Goal: Task Accomplishment & Management: Manage account settings

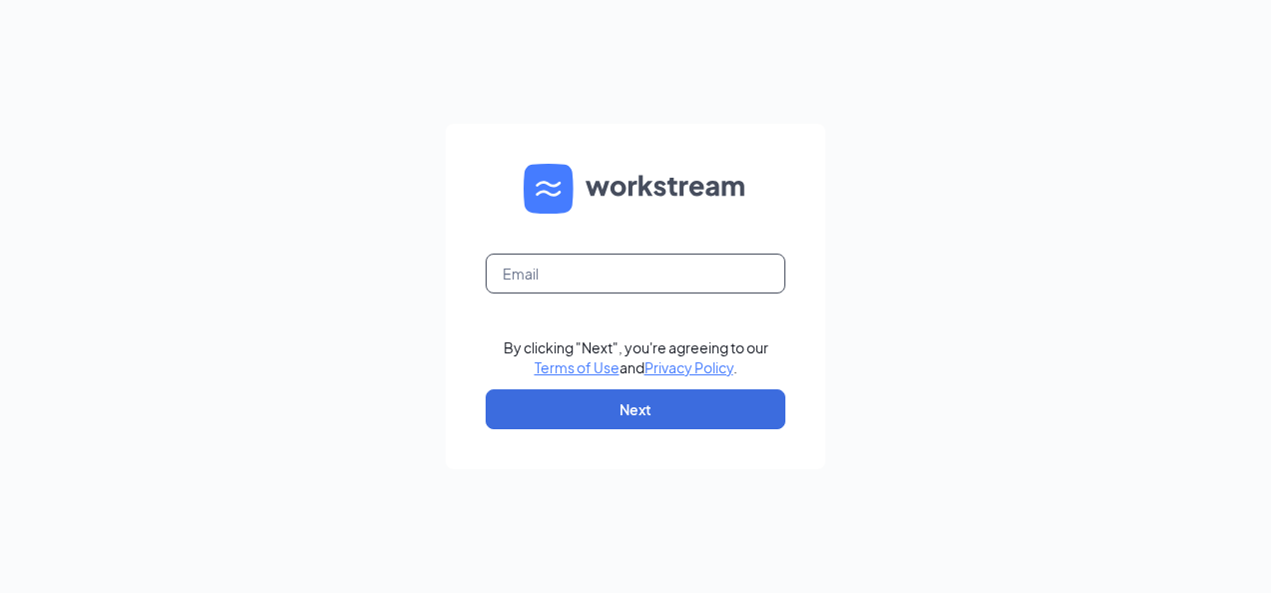
click at [558, 260] on input "text" at bounding box center [636, 274] width 300 height 40
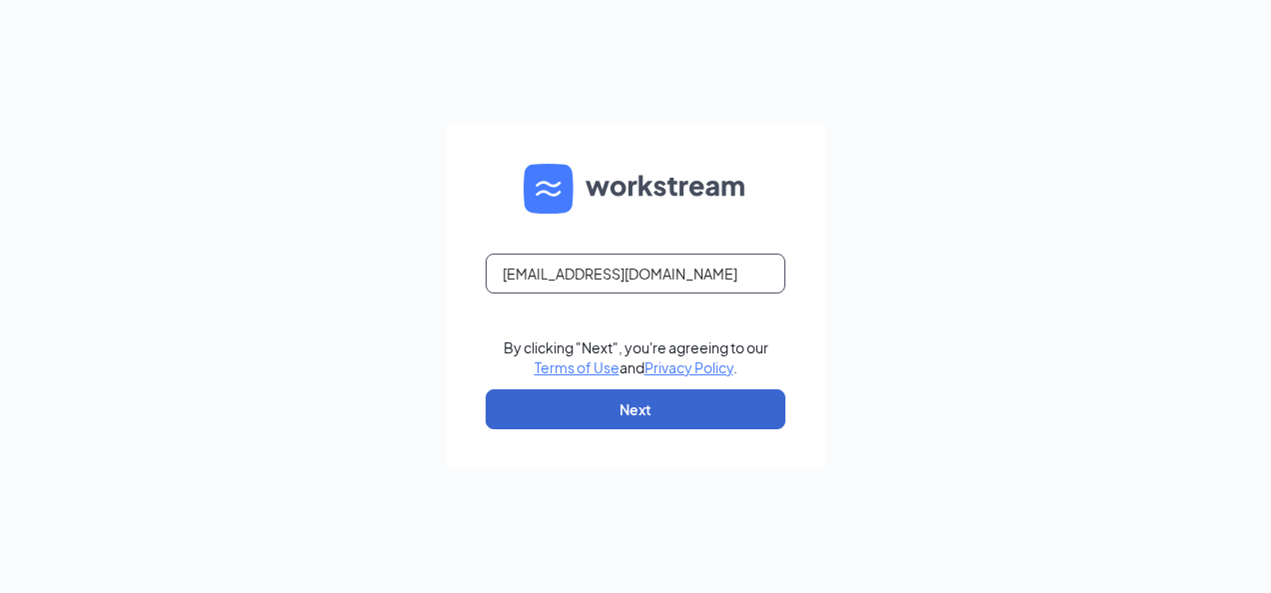
type input "[EMAIL_ADDRESS][DOMAIN_NAME]"
click at [641, 418] on button "Next" at bounding box center [636, 410] width 300 height 40
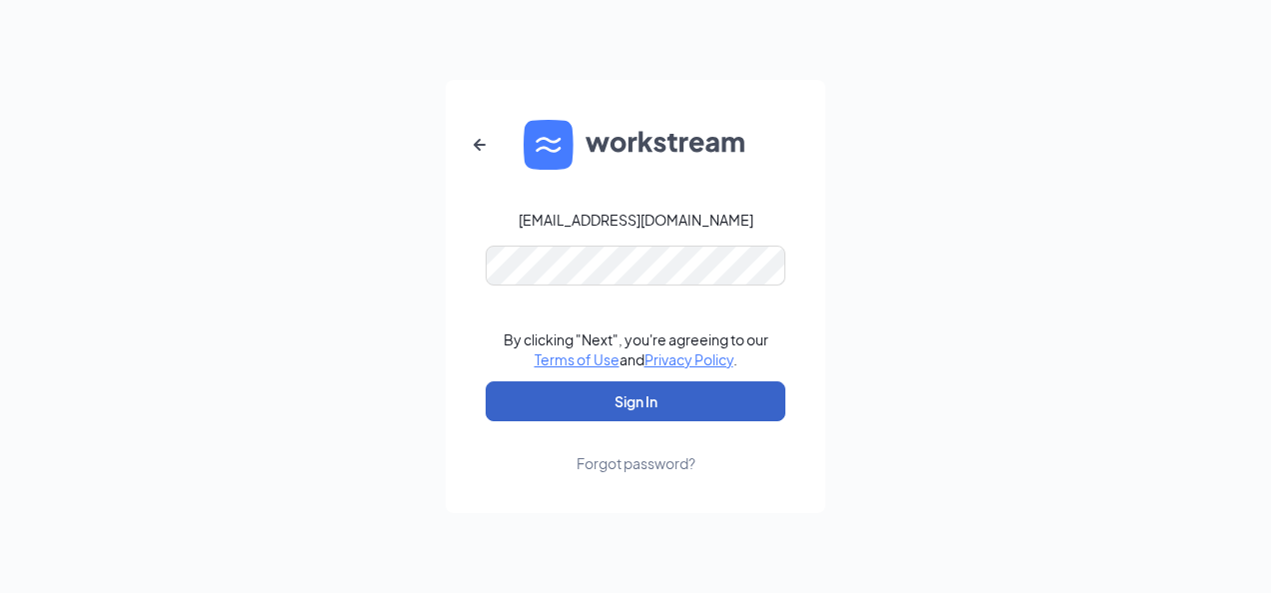
click at [703, 398] on button "Sign In" at bounding box center [636, 402] width 300 height 40
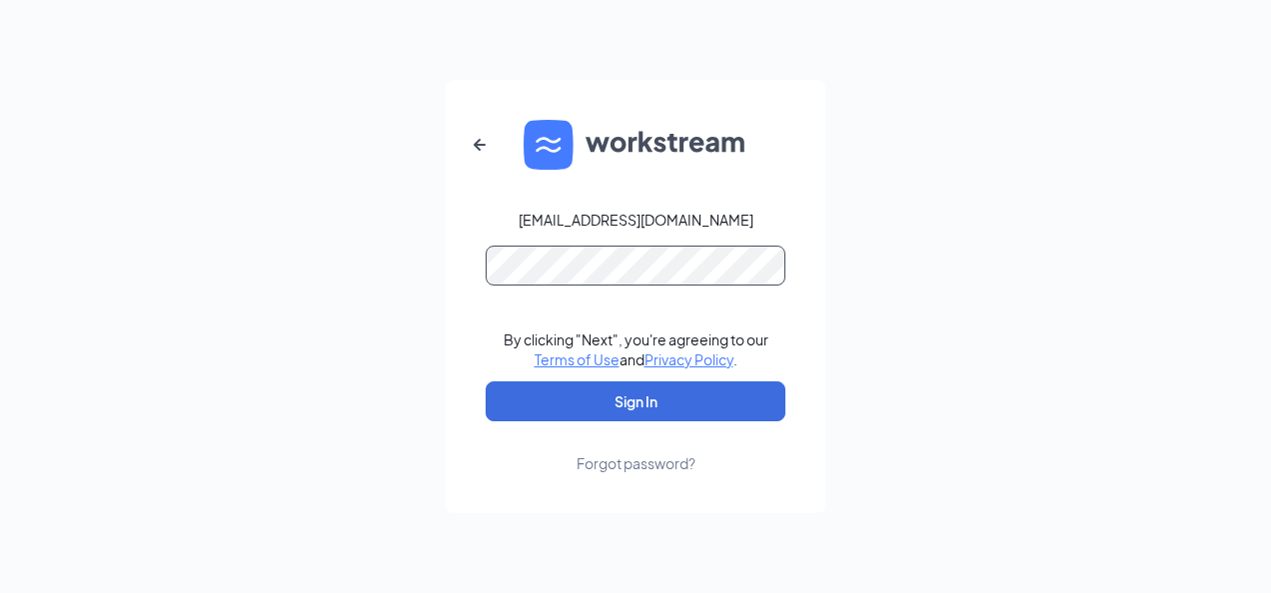
click at [486, 382] on button "Sign In" at bounding box center [636, 402] width 300 height 40
click at [645, 457] on div "Forgot password?" at bounding box center [635, 464] width 119 height 20
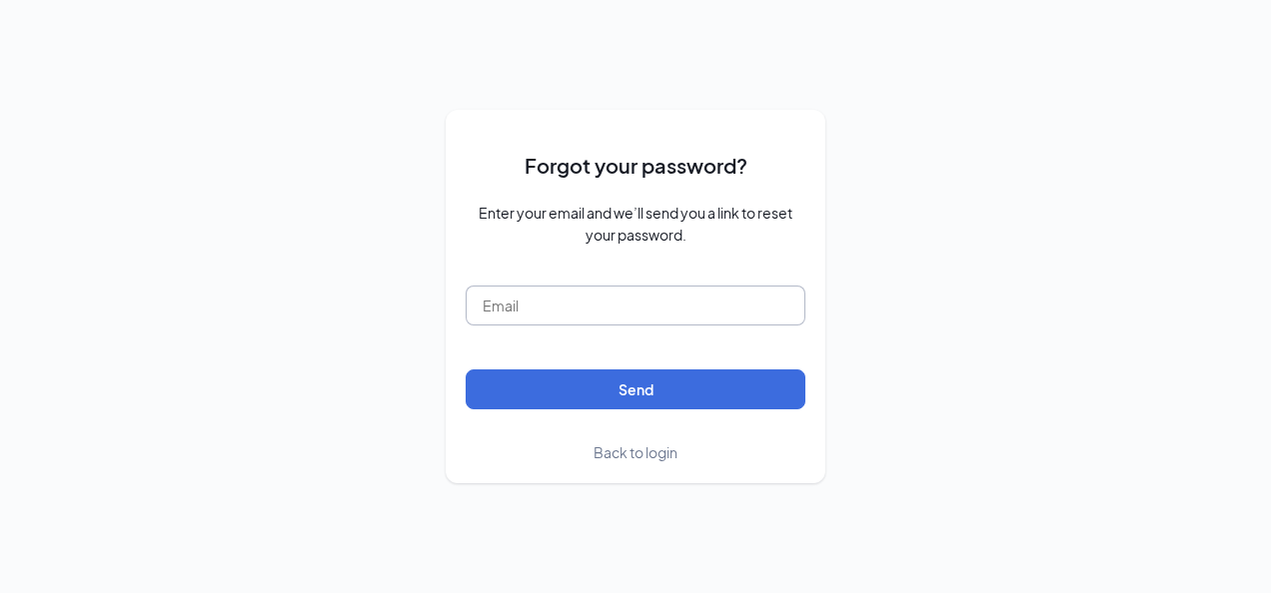
click at [567, 322] on input "text" at bounding box center [636, 306] width 340 height 40
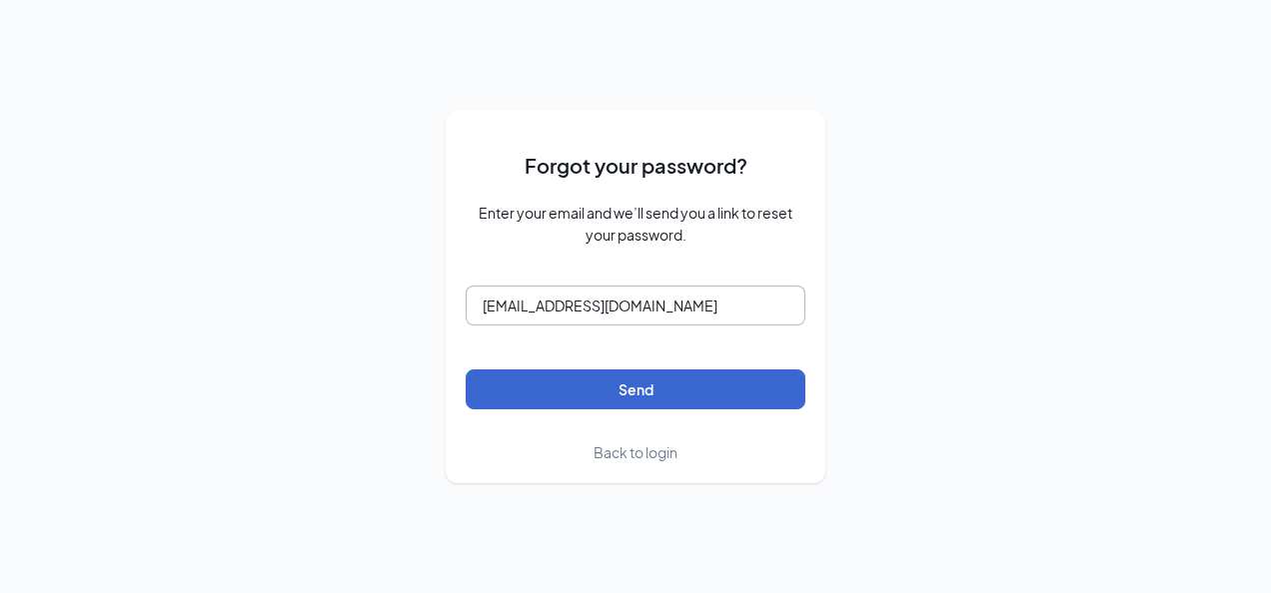
type input "[EMAIL_ADDRESS][DOMAIN_NAME]"
click at [617, 374] on button "Send" at bounding box center [636, 390] width 340 height 40
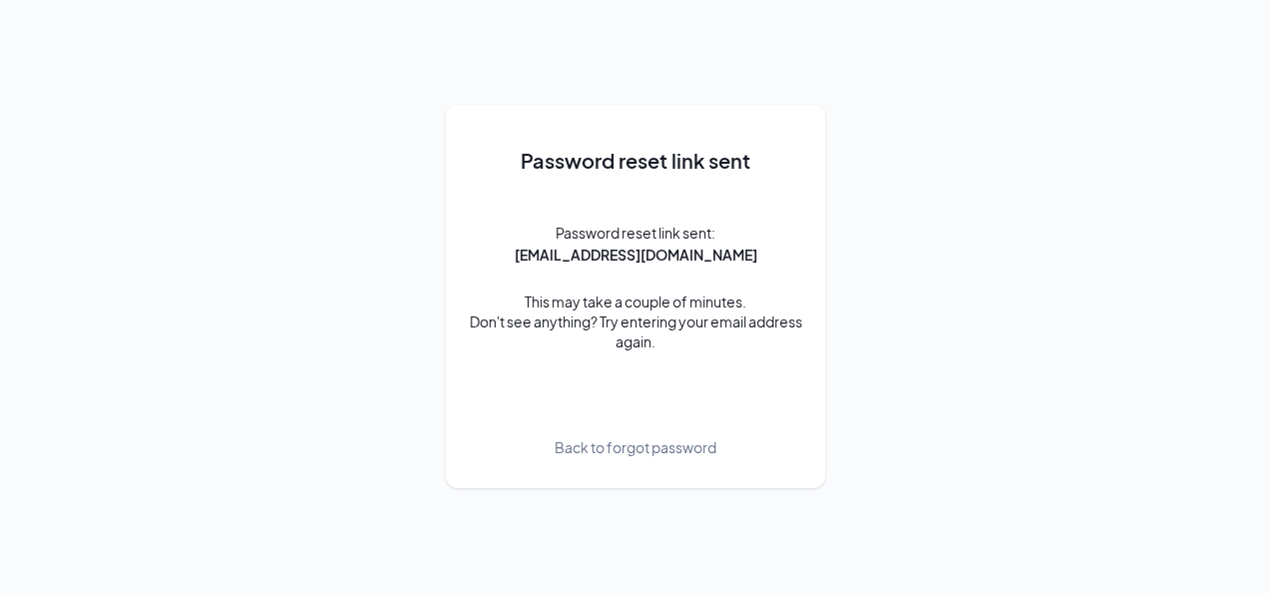
click at [625, 455] on span "Back to forgot password" at bounding box center [635, 448] width 162 height 22
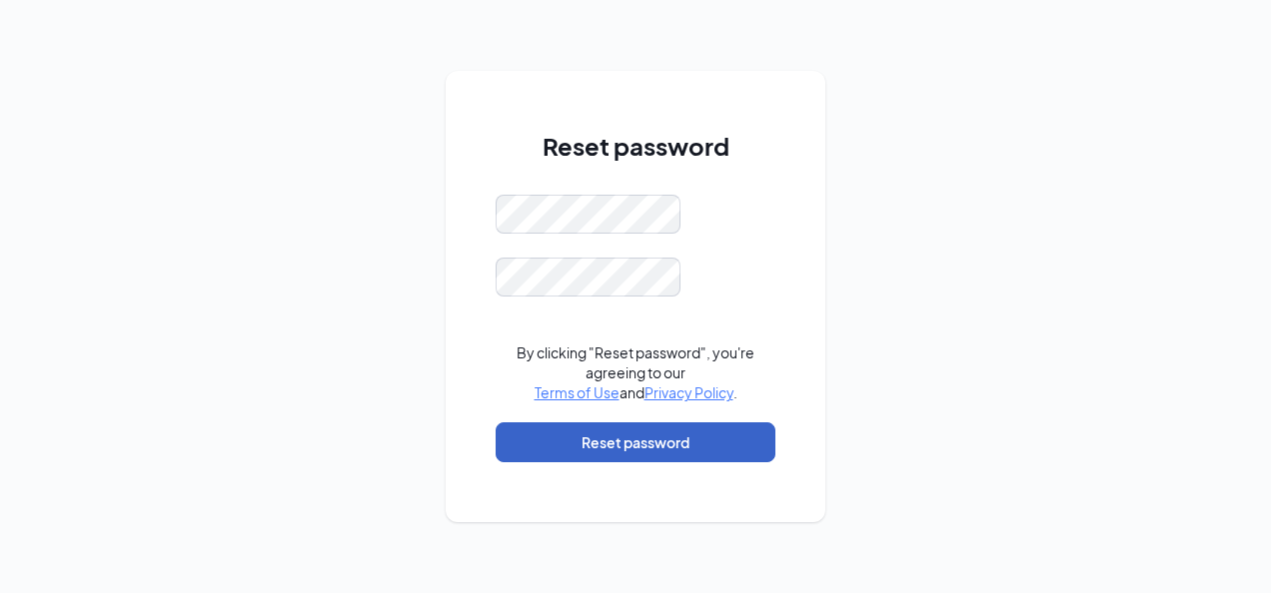
click at [663, 440] on button "Reset password" at bounding box center [635, 443] width 280 height 40
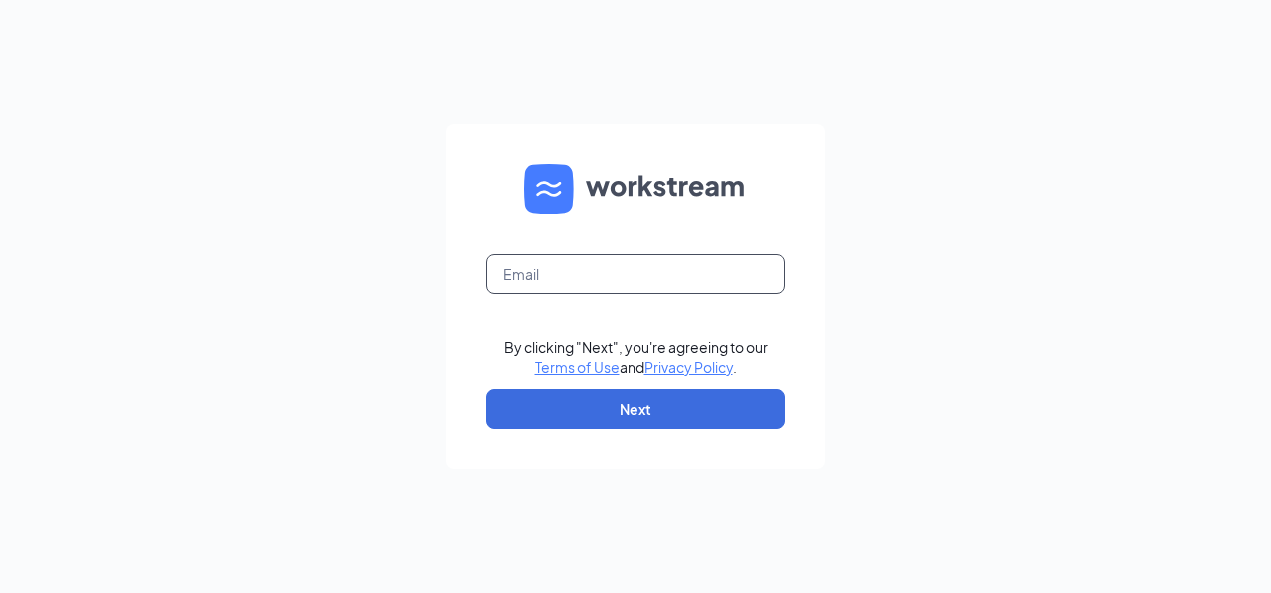
click at [529, 273] on input "text" at bounding box center [636, 274] width 300 height 40
type input "S"
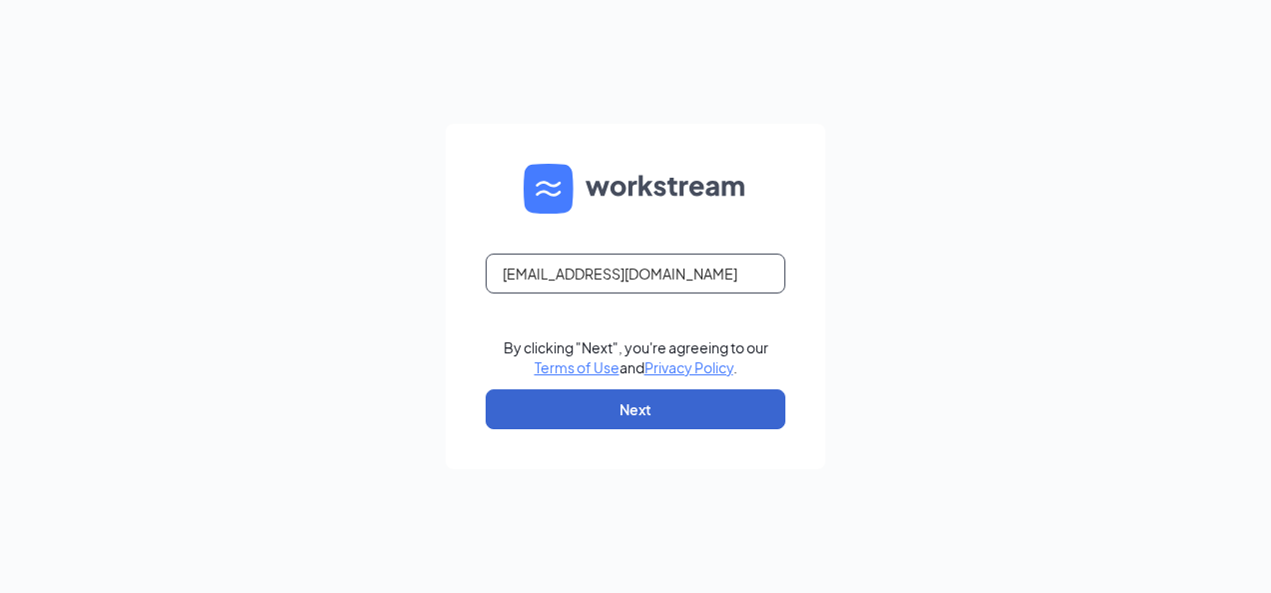
type input "[EMAIL_ADDRESS][DOMAIN_NAME]"
click at [647, 400] on button "Next" at bounding box center [636, 410] width 300 height 40
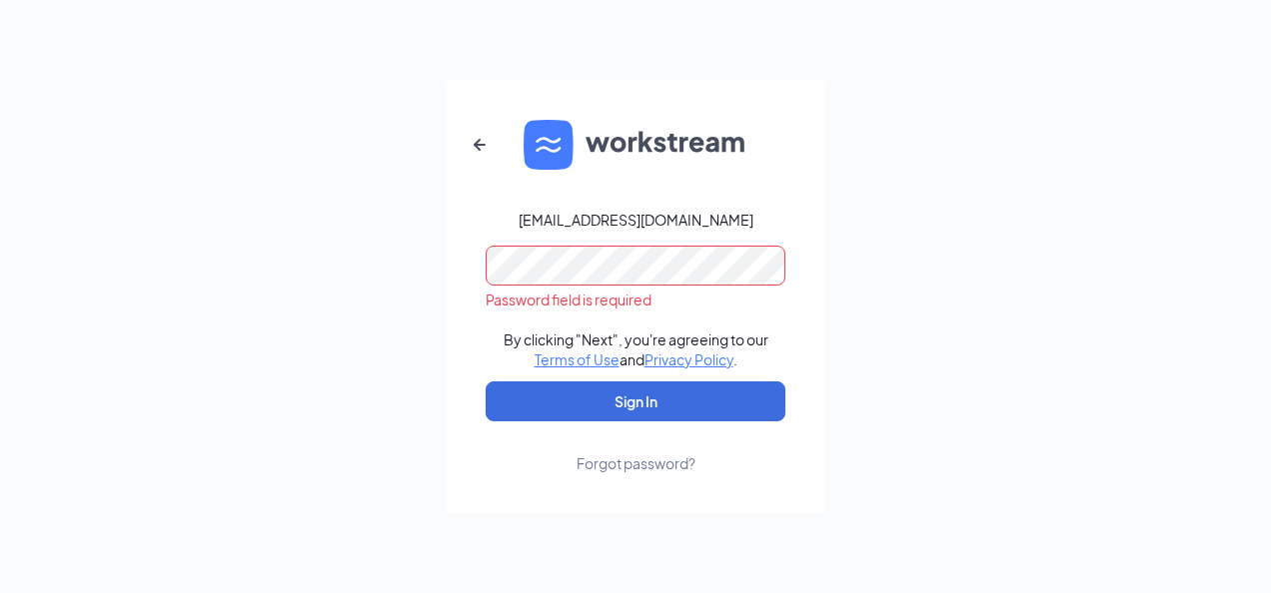
click at [1237, 448] on div "dee@maihop.com Password field is required By clicking "Next", you're agreeing t…" at bounding box center [635, 296] width 1271 height 593
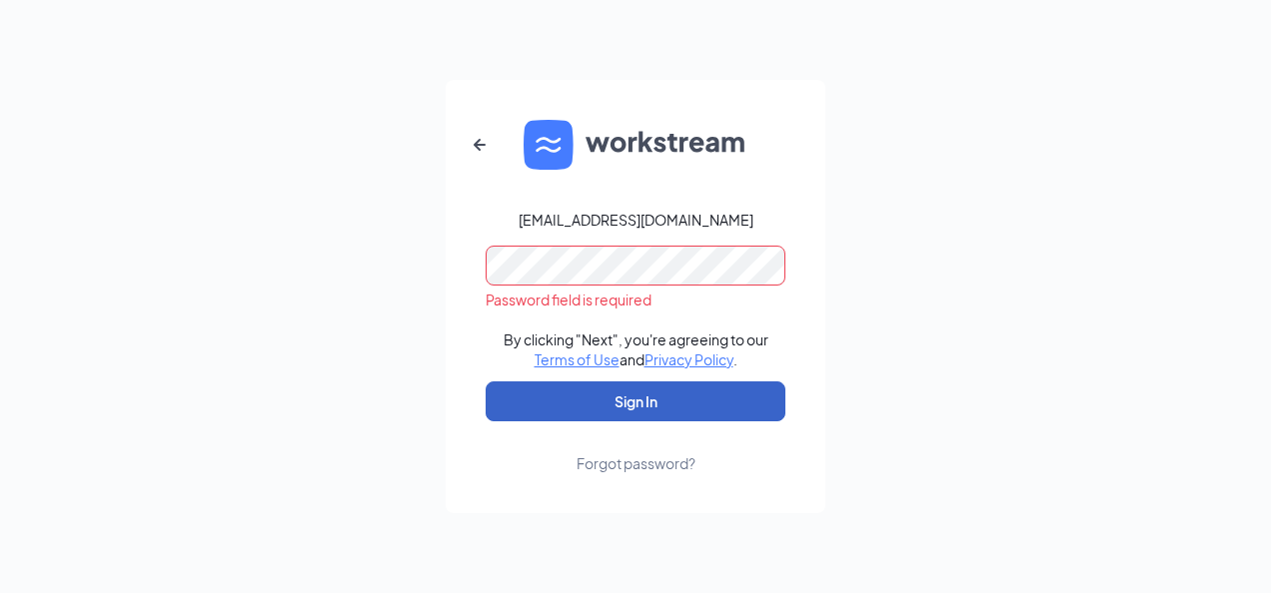
click at [673, 402] on button "Sign In" at bounding box center [636, 402] width 300 height 40
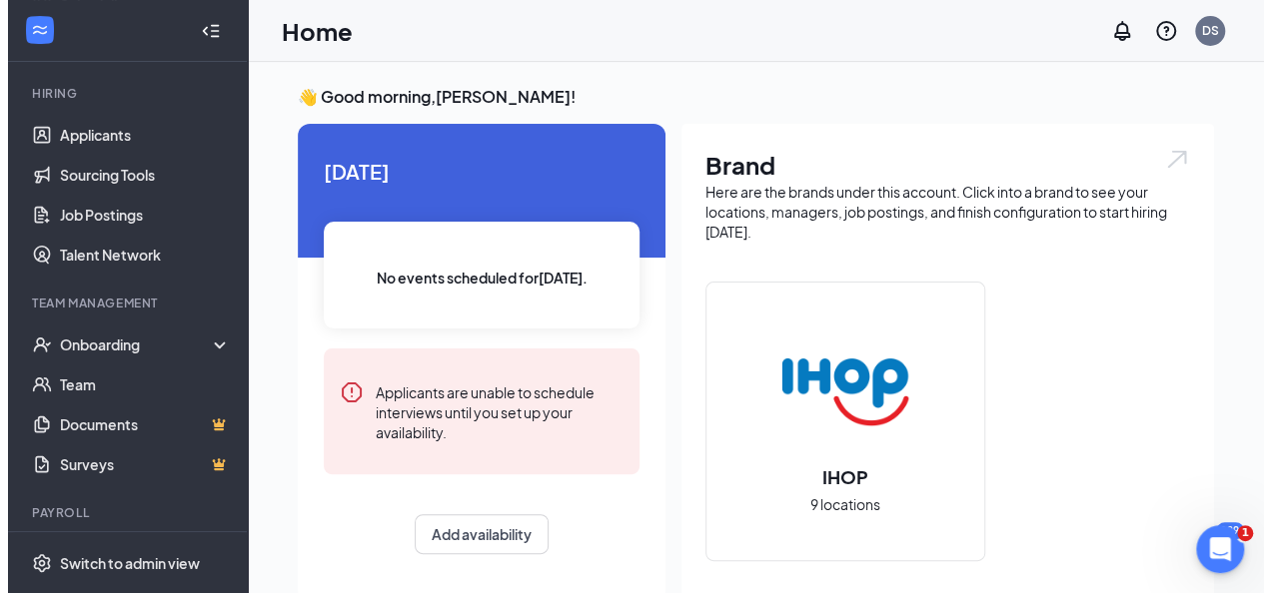
scroll to position [228, 0]
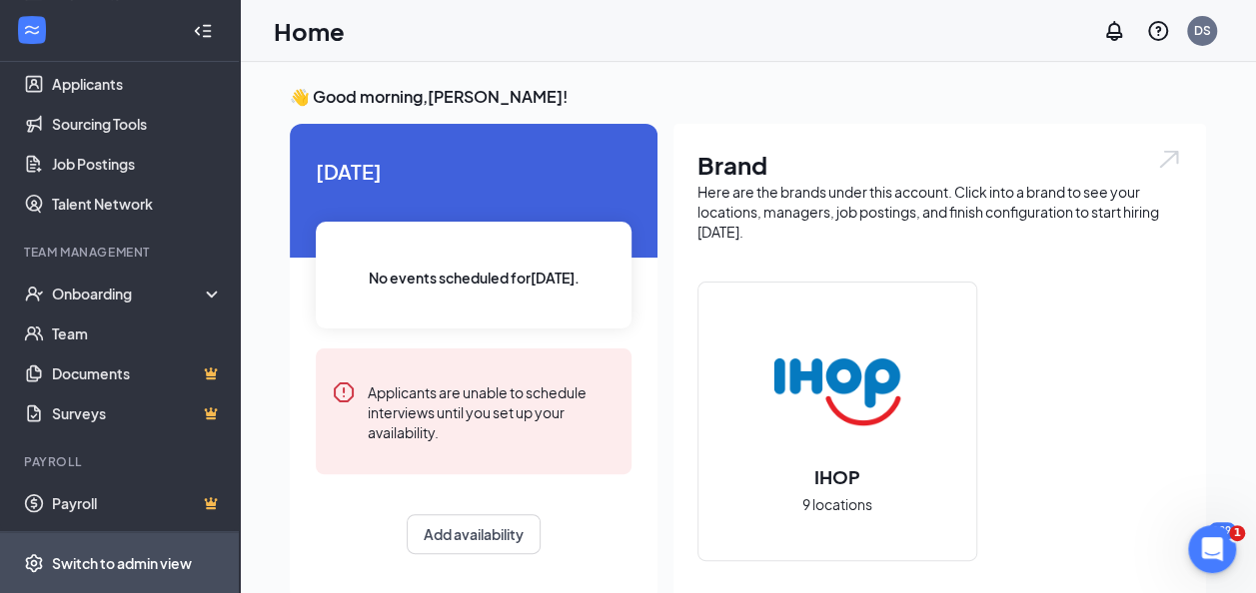
click at [167, 568] on div "Switch to admin view" at bounding box center [122, 563] width 140 height 20
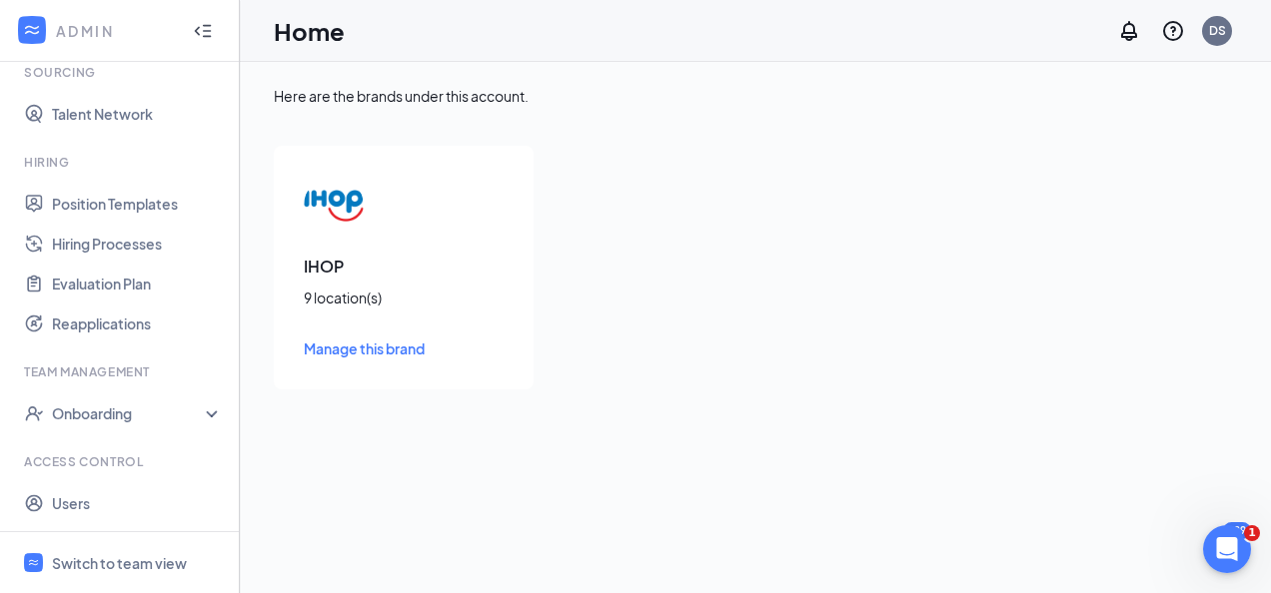
scroll to position [408, 0]
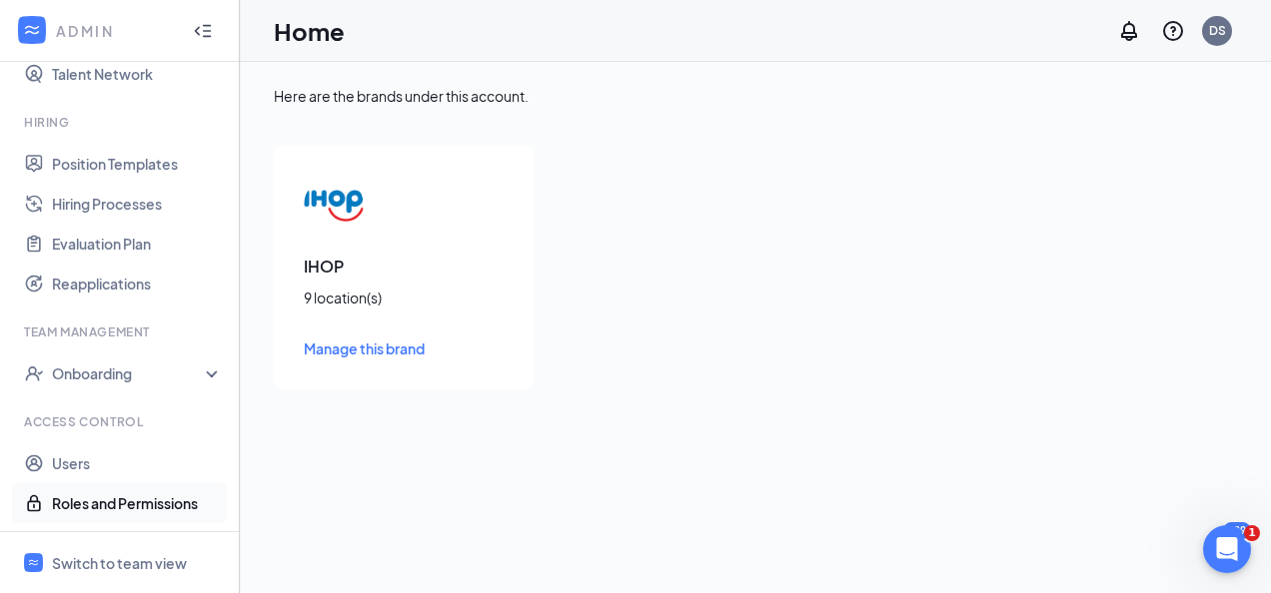
click at [122, 499] on link "Roles and Permissions" at bounding box center [137, 504] width 171 height 40
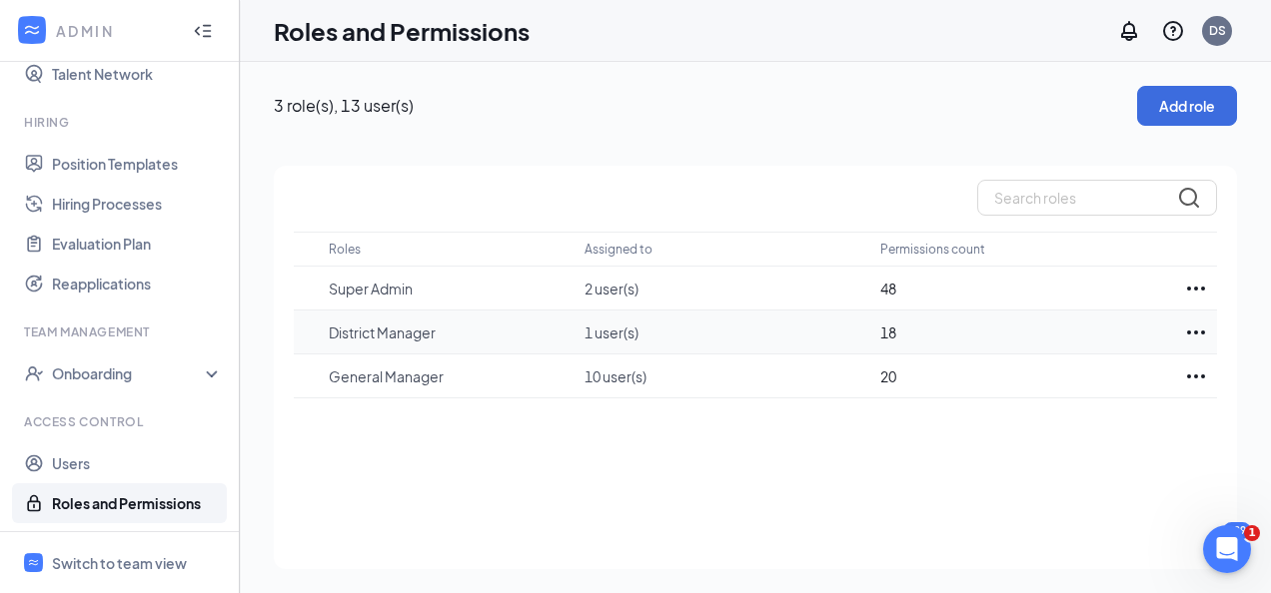
click at [1199, 332] on icon "Ellipses" at bounding box center [1196, 333] width 24 height 24
click at [1035, 407] on div "Edit" at bounding box center [1108, 393] width 200 height 44
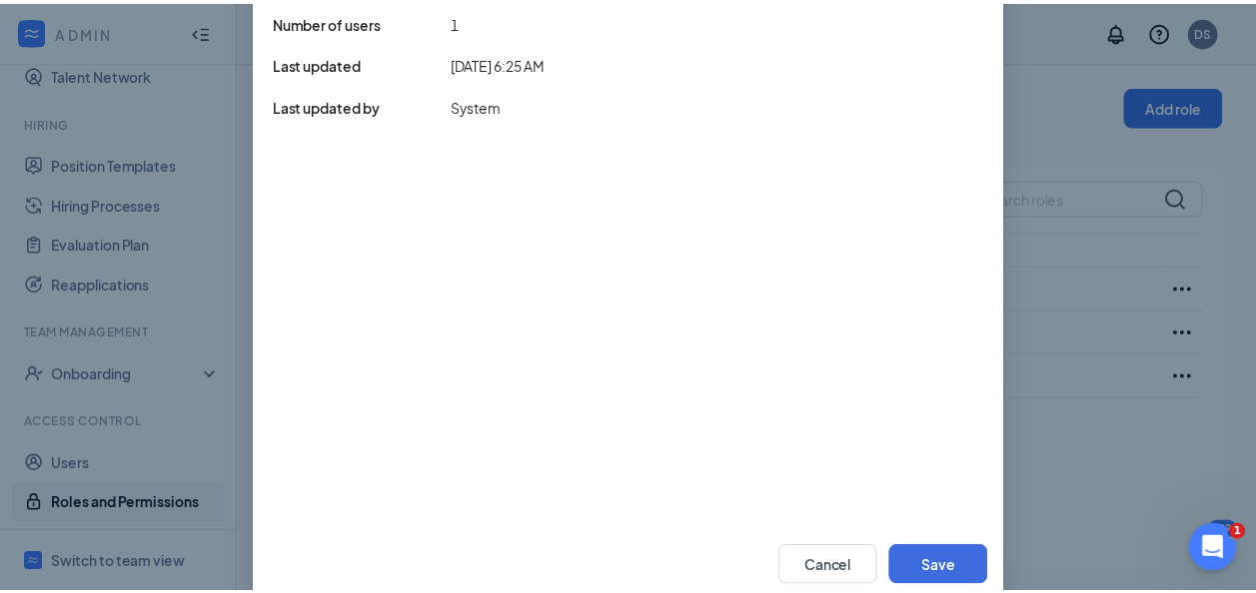
scroll to position [352, 0]
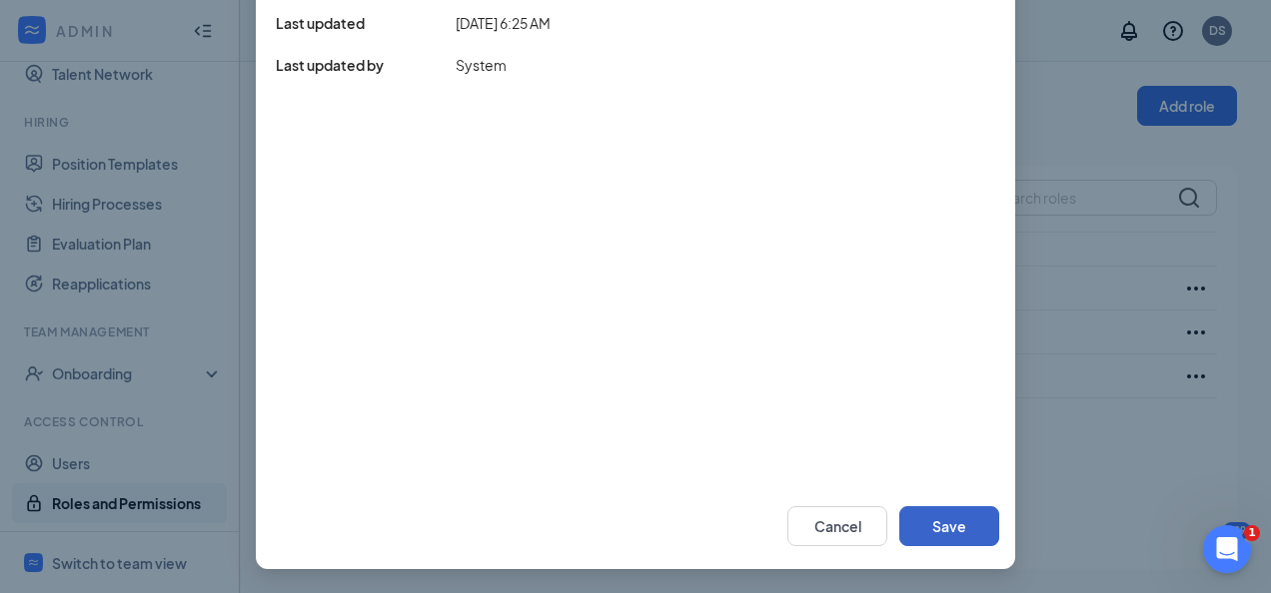
click at [973, 530] on button "Save" at bounding box center [949, 526] width 100 height 40
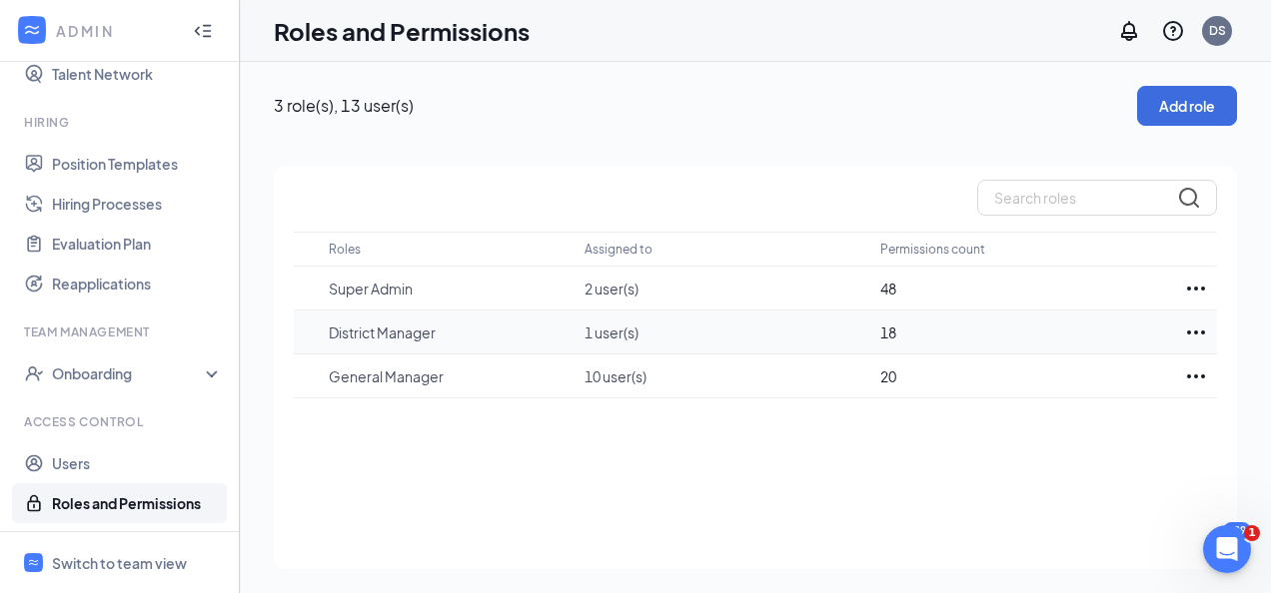
click at [1195, 337] on icon "Ellipses" at bounding box center [1196, 333] width 24 height 24
click at [1050, 391] on p "Edit" at bounding box center [1108, 393] width 168 height 20
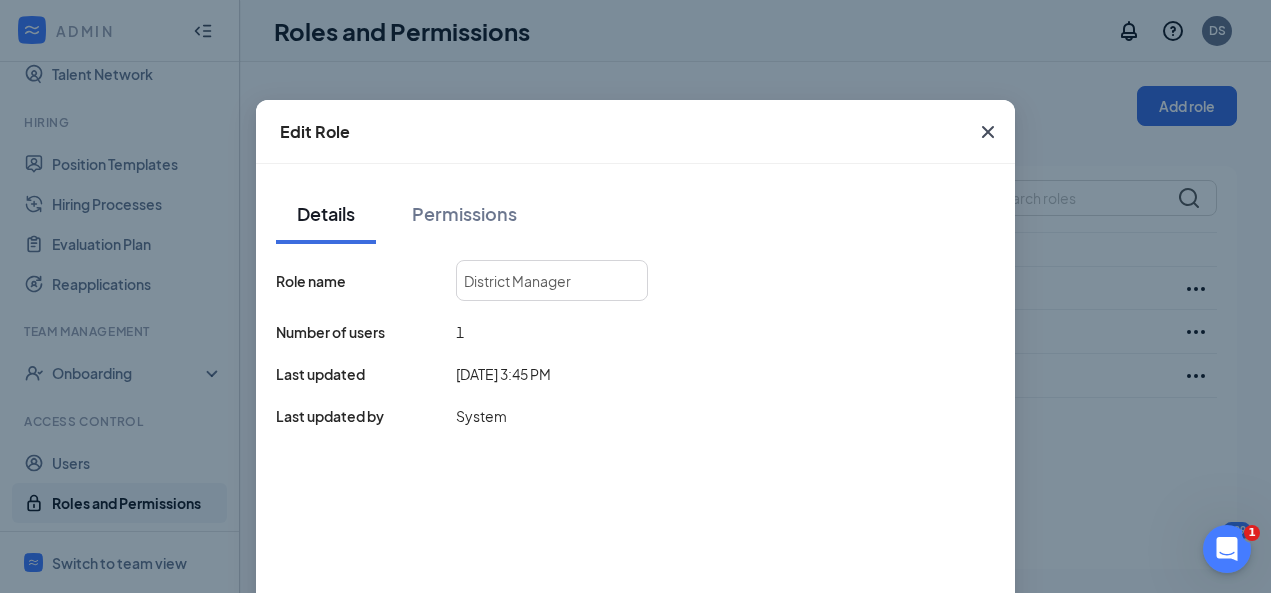
click at [976, 129] on icon "Cross" at bounding box center [988, 132] width 24 height 24
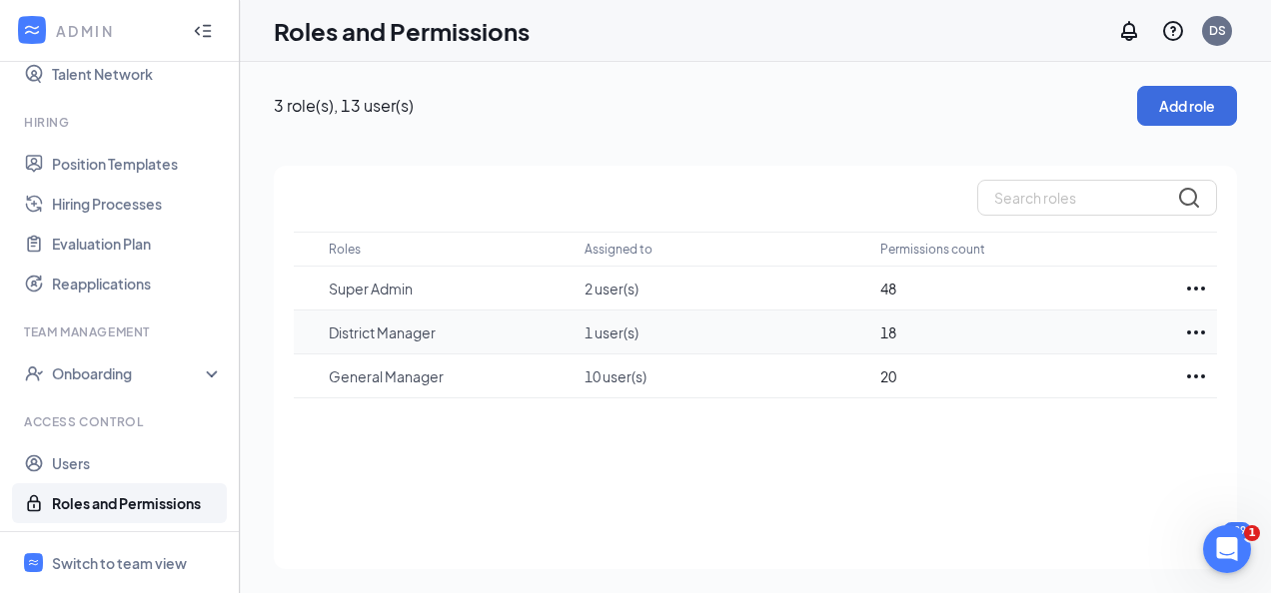
click at [409, 348] on td "District Manager" at bounding box center [457, 333] width 256 height 44
click at [390, 334] on p "District Manager" at bounding box center [447, 333] width 236 height 20
click at [72, 484] on link "Users" at bounding box center [137, 464] width 171 height 40
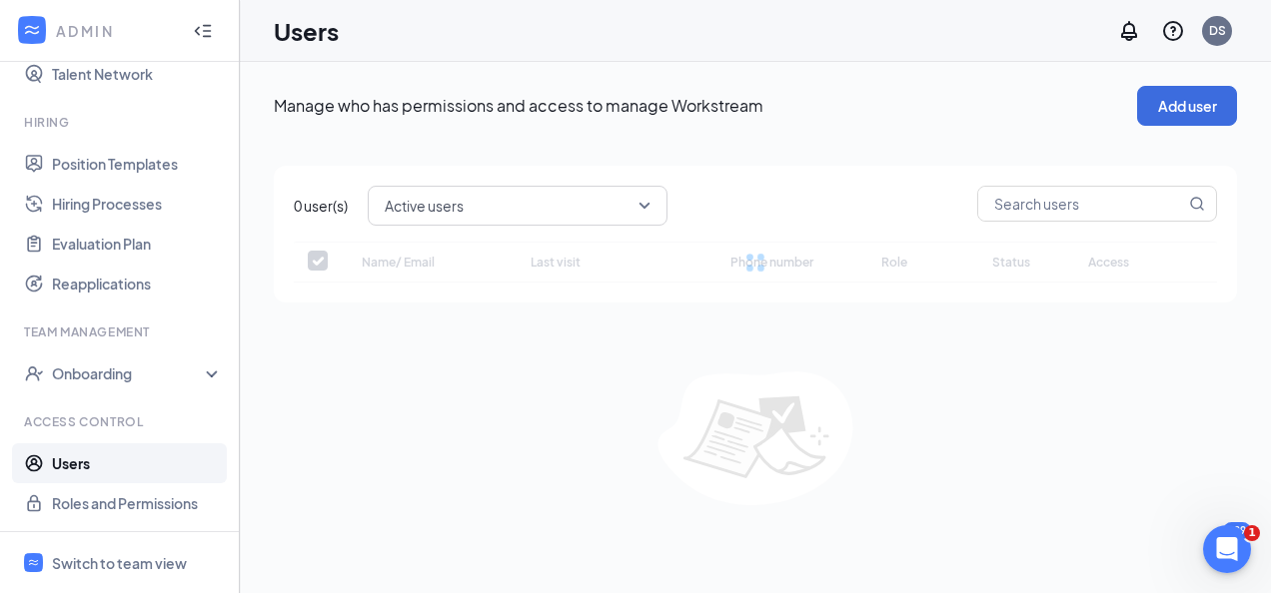
click at [72, 470] on link "Users" at bounding box center [137, 464] width 171 height 40
checkbox input "false"
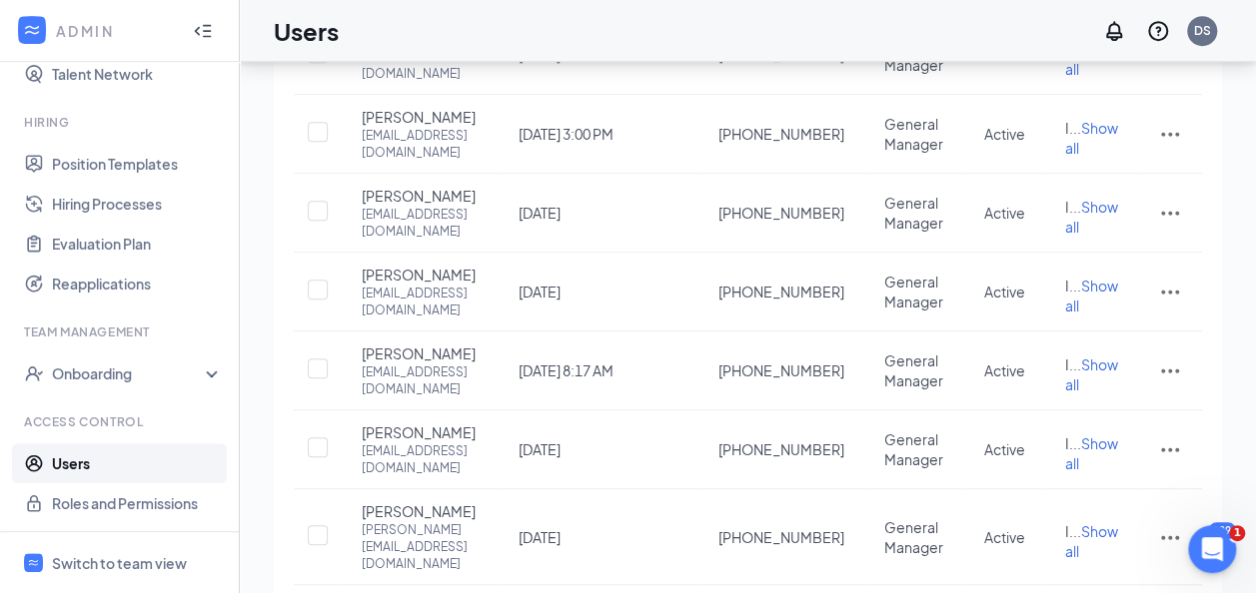
scroll to position [503, 0]
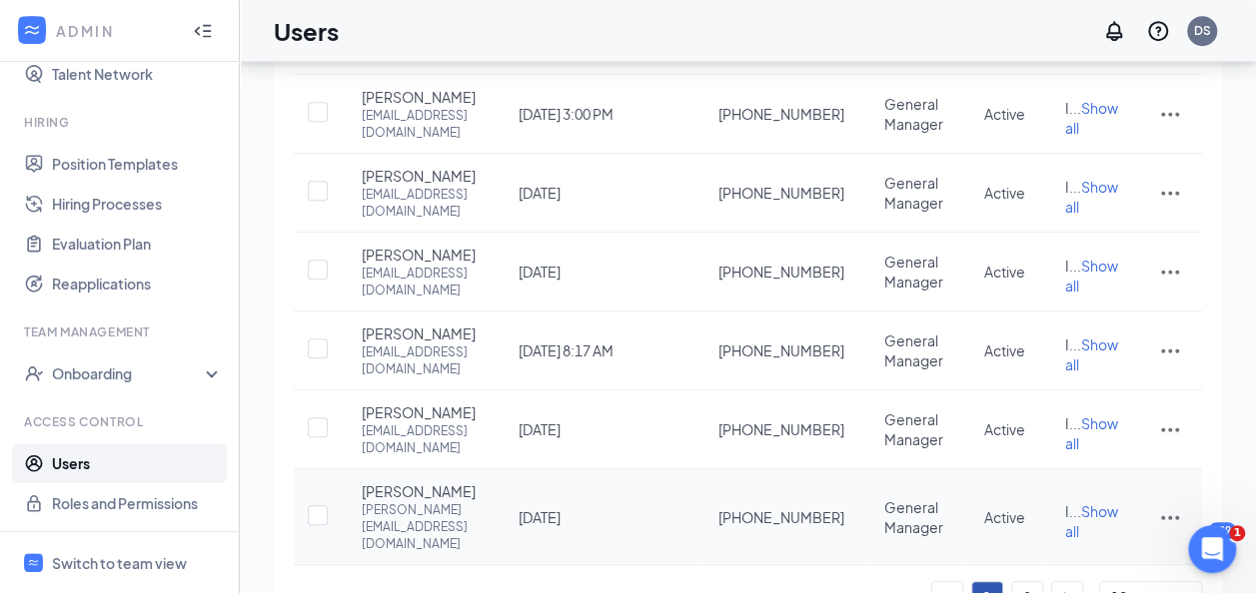
click at [1163, 505] on icon "ActionsIcon" at bounding box center [1170, 517] width 24 height 24
click at [1086, 316] on span "Edit user" at bounding box center [1069, 313] width 57 height 18
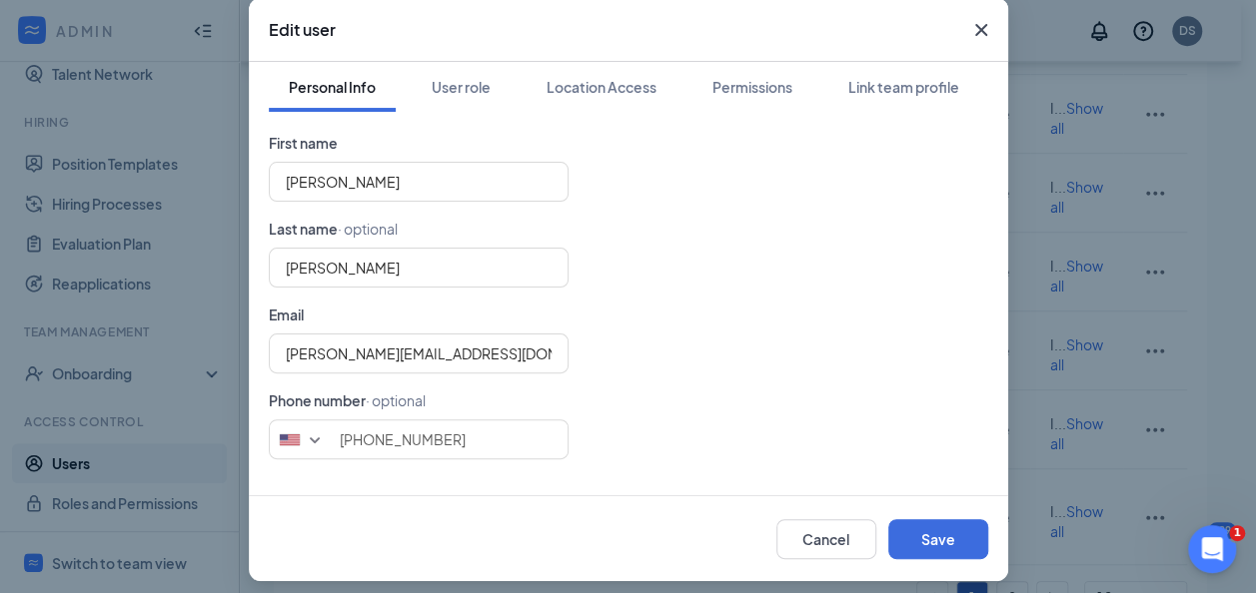
scroll to position [114, 0]
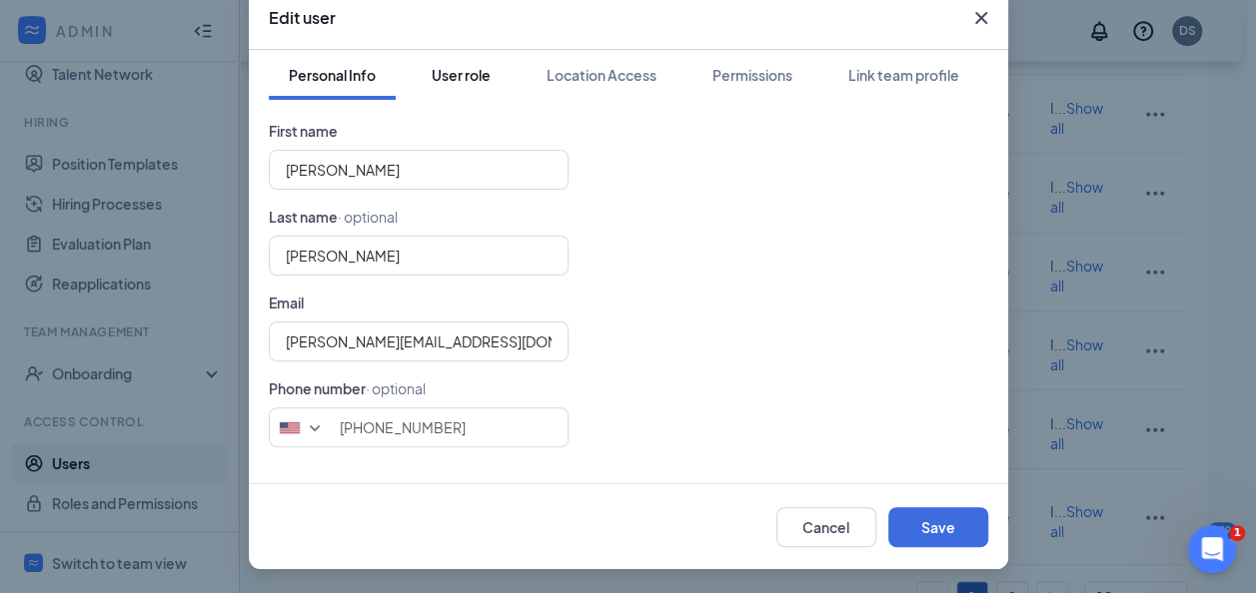
click at [463, 78] on div "User role" at bounding box center [461, 75] width 59 height 20
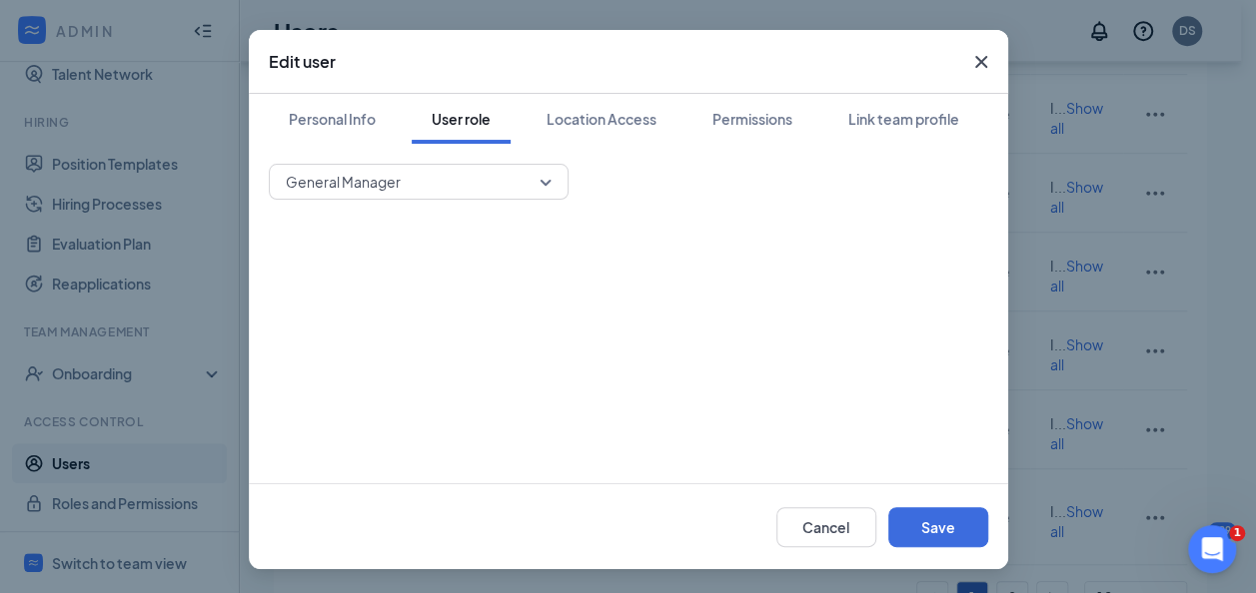
scroll to position [70, 0]
click at [536, 184] on span "General Manager" at bounding box center [419, 182] width 266 height 30
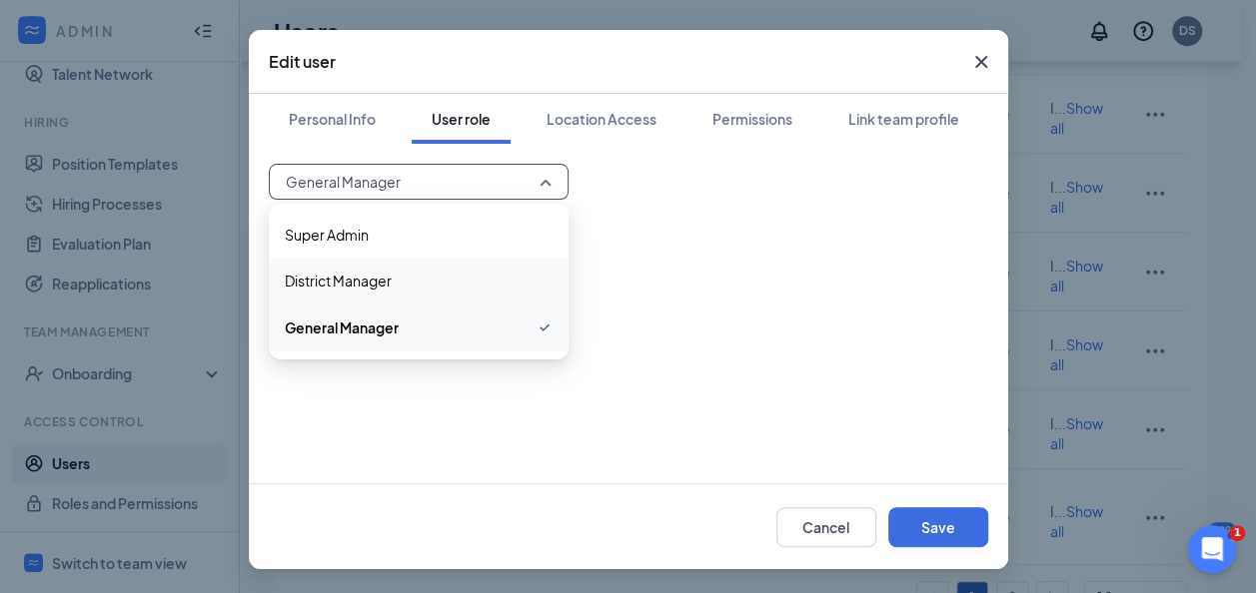
click at [377, 281] on span "District Manager" at bounding box center [338, 281] width 107 height 22
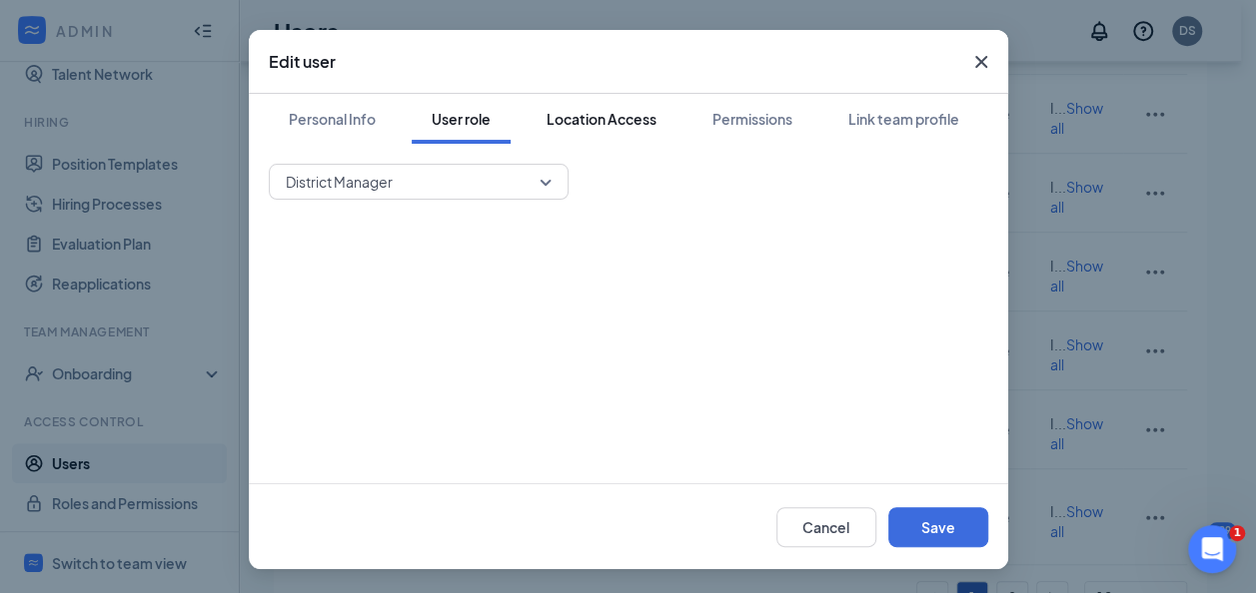
click at [621, 127] on div "Location Access" at bounding box center [601, 119] width 110 height 20
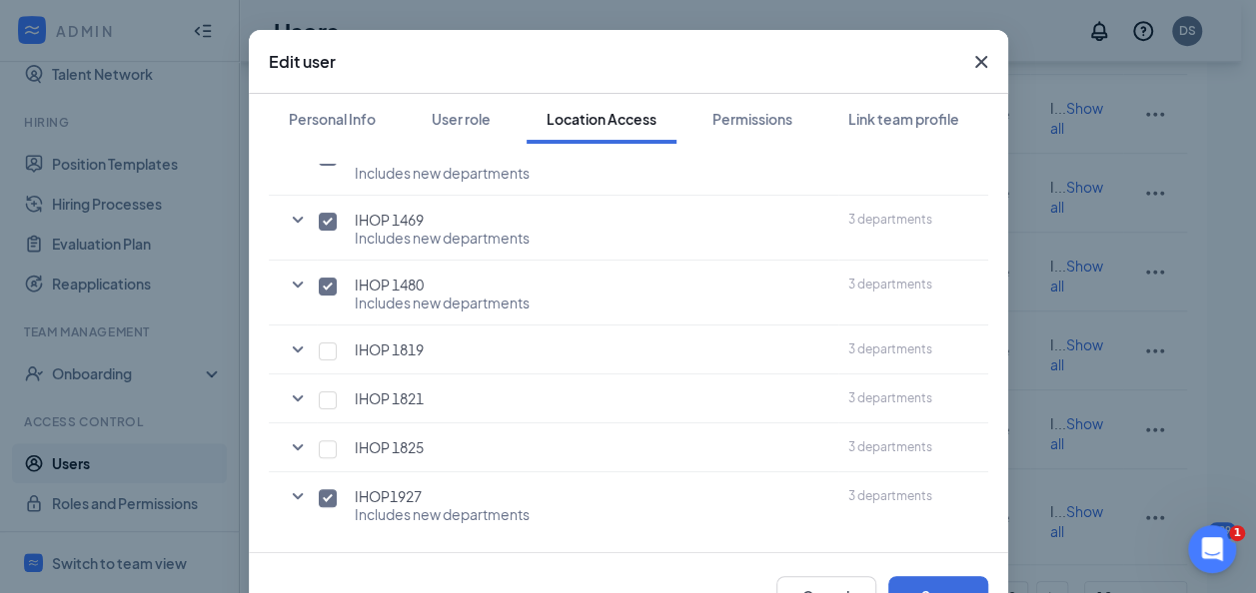
scroll to position [311, 0]
click at [319, 348] on input "checkbox" at bounding box center [328, 351] width 18 height 18
checkbox input "true"
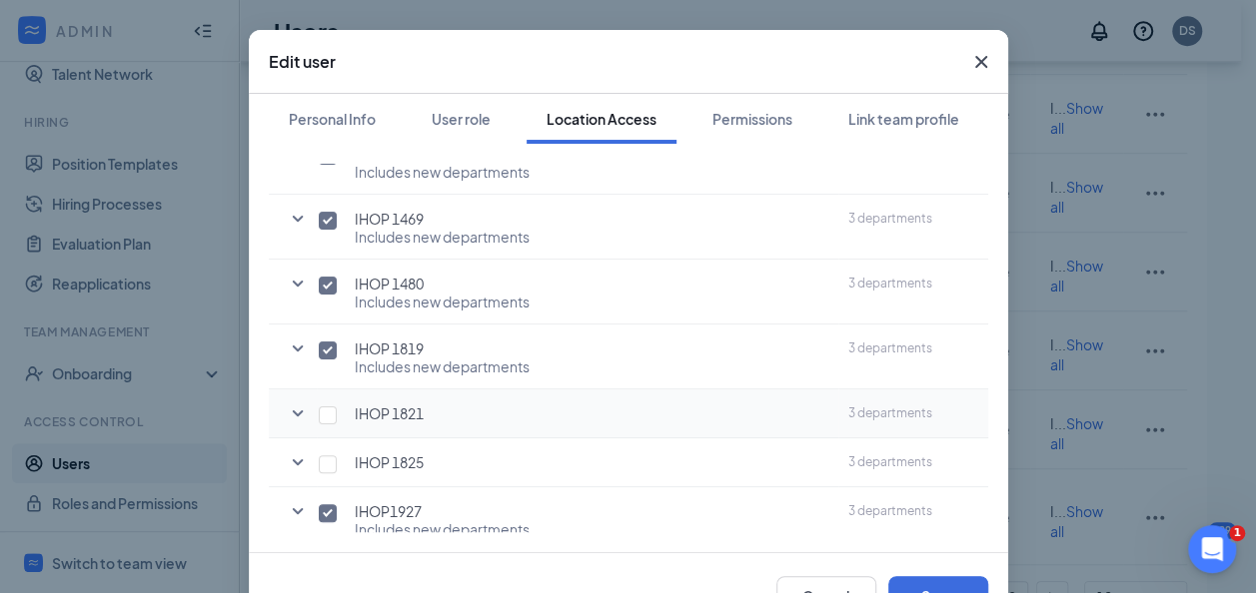
click at [331, 404] on div "IHOP 1821" at bounding box center [581, 414] width 501 height 20
click at [323, 411] on input "checkbox" at bounding box center [328, 416] width 18 height 18
checkbox input "true"
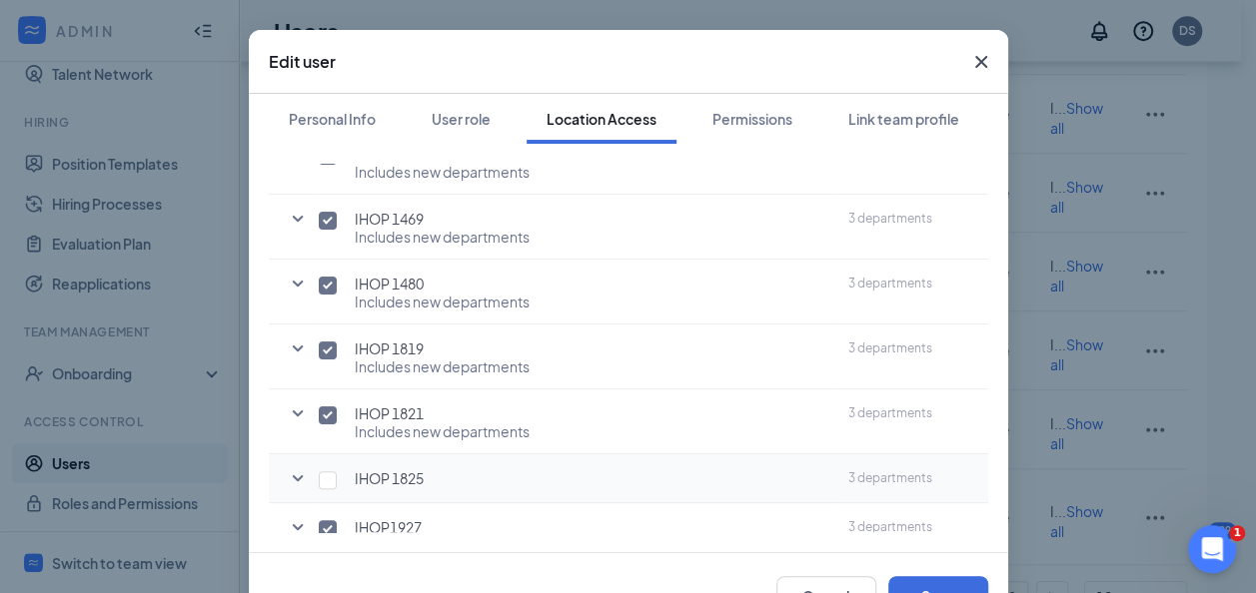
click at [331, 469] on div "IHOP 1825" at bounding box center [581, 479] width 501 height 20
click at [320, 484] on input "checkbox" at bounding box center [328, 481] width 18 height 18
checkbox input "true"
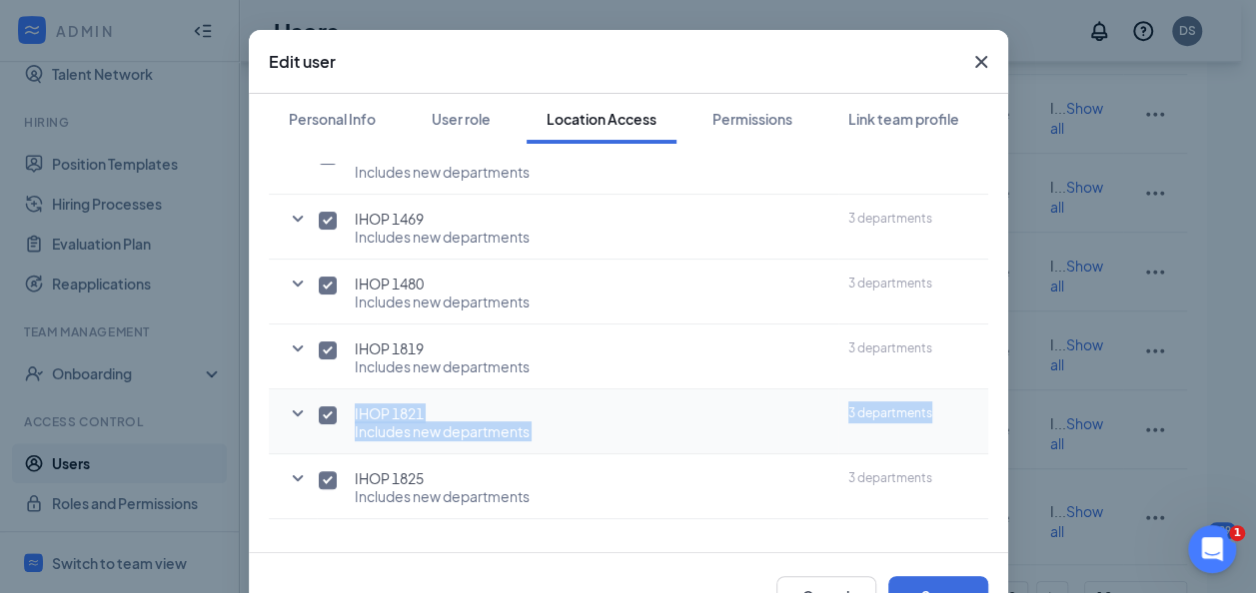
drag, startPoint x: 961, startPoint y: 369, endPoint x: 963, endPoint y: 417, distance: 48.0
click at [963, 417] on tbody "IHOP 1422 Includes new departments 3 departments IHOP 1436 Includes new departm…" at bounding box center [628, 292] width 719 height 584
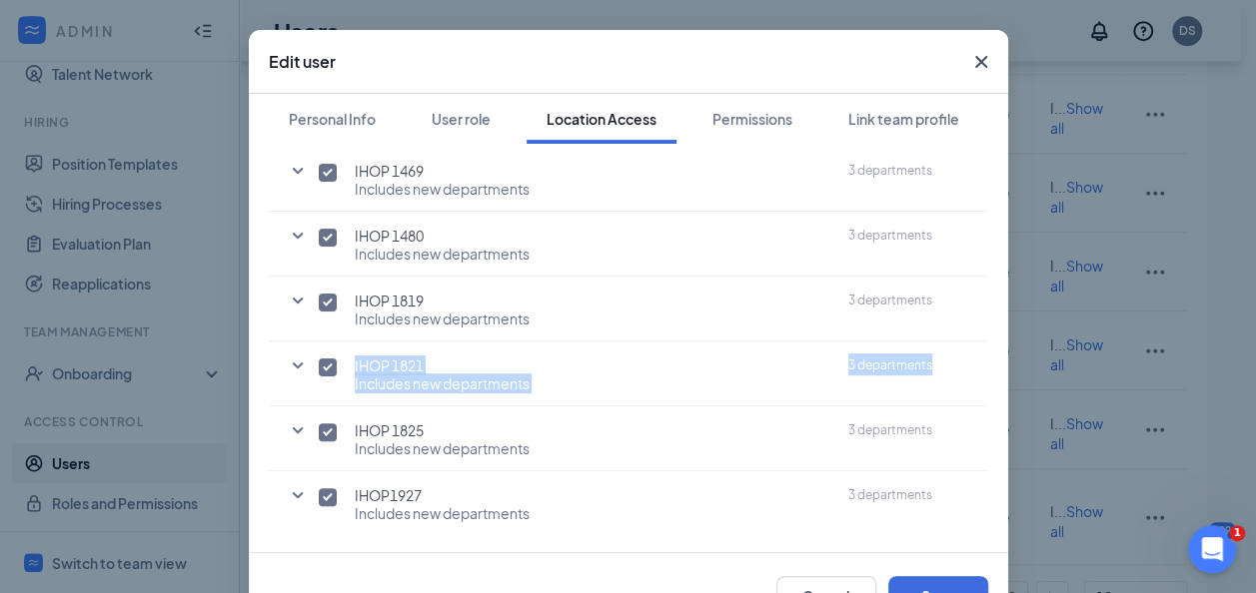
scroll to position [139, 0]
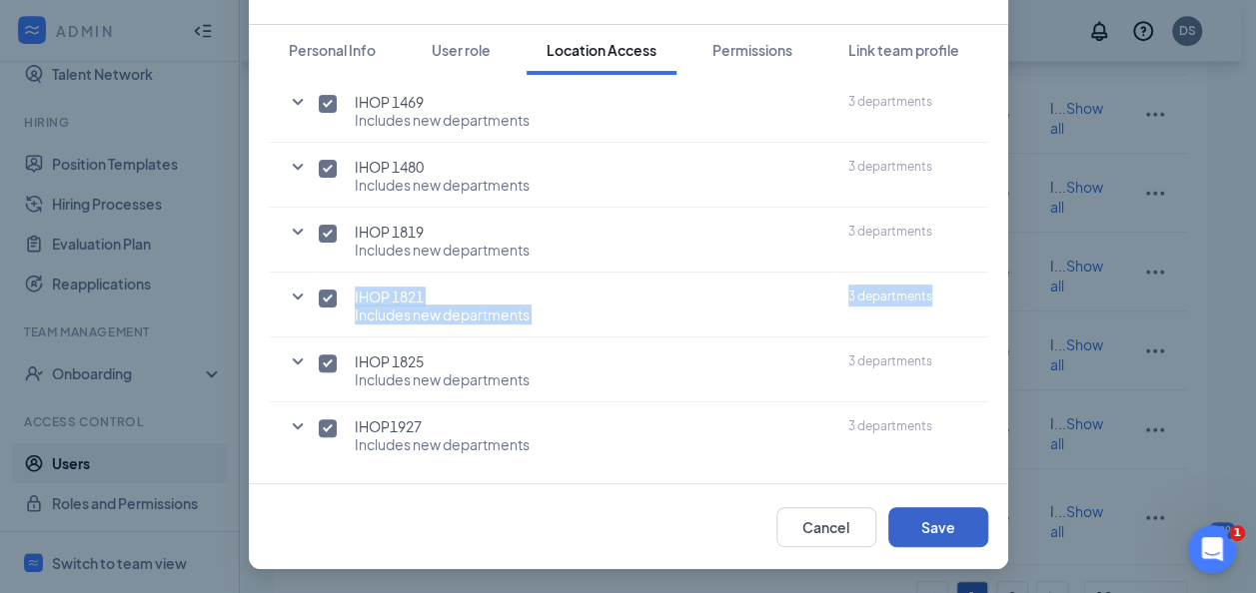
click at [914, 537] on button "Save" at bounding box center [938, 527] width 100 height 40
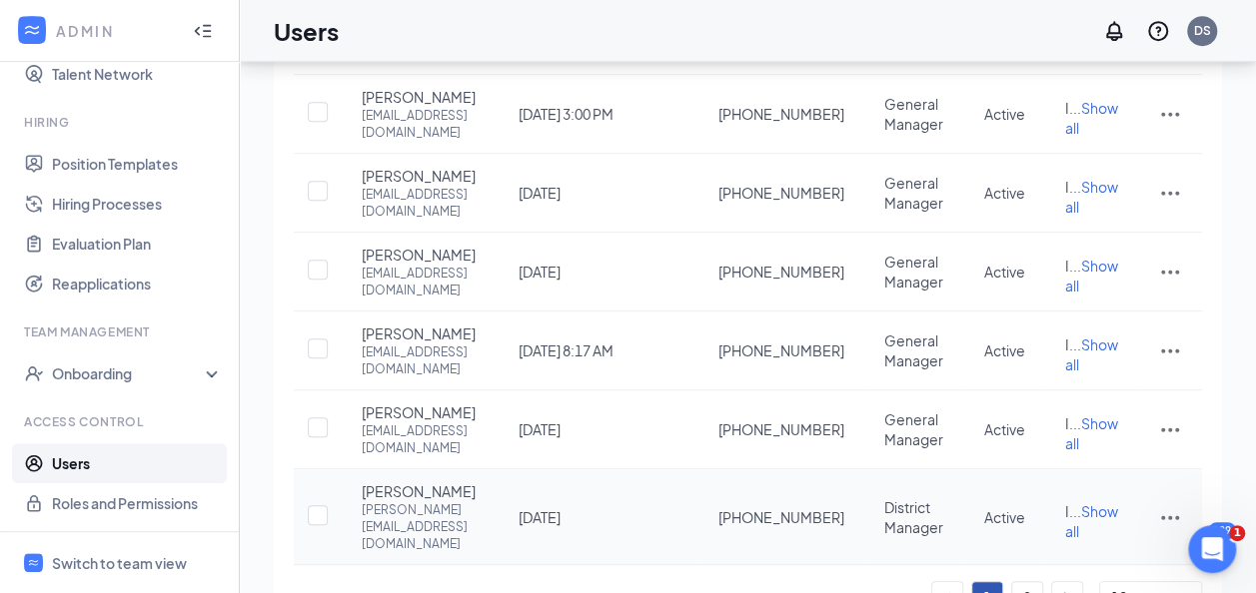
click at [1169, 515] on icon "ActionsIcon" at bounding box center [1170, 517] width 18 height 4
click at [1090, 321] on span "Edit user" at bounding box center [1069, 313] width 57 height 18
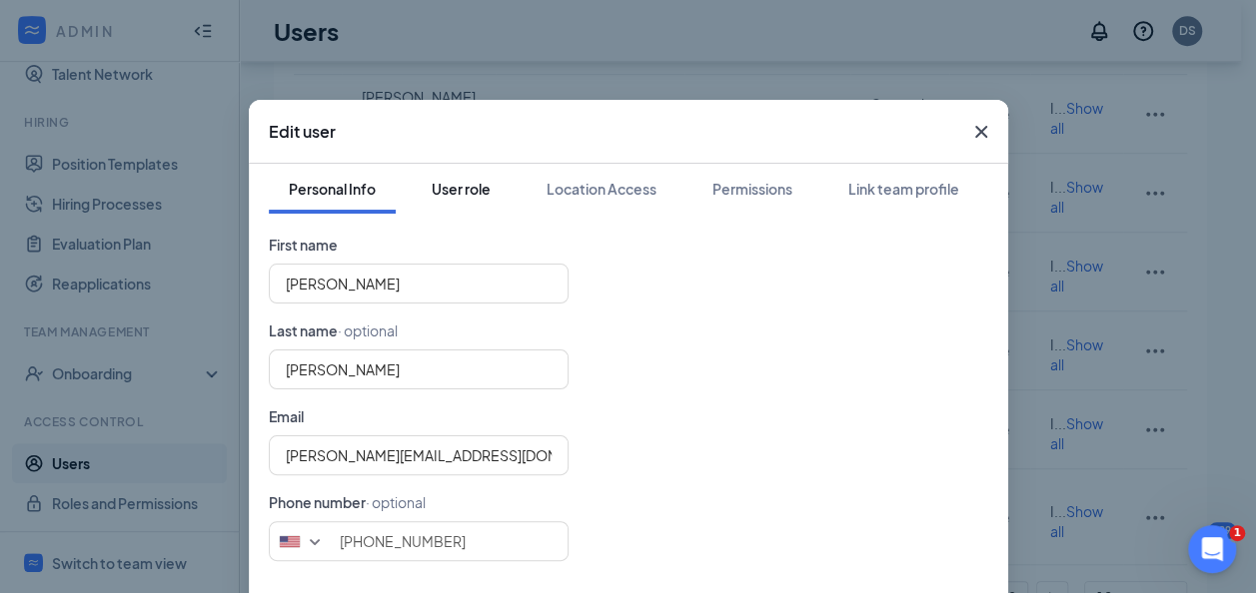
click at [459, 186] on div "User role" at bounding box center [461, 189] width 59 height 20
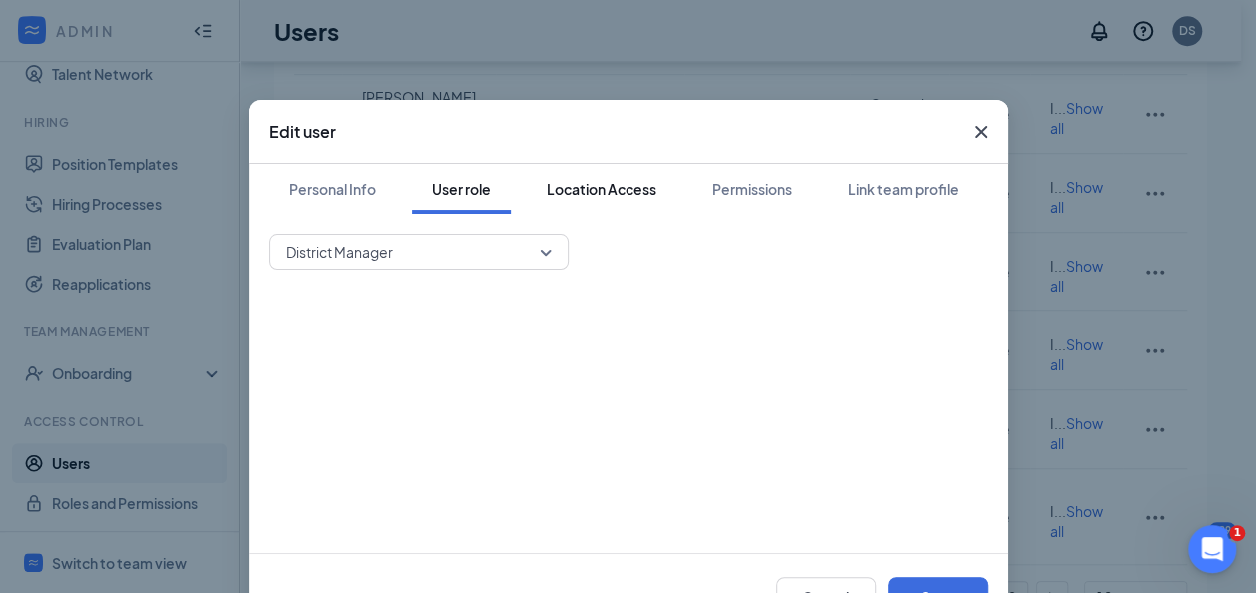
click at [626, 192] on div "Location Access" at bounding box center [601, 189] width 110 height 20
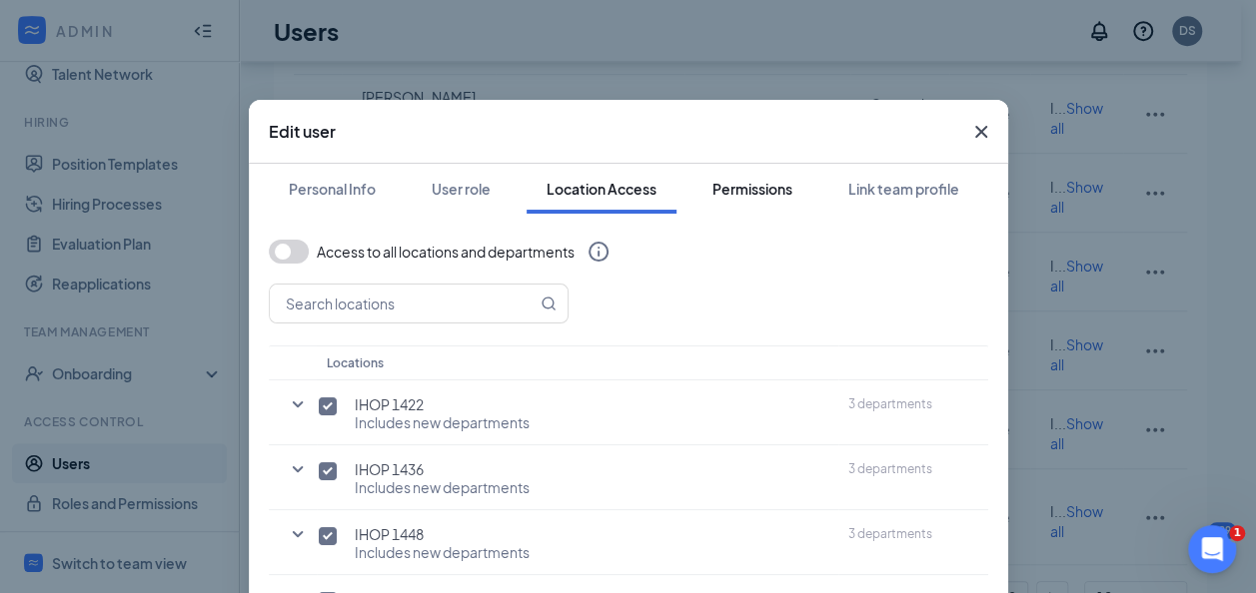
click at [736, 196] on div "Permissions" at bounding box center [752, 189] width 80 height 20
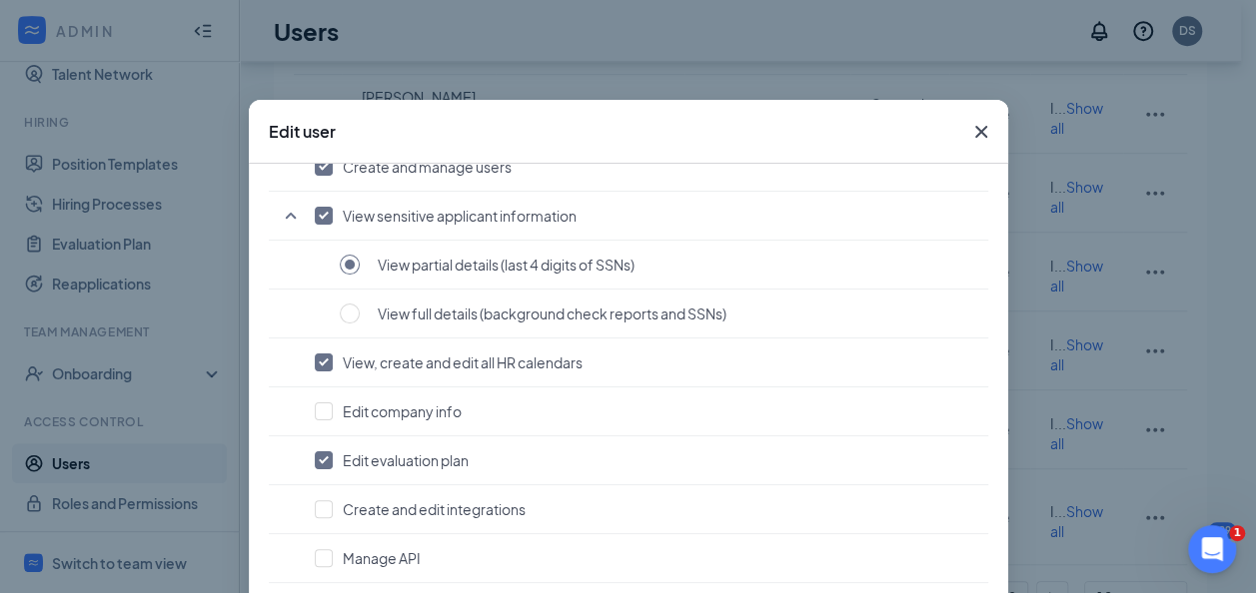
scroll to position [136, 0]
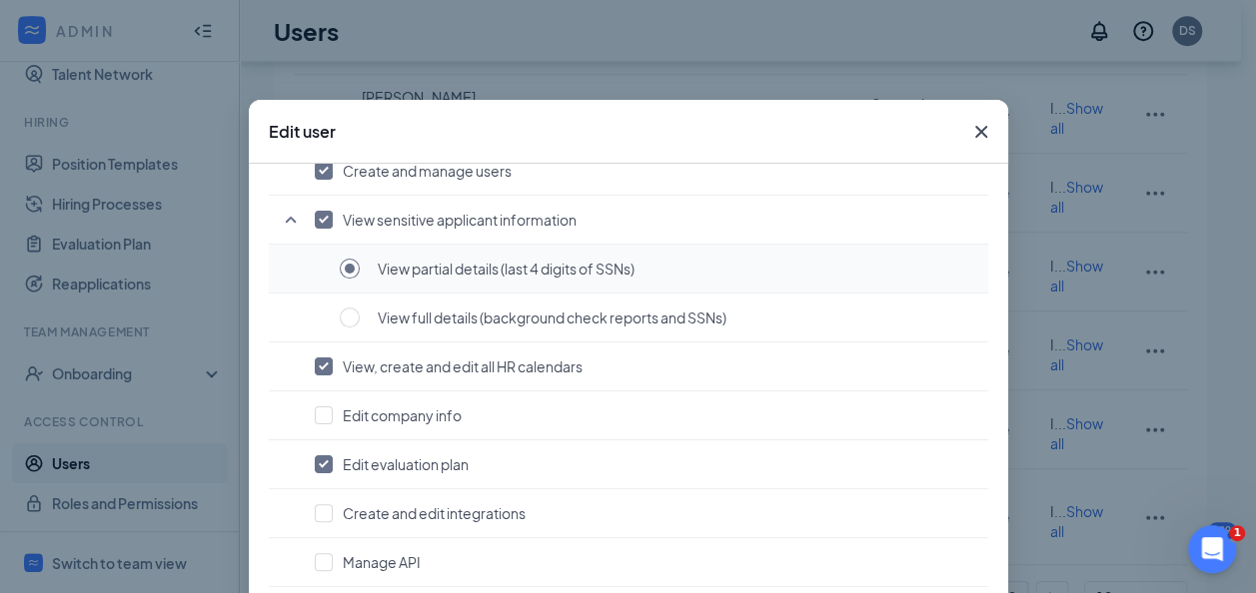
click at [340, 263] on input "radio" at bounding box center [350, 269] width 20 height 20
checkbox input "false"
radio input "false"
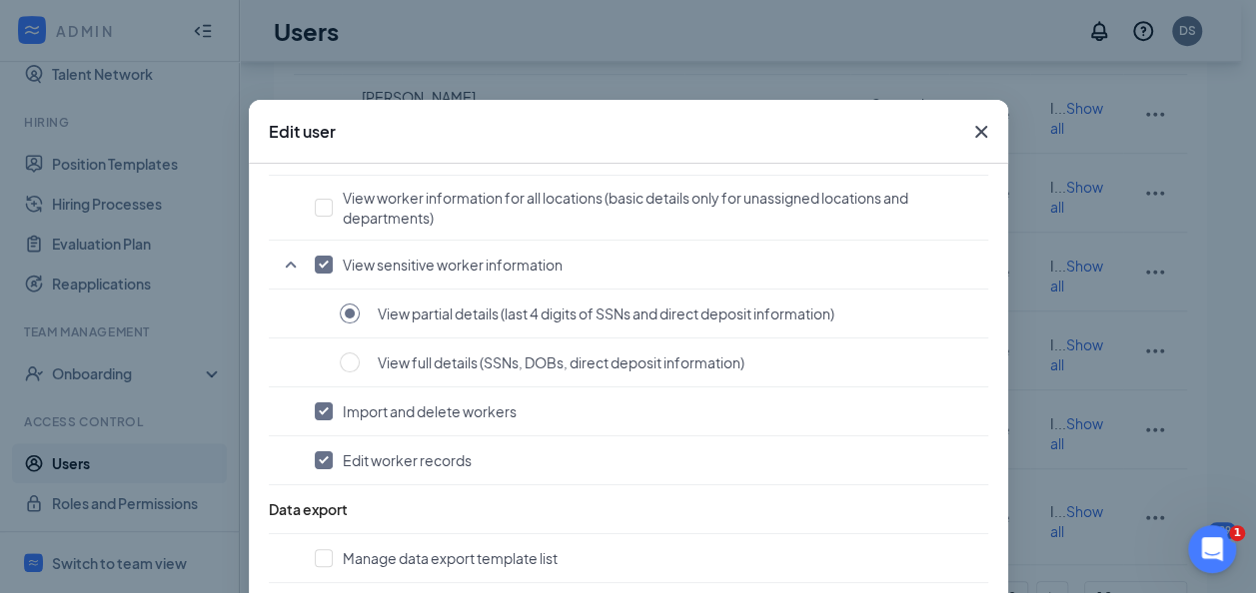
scroll to position [155, 0]
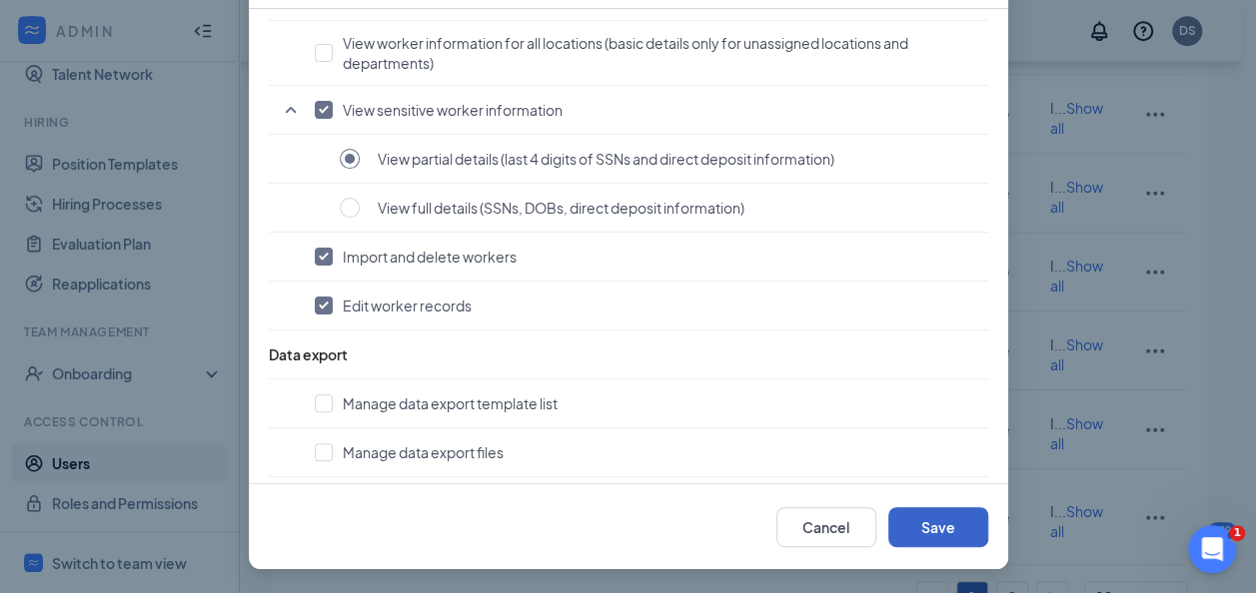
click at [948, 530] on button "Save" at bounding box center [938, 527] width 100 height 40
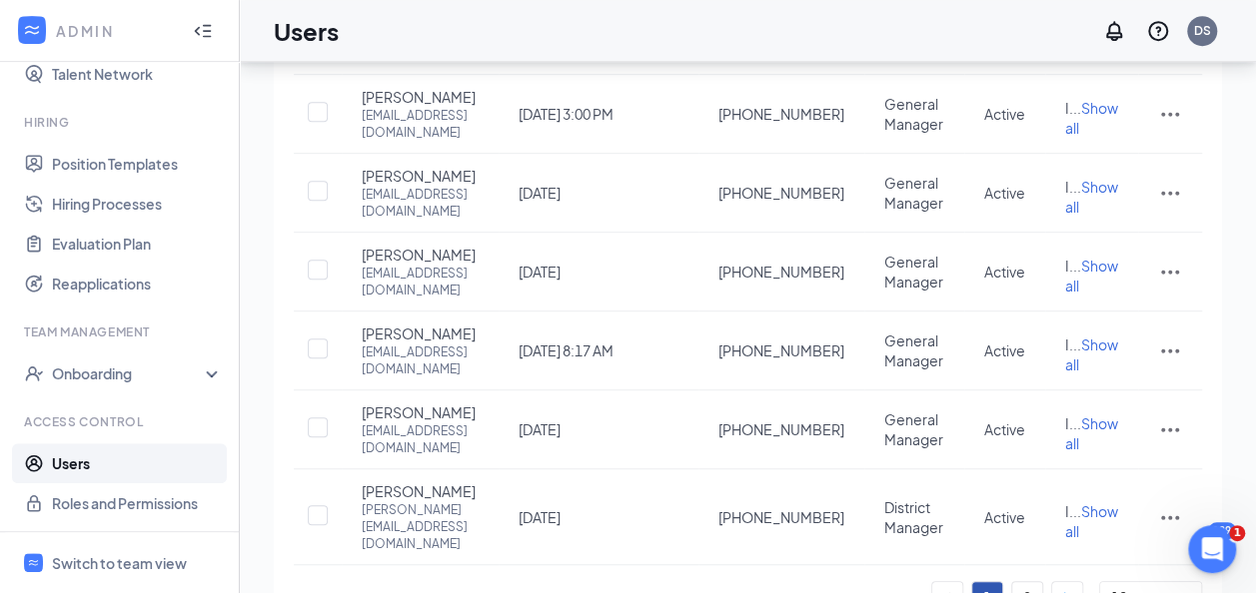
click at [1070, 591] on icon "right" at bounding box center [1067, 597] width 12 height 12
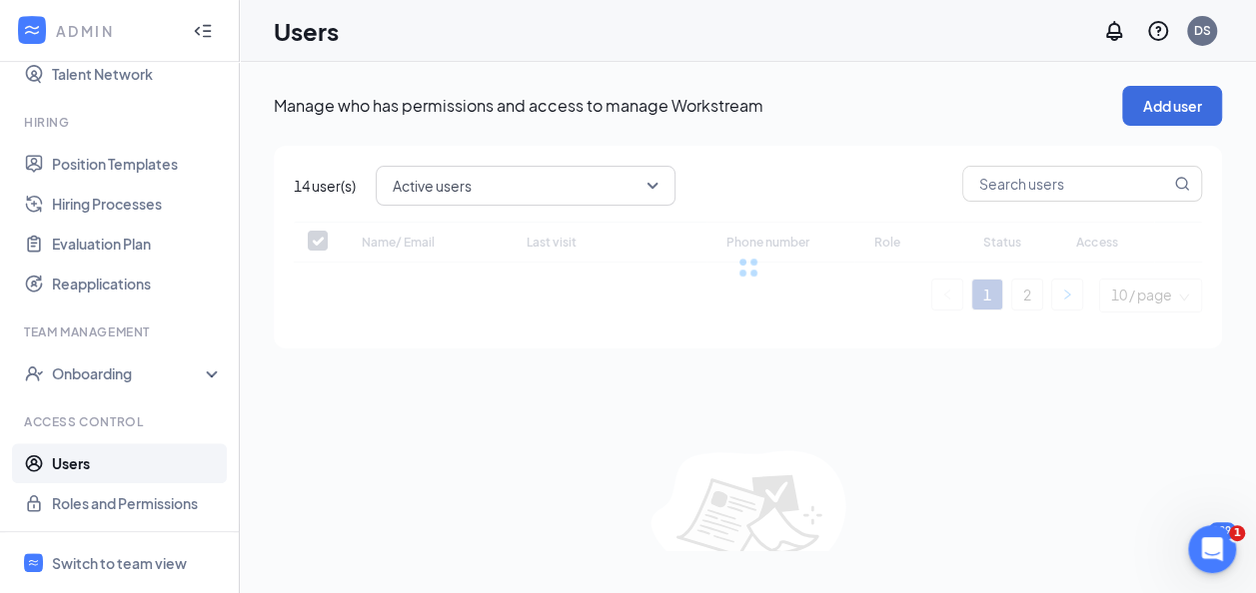
scroll to position [0, 0]
checkbox input "false"
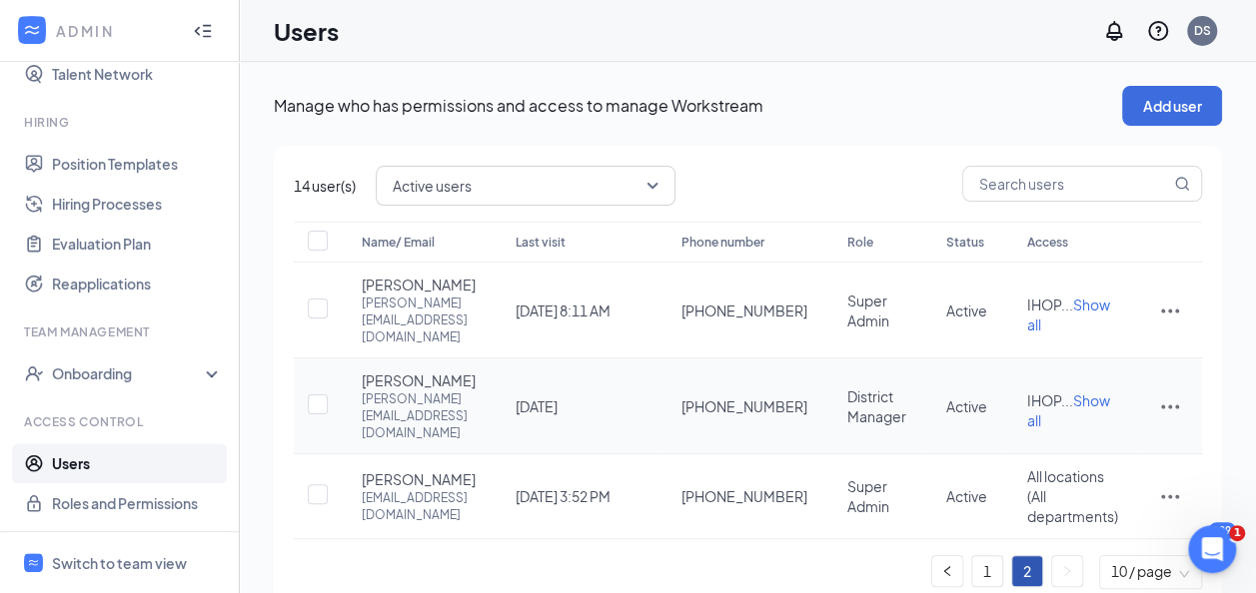
click at [1165, 396] on icon "ActionsIcon" at bounding box center [1170, 407] width 24 height 24
click at [1063, 531] on span "Disable" at bounding box center [1065, 533] width 49 height 18
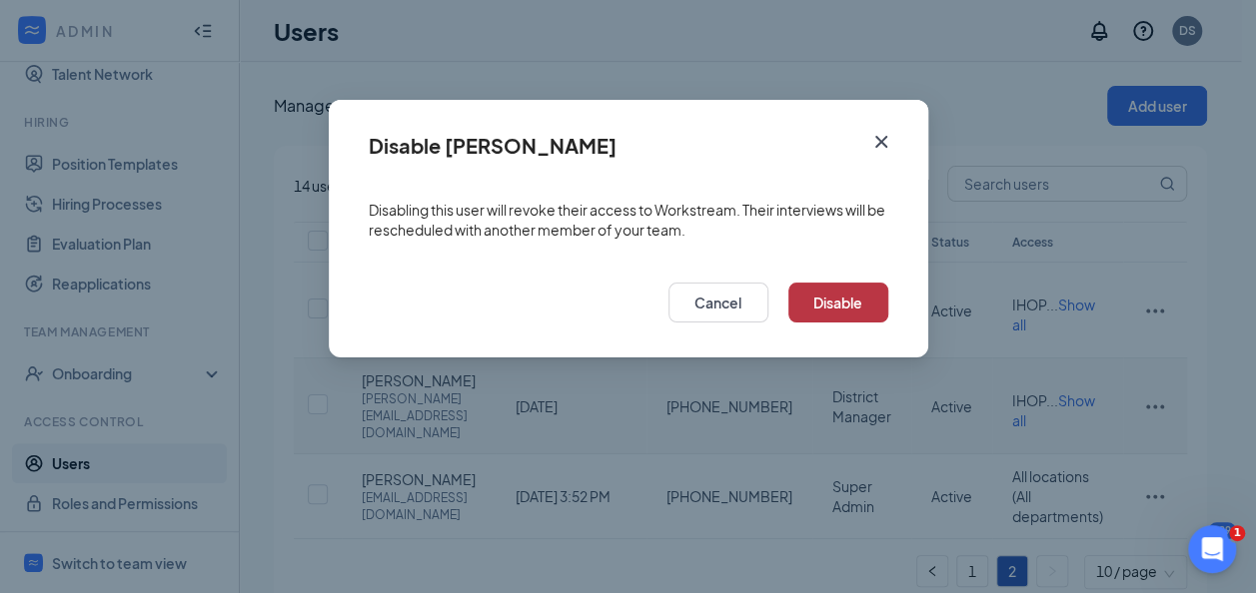
click at [849, 311] on button "Disable" at bounding box center [838, 303] width 100 height 40
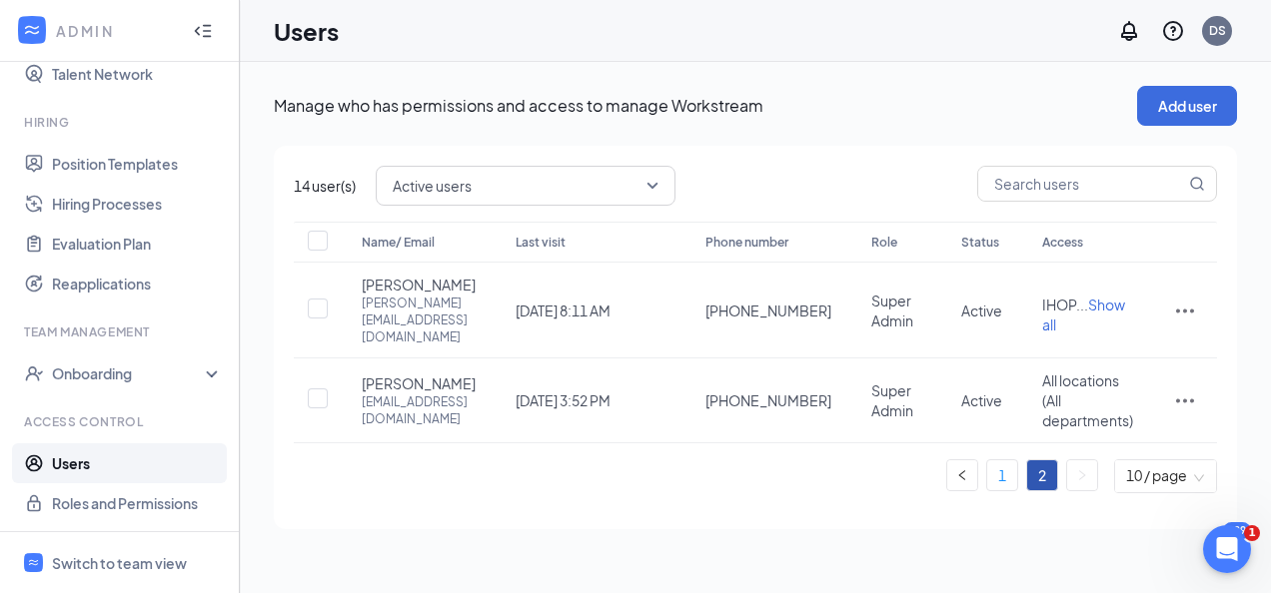
click at [998, 461] on link "1" at bounding box center [1002, 476] width 30 height 30
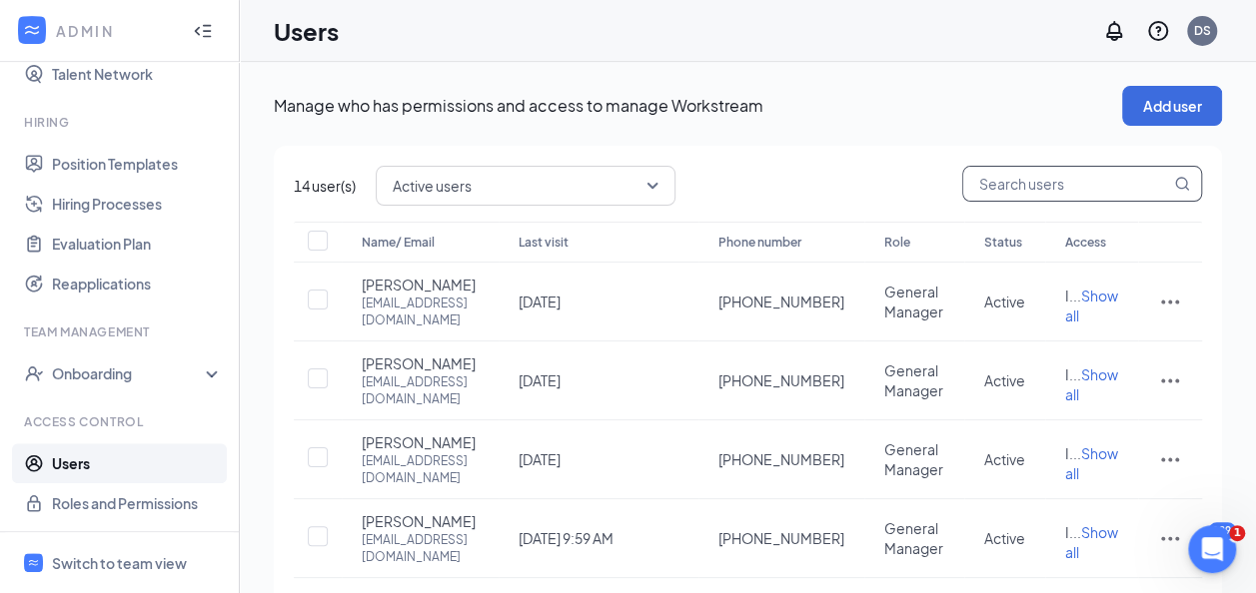
click at [1002, 184] on input "text" at bounding box center [1066, 184] width 207 height 34
type input "kah"
checkbox input "true"
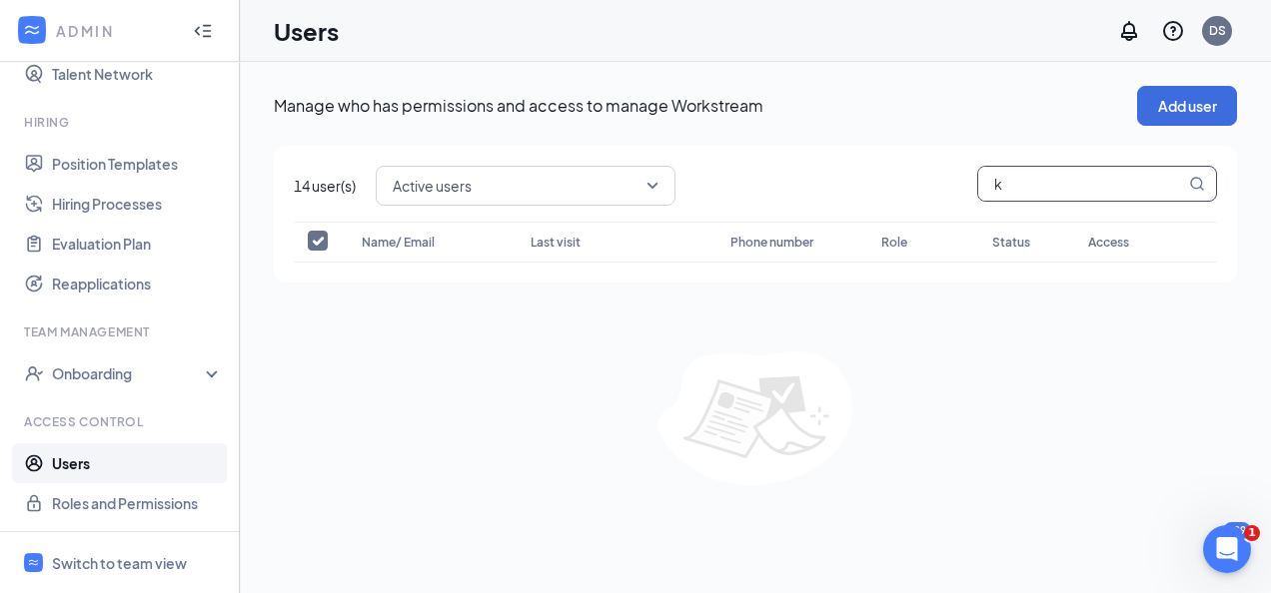
type input "kj"
checkbox input "true"
type input "k"
type input "s"
checkbox input "false"
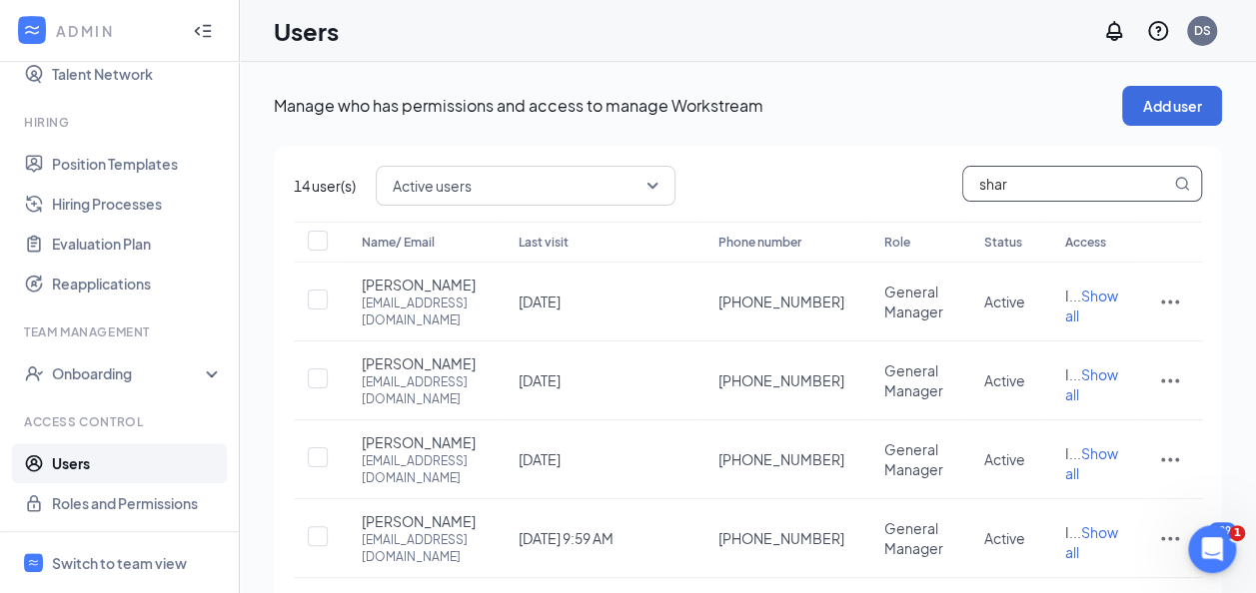
type input "shara"
checkbox input "true"
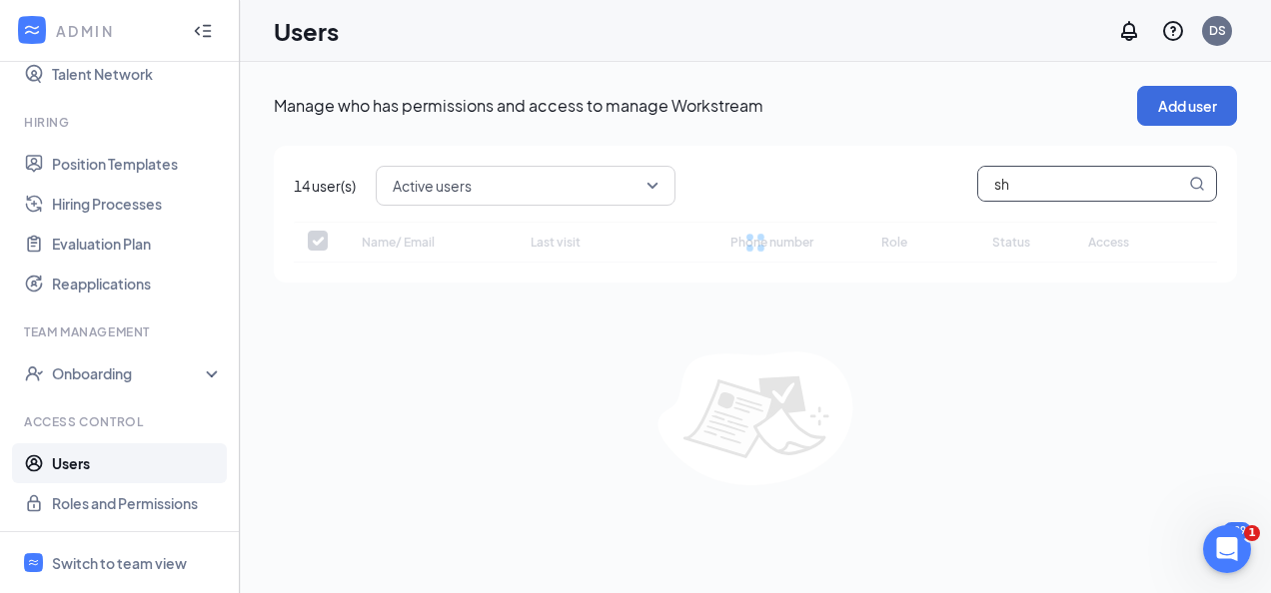
type input "s"
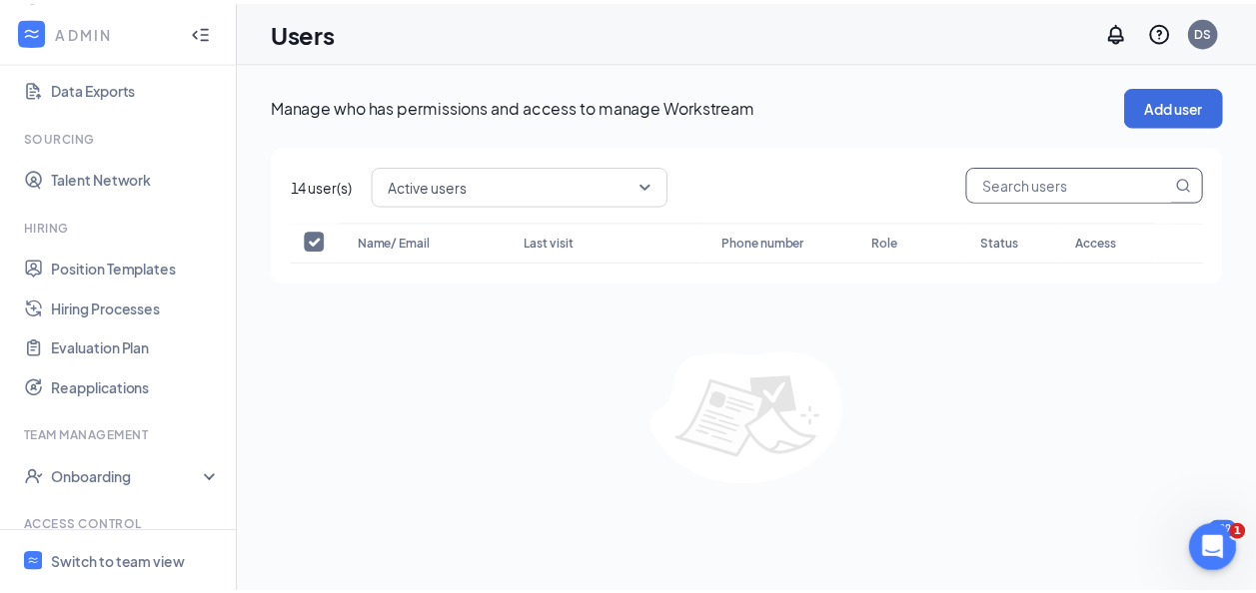
scroll to position [408, 0]
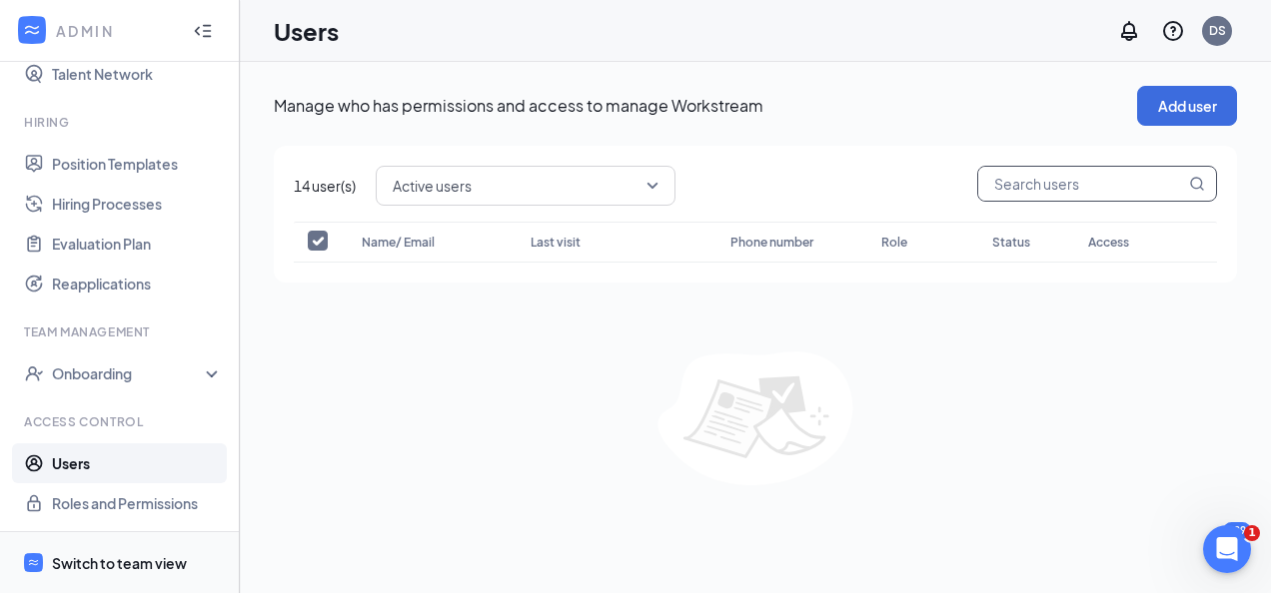
click at [152, 557] on div "Switch to team view" at bounding box center [119, 563] width 135 height 20
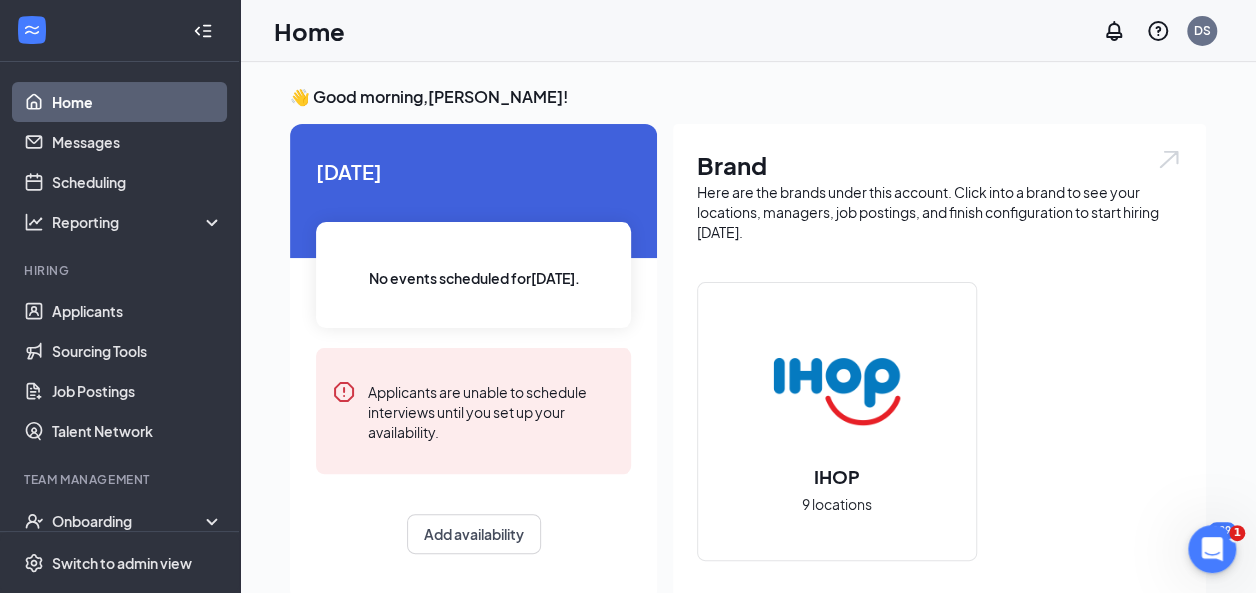
click at [65, 98] on link "Home" at bounding box center [137, 102] width 171 height 40
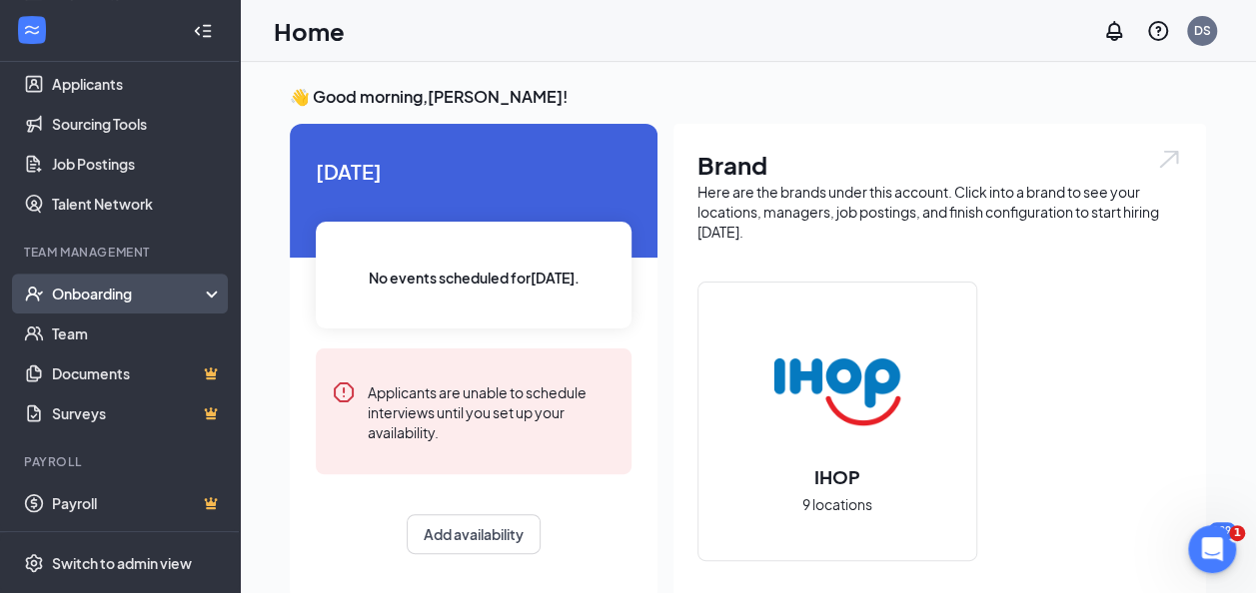
click at [126, 297] on div "Onboarding" at bounding box center [129, 294] width 154 height 20
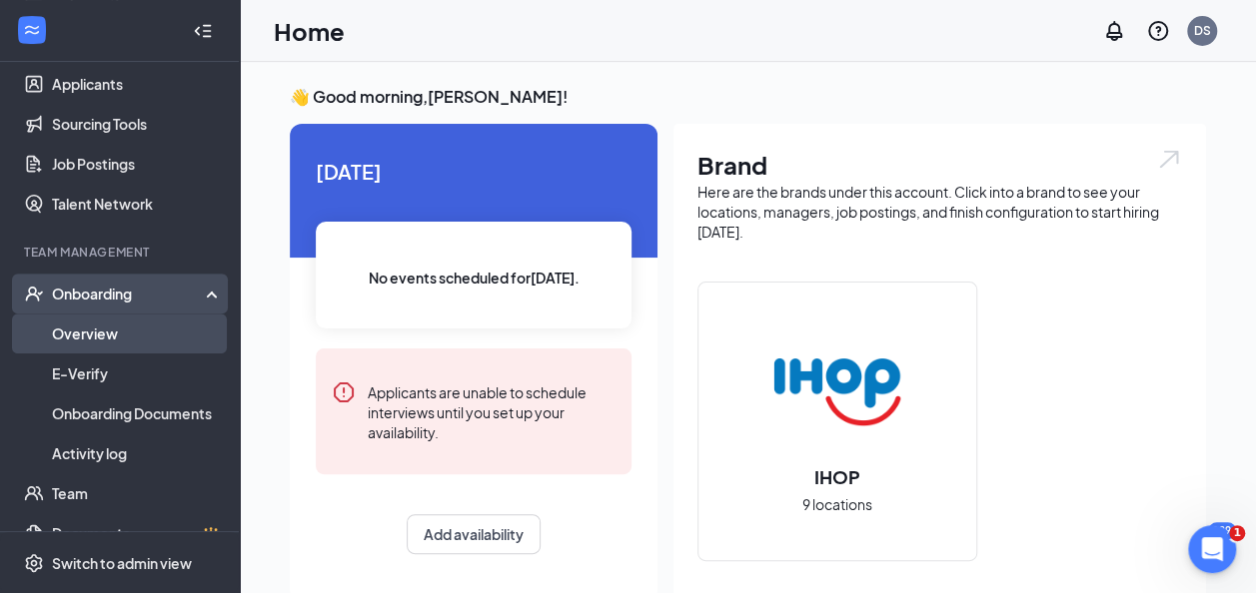
click at [115, 336] on link "Overview" at bounding box center [137, 334] width 171 height 40
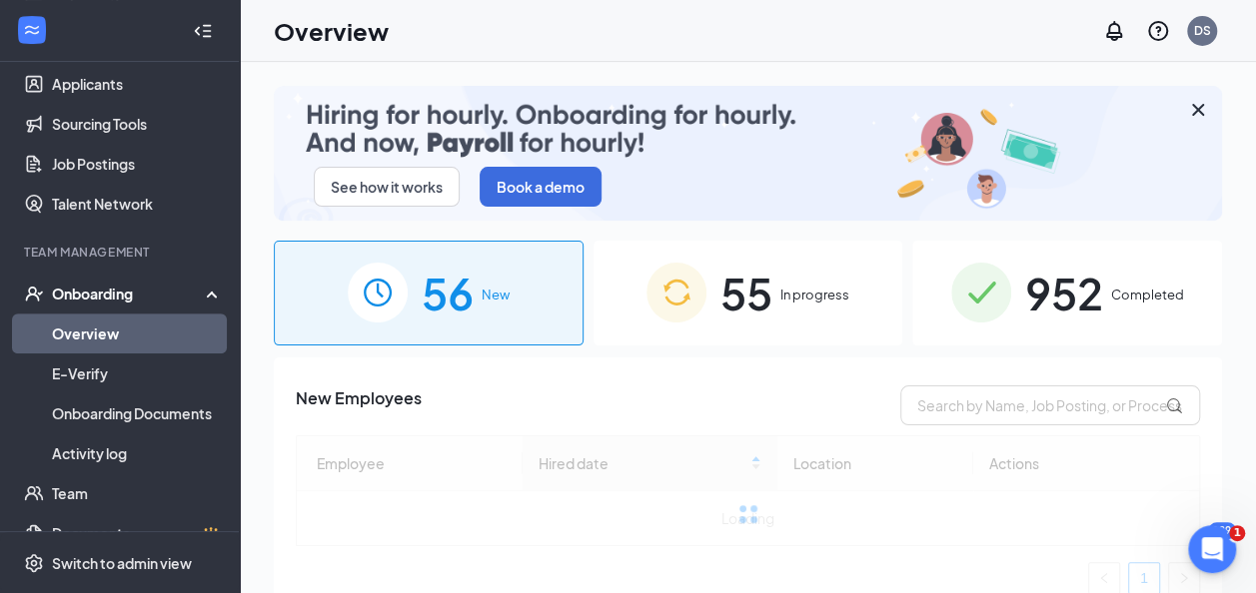
click at [1055, 322] on span "952" at bounding box center [1064, 293] width 78 height 69
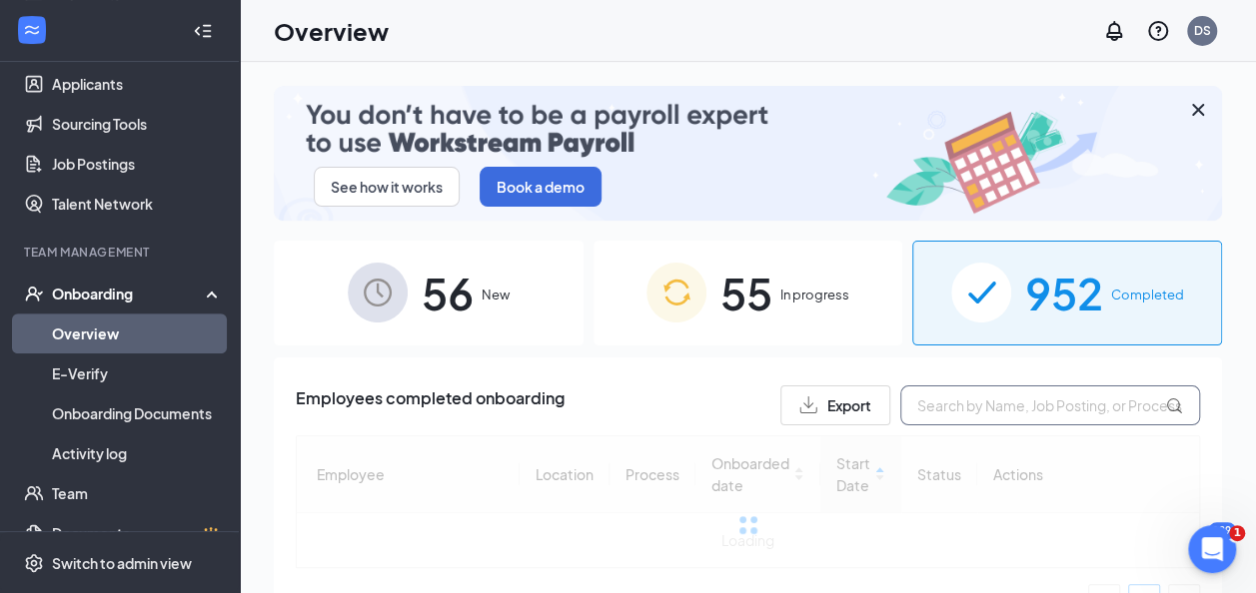
click at [1006, 407] on input "text" at bounding box center [1050, 406] width 300 height 40
type input "j"
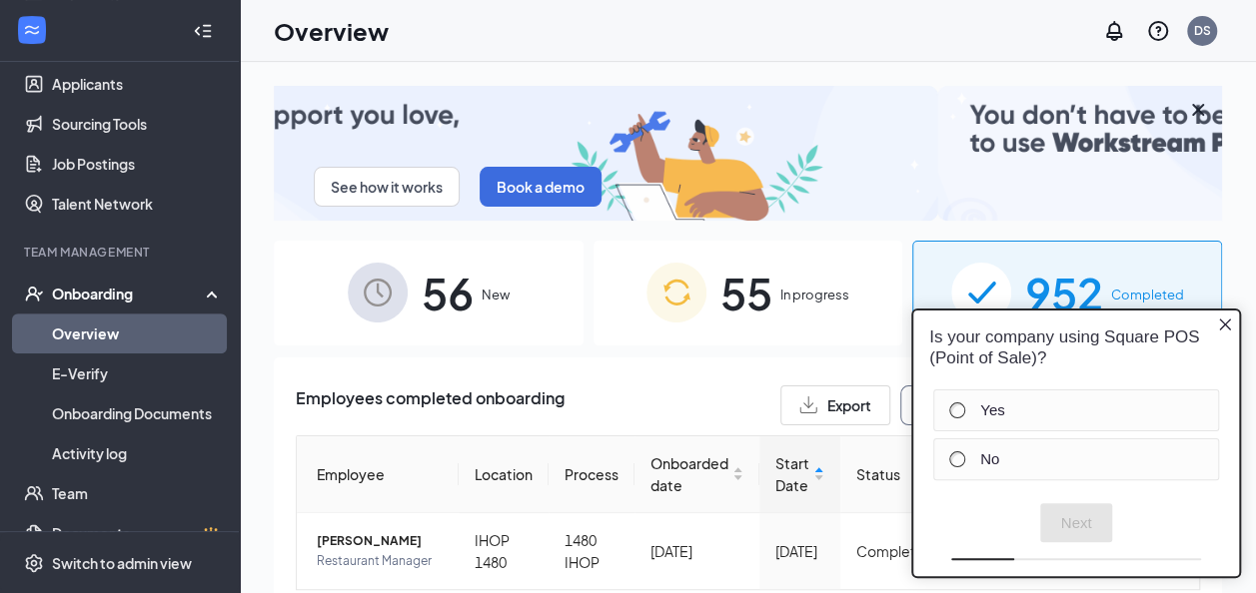
type input "khalid"
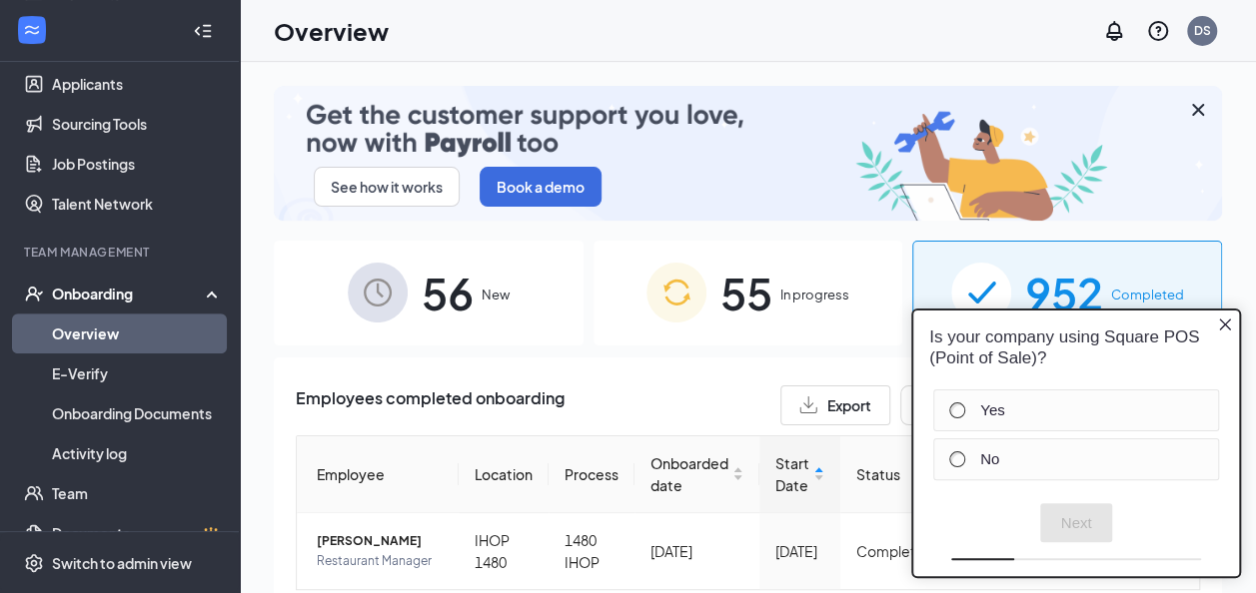
click at [865, 325] on div "55 In progress" at bounding box center [748, 293] width 310 height 105
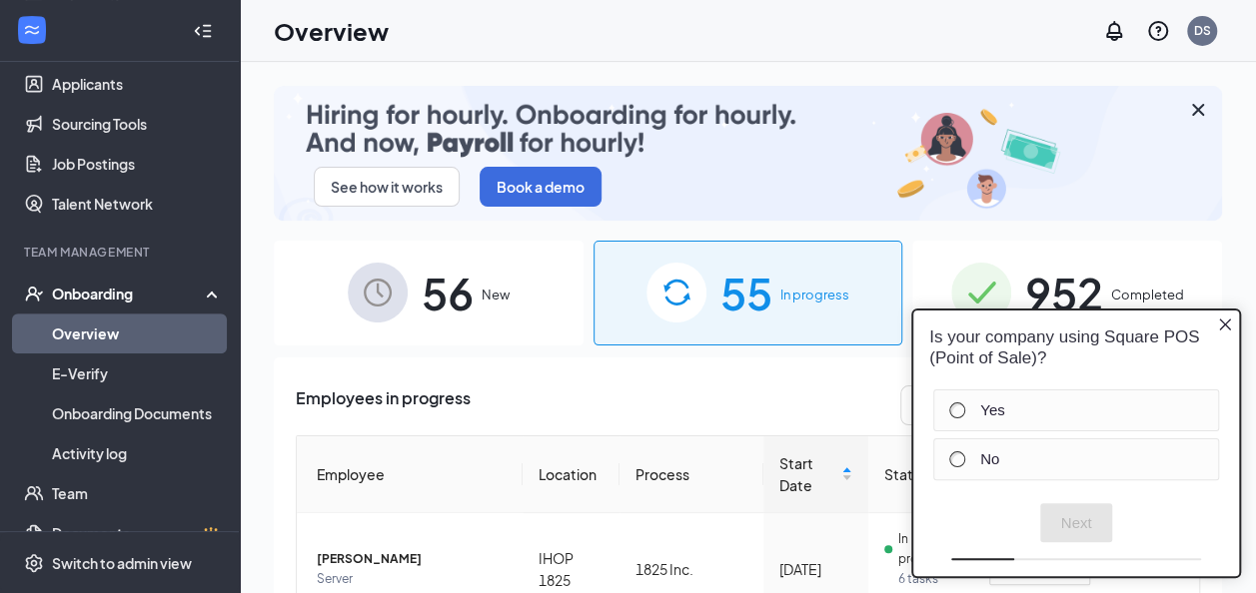
click at [1222, 327] on icon "Close button" at bounding box center [1225, 325] width 16 height 16
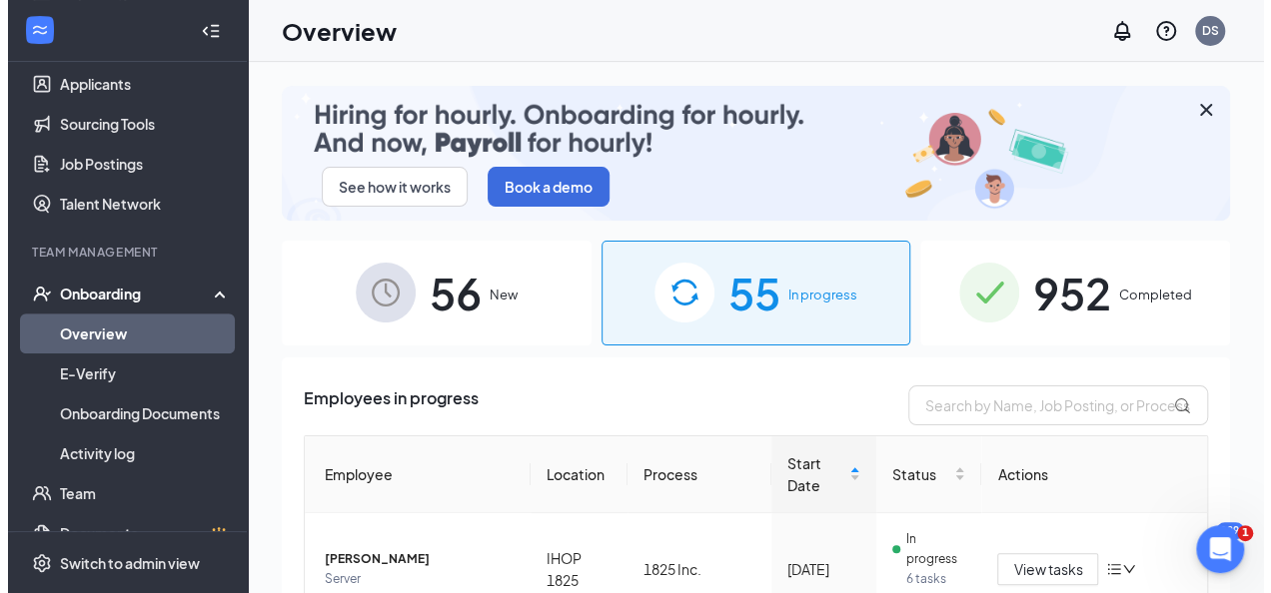
scroll to position [388, 0]
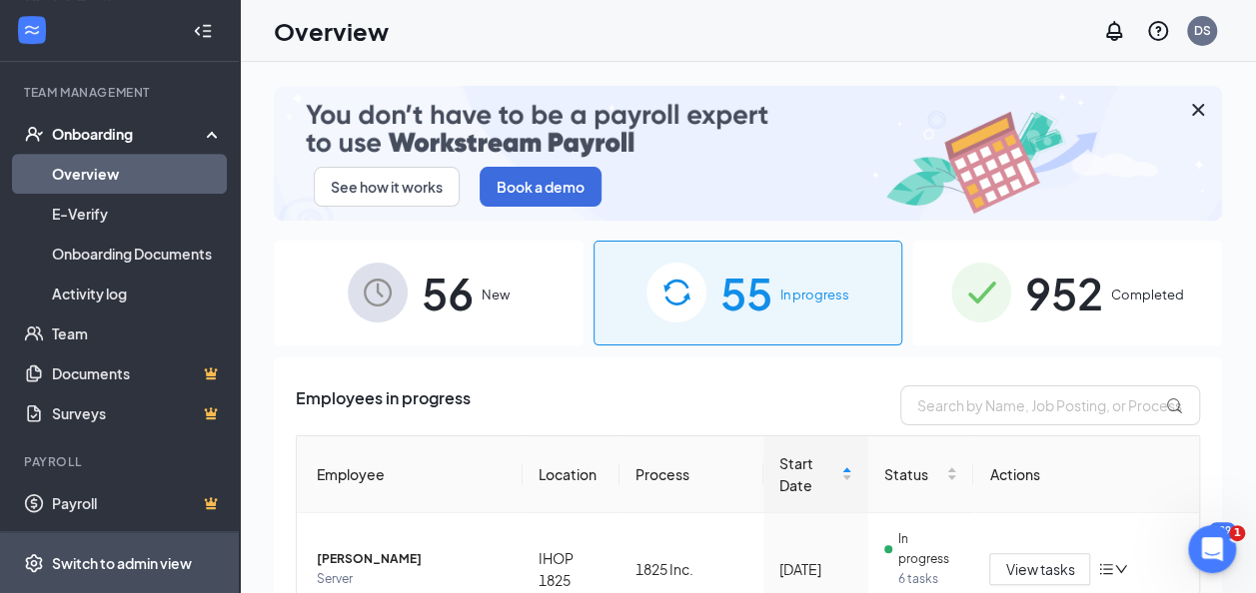
click at [178, 570] on div "Switch to admin view" at bounding box center [122, 563] width 140 height 20
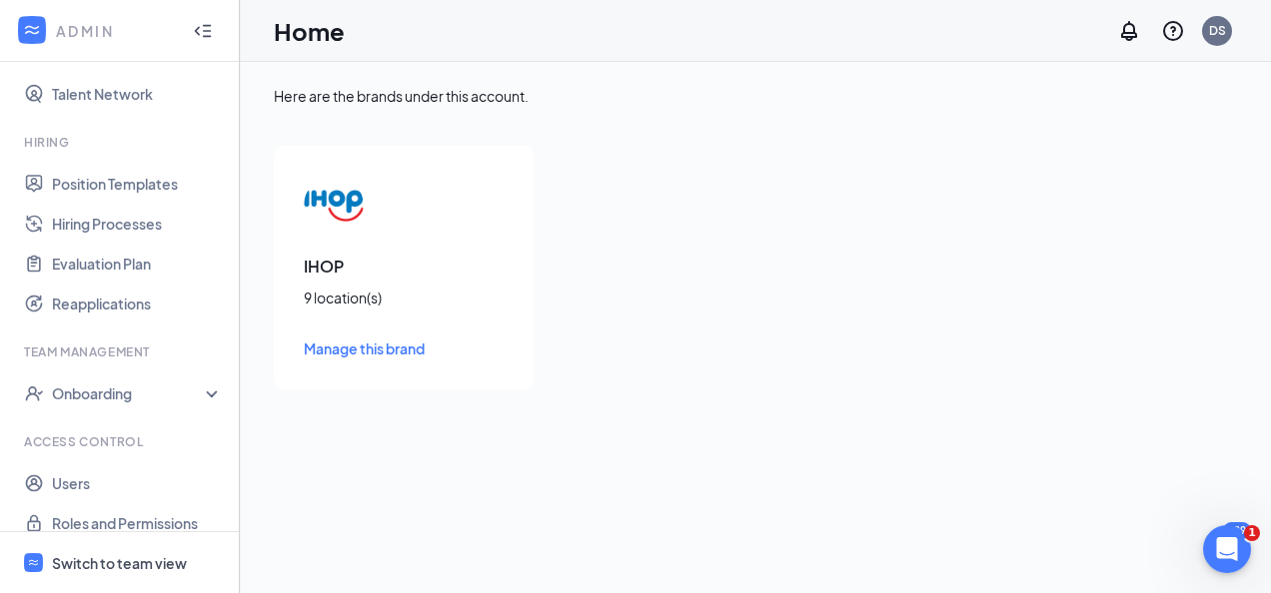
scroll to position [408, 0]
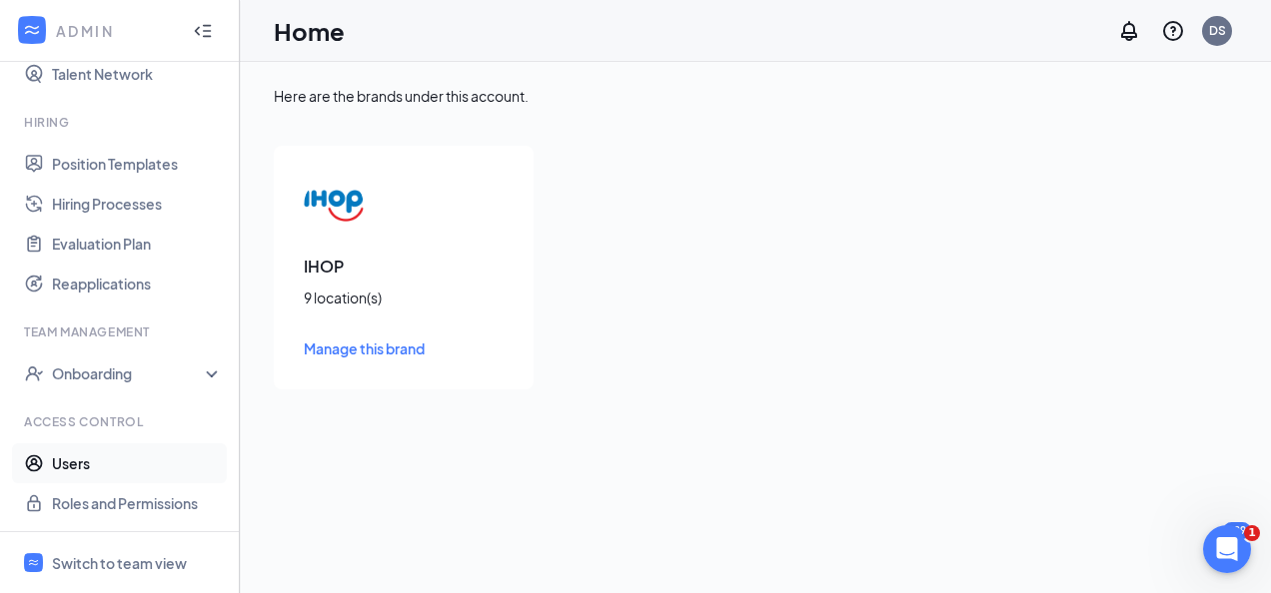
click at [82, 461] on link "Users" at bounding box center [137, 464] width 171 height 40
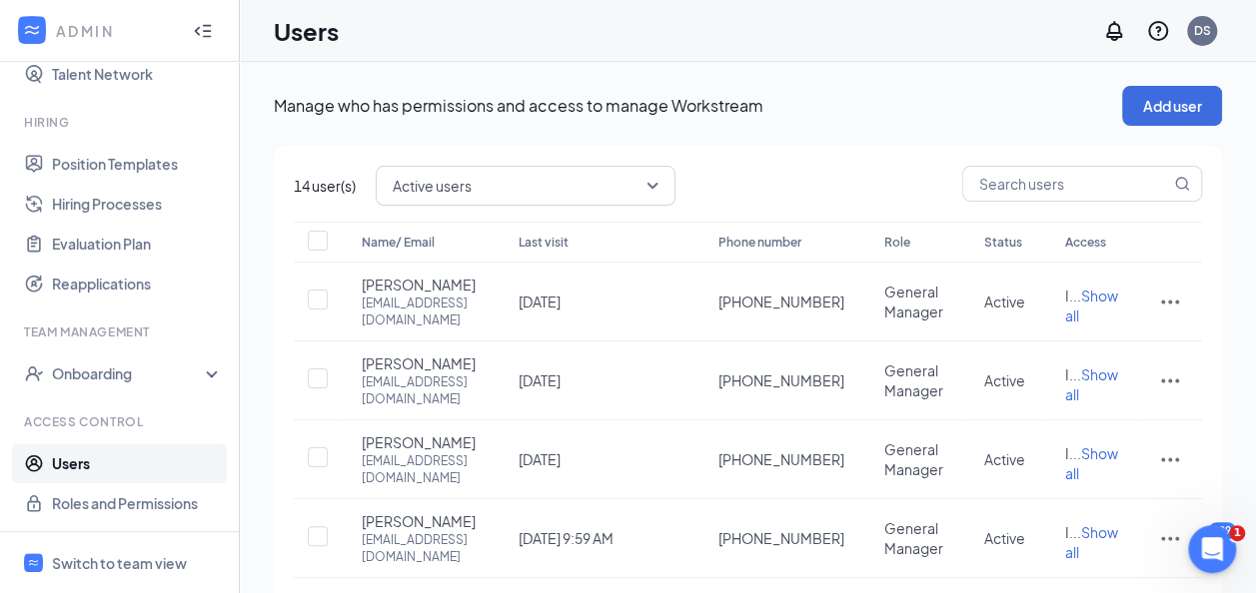
click at [651, 179] on span "Active users" at bounding box center [526, 186] width 266 height 34
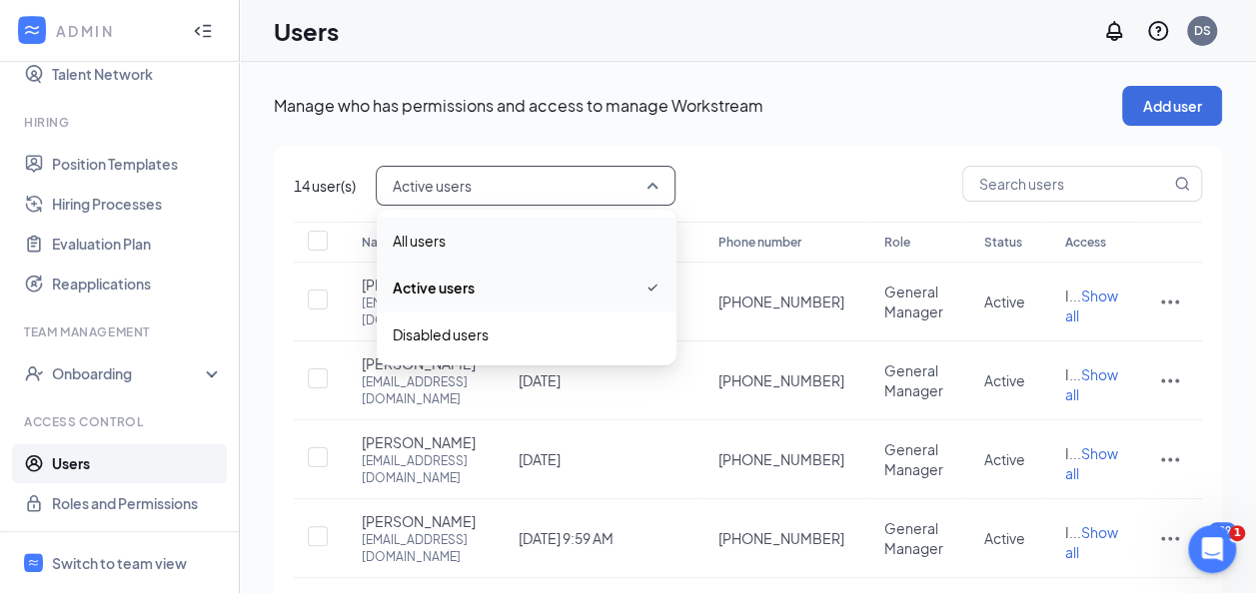
click at [523, 230] on span "All users" at bounding box center [527, 241] width 268 height 22
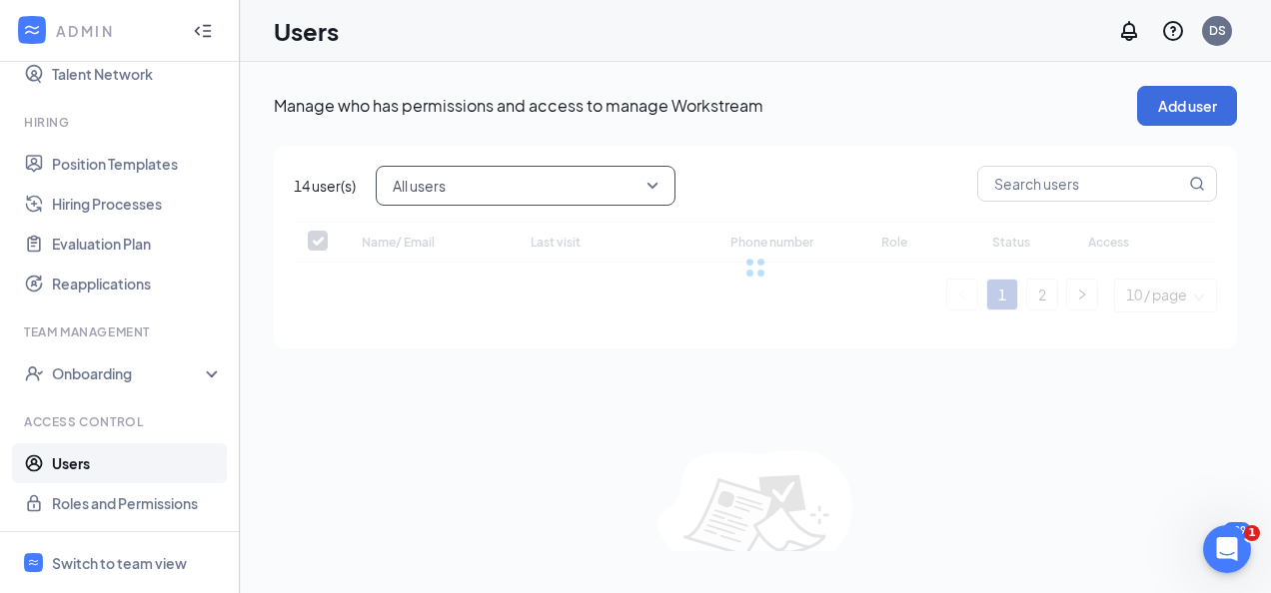
checkbox input "false"
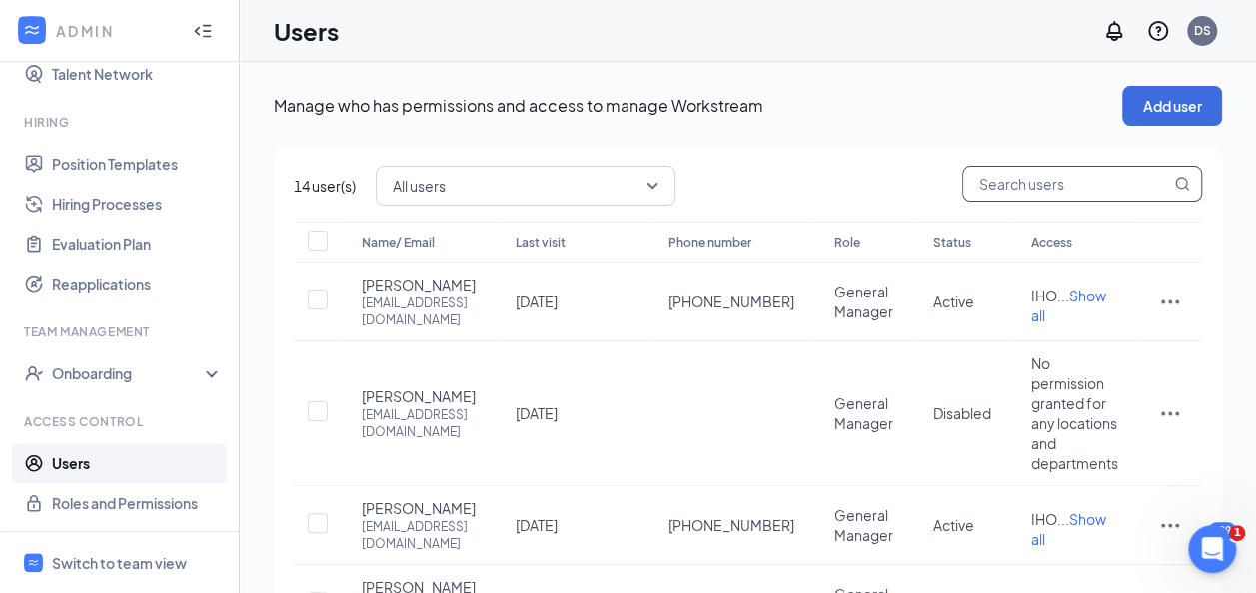
click at [1016, 176] on input "text" at bounding box center [1066, 184] width 207 height 34
type input "k"
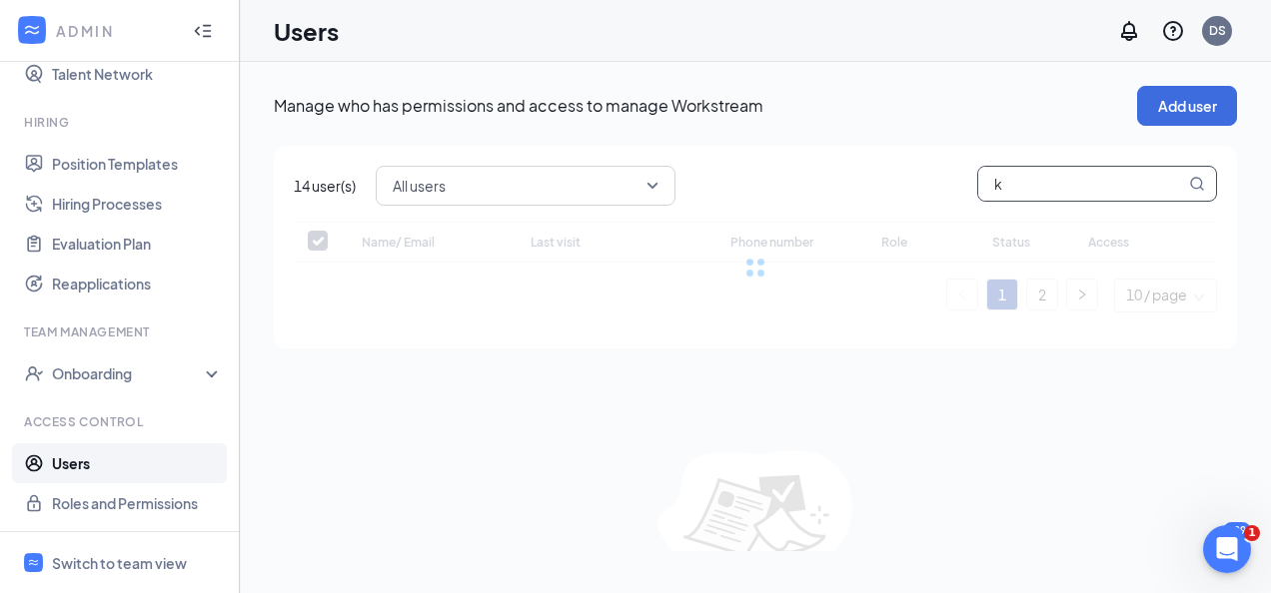
checkbox input "false"
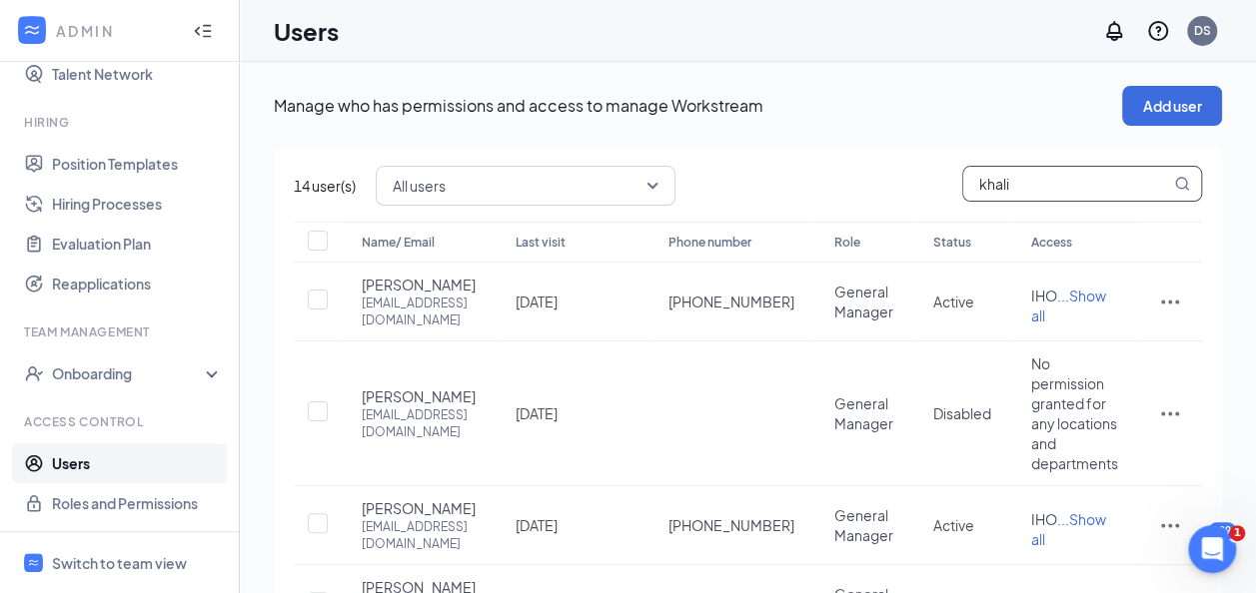
type input "khalid"
checkbox input "true"
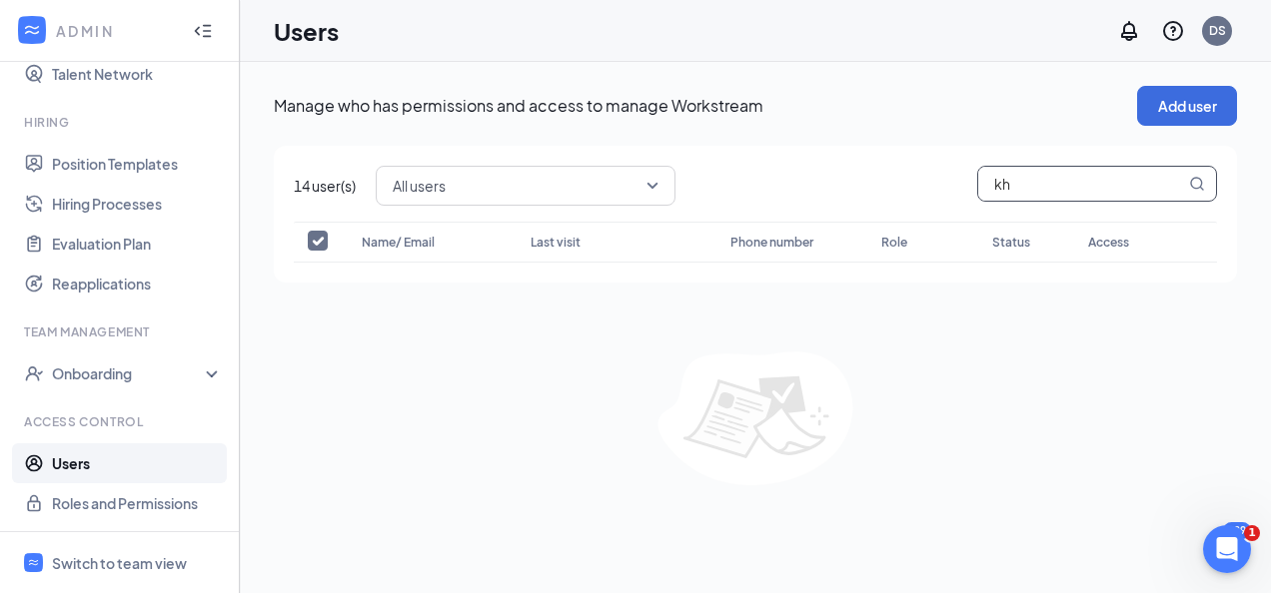
type input "k"
click at [1159, 105] on button "Add user" at bounding box center [1187, 106] width 100 height 40
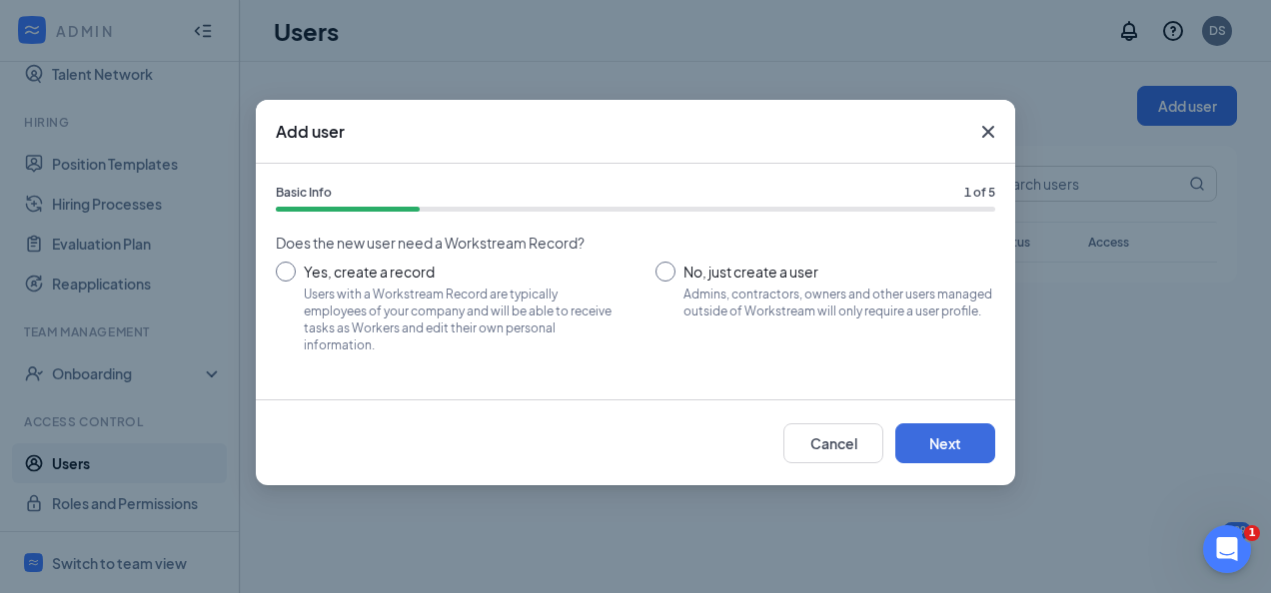
click at [292, 269] on input "Yes, create a record Users with a Workstream Record are typically employees of …" at bounding box center [446, 307] width 340 height 90
radio input "true"
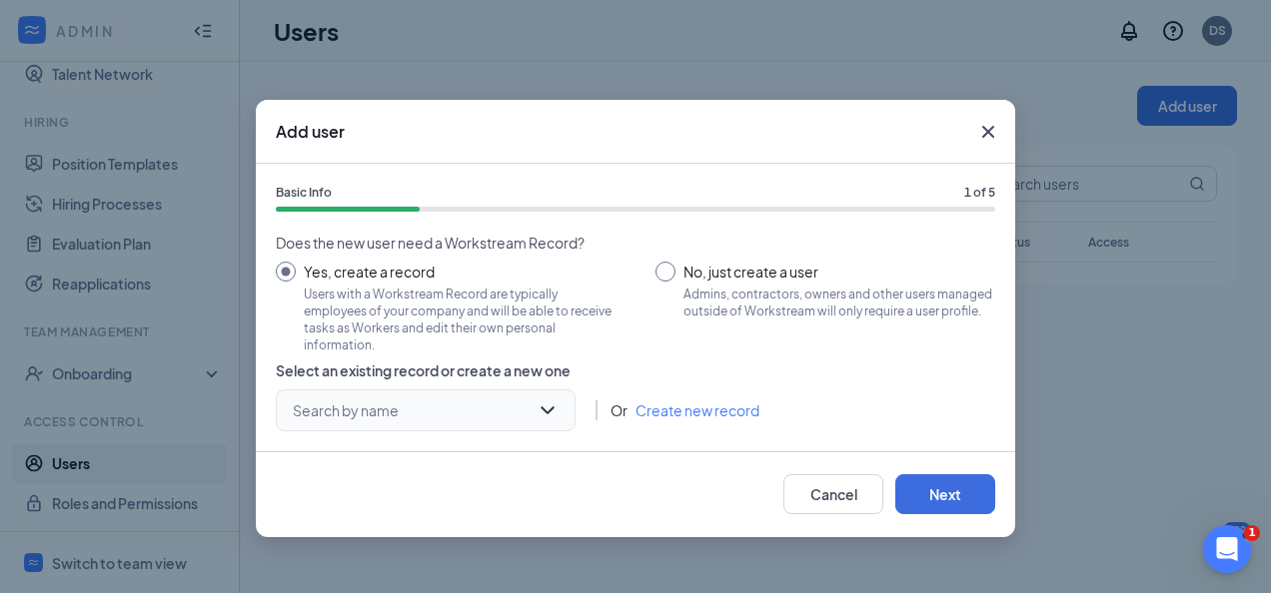
click at [551, 414] on div "Search by name" at bounding box center [426, 411] width 300 height 42
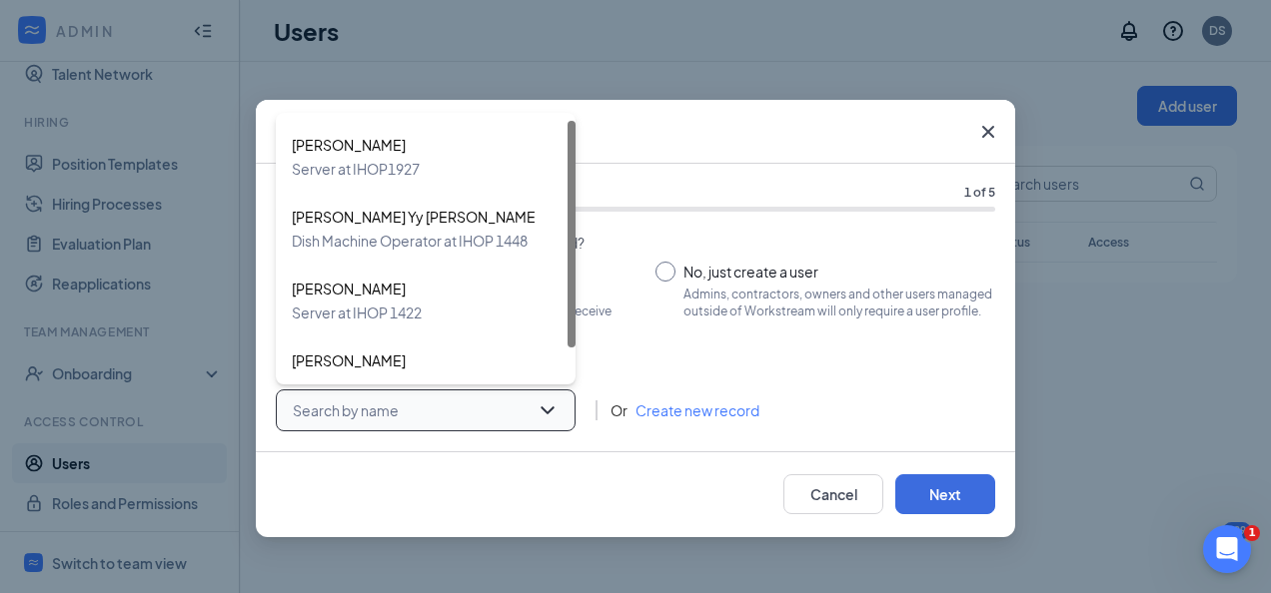
click at [413, 415] on input "search" at bounding box center [419, 411] width 262 height 40
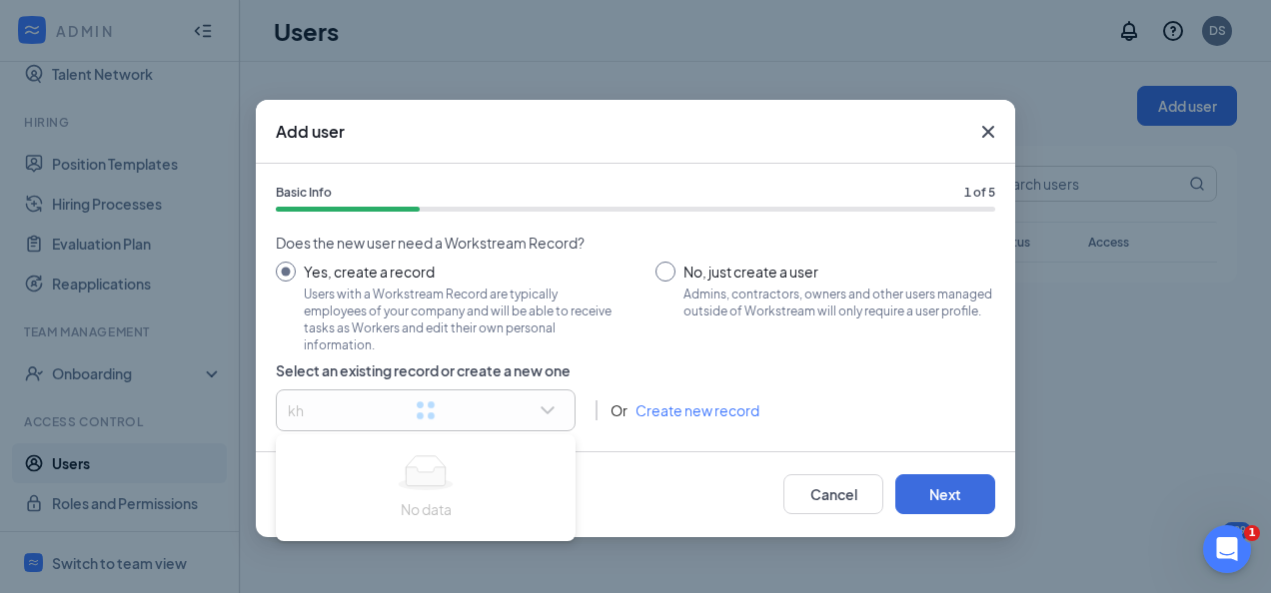
type input "kha"
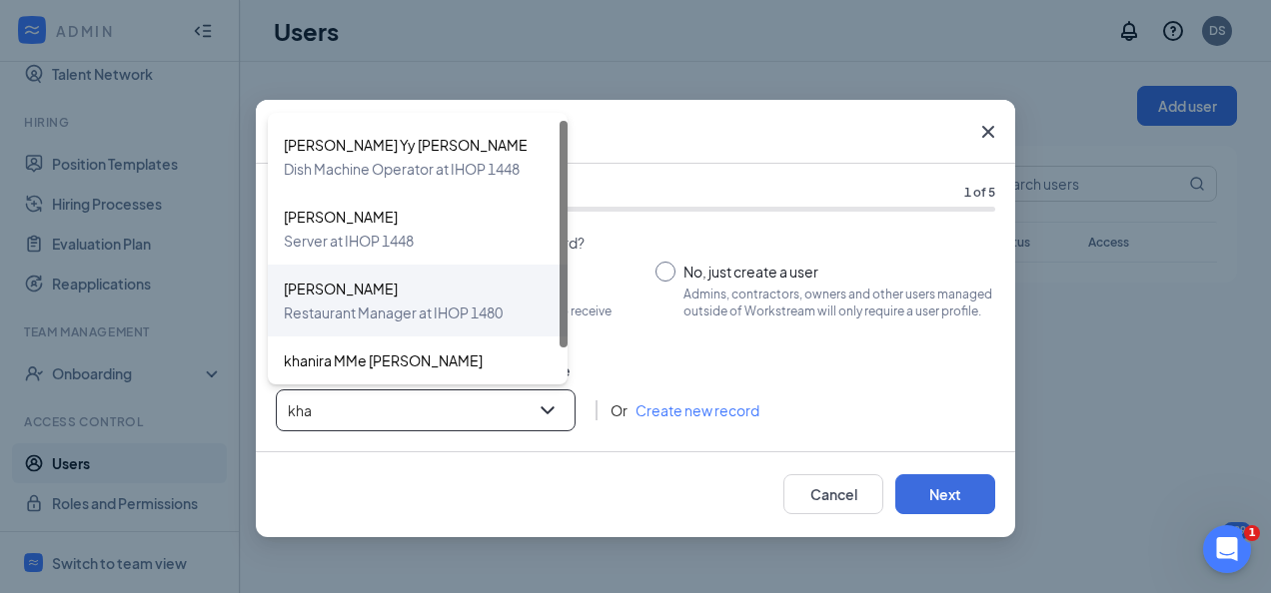
click at [389, 310] on span "Restaurant Manager at IHOP 1480" at bounding box center [393, 313] width 219 height 24
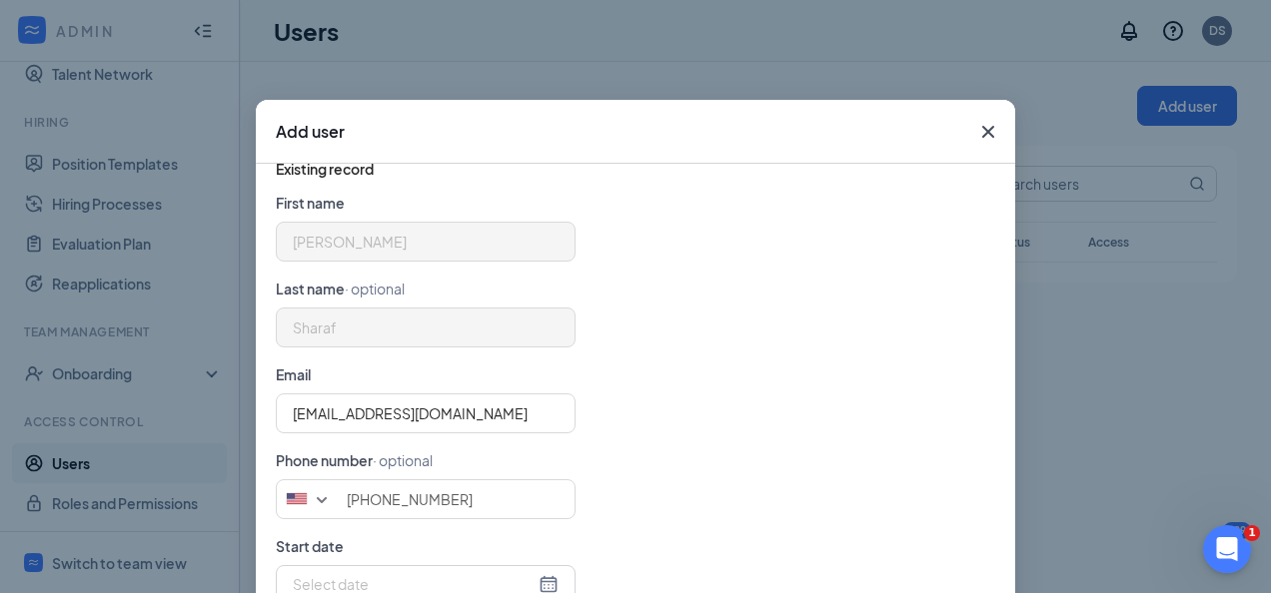
scroll to position [155, 0]
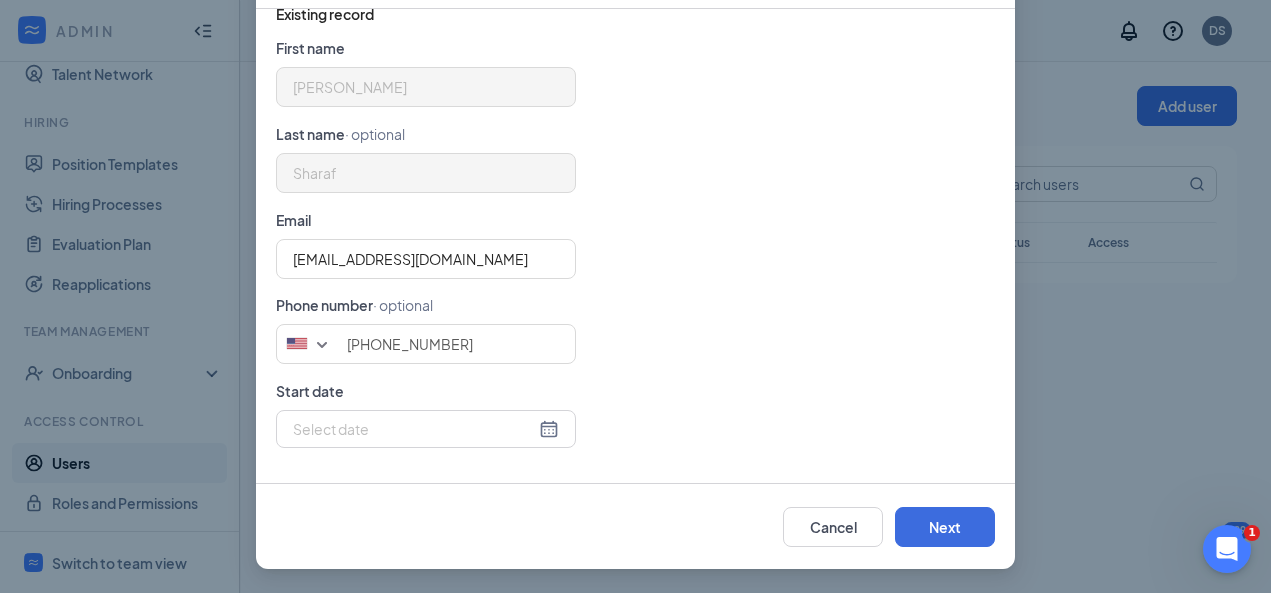
click at [547, 431] on div at bounding box center [426, 430] width 266 height 22
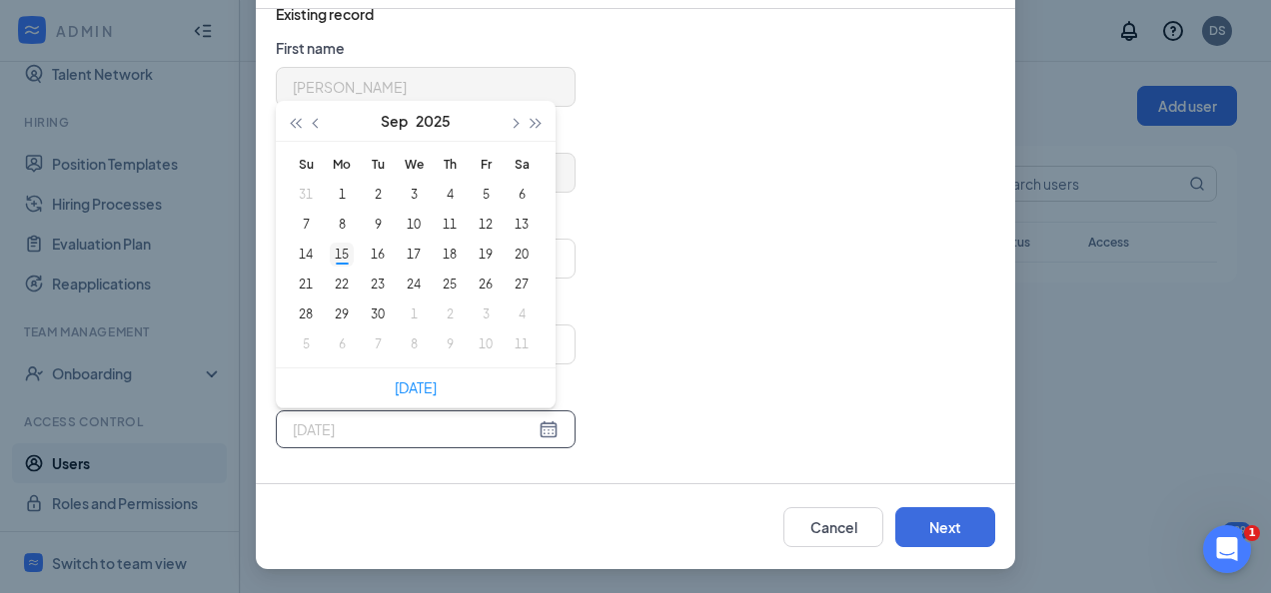
type input "2025-09-15"
click at [332, 255] on div "15" at bounding box center [342, 255] width 24 height 24
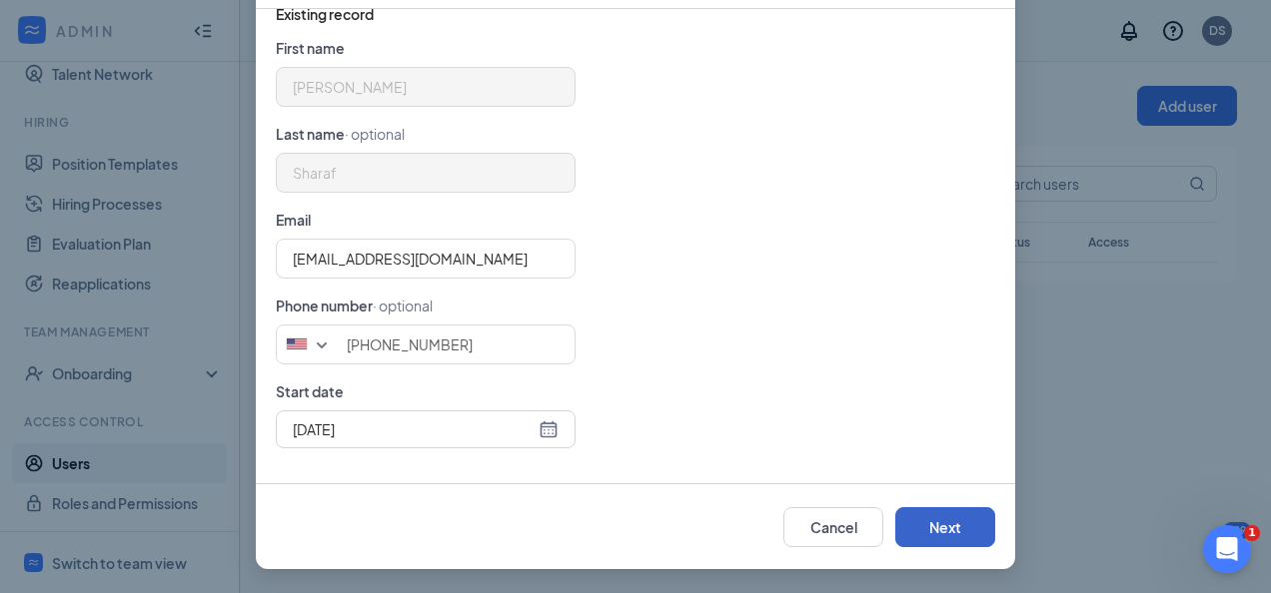
click at [922, 522] on button "Next" at bounding box center [945, 527] width 100 height 40
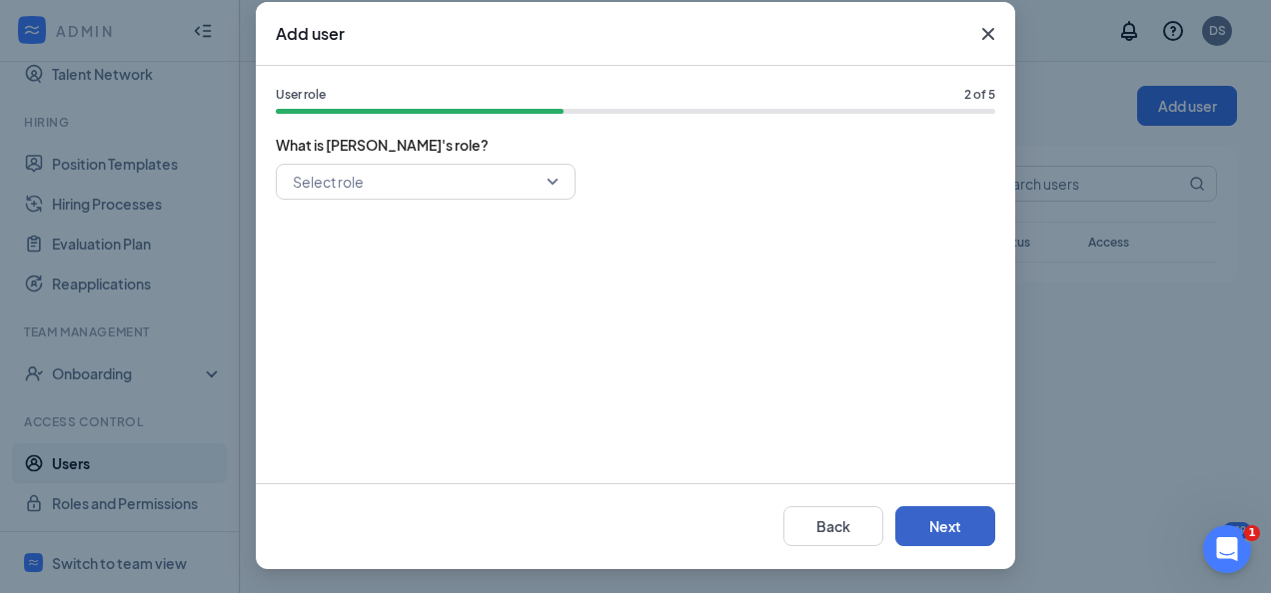
scroll to position [98, 0]
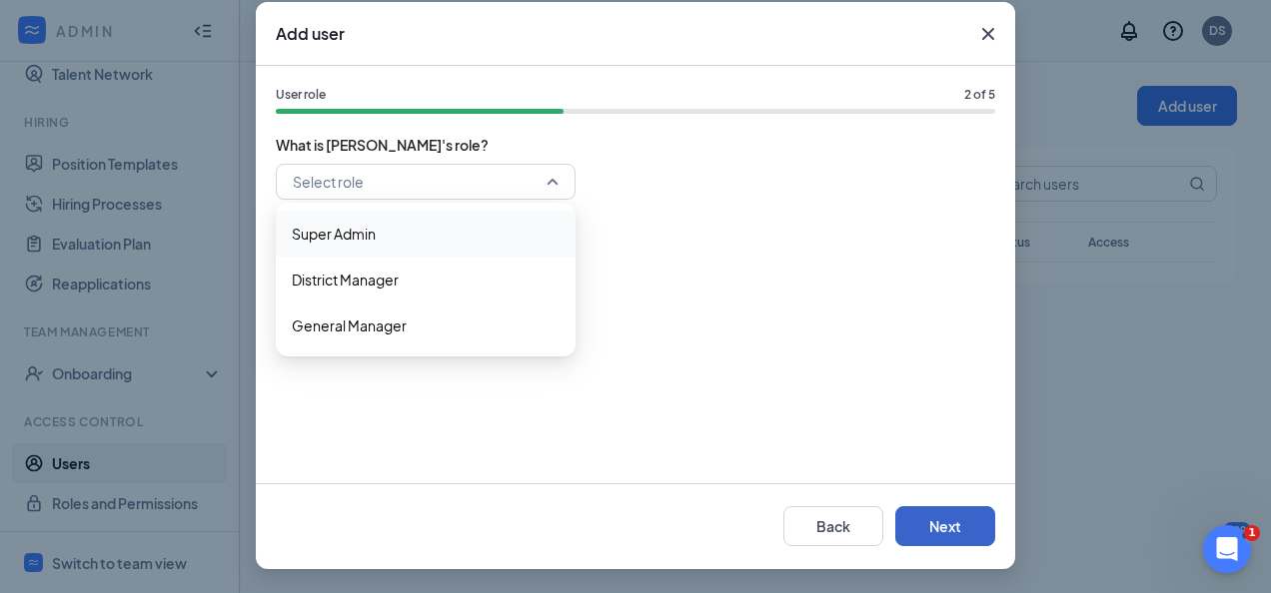
click at [543, 174] on div "Select role" at bounding box center [426, 182] width 300 height 36
click at [417, 281] on span "District Manager" at bounding box center [426, 280] width 268 height 22
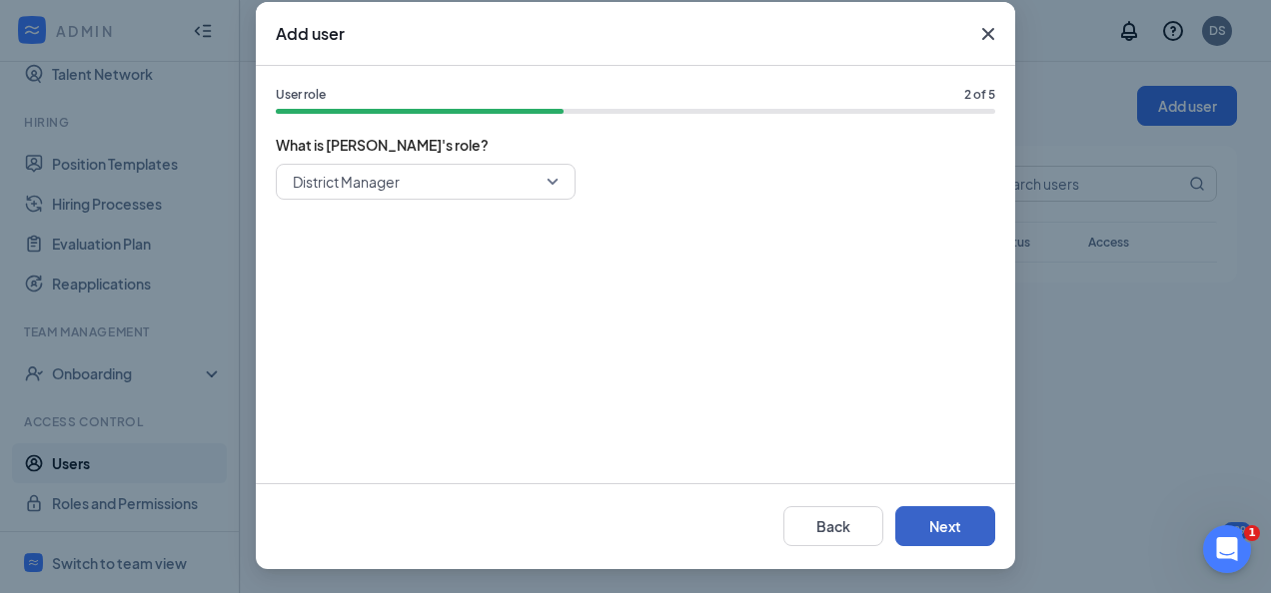
click at [942, 521] on button "Next" at bounding box center [945, 526] width 100 height 40
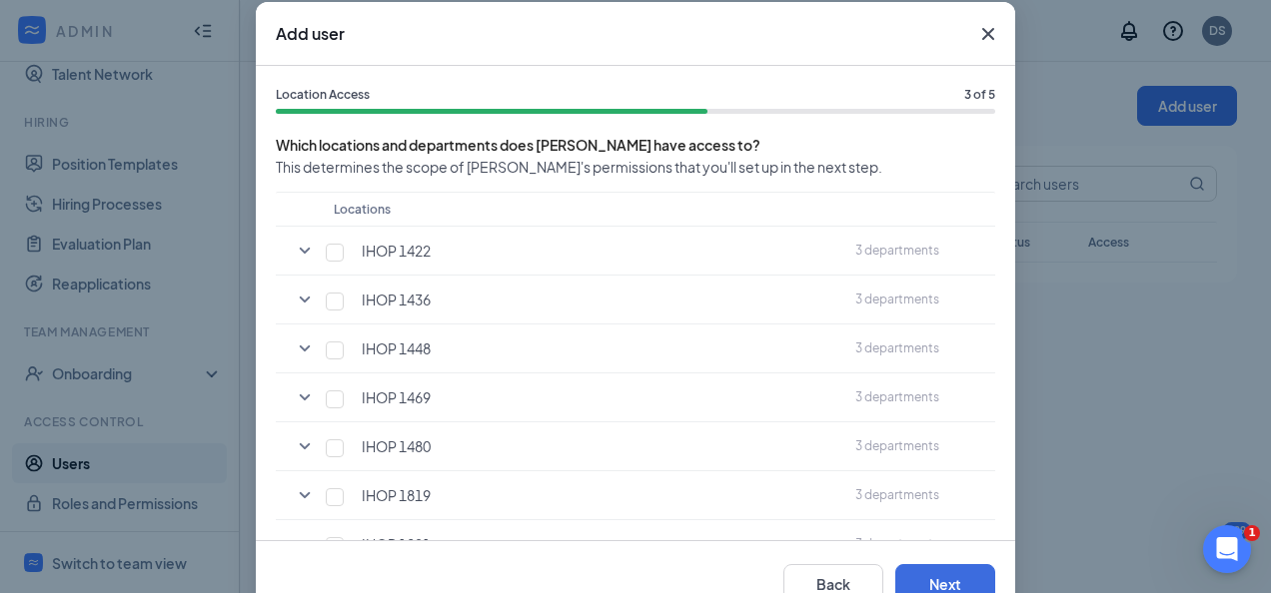
scroll to position [124, 0]
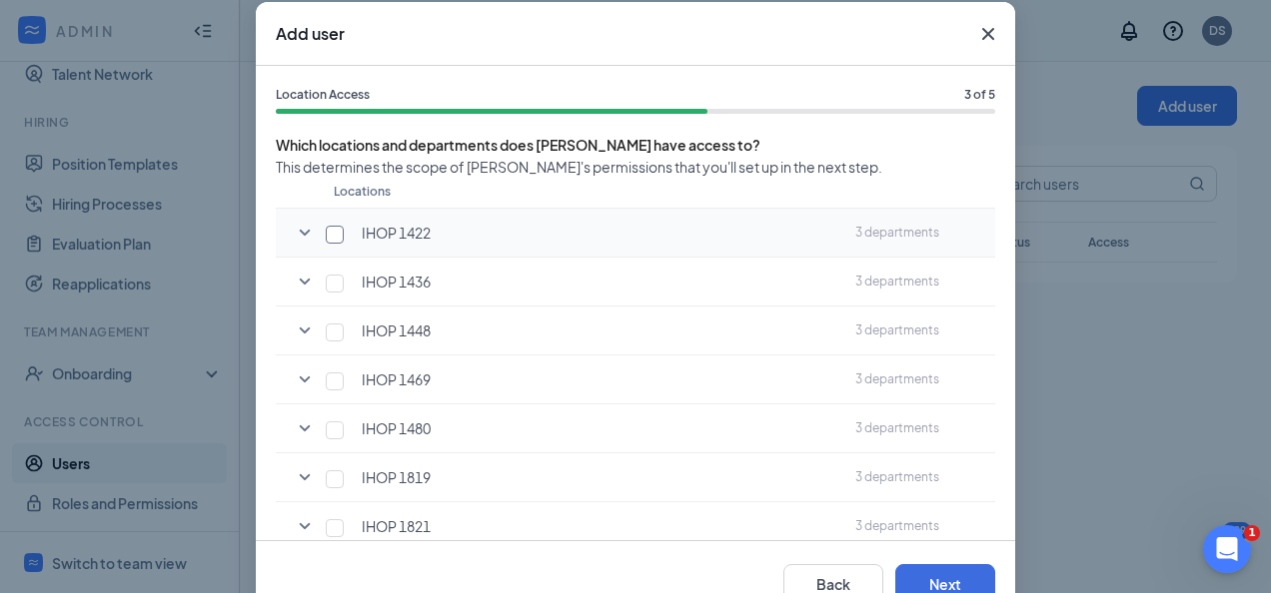
click at [330, 238] on input "checkbox" at bounding box center [335, 235] width 18 height 18
checkbox input "true"
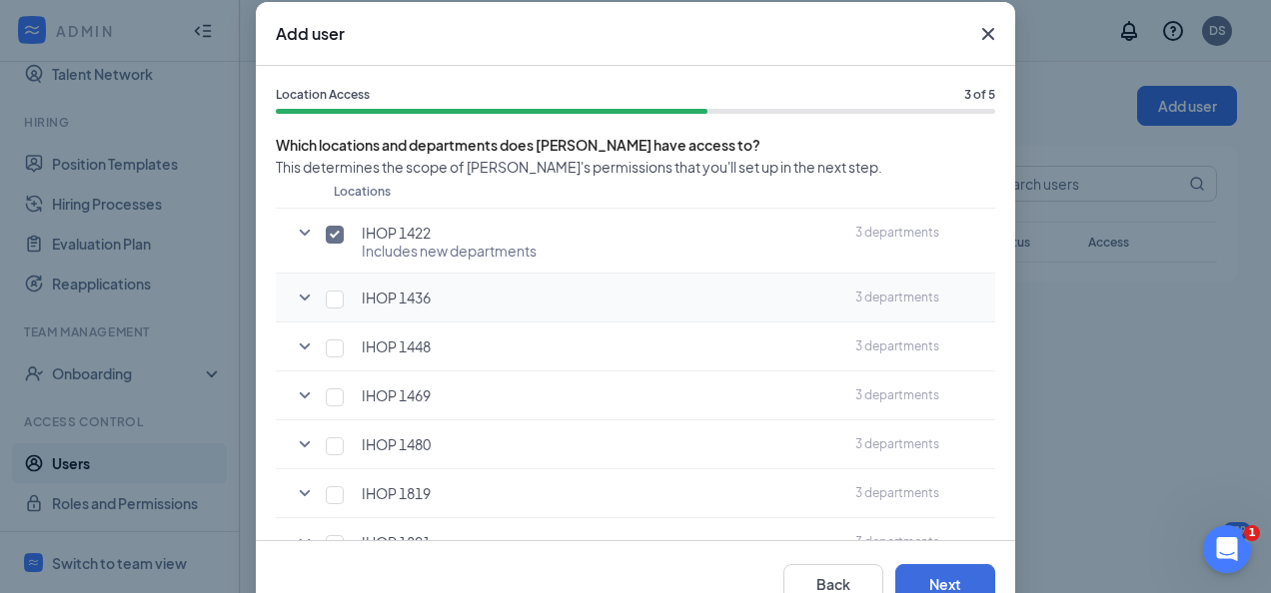
click at [329, 279] on td "IHOP 1436" at bounding box center [584, 298] width 521 height 49
click at [329, 291] on input "checkbox" at bounding box center [335, 300] width 18 height 18
checkbox input "true"
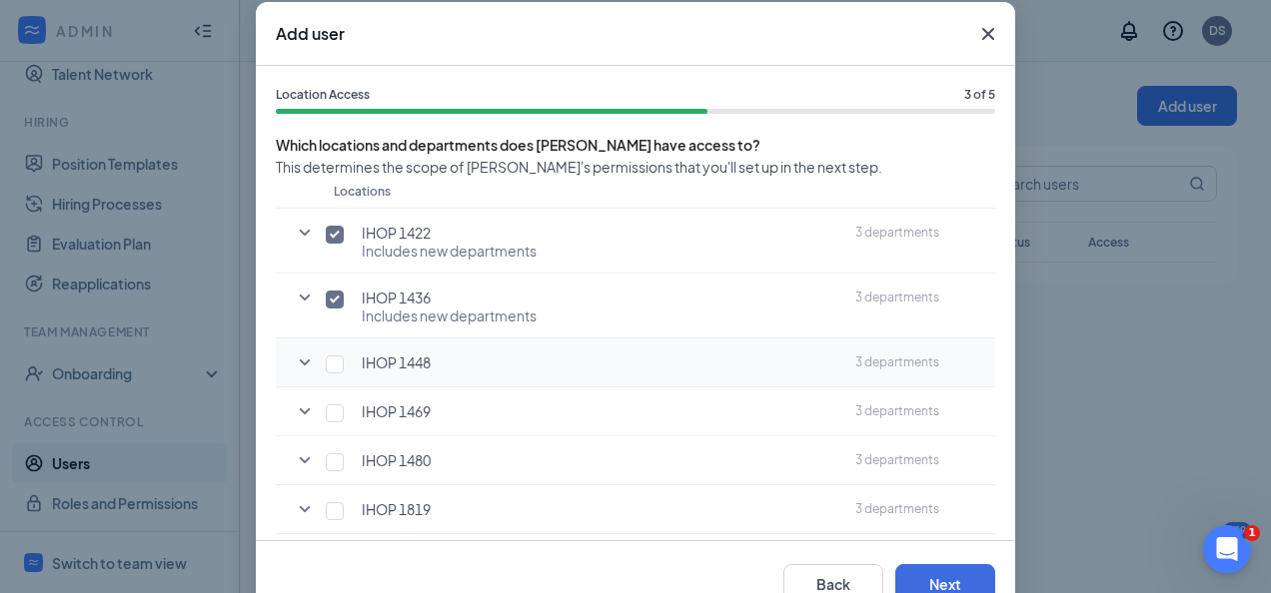
click at [334, 352] on div "IHOP 1448" at bounding box center [584, 361] width 501 height 20
click at [328, 367] on input "checkbox" at bounding box center [335, 365] width 18 height 18
checkbox input "true"
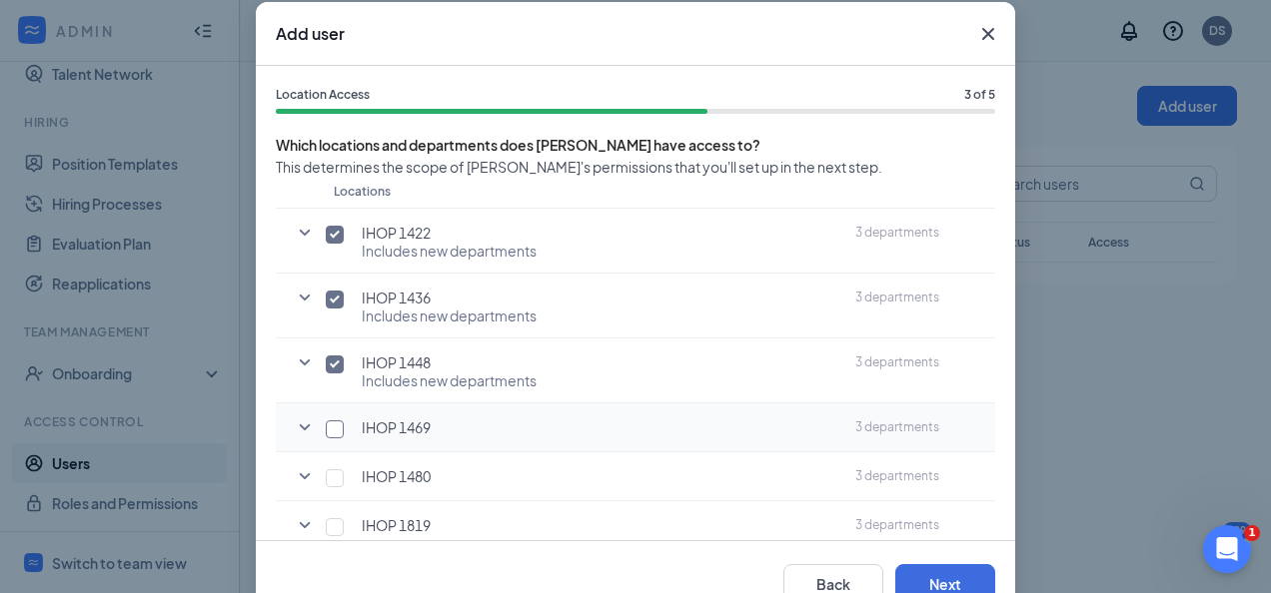
click at [326, 427] on input "checkbox" at bounding box center [335, 430] width 18 height 18
checkbox input "true"
click at [326, 490] on input "checkbox" at bounding box center [335, 495] width 18 height 18
checkbox input "true"
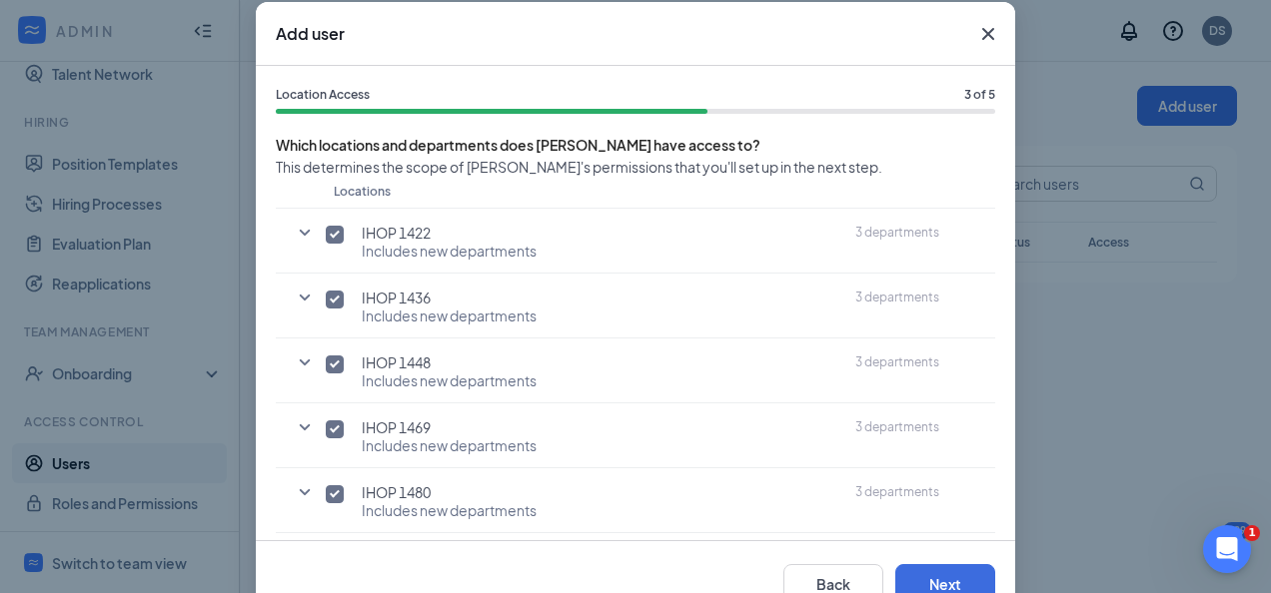
scroll to position [295, 0]
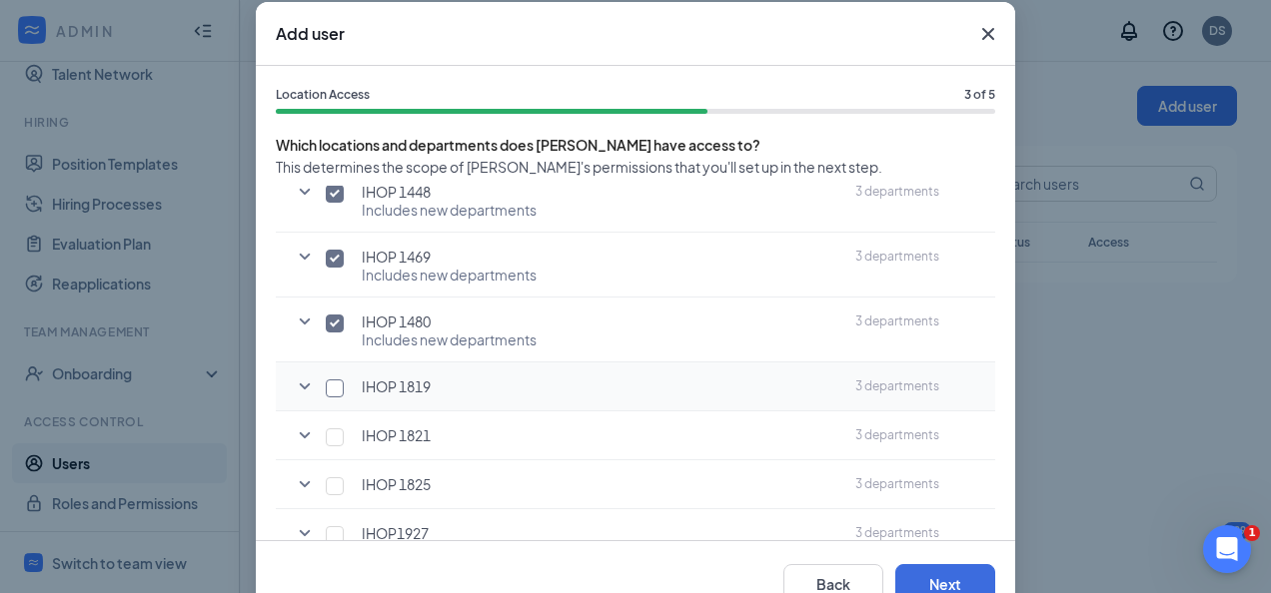
click at [329, 388] on input "checkbox" at bounding box center [335, 389] width 18 height 18
checkbox input "true"
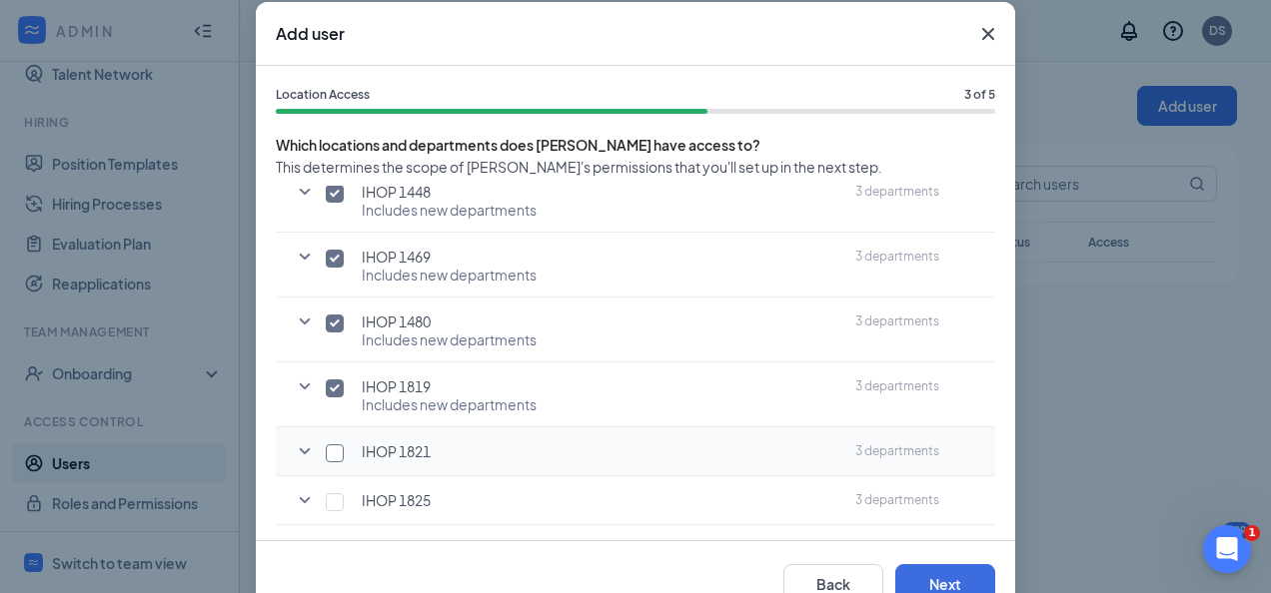
click at [326, 456] on input "checkbox" at bounding box center [335, 454] width 18 height 18
checkbox input "true"
click at [326, 526] on td "IHOP 1825" at bounding box center [584, 517] width 521 height 49
click at [336, 517] on input "checkbox" at bounding box center [335, 518] width 18 height 18
checkbox input "true"
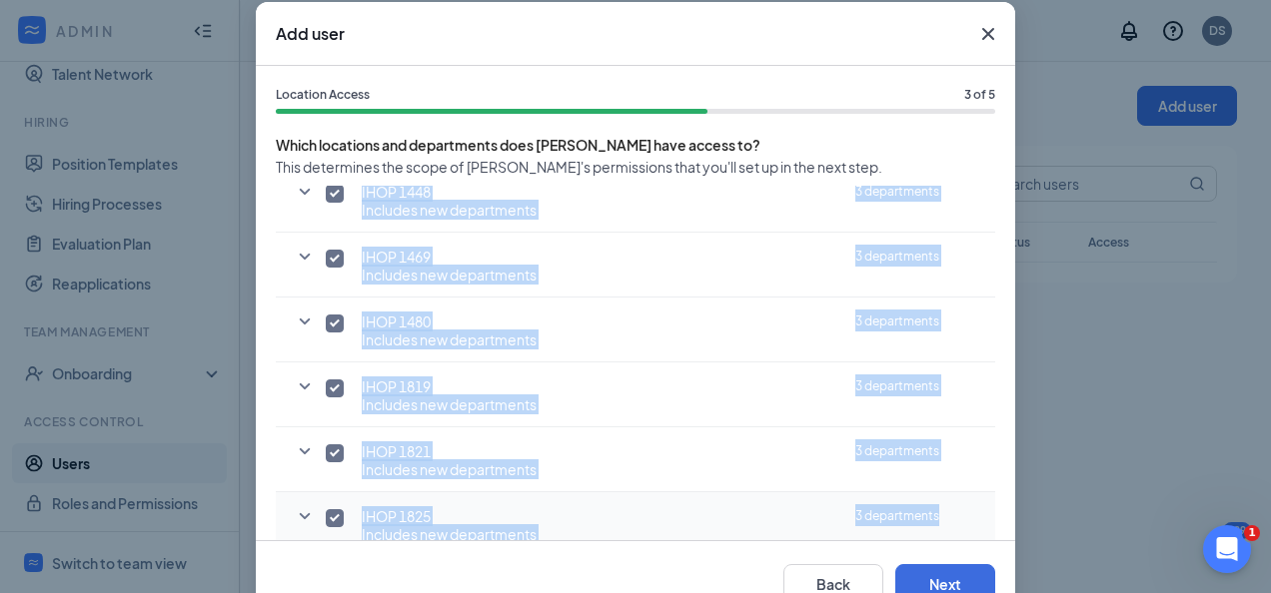
drag, startPoint x: 971, startPoint y: 399, endPoint x: 952, endPoint y: 497, distance: 100.7
click at [952, 497] on div "Access to all locations and departments Locations IHOP 1422 Includes new depart…" at bounding box center [635, 370] width 719 height 369
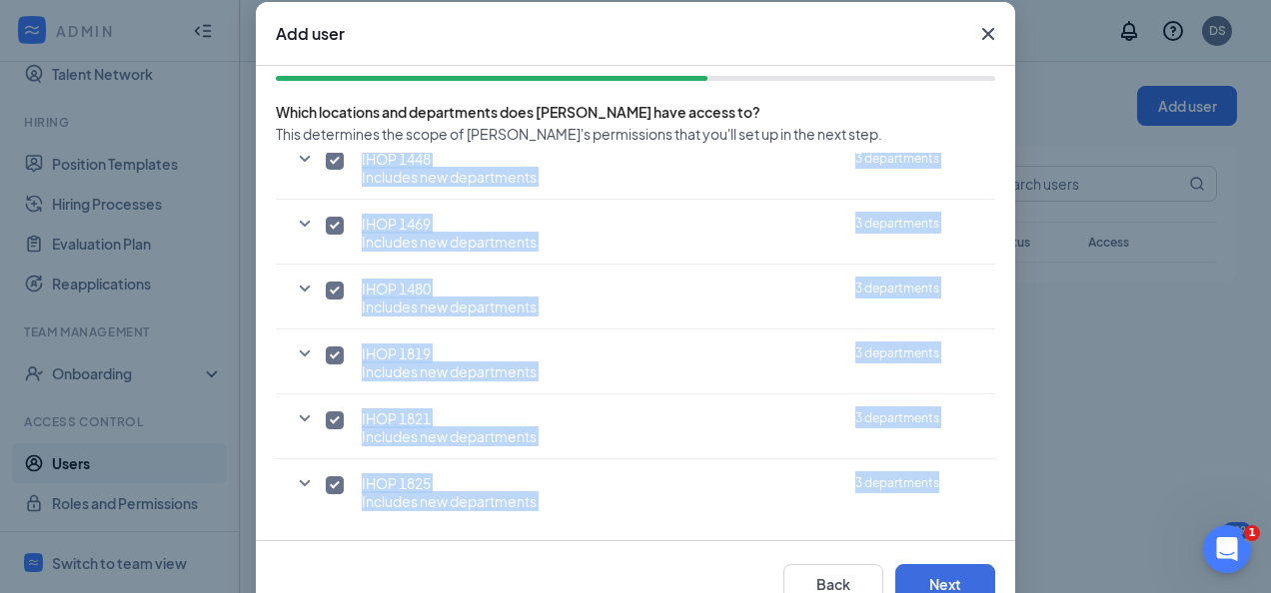
scroll to position [343, 0]
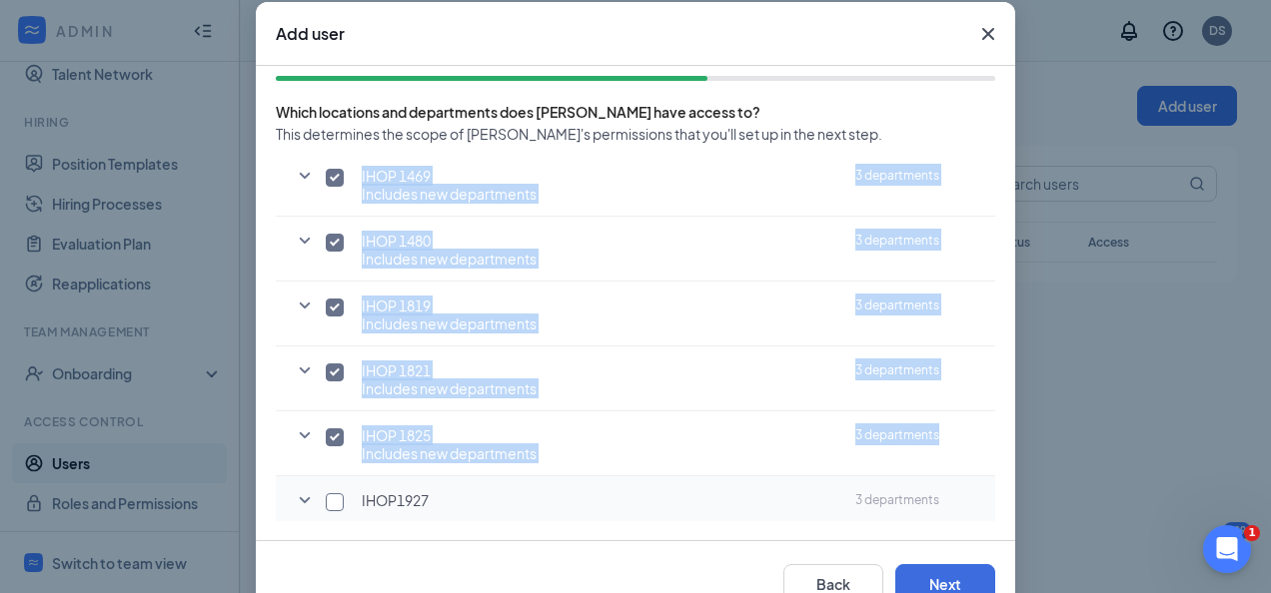
click at [326, 493] on input "checkbox" at bounding box center [335, 502] width 18 height 18
checkbox input "true"
click at [929, 572] on button "Next" at bounding box center [945, 584] width 100 height 40
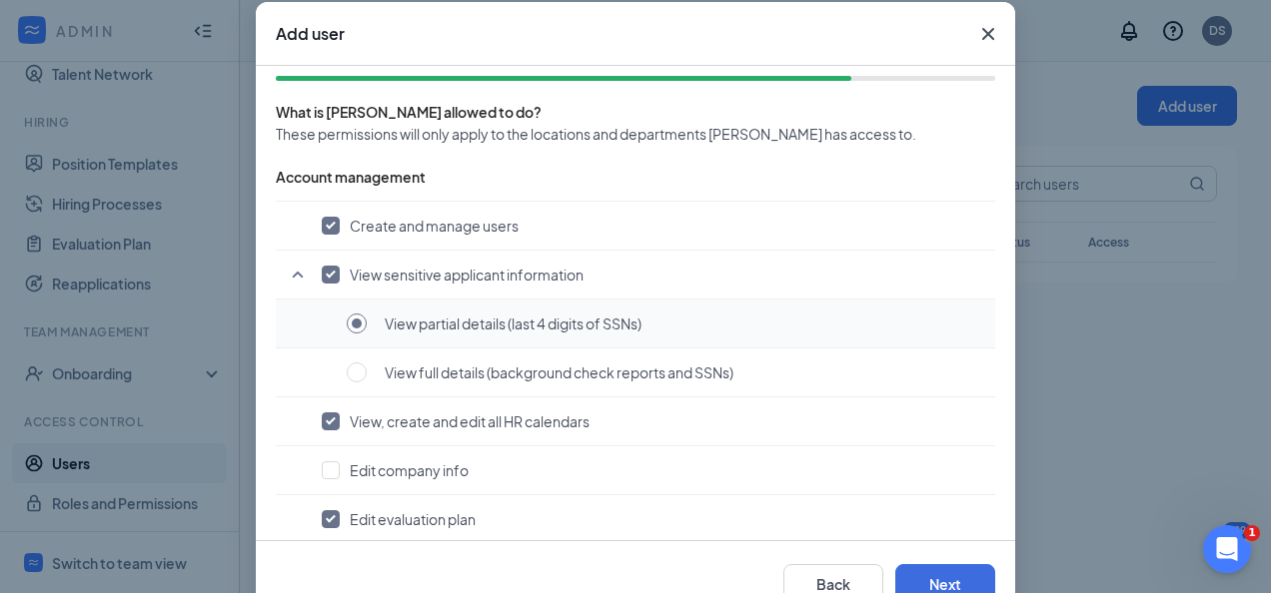
click at [350, 316] on input "radio" at bounding box center [357, 324] width 20 height 20
checkbox input "false"
radio input "false"
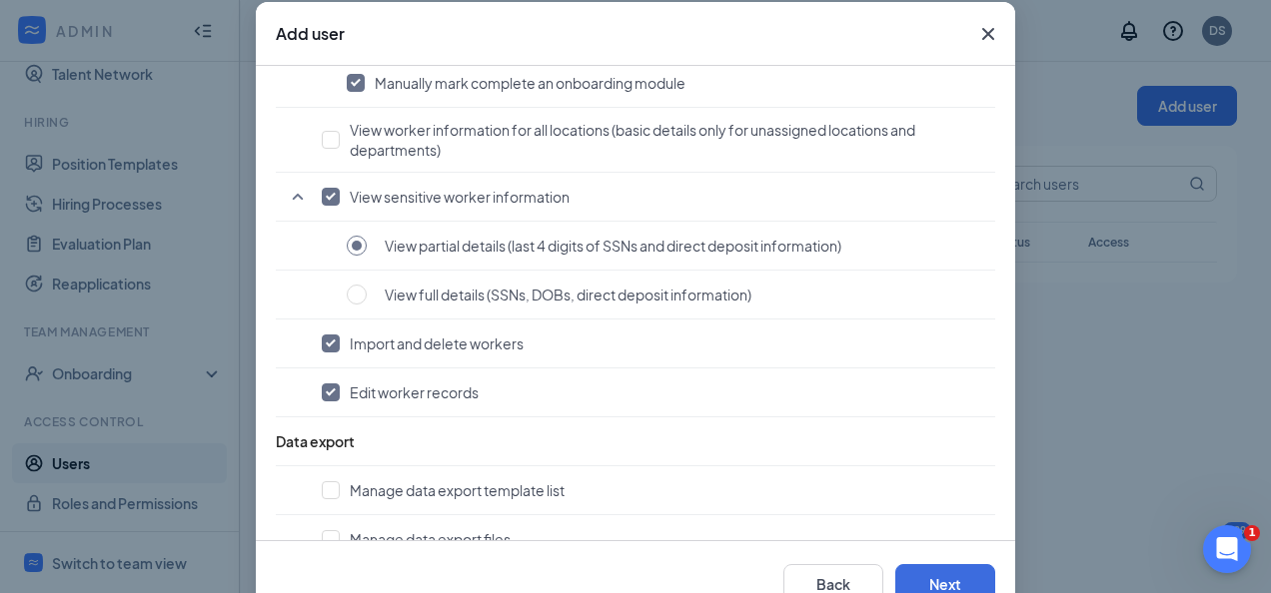
scroll to position [1674, 0]
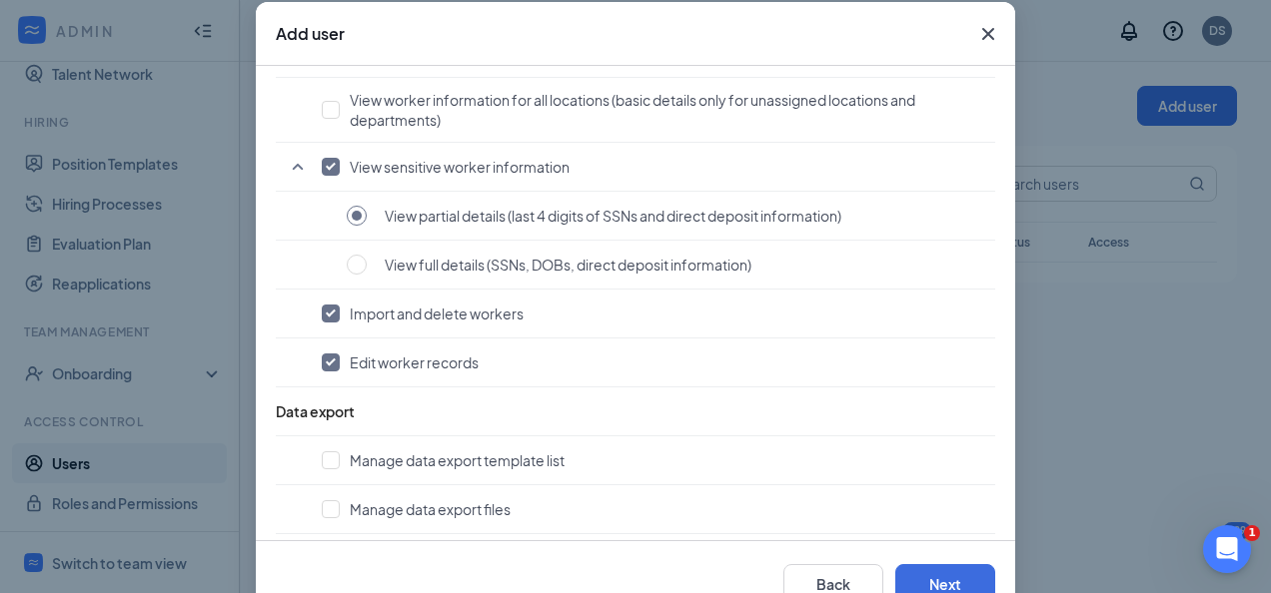
click at [1234, 349] on div "Add user Permissions 4 of 5 What is Khalid allowed to do? These permissions wil…" at bounding box center [635, 296] width 1271 height 593
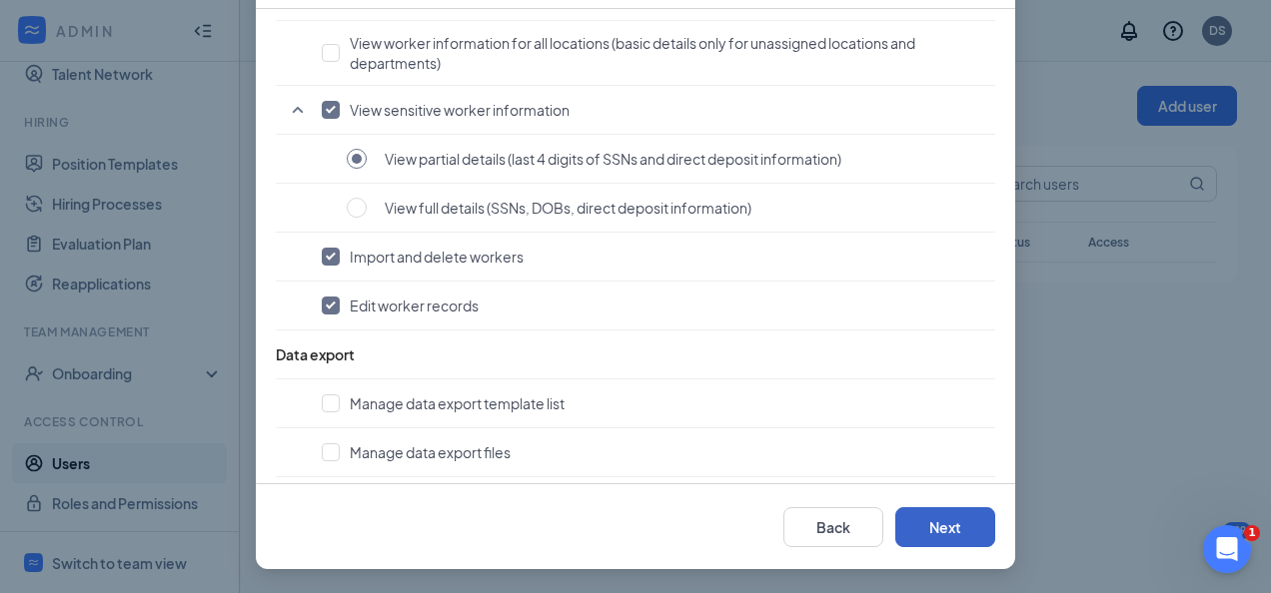
click at [958, 540] on button "Next" at bounding box center [945, 527] width 100 height 40
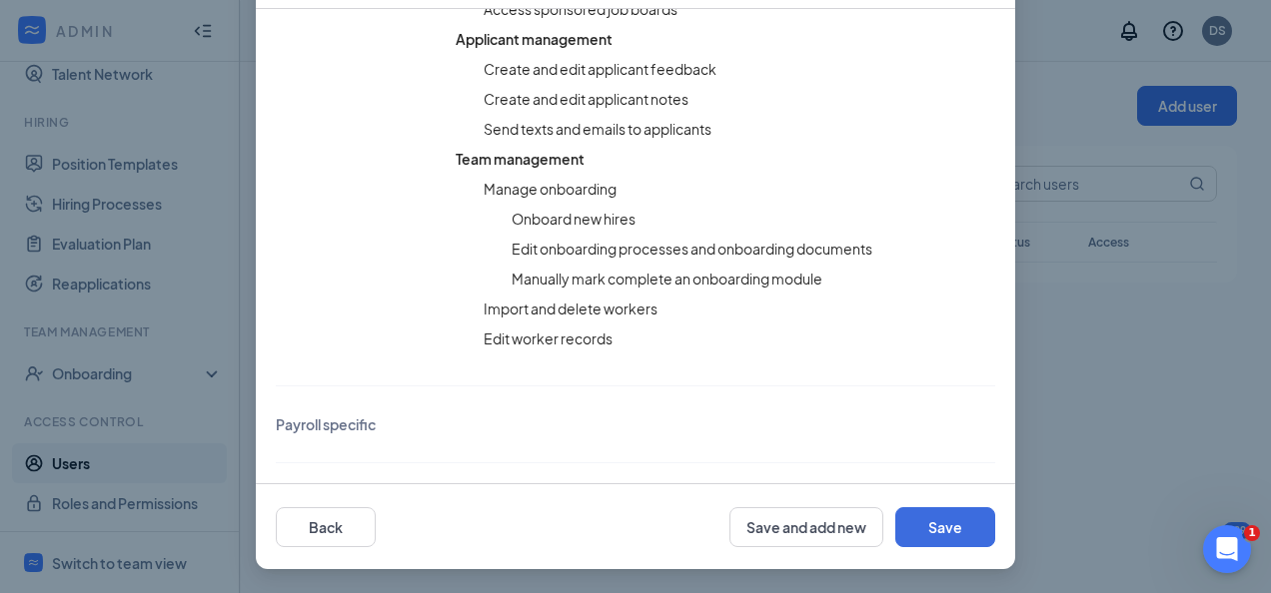
scroll to position [1261, 0]
click at [936, 533] on button "Save" at bounding box center [945, 527] width 100 height 40
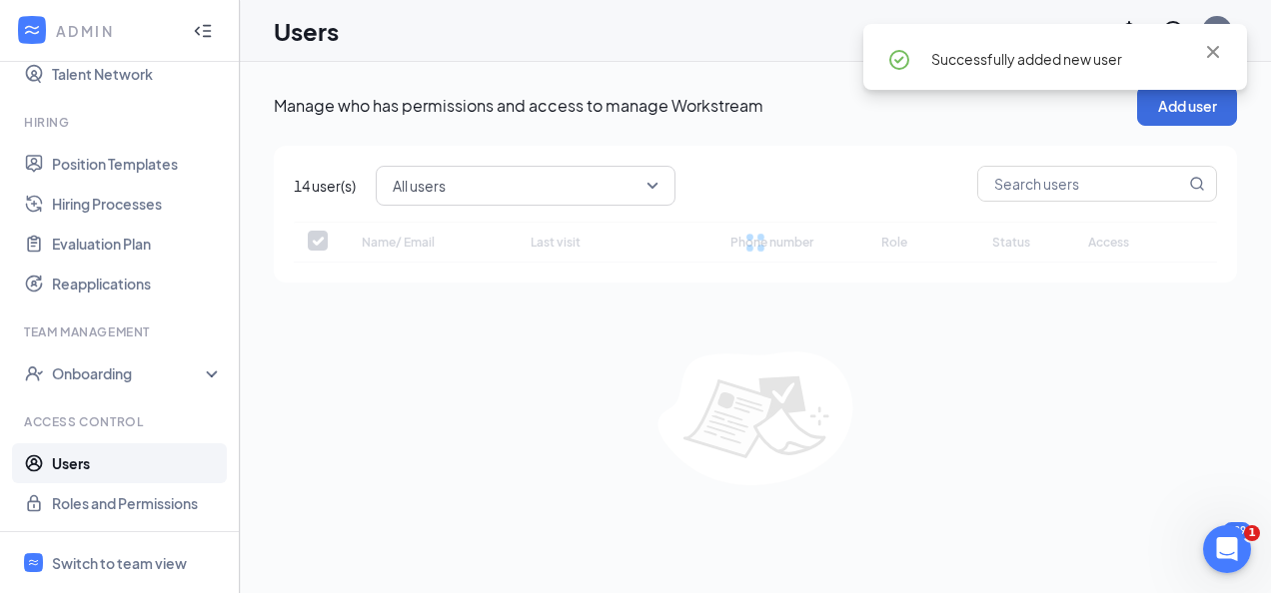
checkbox input "false"
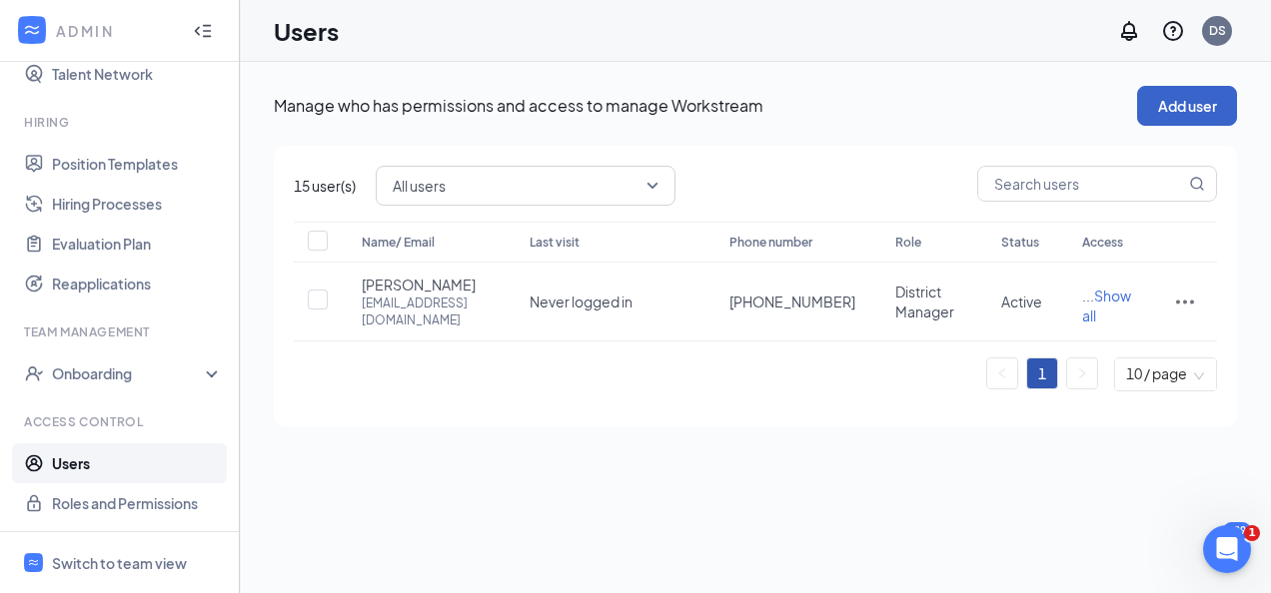
click at [1189, 113] on button "Add user" at bounding box center [1187, 106] width 100 height 40
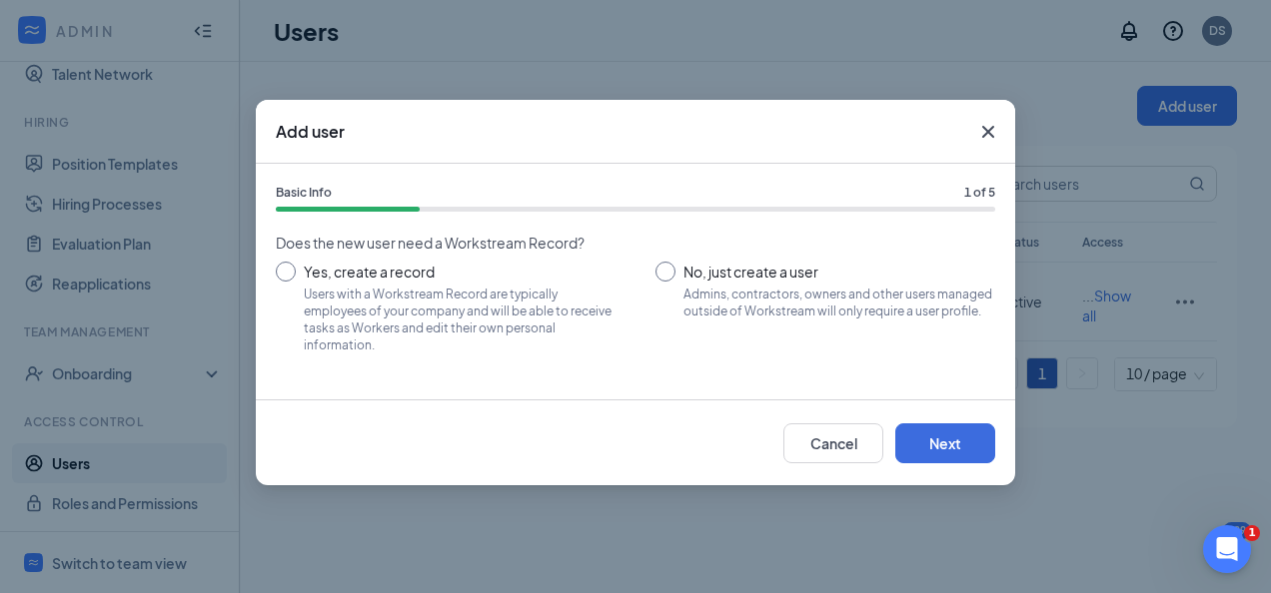
click at [278, 272] on input "Yes, create a record Users with a Workstream Record are typically employees of …" at bounding box center [446, 307] width 340 height 90
radio input "true"
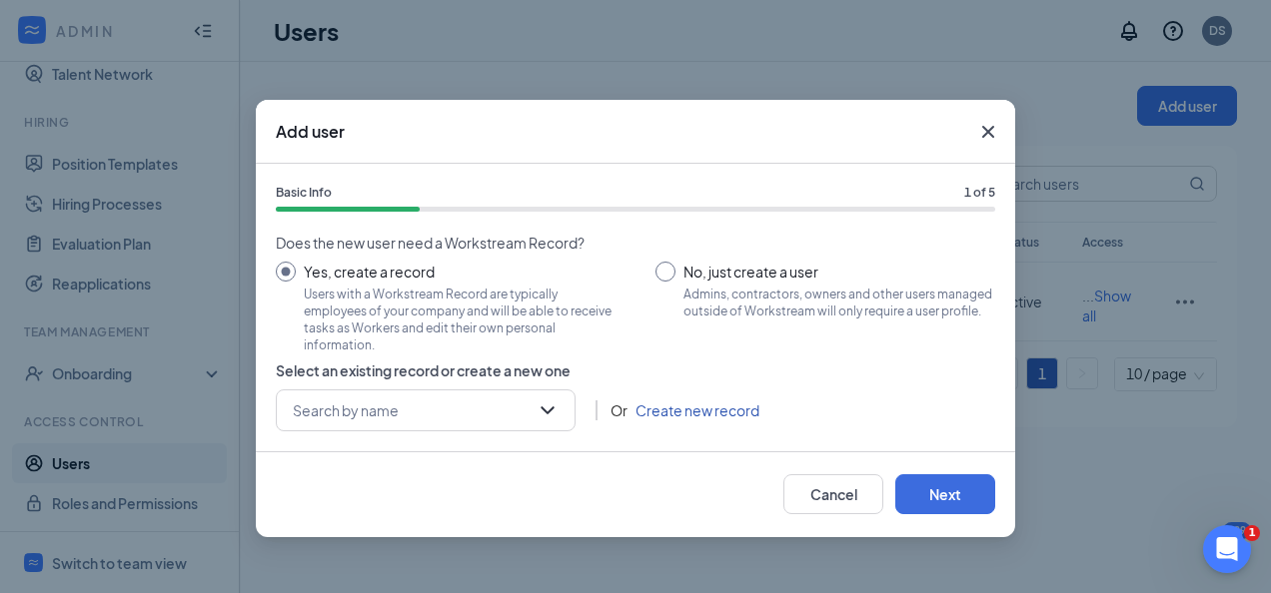
click at [703, 408] on link "Create new record" at bounding box center [697, 411] width 124 height 22
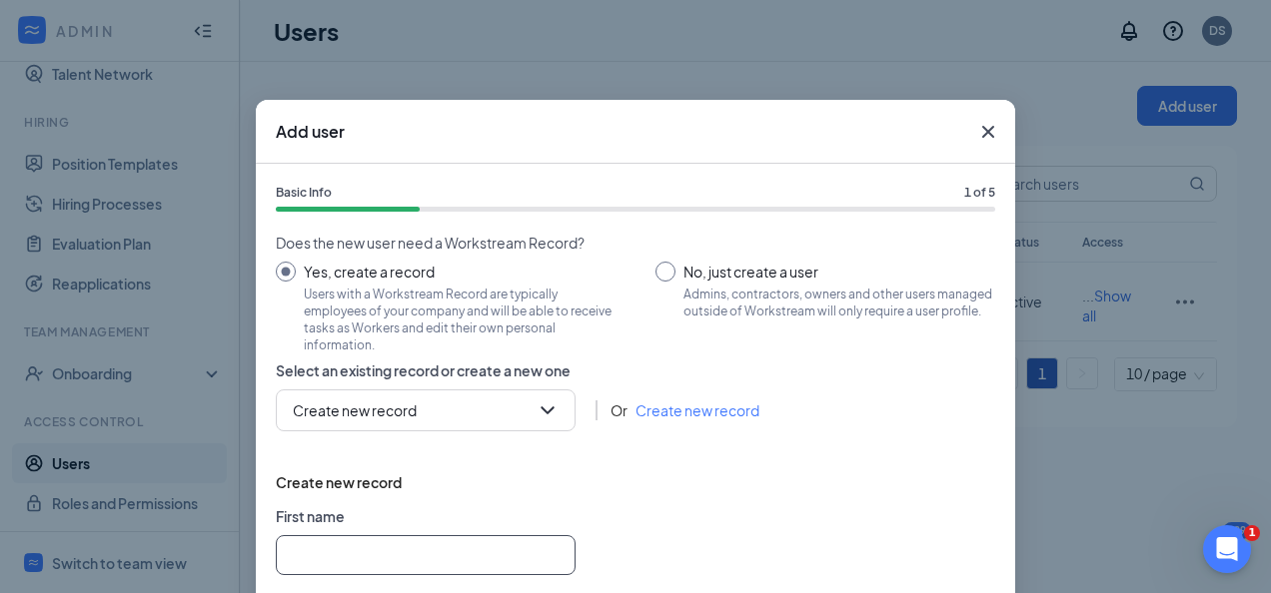
click at [356, 558] on input "text" at bounding box center [426, 555] width 300 height 40
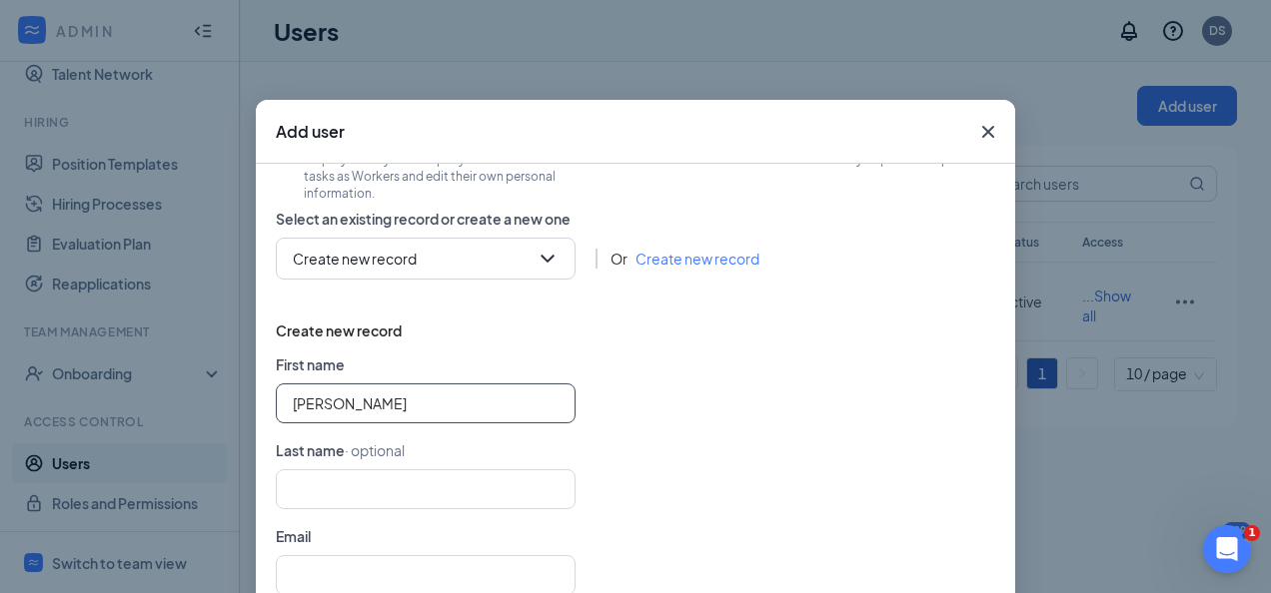
click at [294, 404] on input "[PERSON_NAME]" at bounding box center [426, 404] width 300 height 40
type input "\"
type input "[PERSON_NAME]"
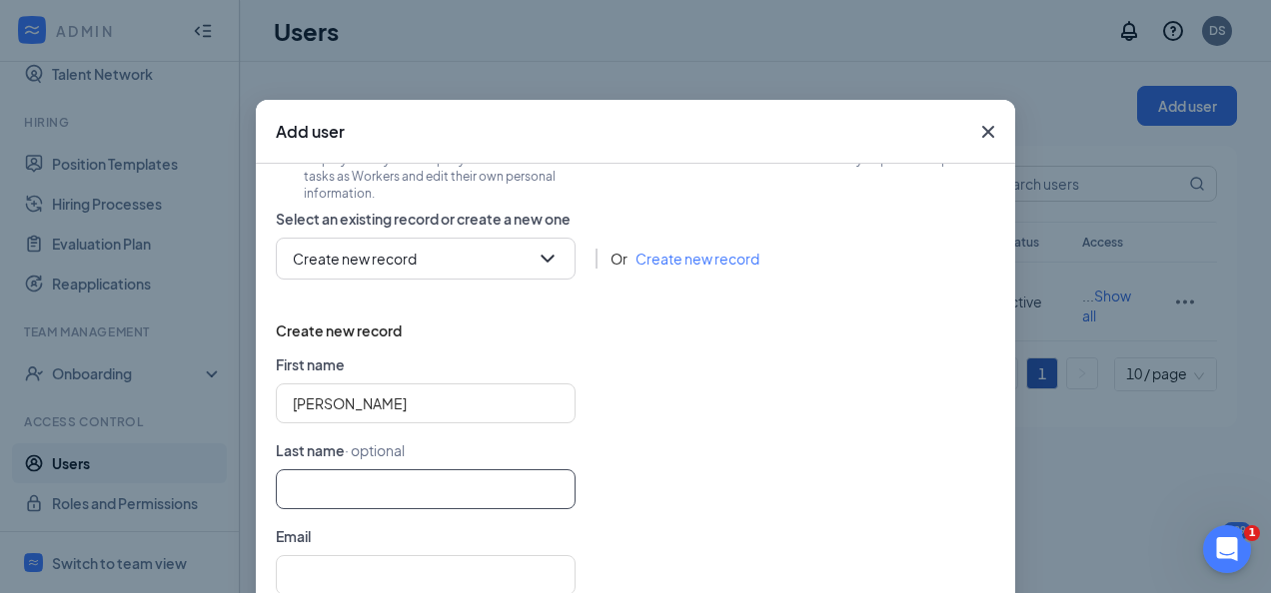
click at [329, 495] on input "text" at bounding box center [426, 490] width 300 height 40
click at [317, 491] on input "text" at bounding box center [426, 490] width 300 height 40
type input "Enchassi"
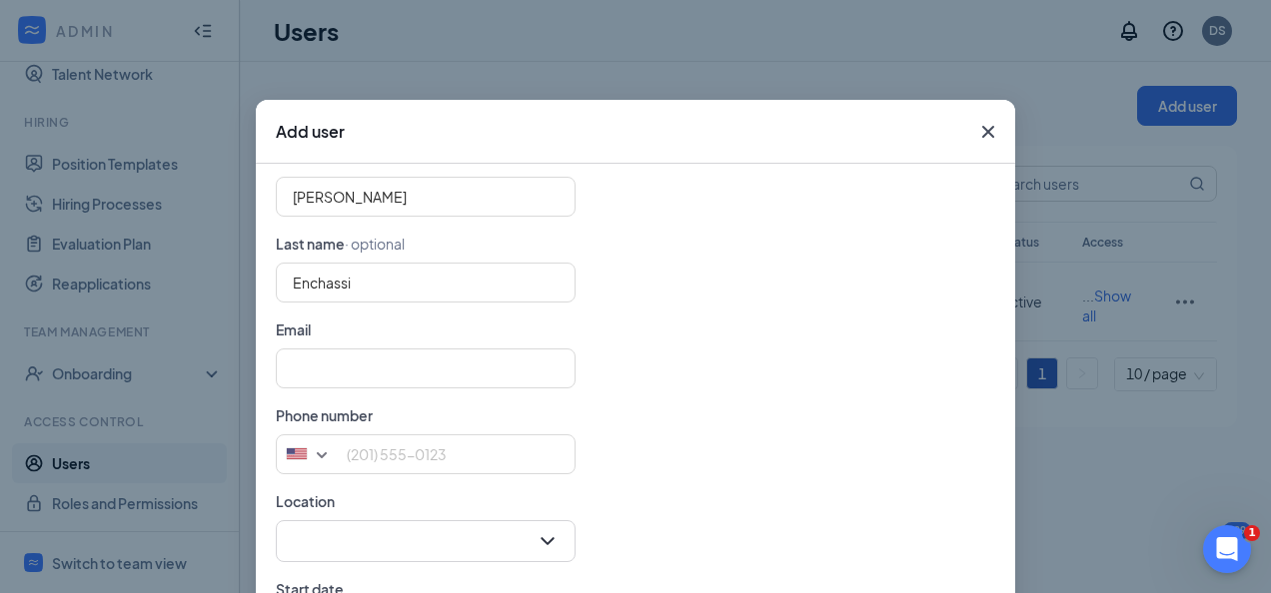
scroll to position [366, 0]
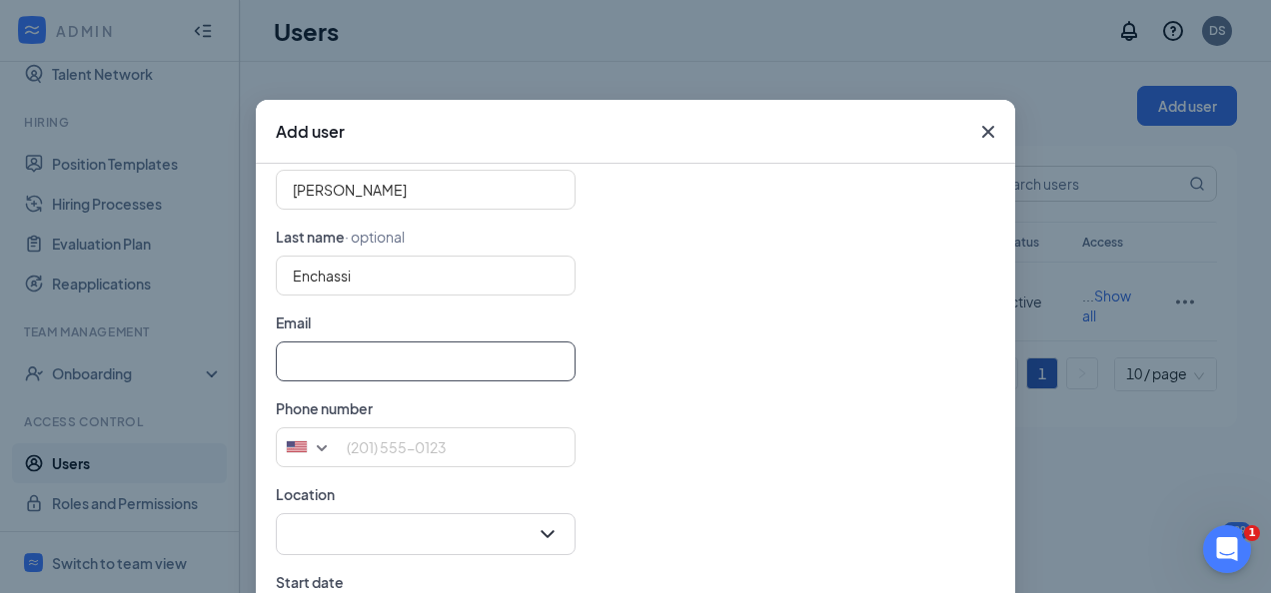
click at [457, 378] on input "text" at bounding box center [426, 362] width 300 height 40
type input "s"
type input "Enchassi"
type input "[PERSON_NAME][EMAIL_ADDRESS][DOMAIN_NAME]"
click at [451, 468] on div at bounding box center [635, 476] width 719 height 16
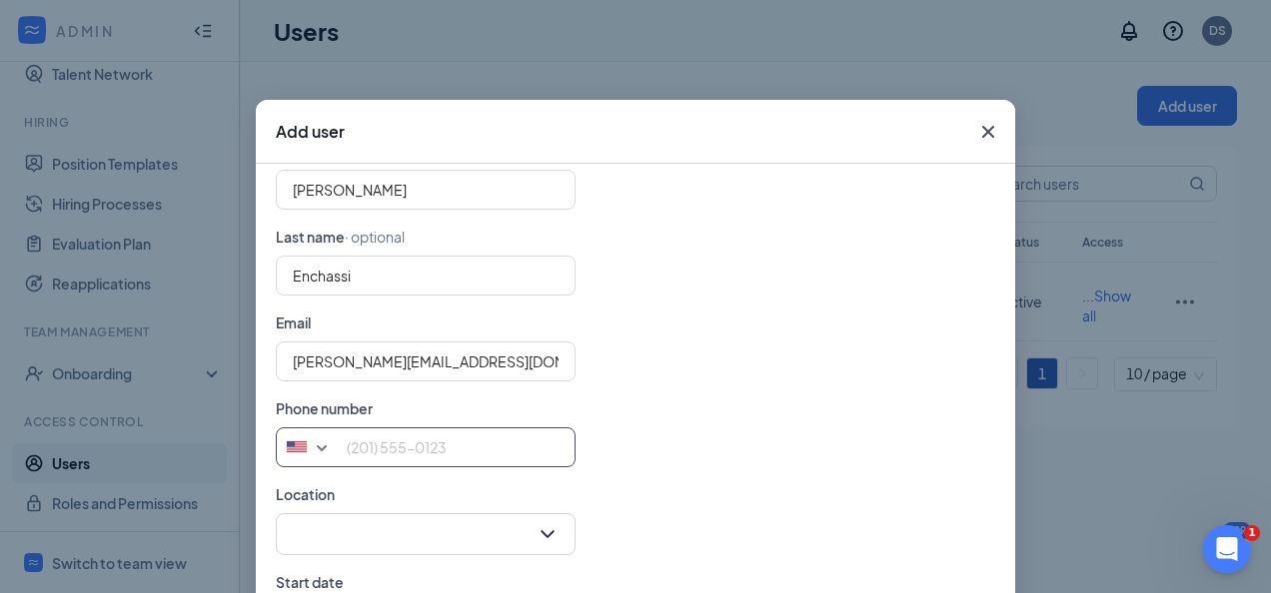
click at [450, 454] on input "tel" at bounding box center [426, 448] width 300 height 40
type input "2817444998"
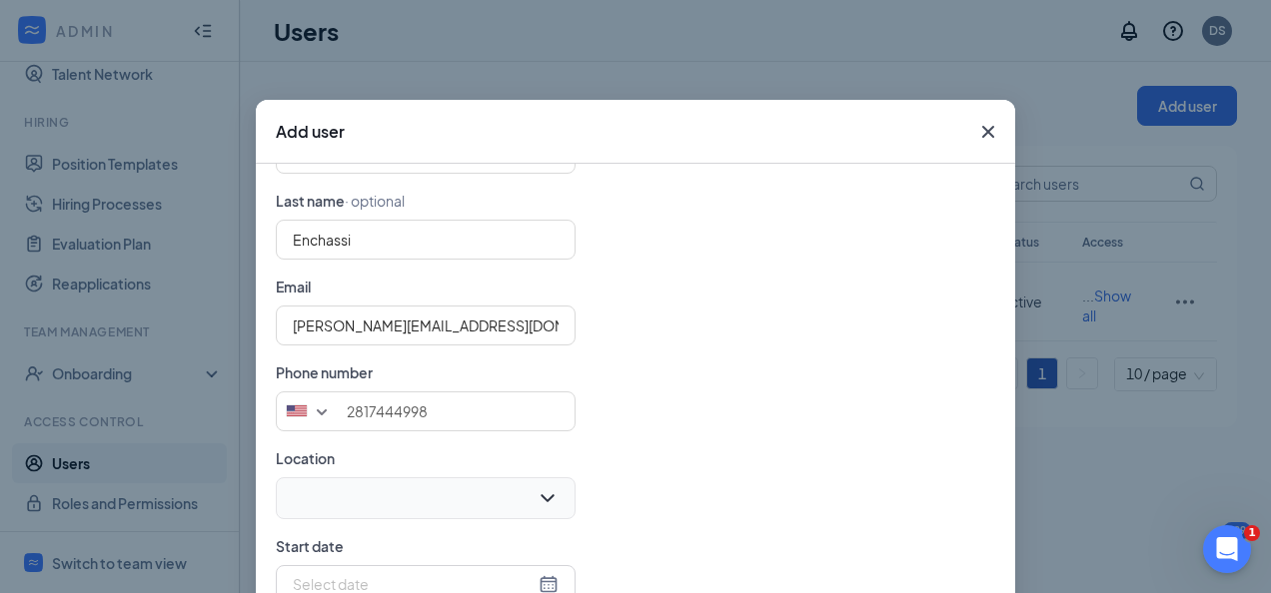
click at [545, 512] on div at bounding box center [426, 499] width 300 height 42
click at [528, 503] on input "search" at bounding box center [419, 499] width 262 height 40
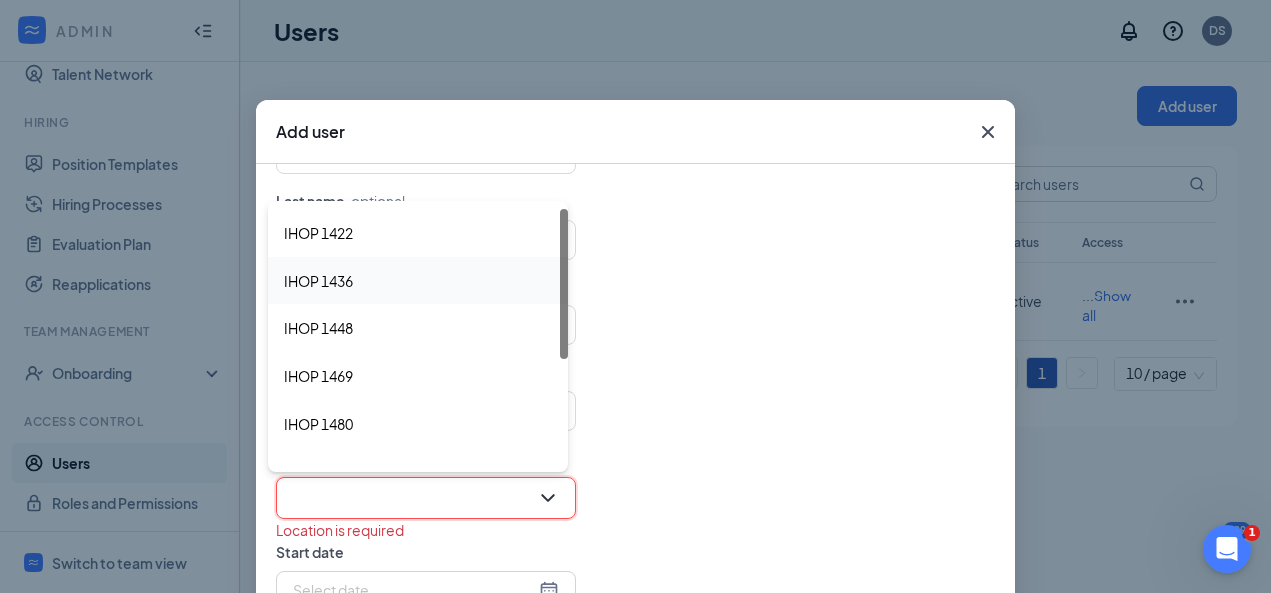
drag, startPoint x: 558, startPoint y: 348, endPoint x: 556, endPoint y: 276, distance: 72.0
click at [556, 276] on div "IHOP 1422 IHOP 1436 IHOP 1448 IHOP 1469 IHOP 1480 IHOP 1819 IHOP 1821" at bounding box center [418, 377] width 300 height 336
drag, startPoint x: 565, startPoint y: 297, endPoint x: 559, endPoint y: 227, distance: 70.2
click at [559, 227] on div at bounding box center [563, 284] width 8 height 151
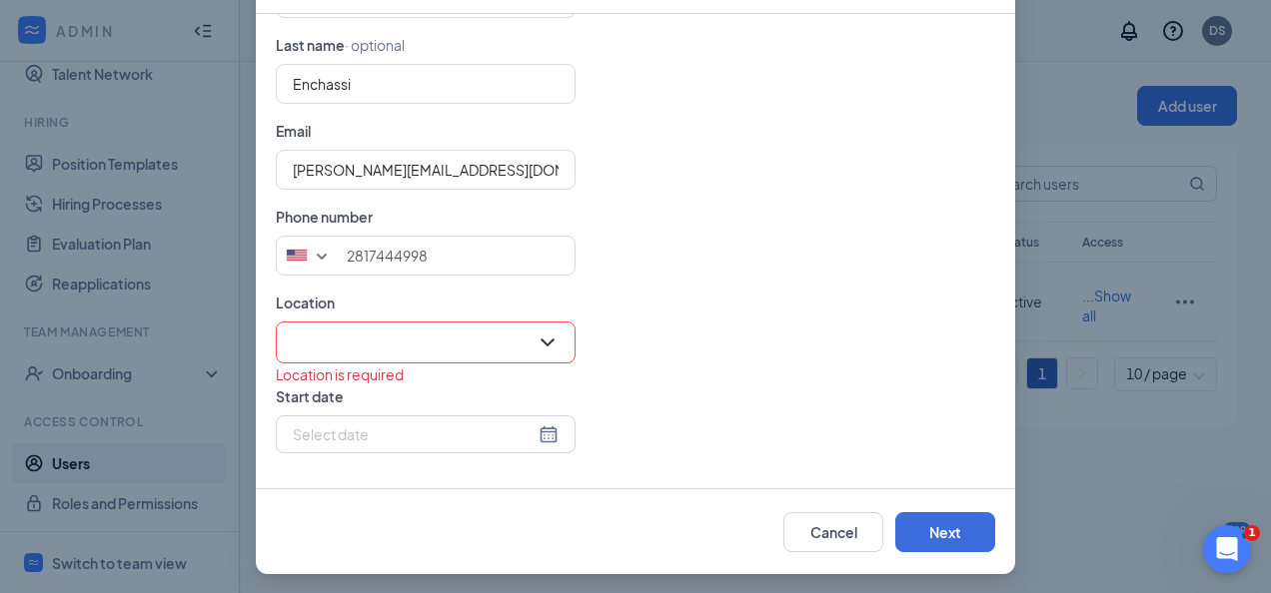
scroll to position [155, 0]
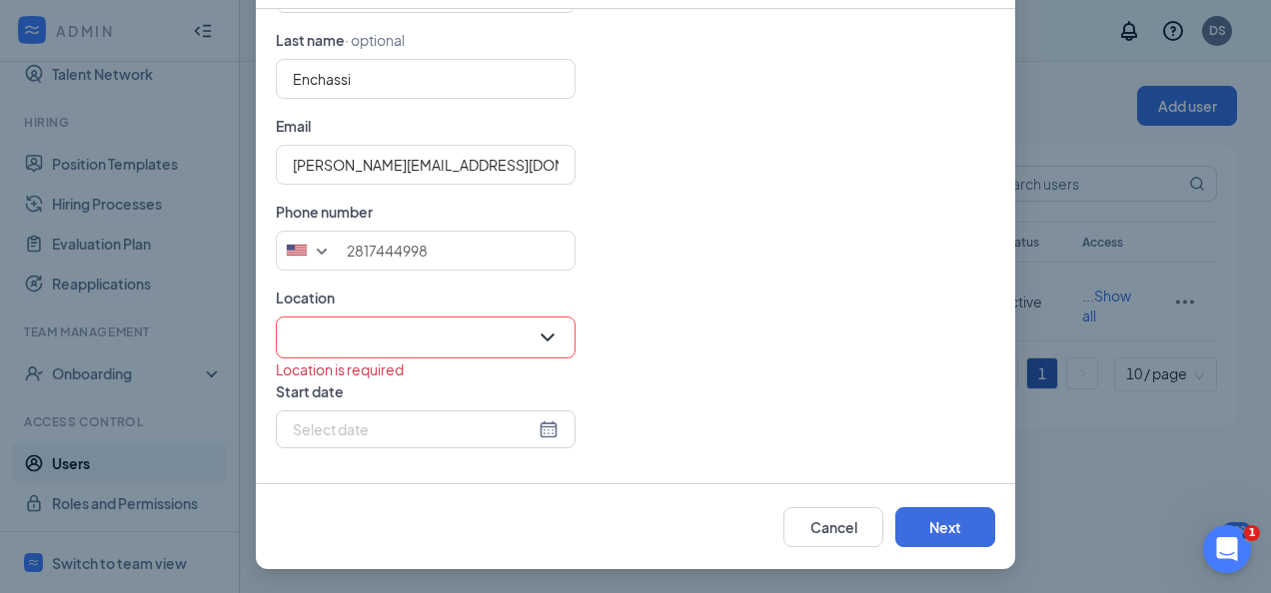
click at [549, 343] on div at bounding box center [426, 338] width 300 height 42
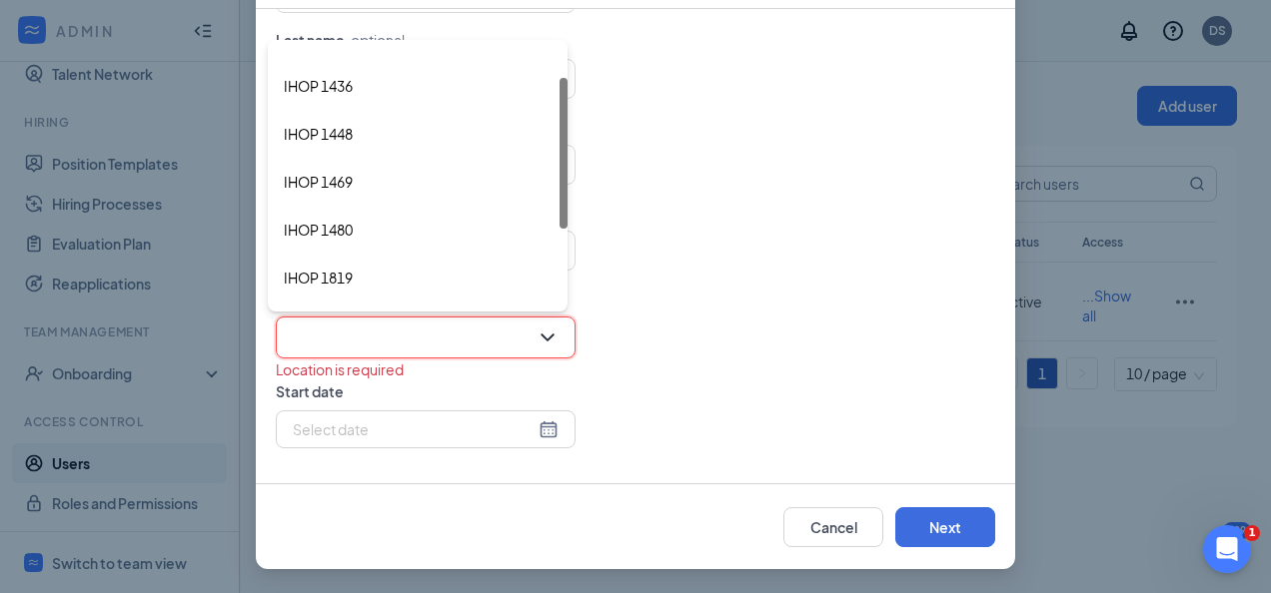
scroll to position [0, 0]
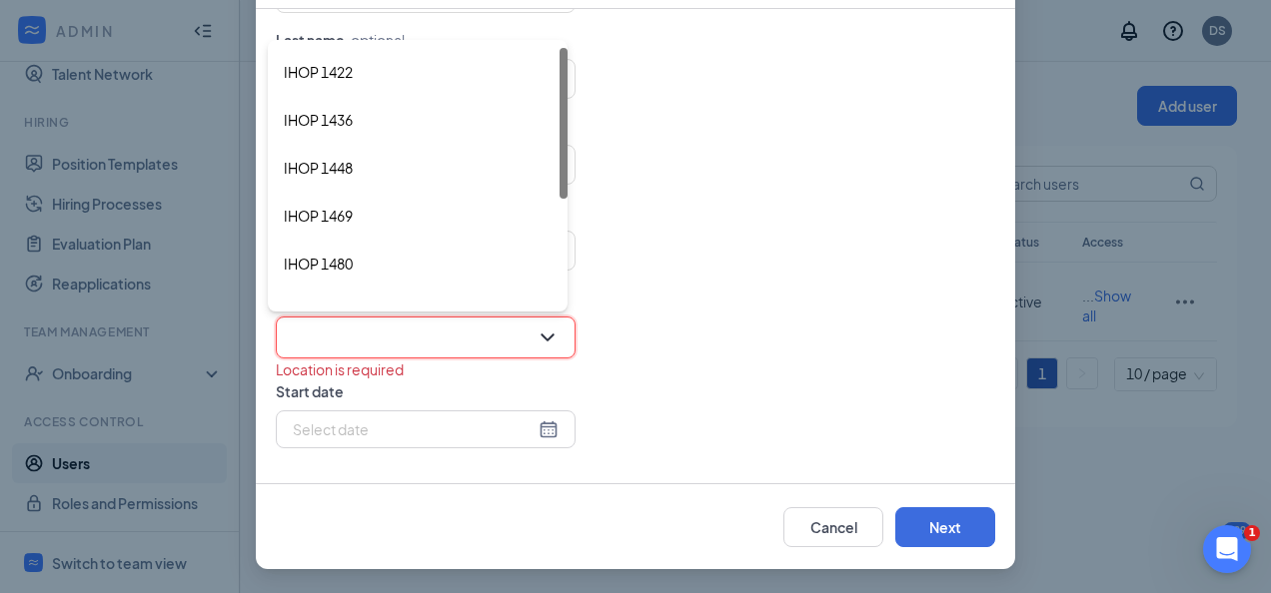
drag, startPoint x: 562, startPoint y: 142, endPoint x: 556, endPoint y: 108, distance: 34.5
click at [556, 108] on div "IHOP 1422 IHOP 1436 IHOP 1448 IHOP 1469 IHOP 1480 IHOP 1819 IHOP 1821" at bounding box center [418, 176] width 300 height 256
click at [366, 62] on div "IHOP 1422" at bounding box center [418, 72] width 268 height 24
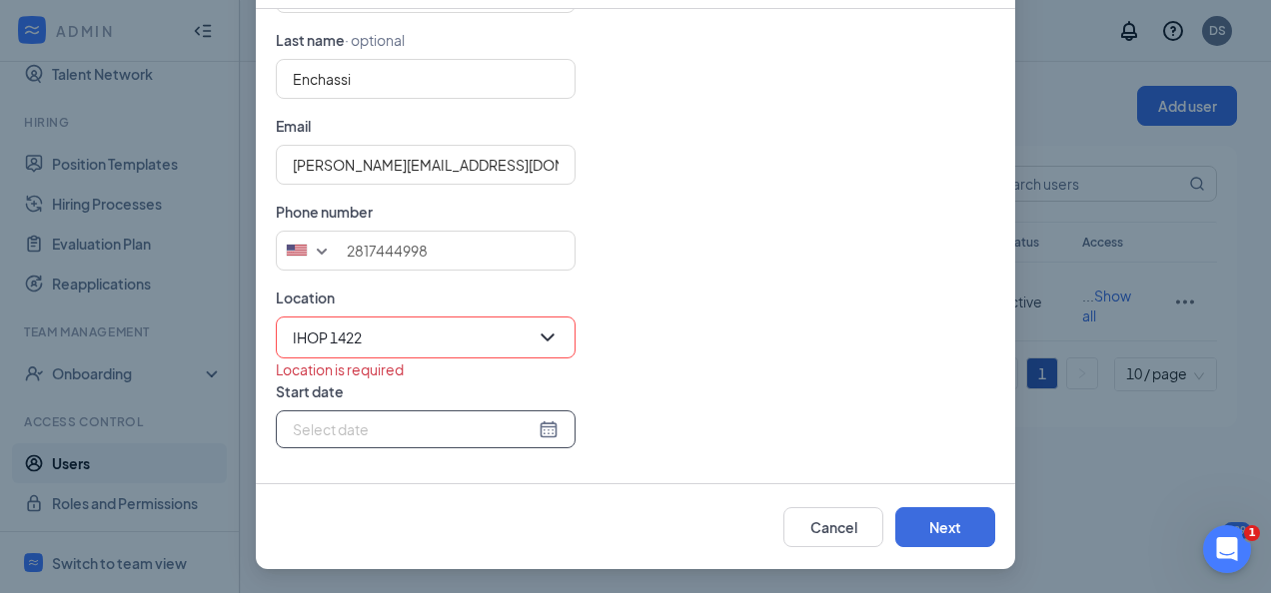
click at [552, 428] on div at bounding box center [426, 430] width 300 height 38
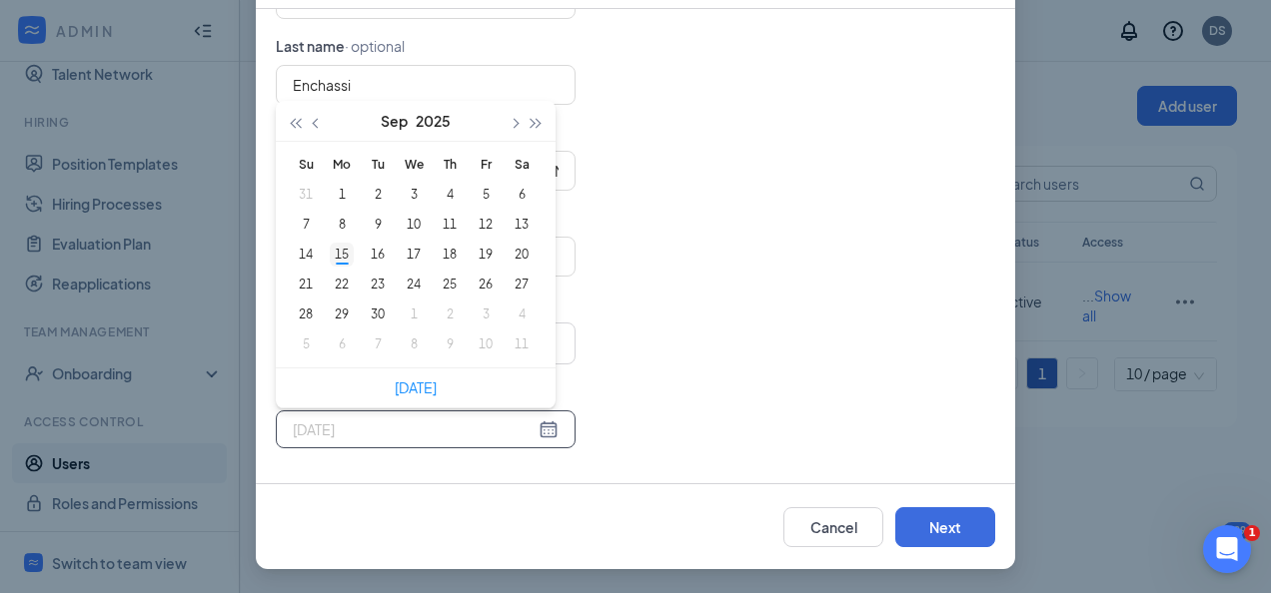
type input "2025-09-15"
click at [334, 255] on div "15" at bounding box center [342, 255] width 24 height 24
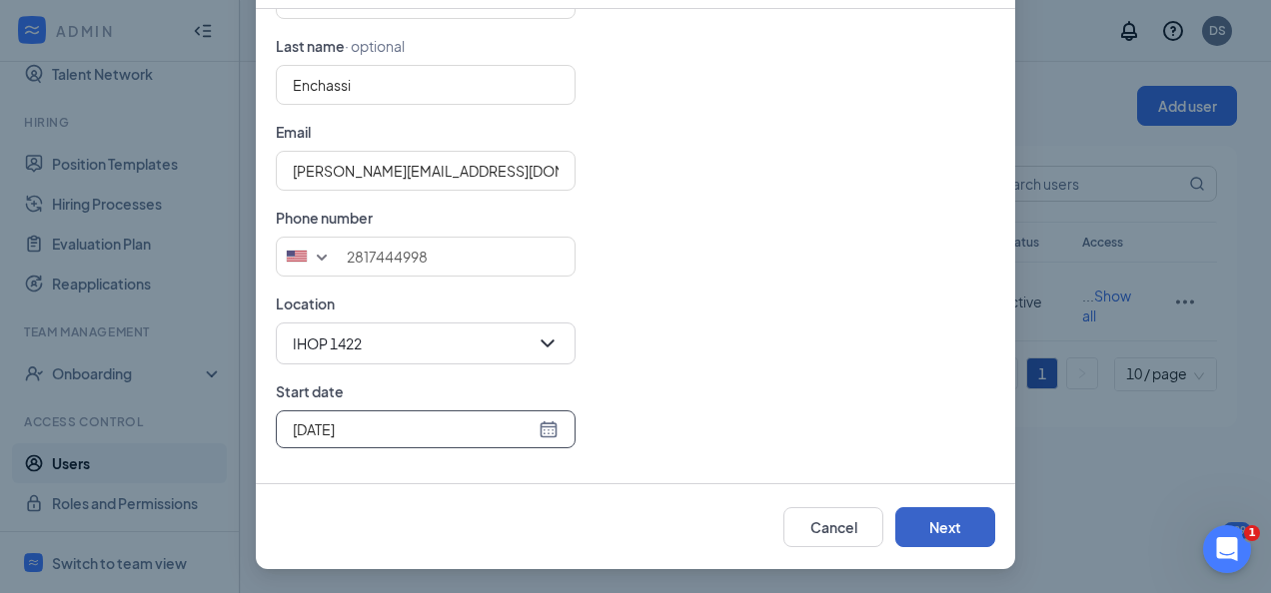
click at [959, 539] on button "Next" at bounding box center [945, 527] width 100 height 40
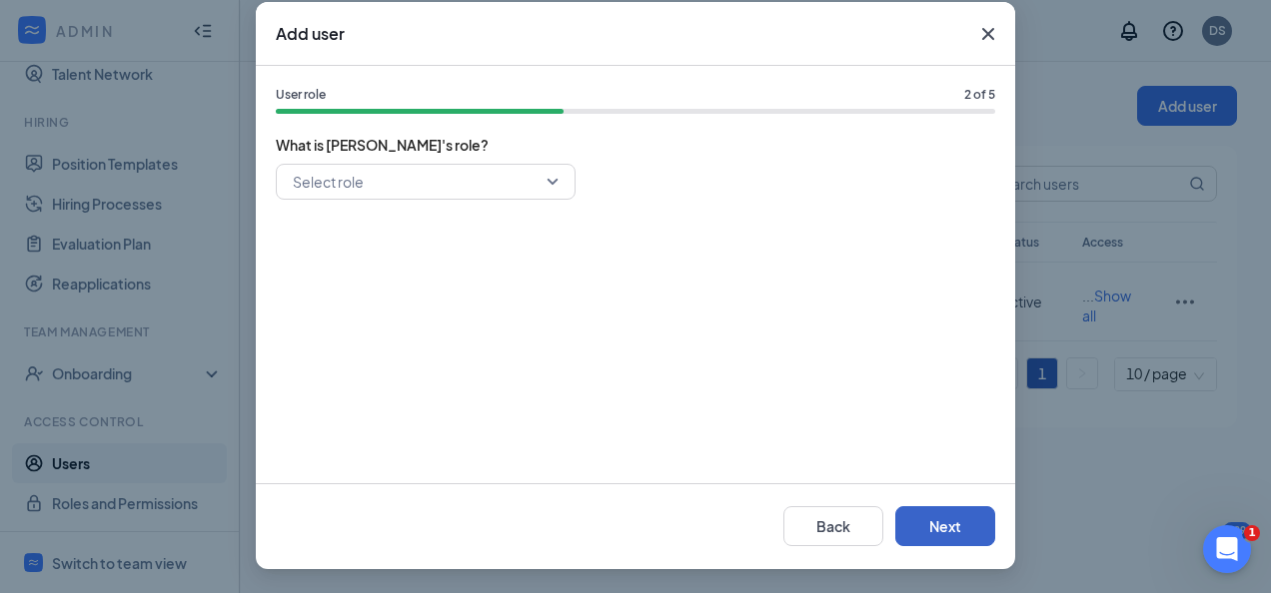
scroll to position [98, 0]
click at [540, 184] on input "search" at bounding box center [419, 182] width 262 height 34
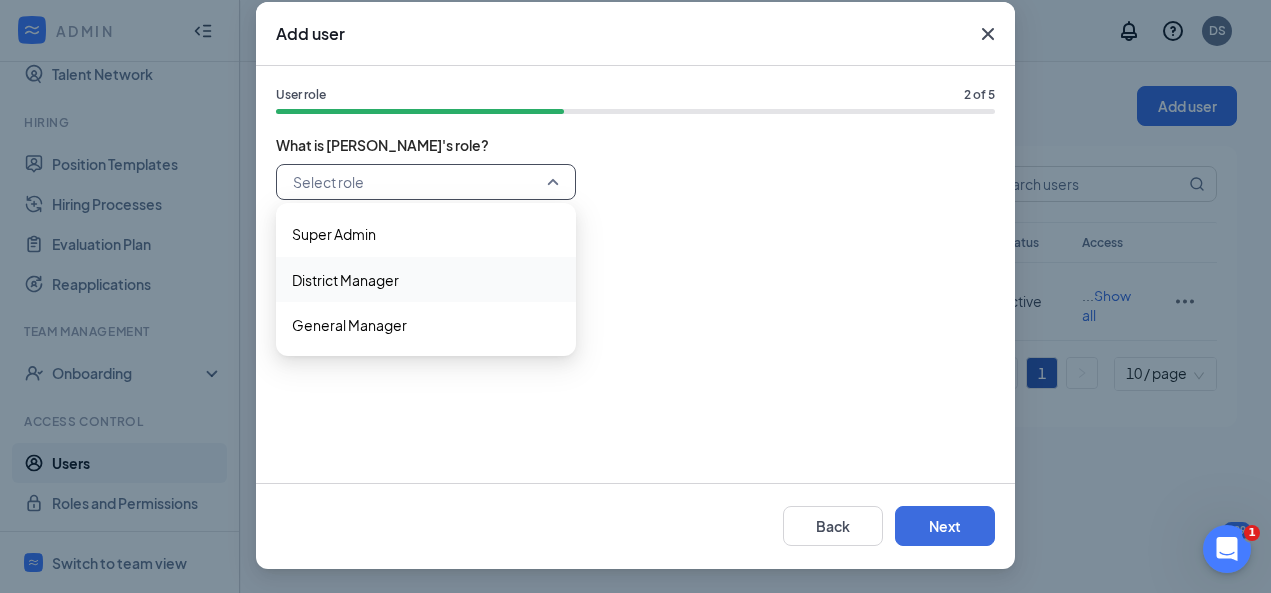
click at [386, 282] on span "District Manager" at bounding box center [345, 280] width 107 height 22
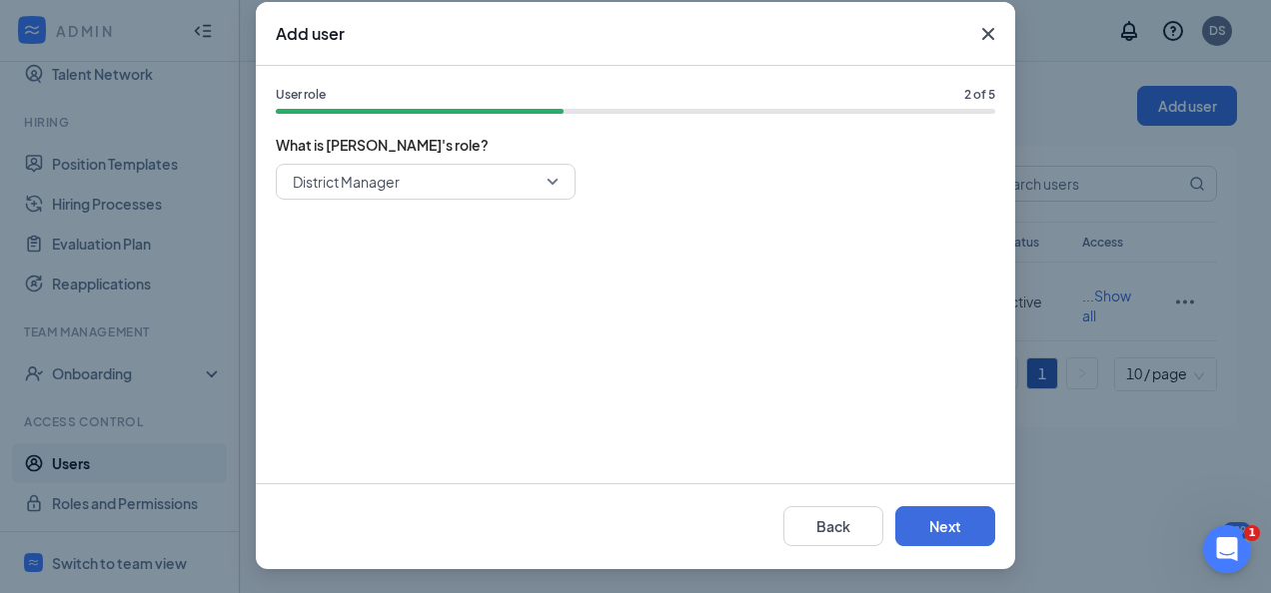
click at [386, 282] on div "District Manager 361 362 363 Super Admin District Manager General Manager" at bounding box center [635, 314] width 719 height 300
click at [917, 519] on button "Next" at bounding box center [945, 526] width 100 height 40
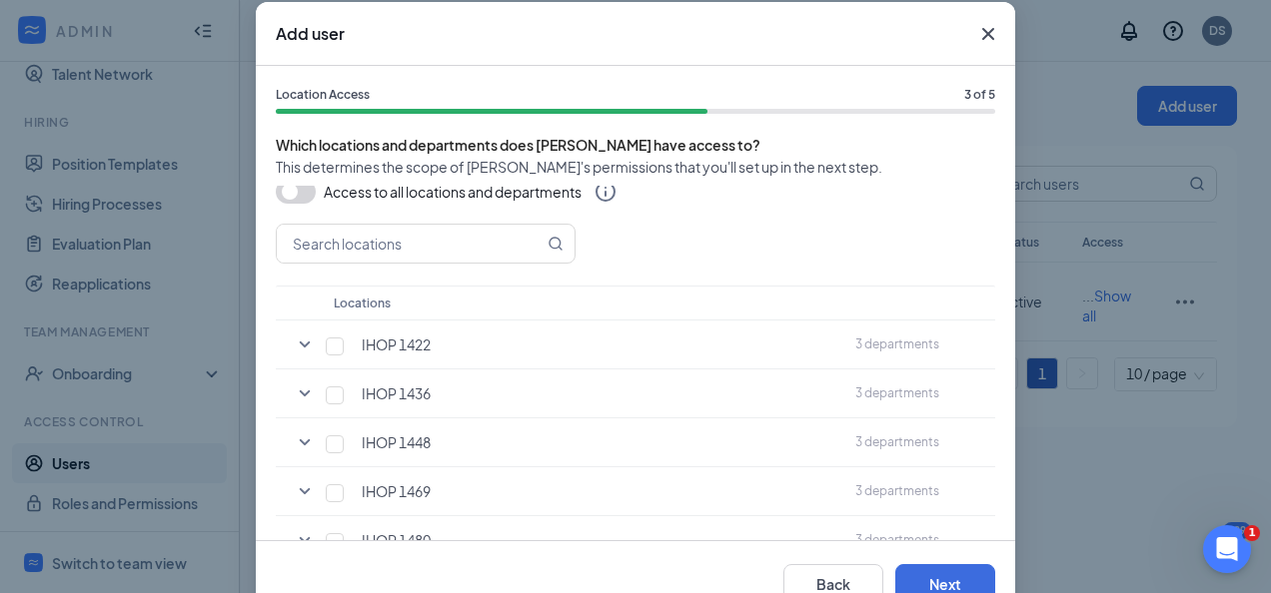
scroll to position [0, 0]
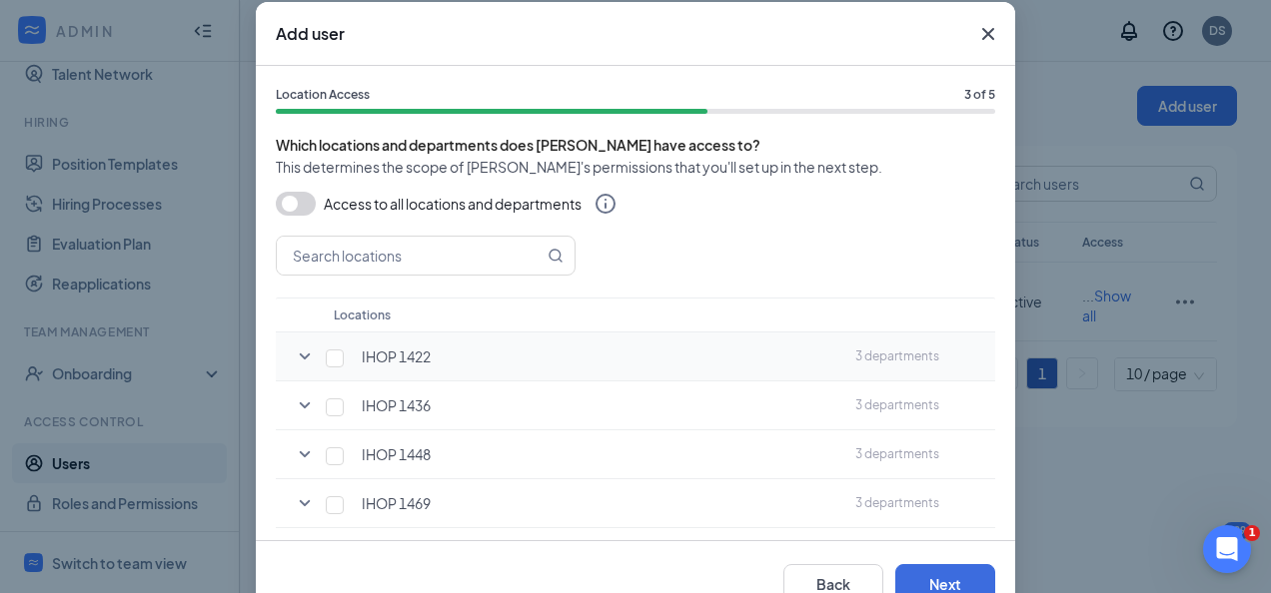
click at [338, 356] on div "IHOP 1422" at bounding box center [588, 357] width 501 height 20
click at [332, 370] on td "IHOP 1422" at bounding box center [584, 357] width 521 height 49
click at [328, 364] on input "checkbox" at bounding box center [335, 359] width 18 height 18
checkbox input "true"
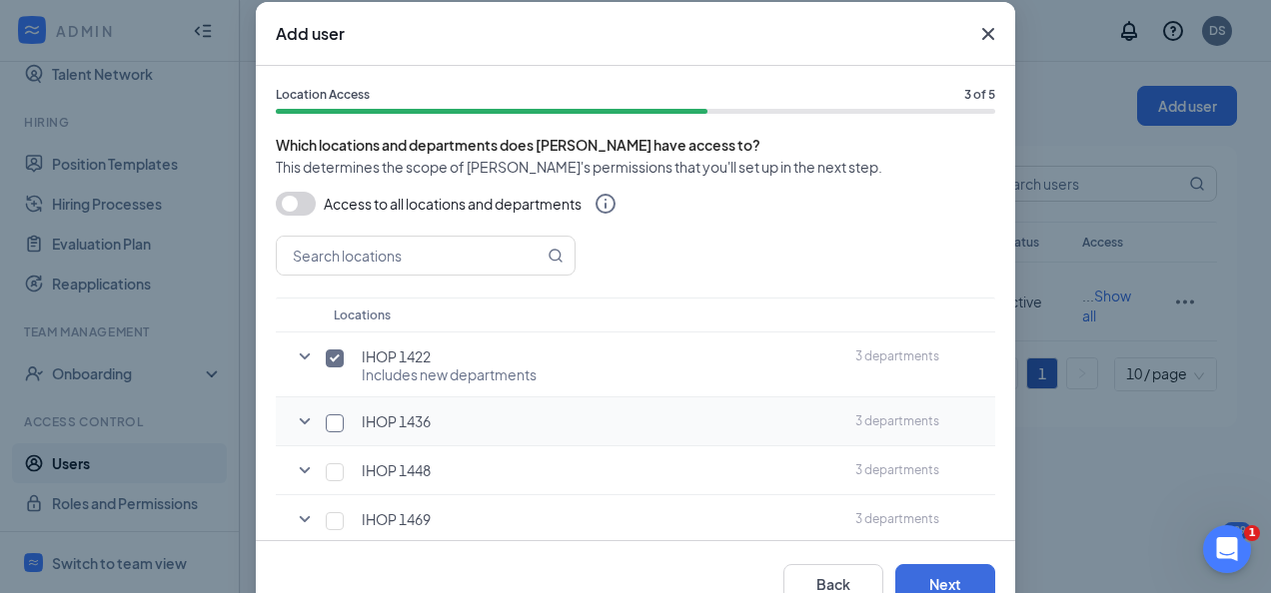
click at [326, 418] on input "checkbox" at bounding box center [335, 424] width 18 height 18
checkbox input "true"
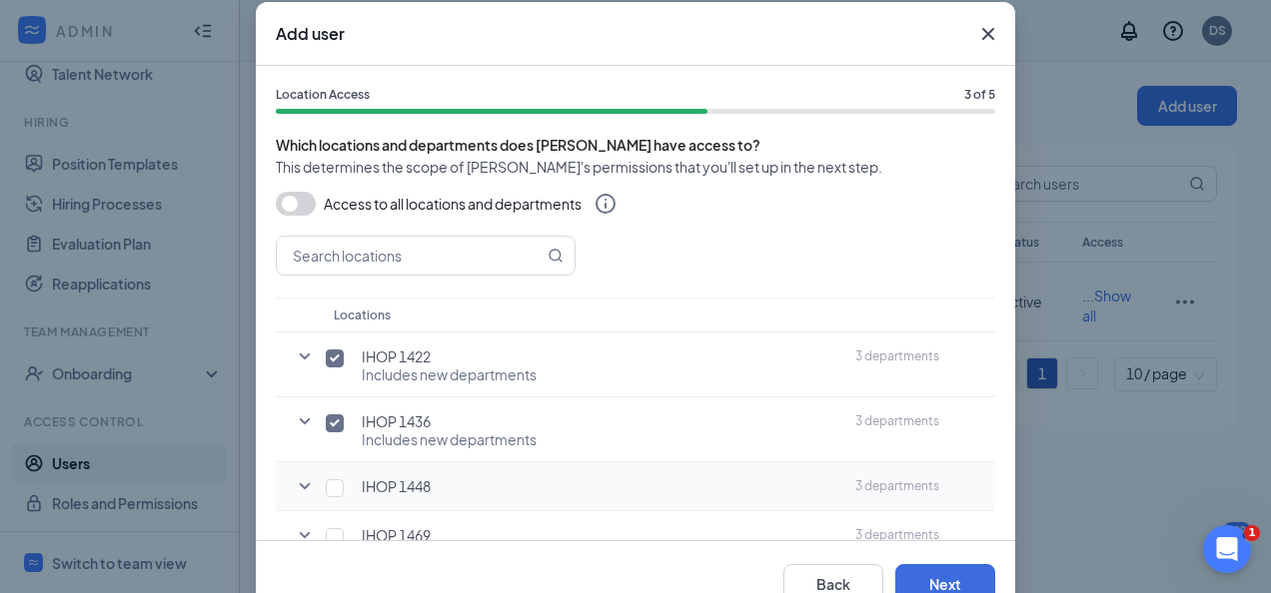
click at [326, 508] on td "IHOP 1448" at bounding box center [584, 487] width 521 height 49
click at [330, 493] on input "checkbox" at bounding box center [335, 489] width 18 height 18
checkbox input "true"
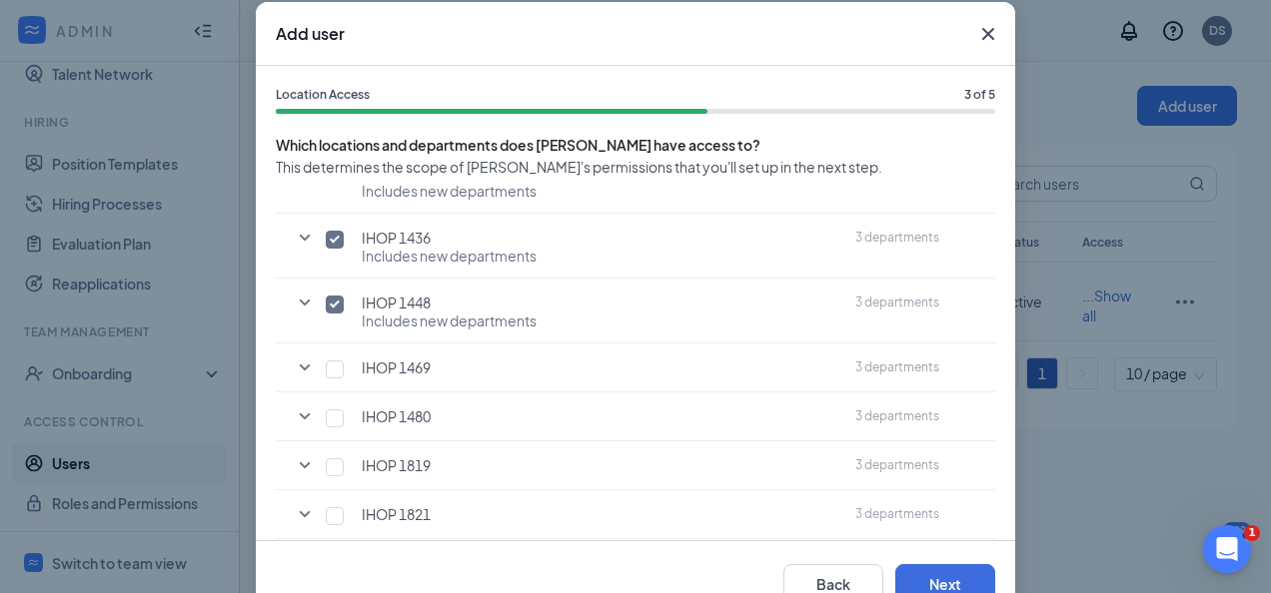
scroll to position [263, 0]
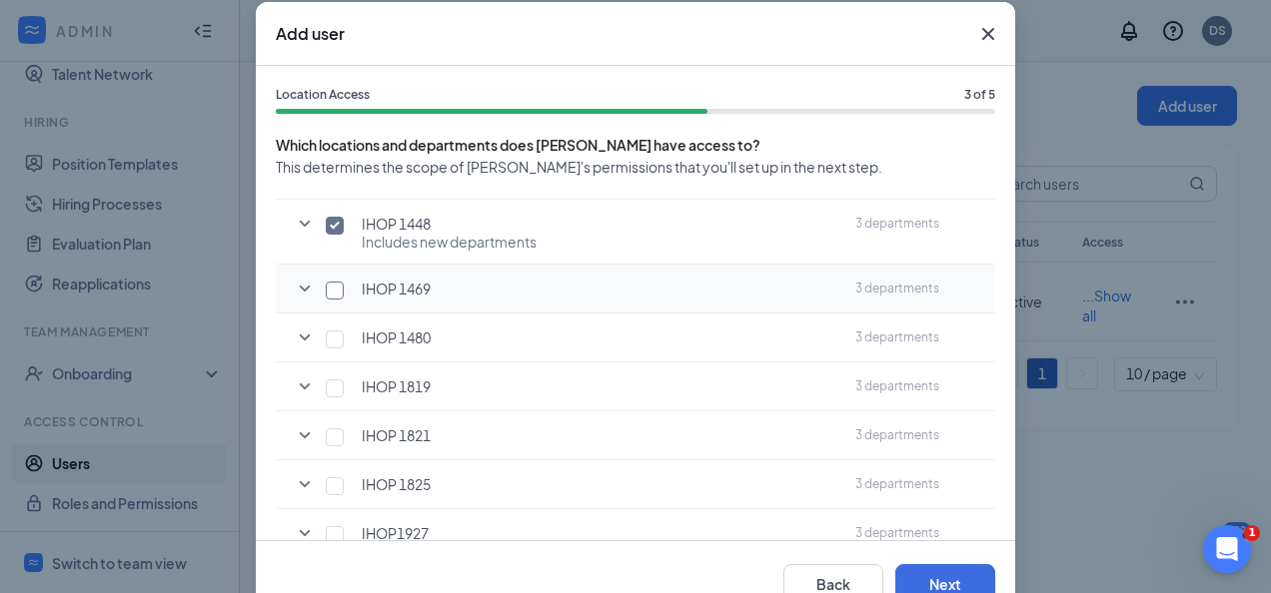
click at [327, 290] on input "checkbox" at bounding box center [335, 291] width 18 height 18
checkbox input "true"
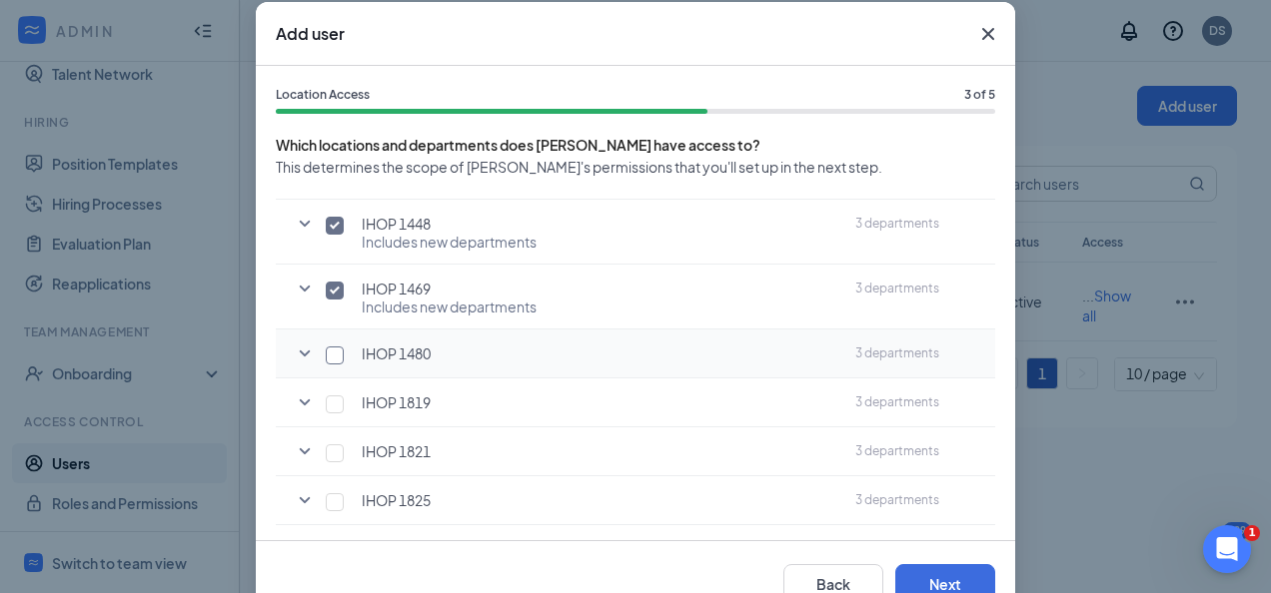
click at [328, 351] on input "checkbox" at bounding box center [335, 356] width 18 height 18
checkbox input "true"
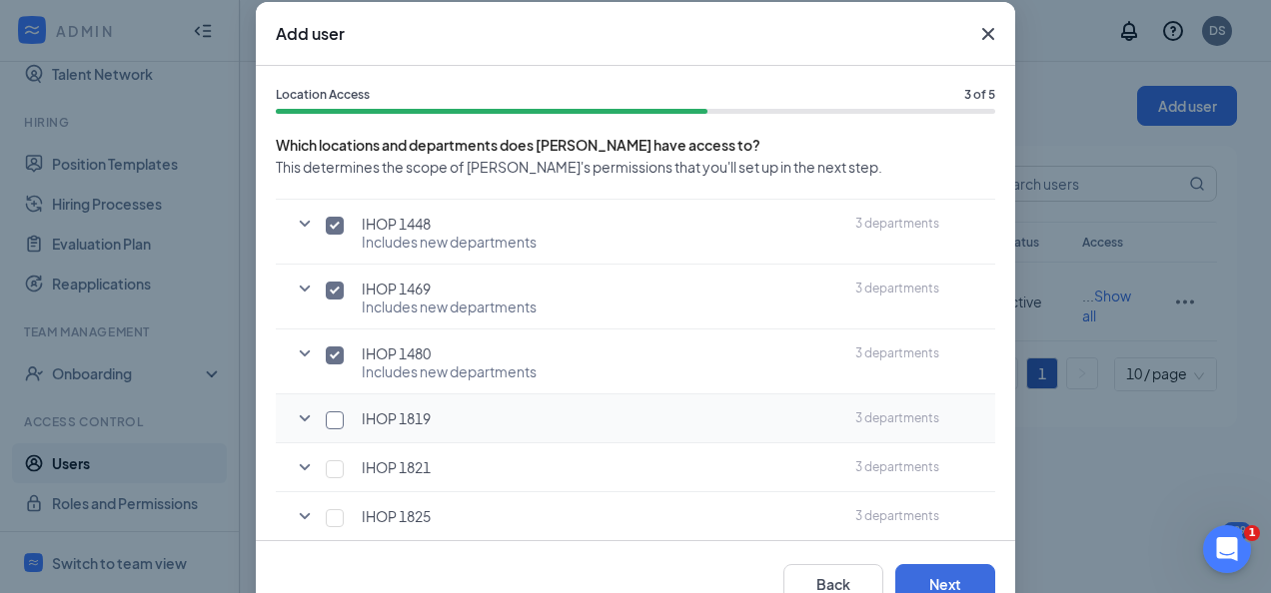
click at [330, 415] on input "checkbox" at bounding box center [335, 421] width 18 height 18
checkbox input "true"
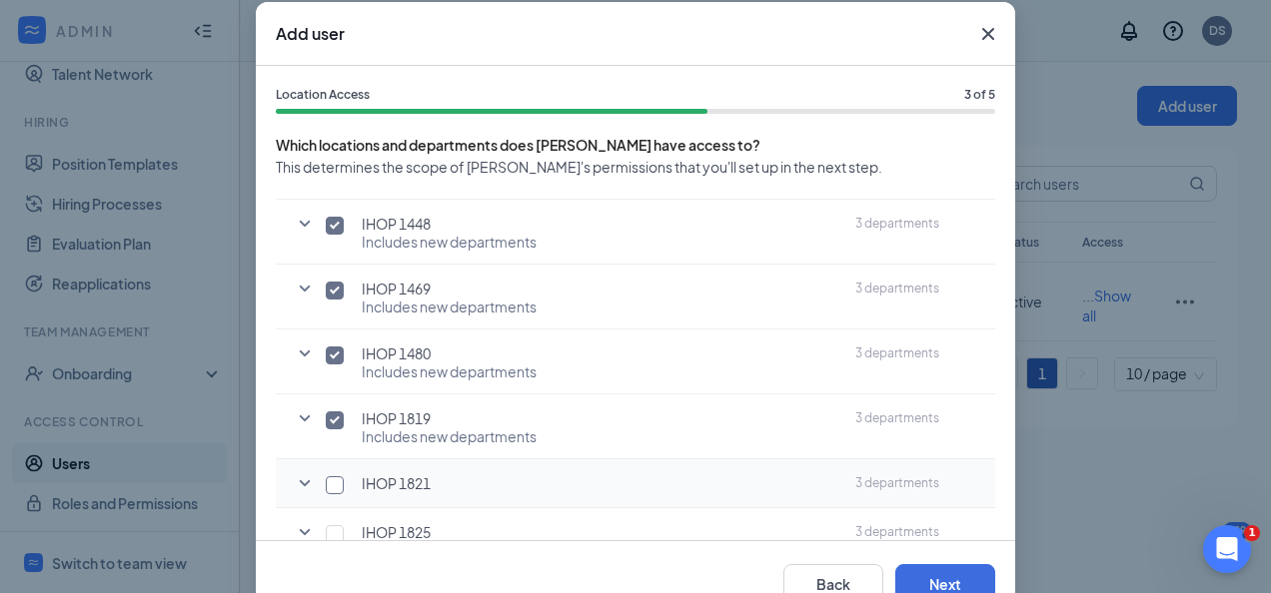
click at [330, 484] on input "checkbox" at bounding box center [335, 486] width 18 height 18
checkbox input "true"
click at [326, 483] on input "checkbox" at bounding box center [335, 487] width 18 height 18
checkbox input "true"
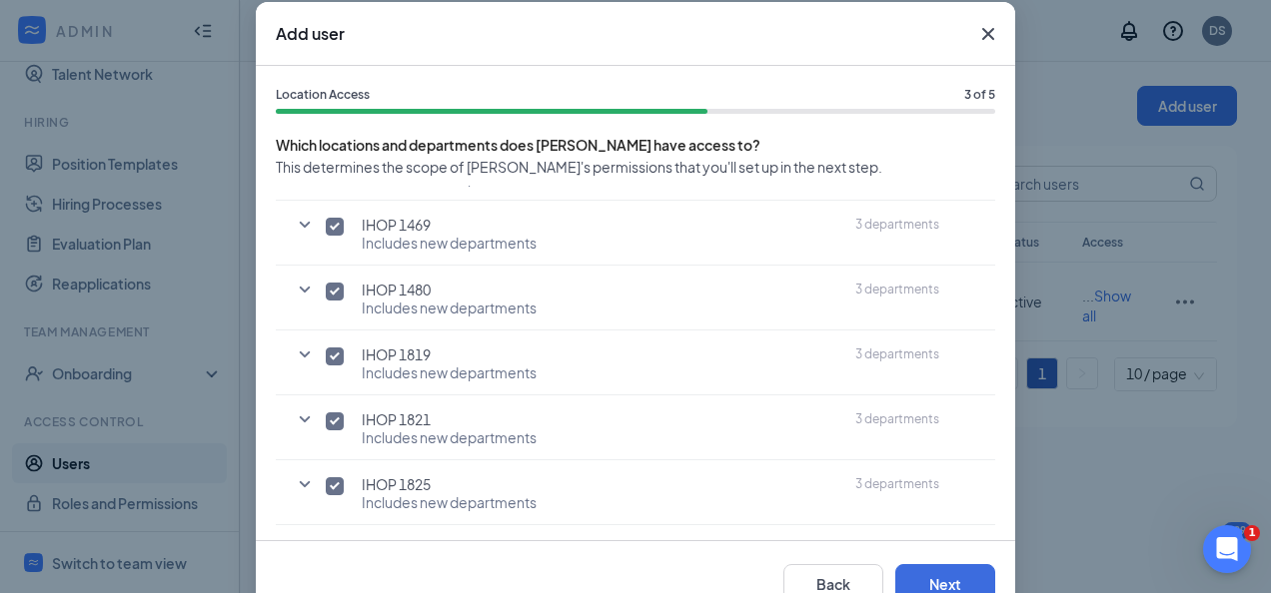
scroll to position [33, 0]
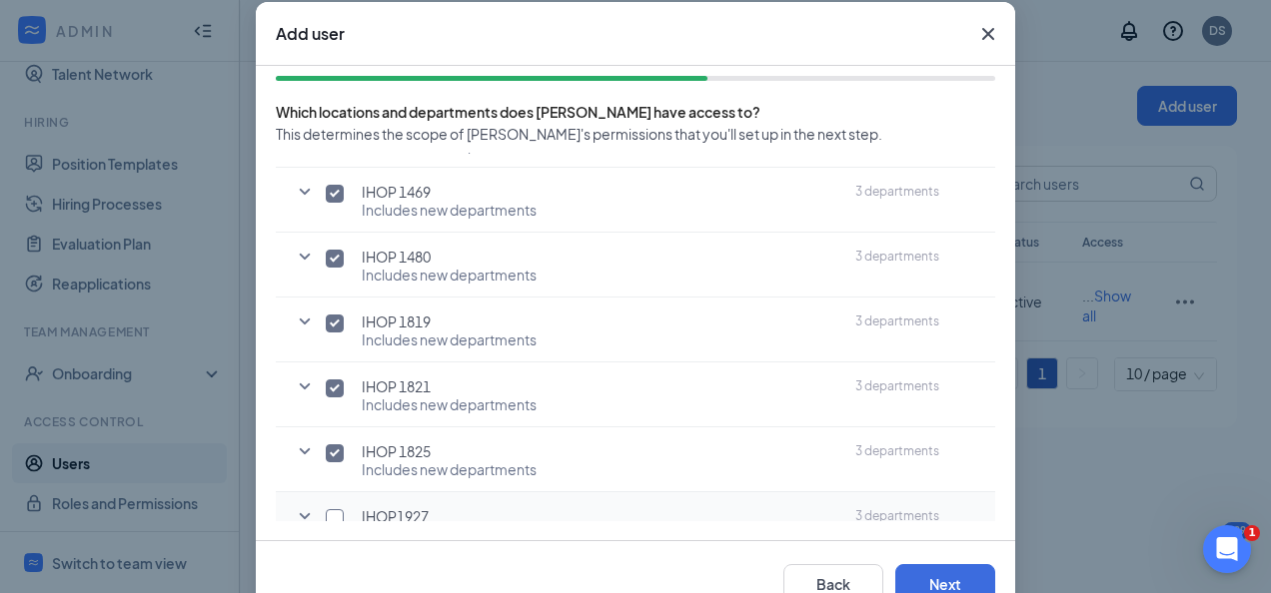
click at [330, 509] on input "checkbox" at bounding box center [335, 518] width 18 height 18
checkbox input "true"
drag, startPoint x: 929, startPoint y: 581, endPoint x: 731, endPoint y: 517, distance: 207.9
click at [731, 517] on div "Add user Location Access 3 of 5 Which locations and departments does Sammy have…" at bounding box center [635, 314] width 759 height 624
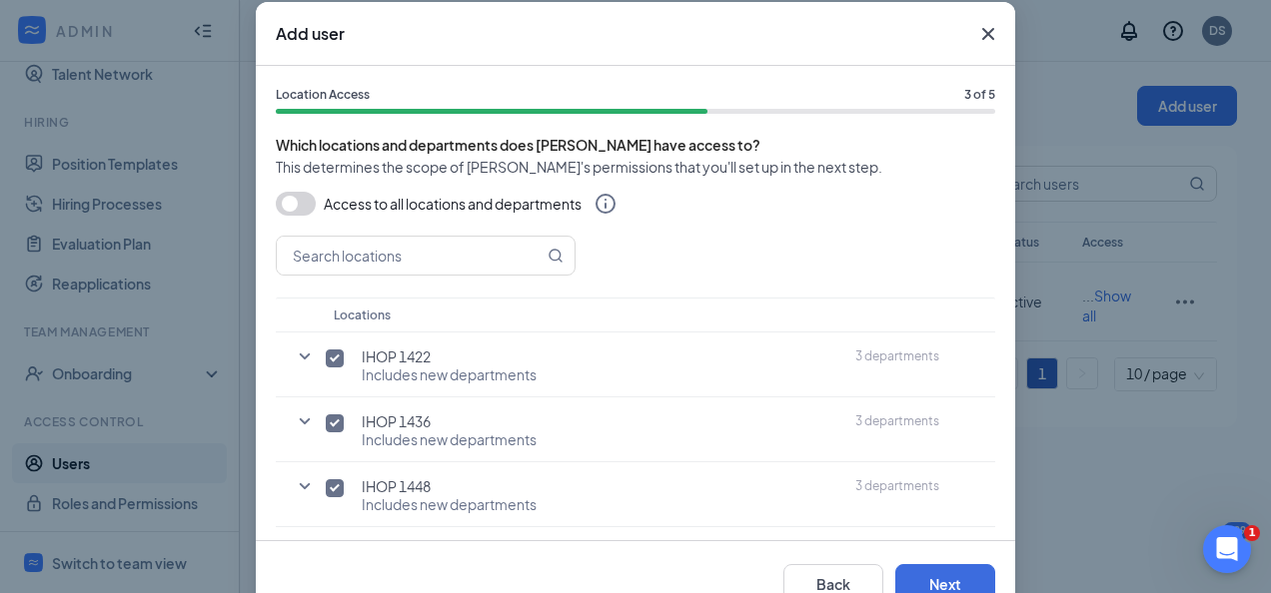
scroll to position [359, 0]
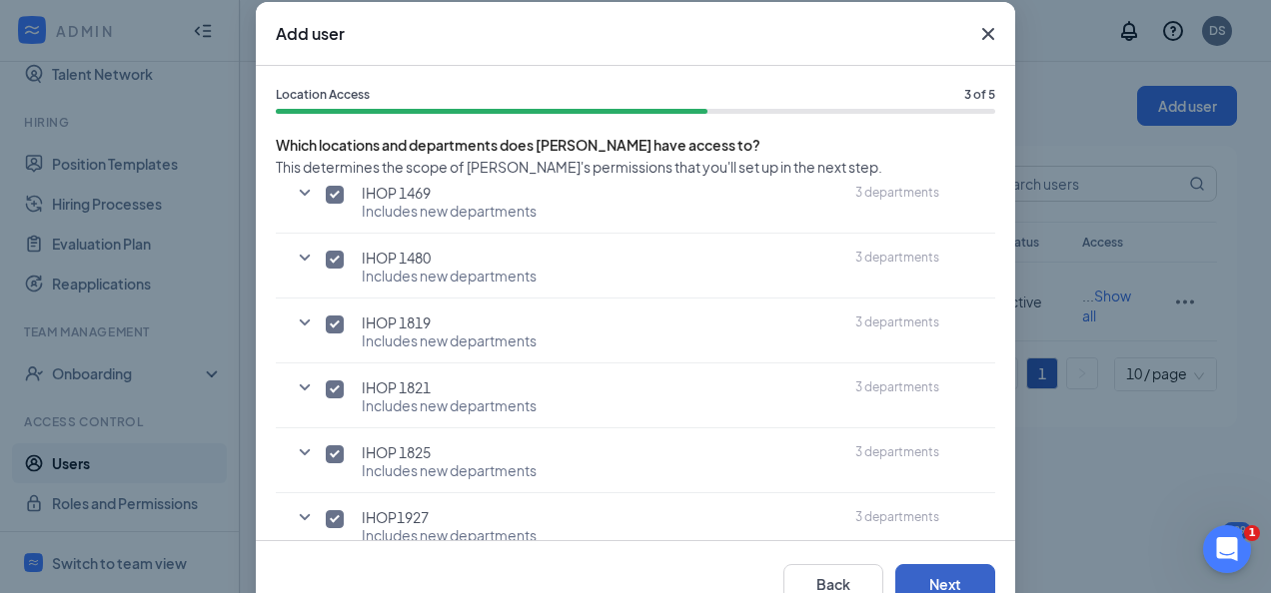
click at [937, 571] on button "Next" at bounding box center [945, 584] width 100 height 40
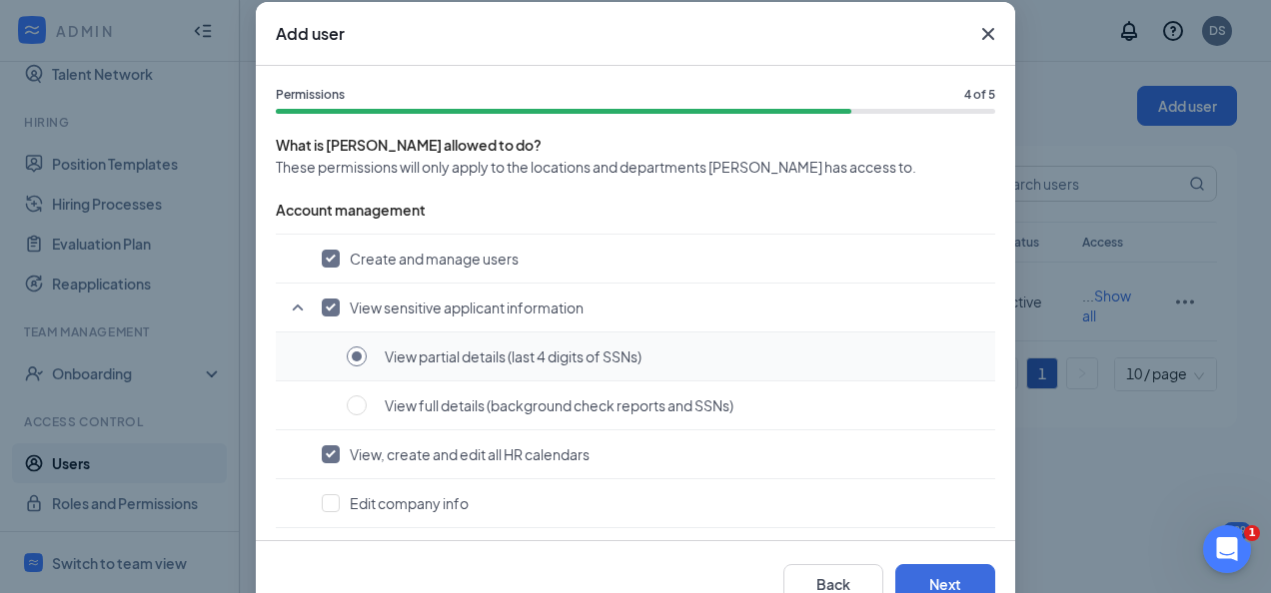
click at [347, 352] on input "radio" at bounding box center [357, 357] width 20 height 20
checkbox input "false"
radio input "false"
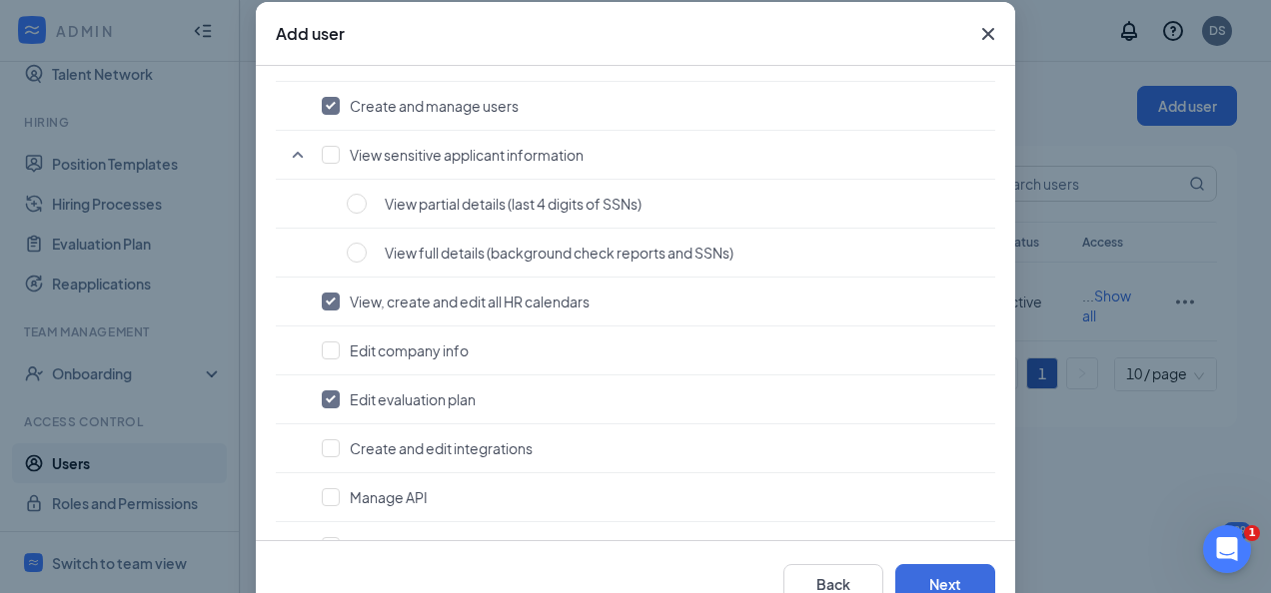
scroll to position [230, 0]
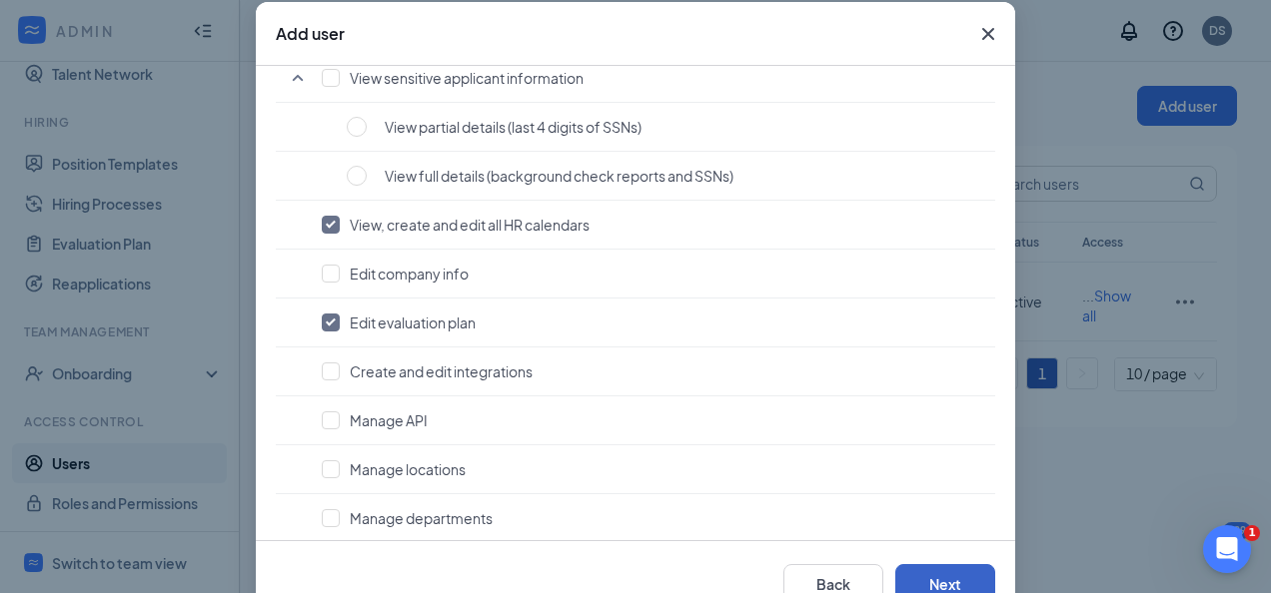
click at [957, 579] on button "Next" at bounding box center [945, 584] width 100 height 40
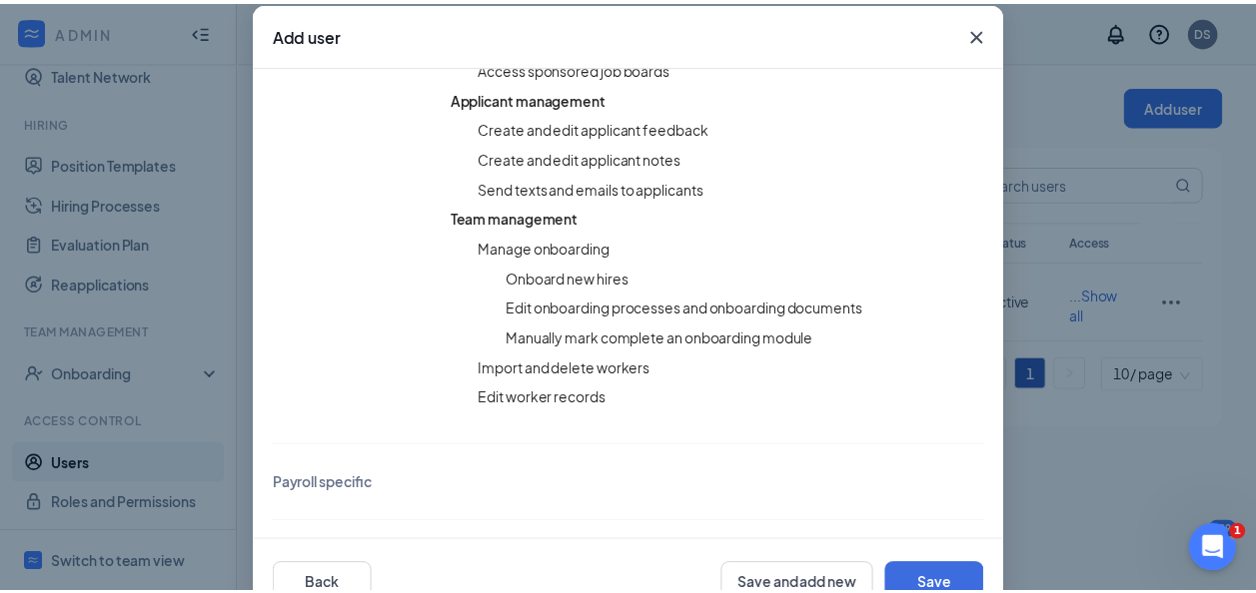
scroll to position [155, 0]
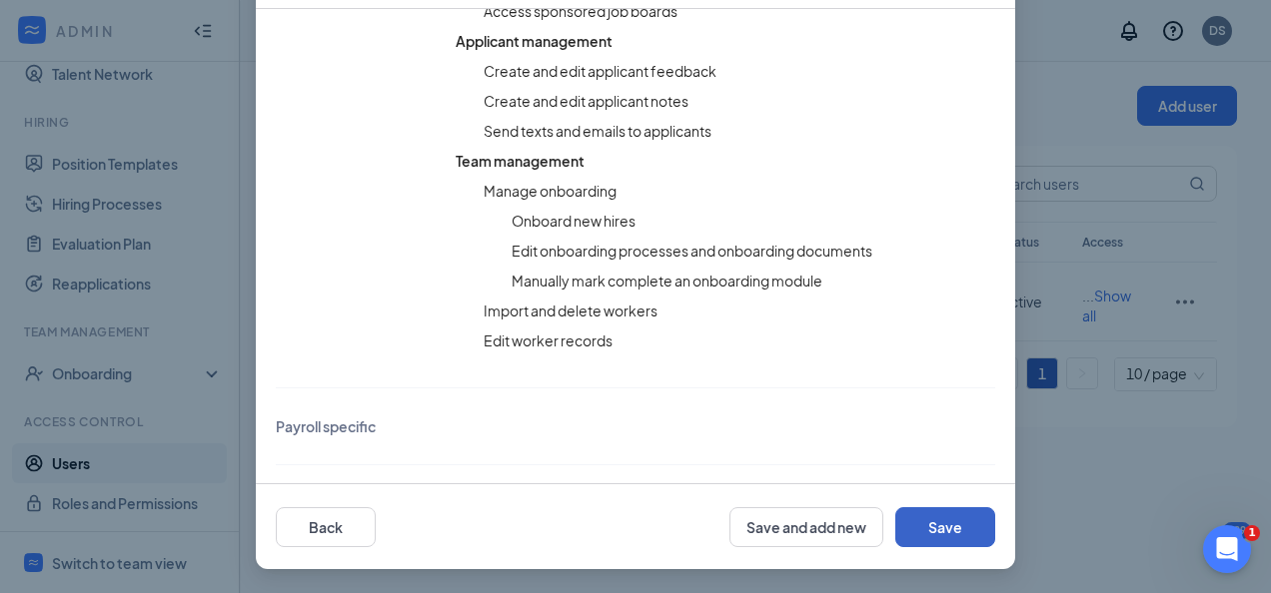
click at [934, 534] on button "Save" at bounding box center [945, 527] width 100 height 40
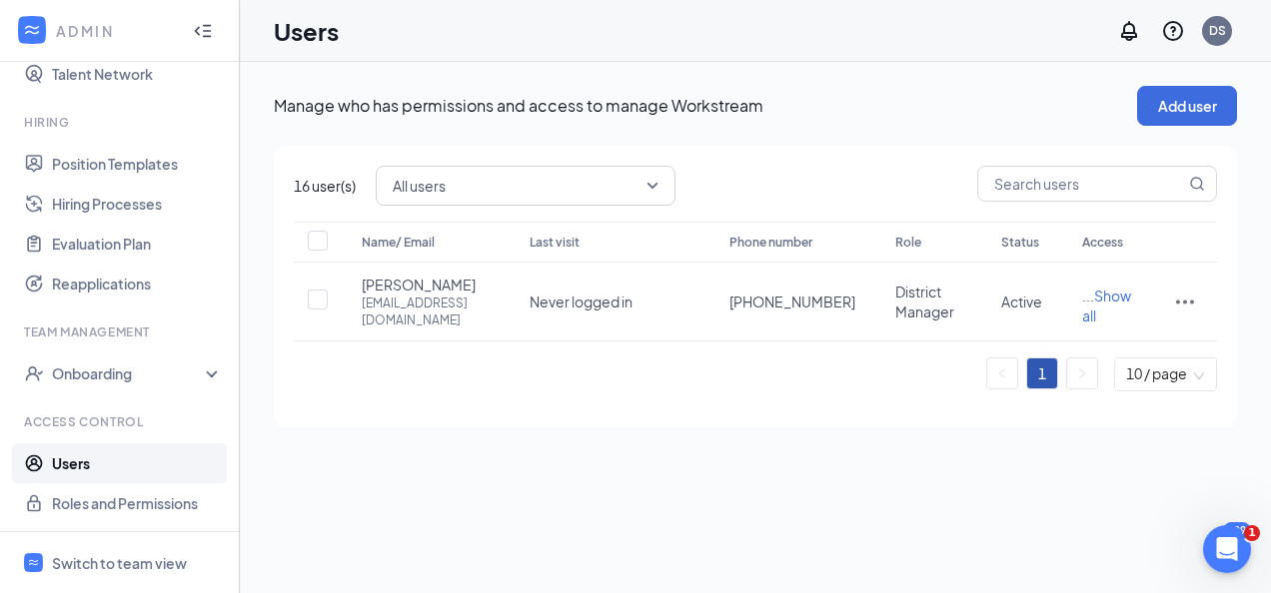
click at [650, 179] on span "All users" at bounding box center [526, 186] width 266 height 34
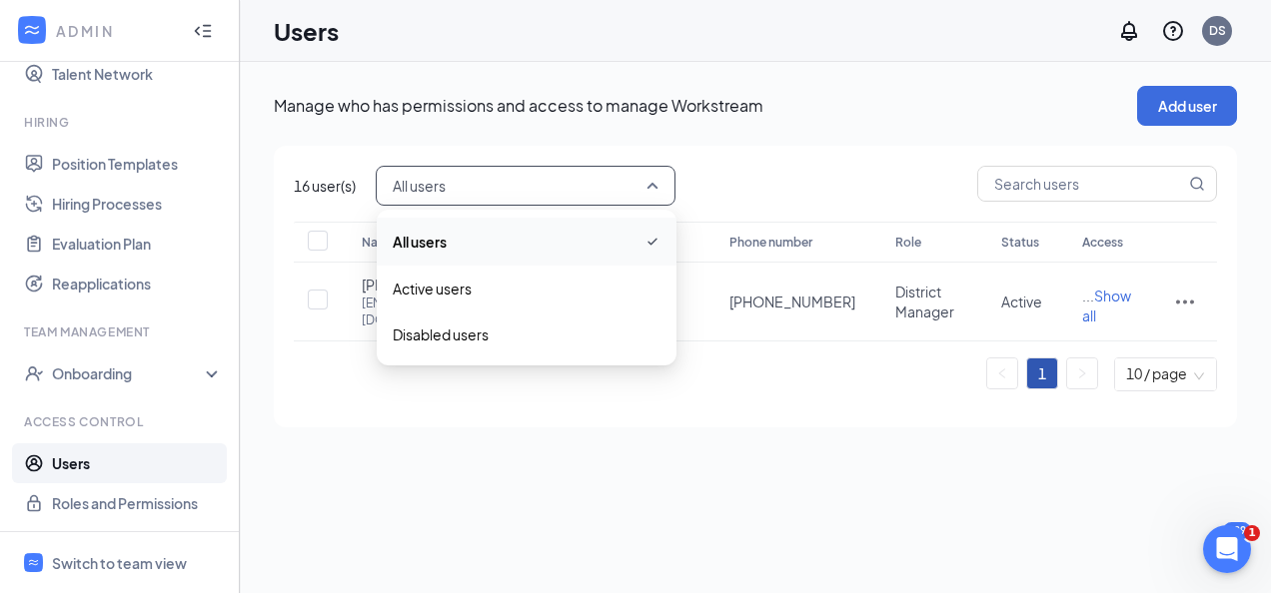
click at [503, 242] on span "All users" at bounding box center [527, 242] width 268 height 24
click at [623, 197] on span "All users" at bounding box center [517, 186] width 248 height 30
click at [477, 286] on span "Active users" at bounding box center [527, 289] width 268 height 22
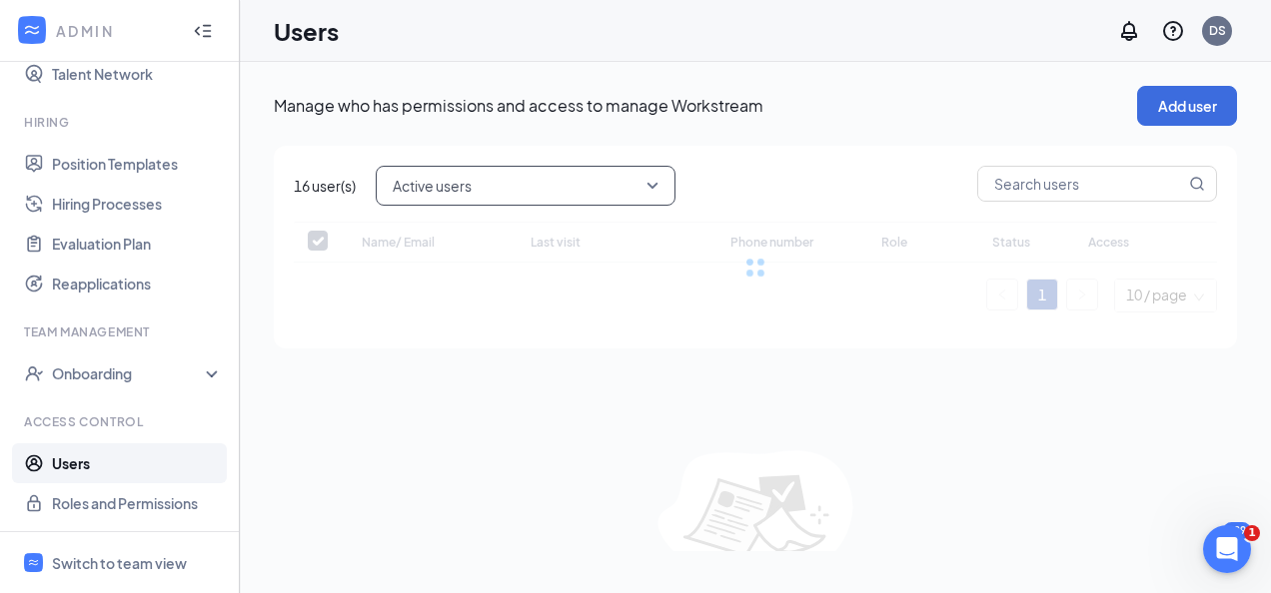
checkbox input "false"
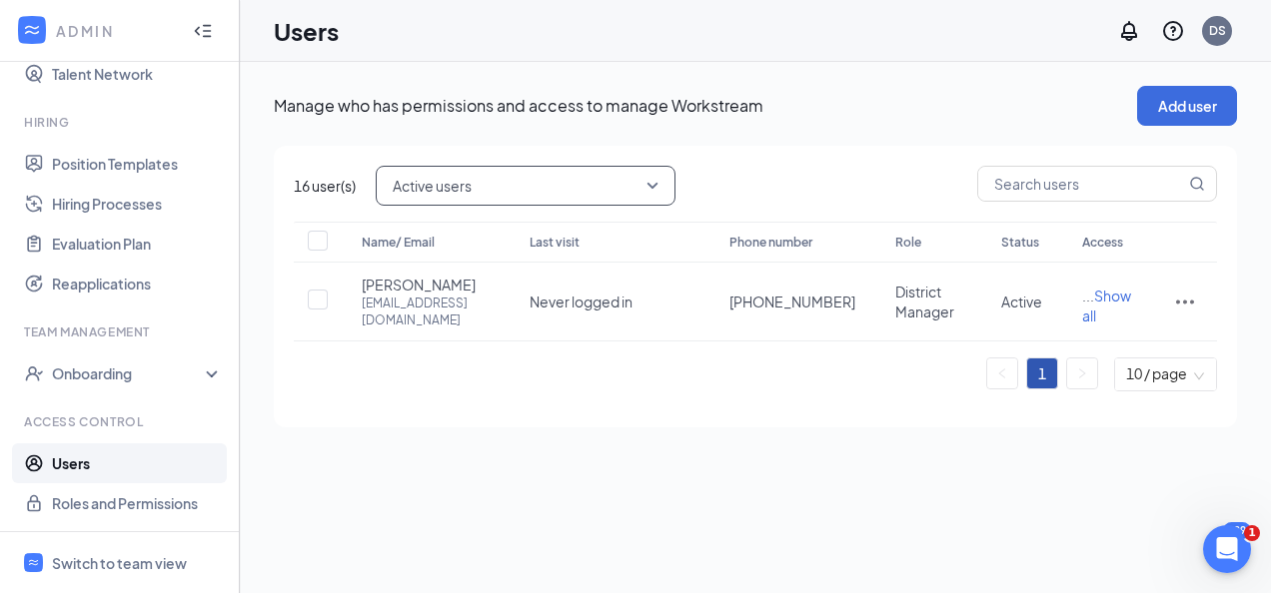
click at [1017, 237] on th "Status" at bounding box center [1021, 242] width 81 height 41
click at [79, 465] on link "Users" at bounding box center [137, 464] width 171 height 40
click at [650, 176] on span "Active users" at bounding box center [526, 186] width 266 height 34
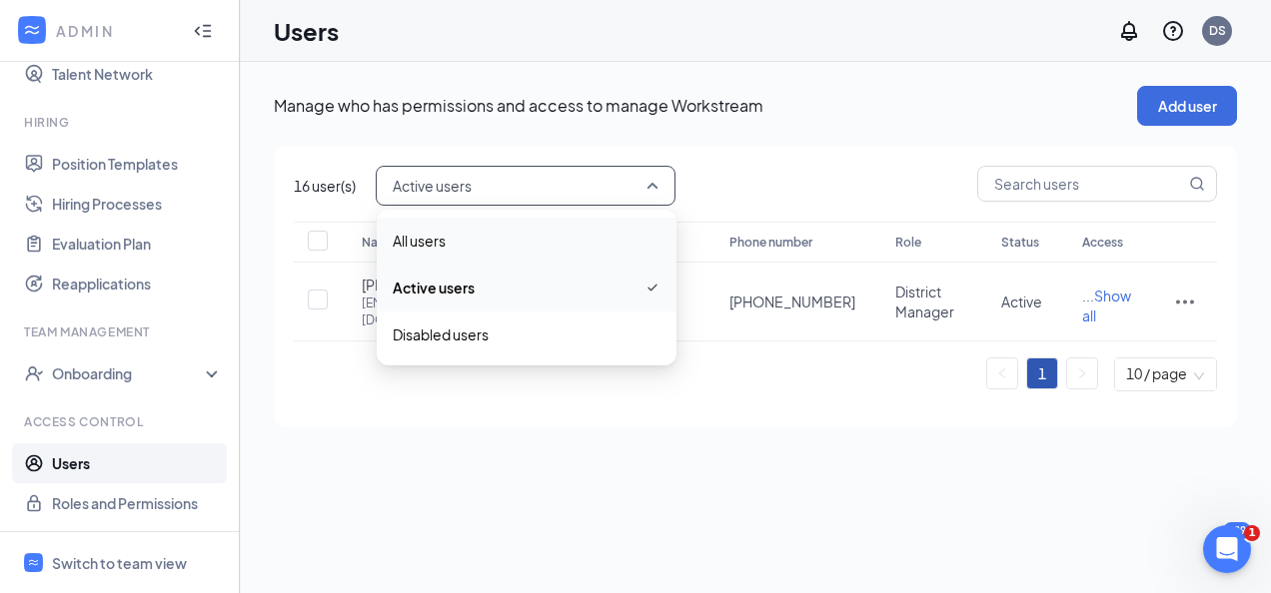
click at [444, 231] on span "All users" at bounding box center [419, 241] width 53 height 22
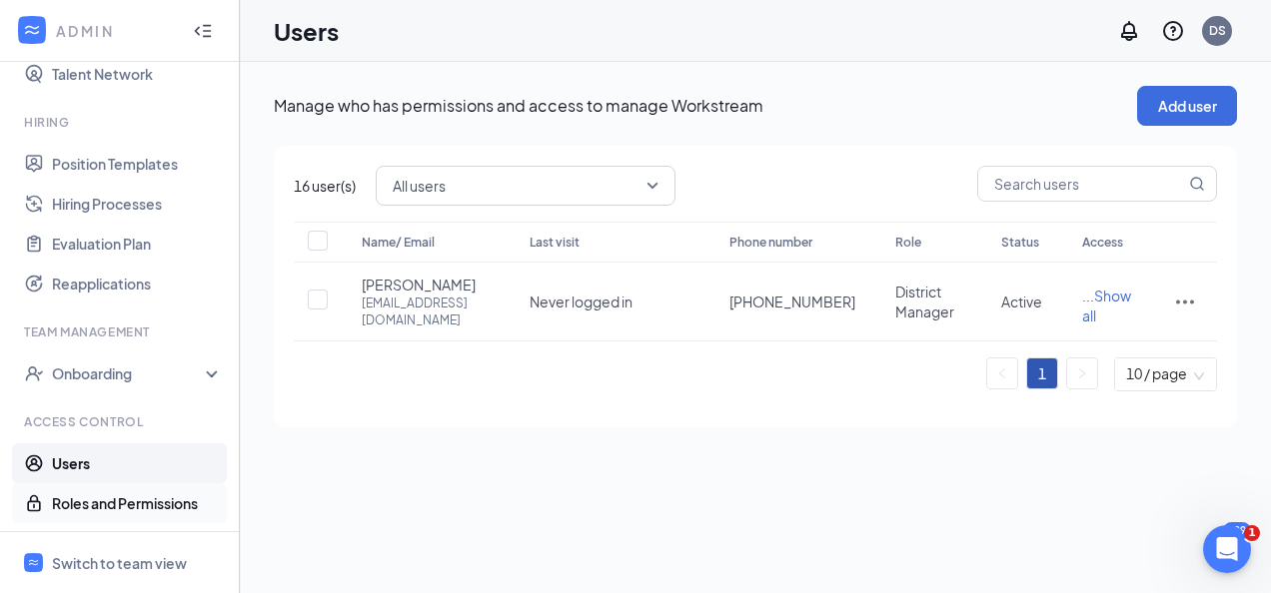
click at [100, 502] on link "Roles and Permissions" at bounding box center [137, 504] width 171 height 40
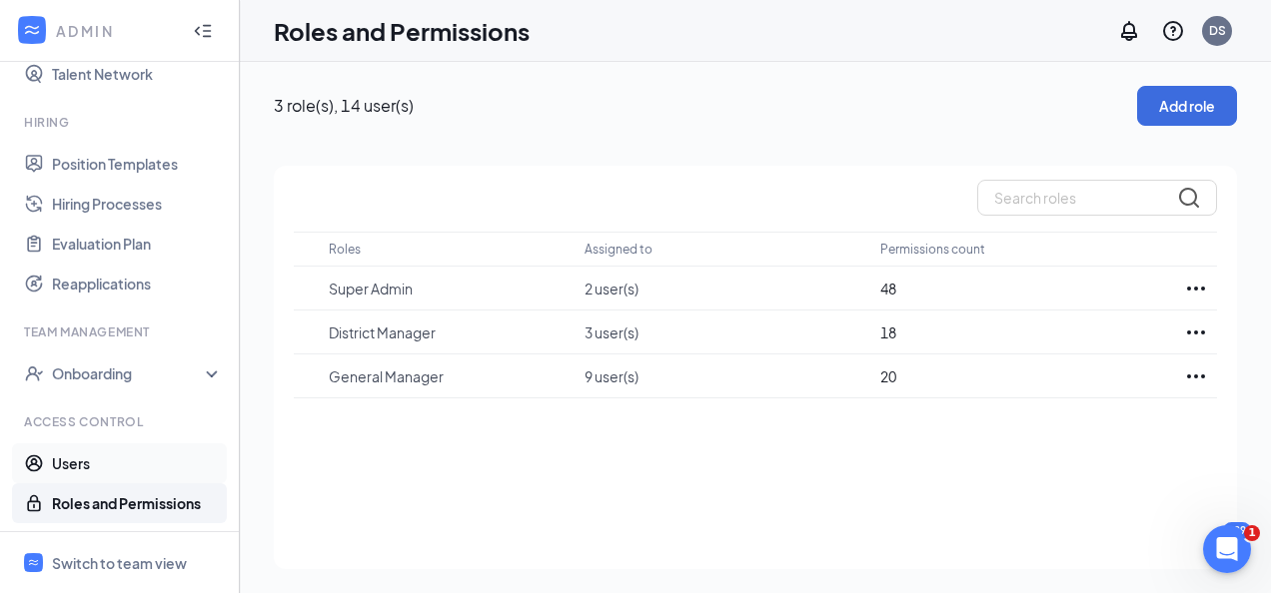
click at [75, 462] on link "Users" at bounding box center [137, 464] width 171 height 40
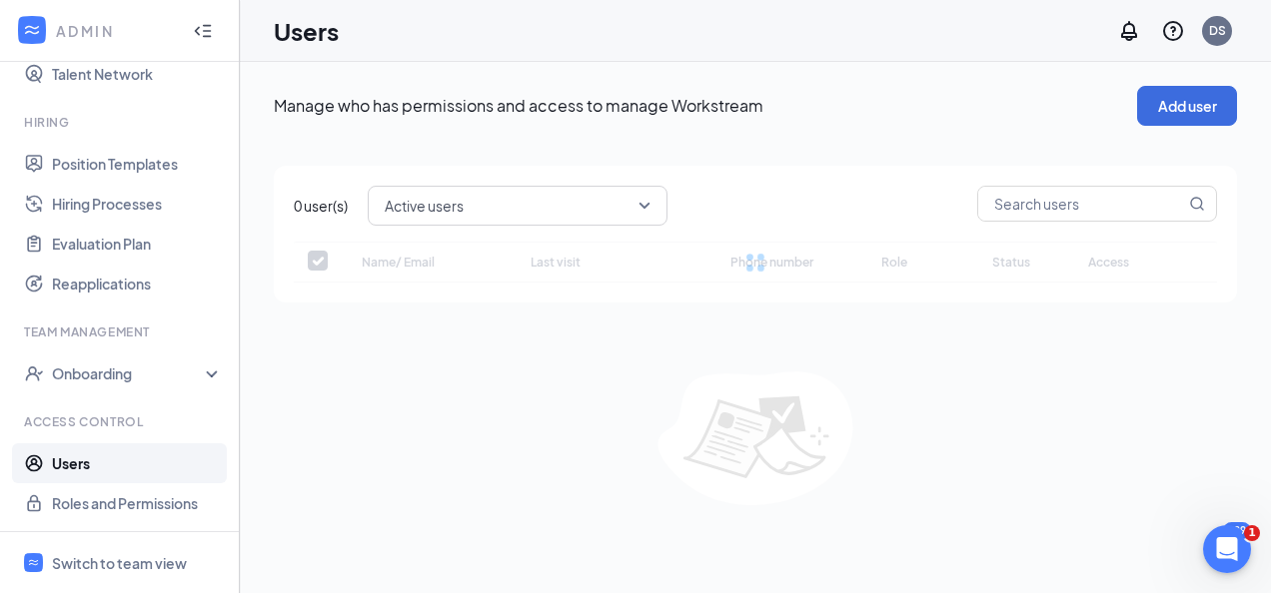
checkbox input "false"
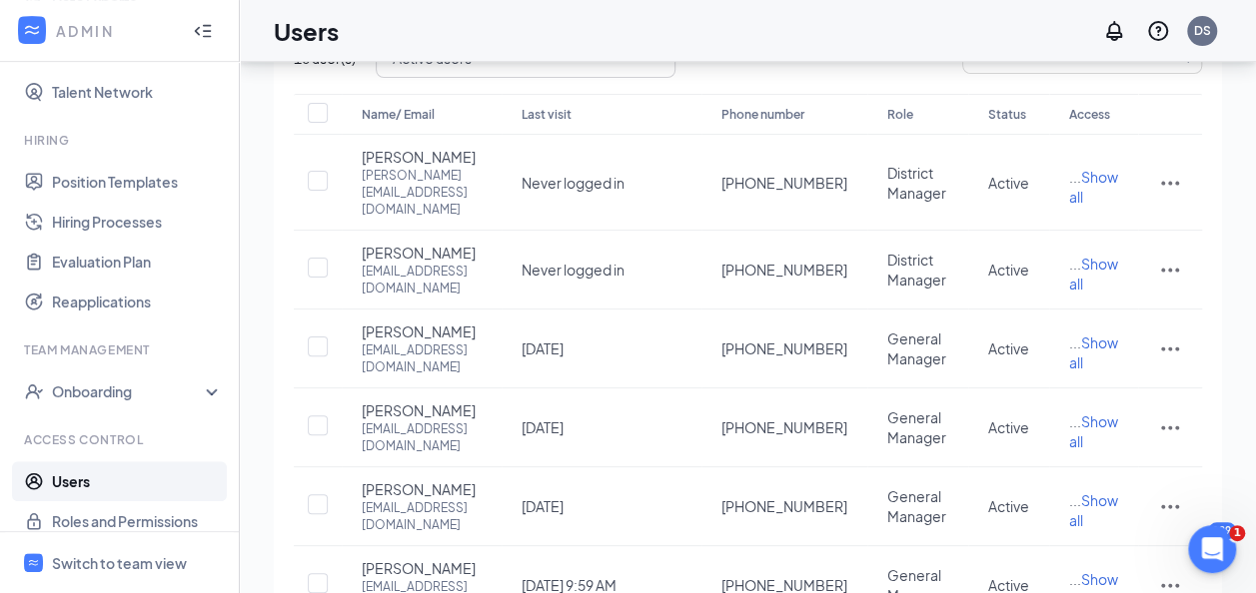
scroll to position [408, 0]
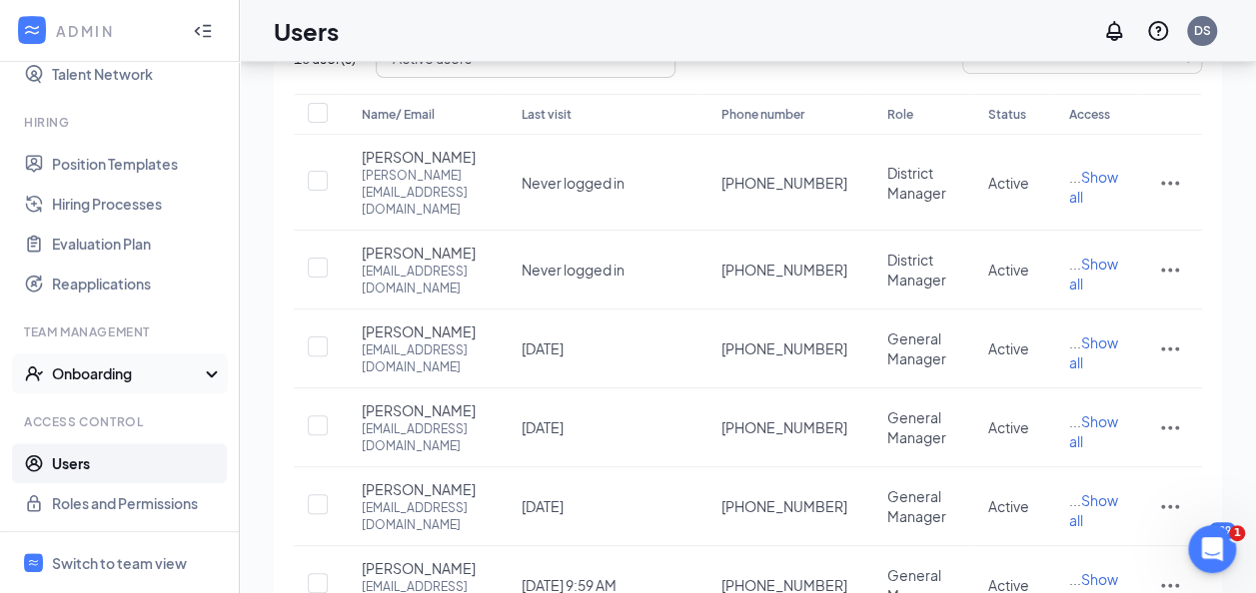
click at [189, 370] on div "Onboarding" at bounding box center [129, 374] width 154 height 20
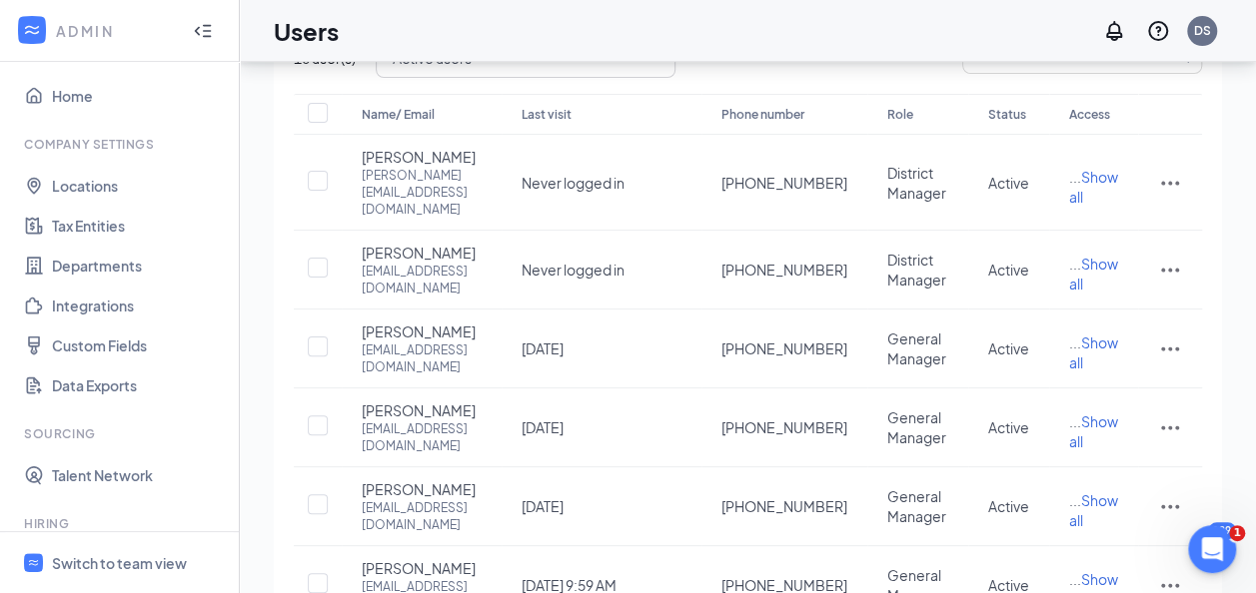
scroll to position [0, 0]
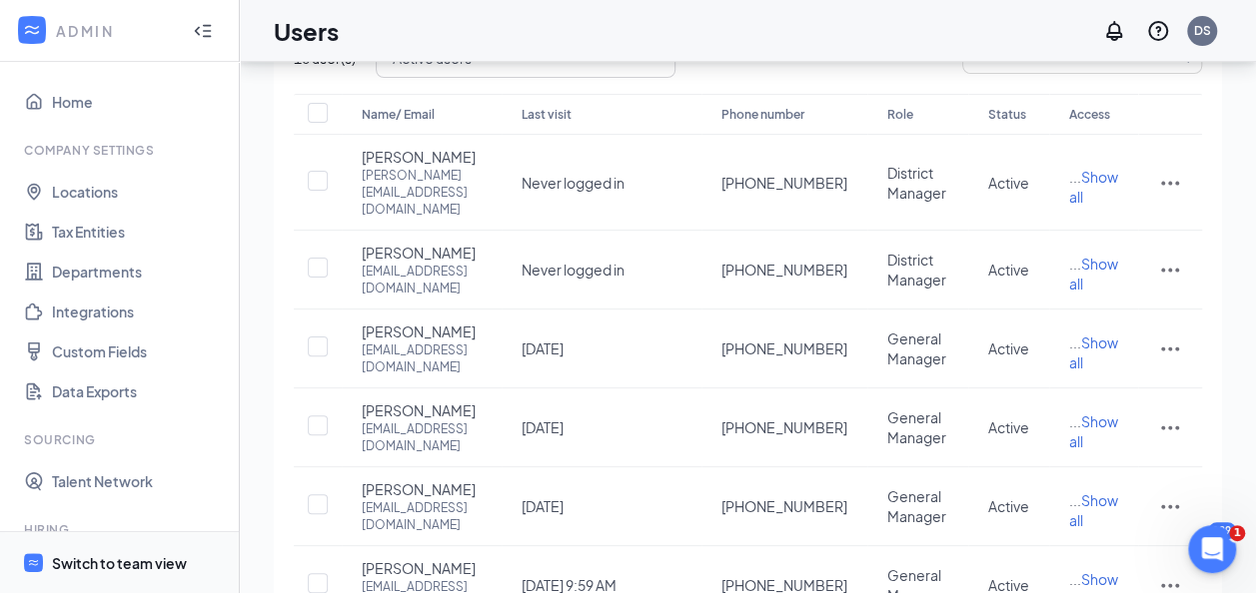
click at [133, 588] on span "Switch to team view" at bounding box center [137, 562] width 171 height 61
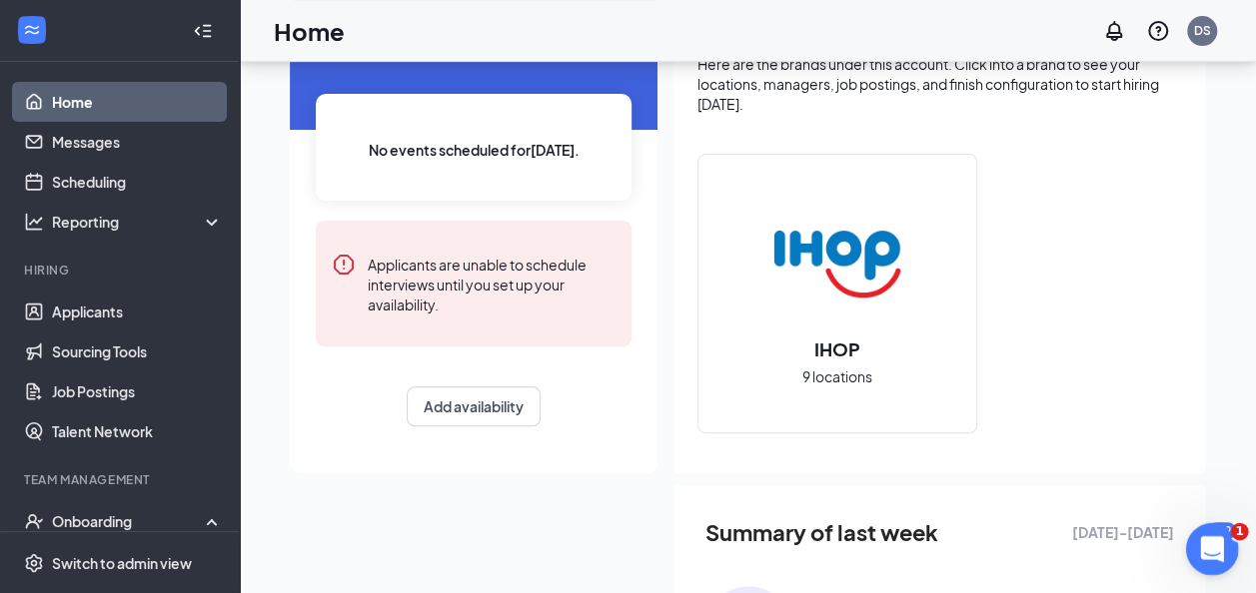
click at [1205, 532] on icon "Open Intercom Messenger" at bounding box center [1209, 546] width 33 height 33
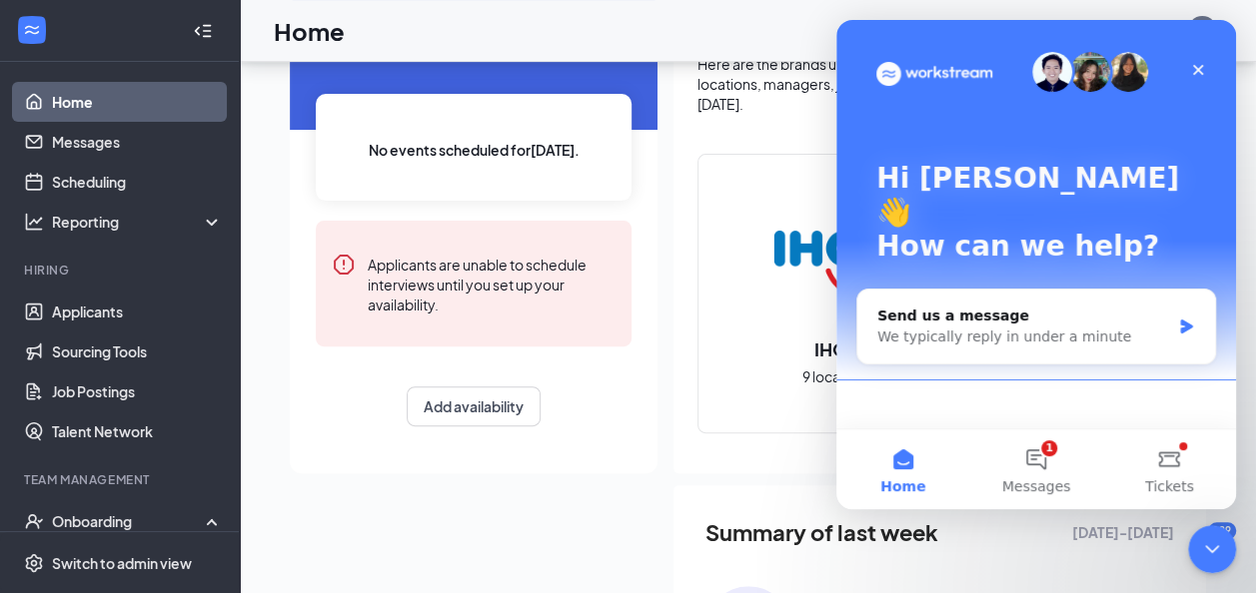
click at [603, 440] on div "Today No events scheduled for today . Applicants are unable to schedule intervi…" at bounding box center [474, 227] width 368 height 463
click at [1199, 73] on icon "Close" at bounding box center [1198, 70] width 16 height 16
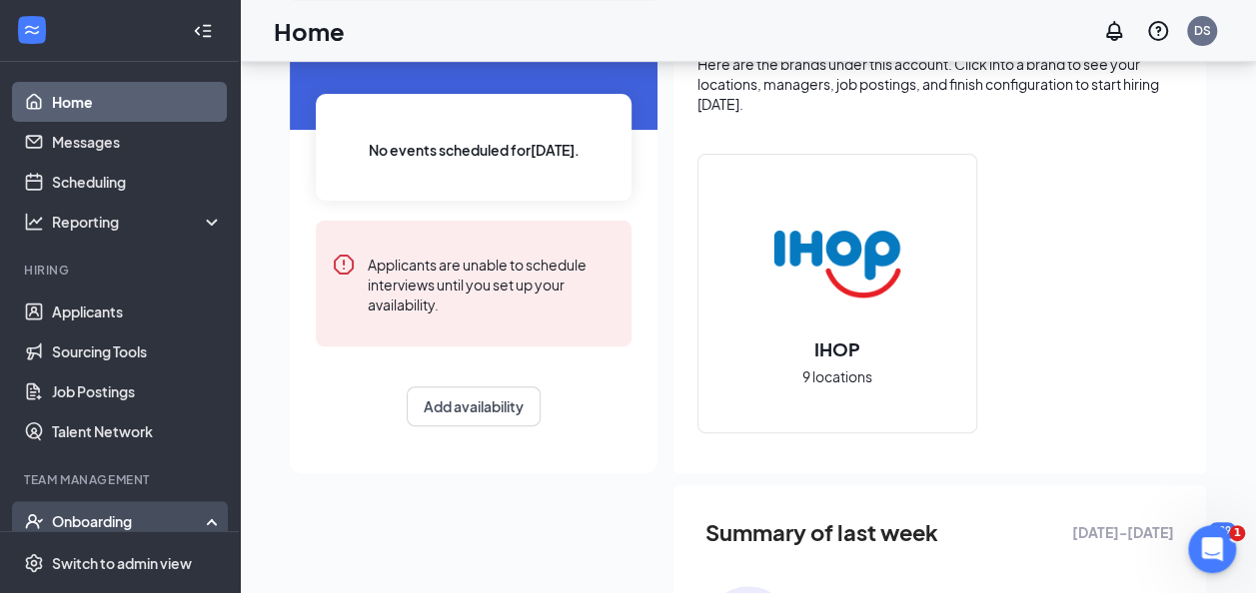
click at [116, 506] on div "Onboarding" at bounding box center [120, 521] width 240 height 40
click at [202, 525] on div "Onboarding" at bounding box center [120, 521] width 240 height 40
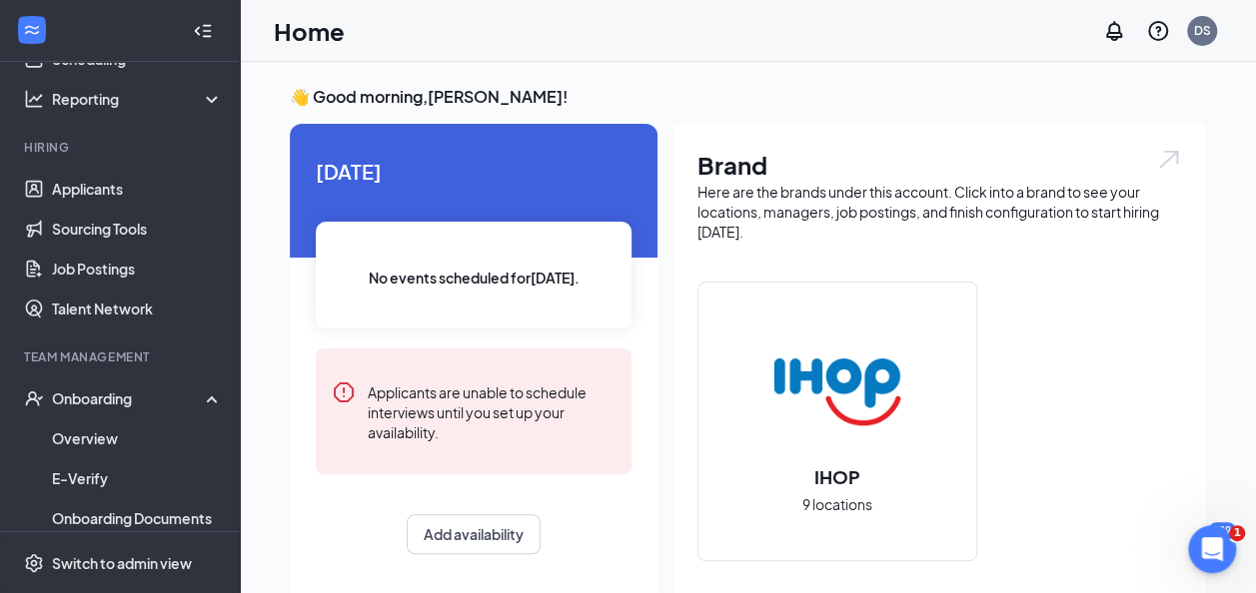
scroll to position [126, 0]
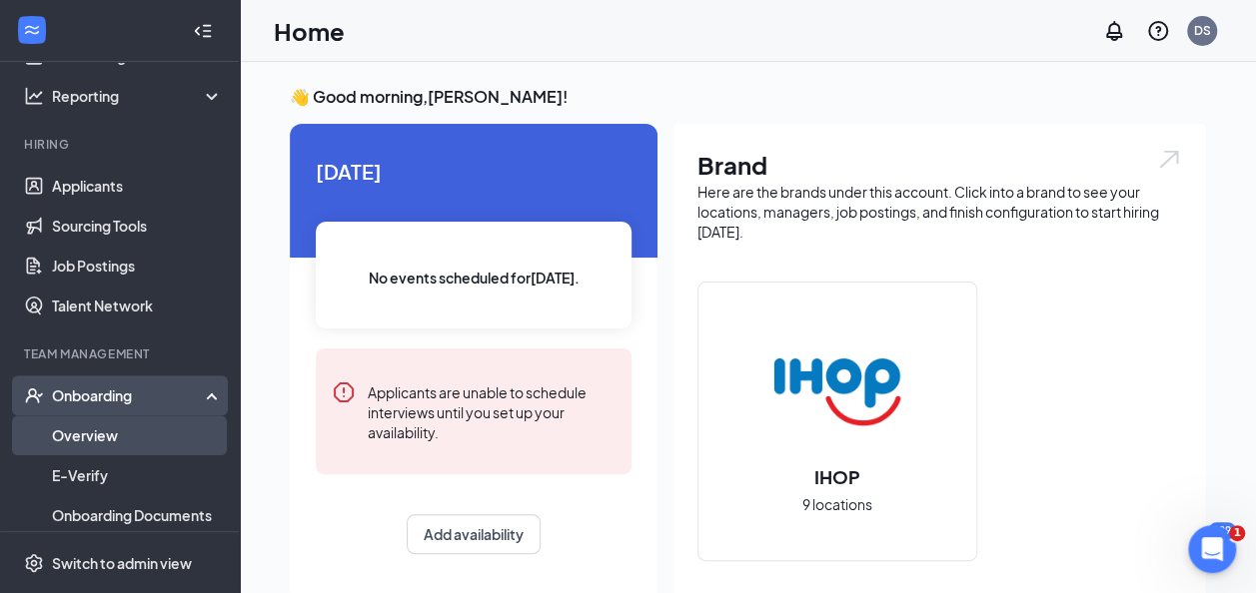
click at [89, 430] on link "Overview" at bounding box center [137, 436] width 171 height 40
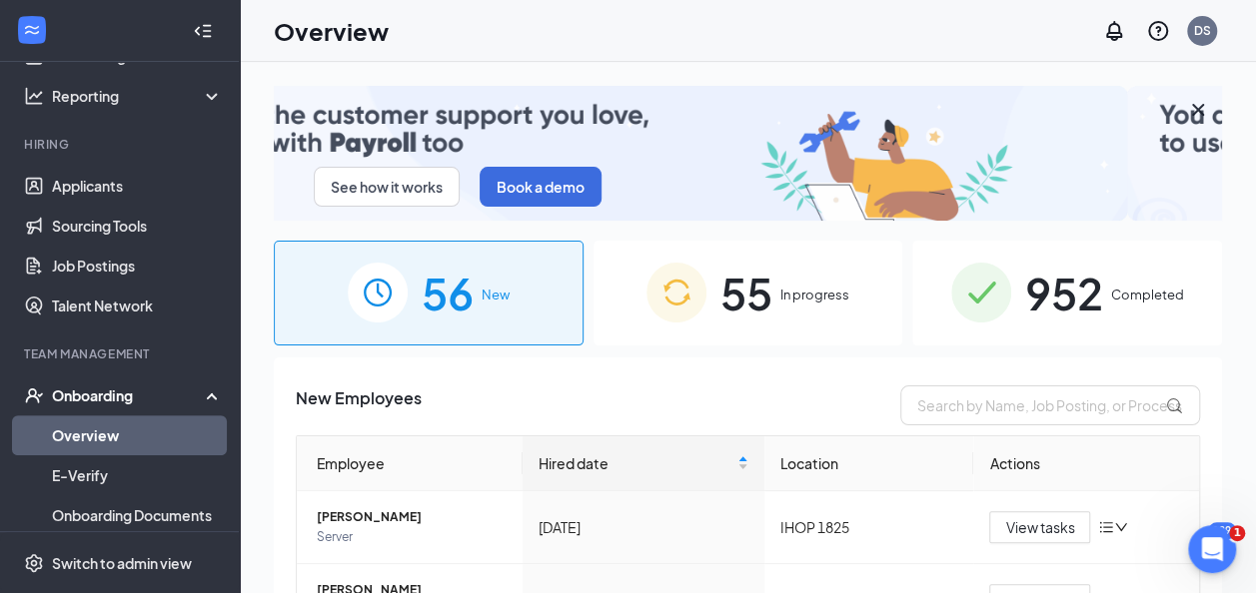
click at [1054, 275] on span "952" at bounding box center [1064, 293] width 78 height 69
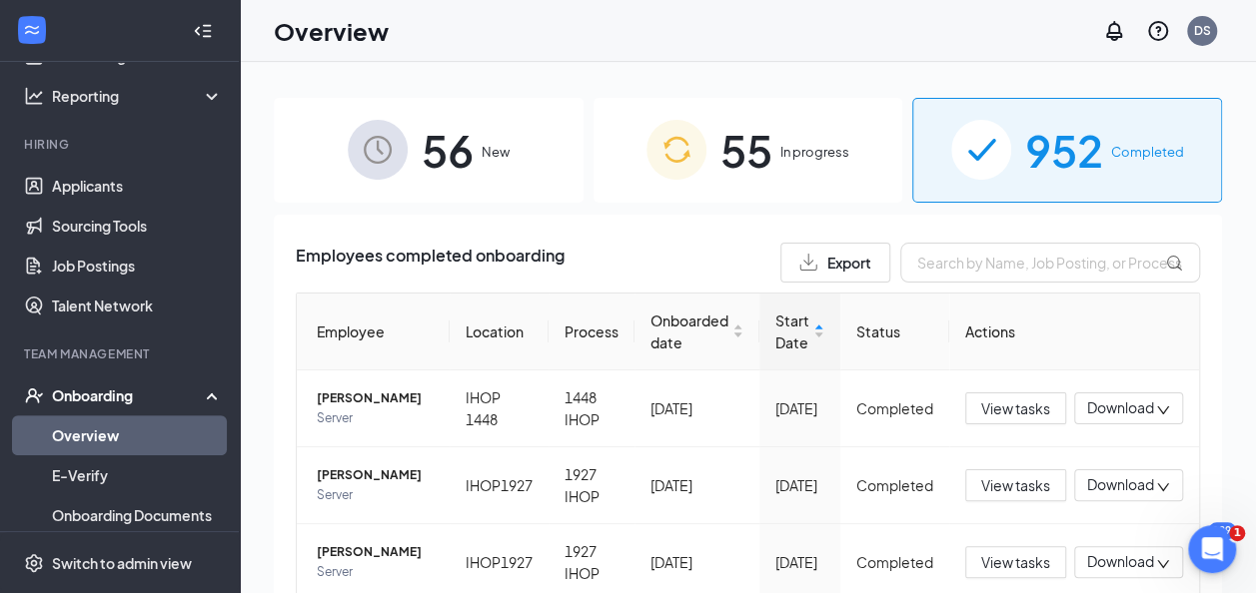
scroll to position [128, 0]
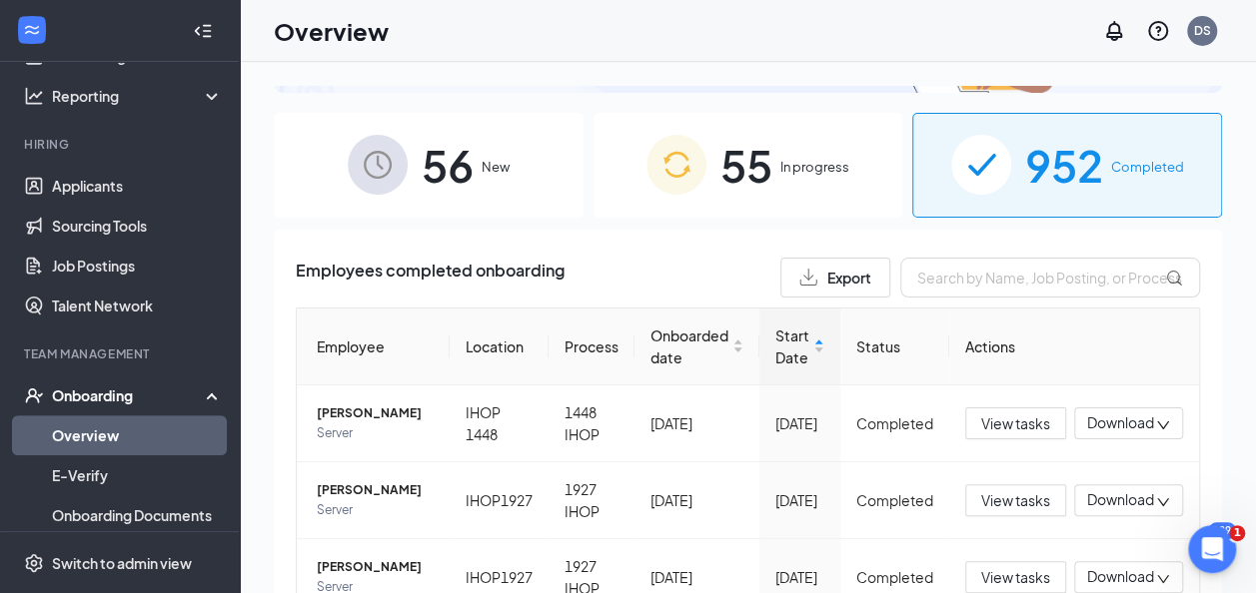
click at [480, 152] on div "56 New" at bounding box center [429, 165] width 310 height 105
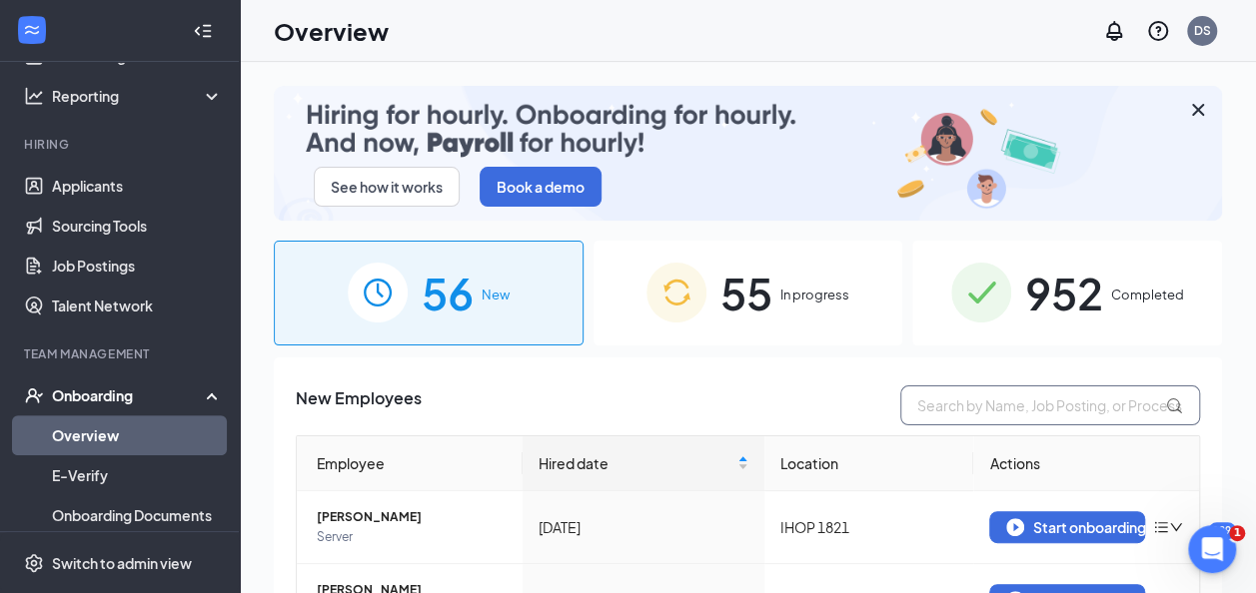
click at [965, 392] on input "text" at bounding box center [1050, 406] width 300 height 40
type input "manager"
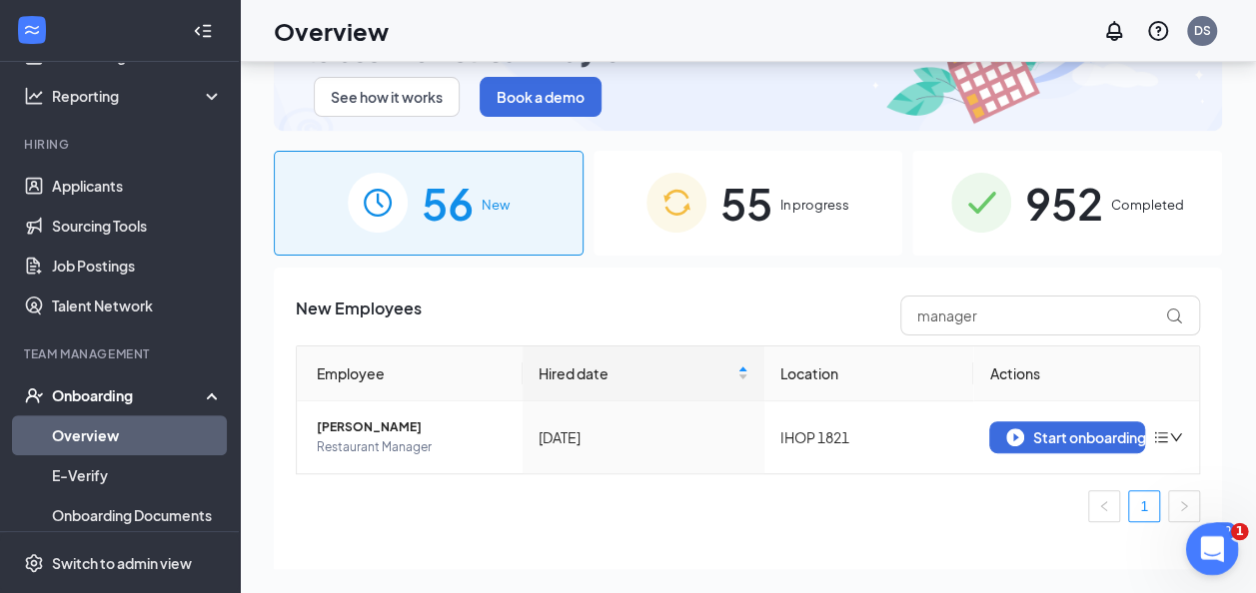
click at [1194, 534] on div "Open Intercom Messenger" at bounding box center [1209, 546] width 66 height 66
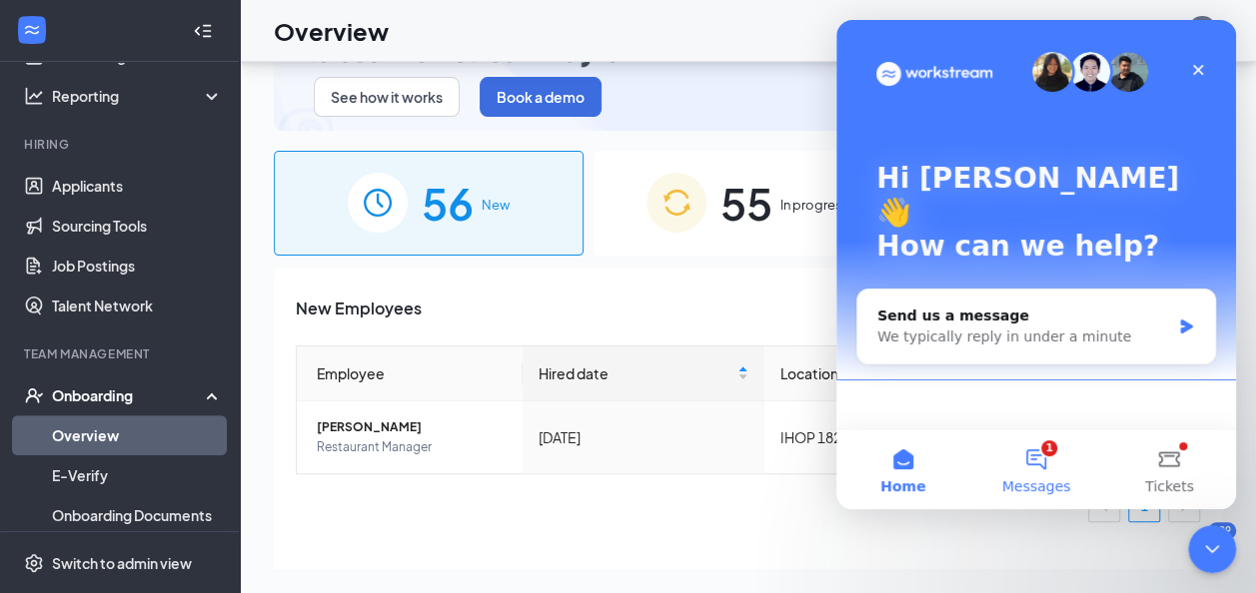
click at [1049, 466] on button "1 Messages" at bounding box center [1035, 470] width 133 height 80
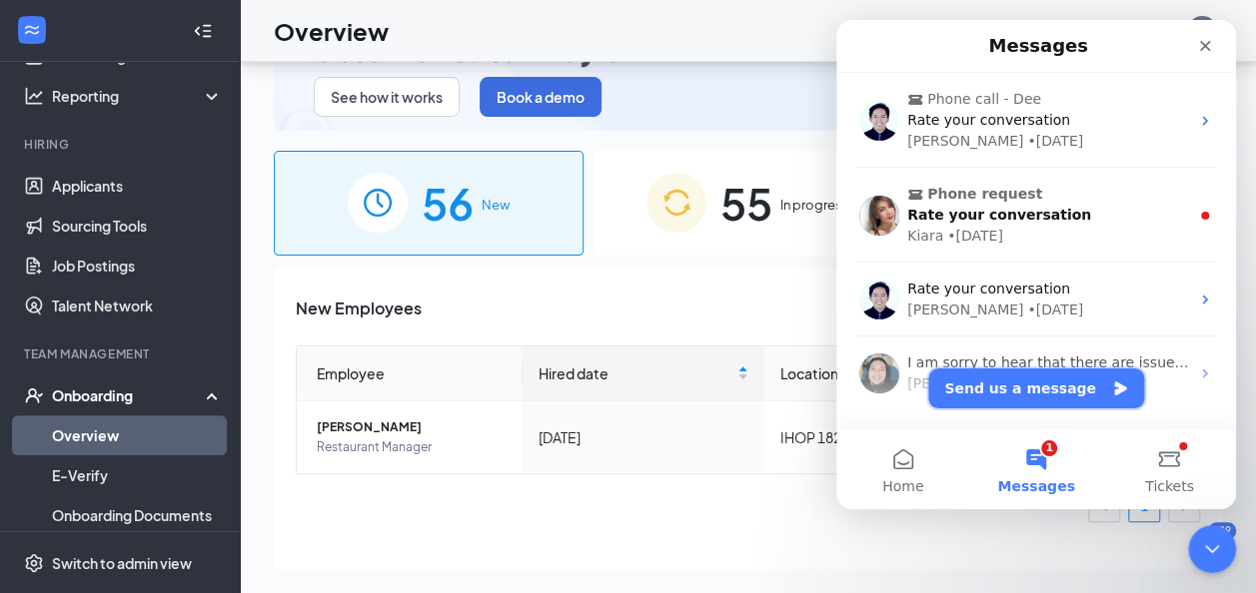
click at [1015, 398] on button "Send us a message" at bounding box center [1036, 389] width 216 height 40
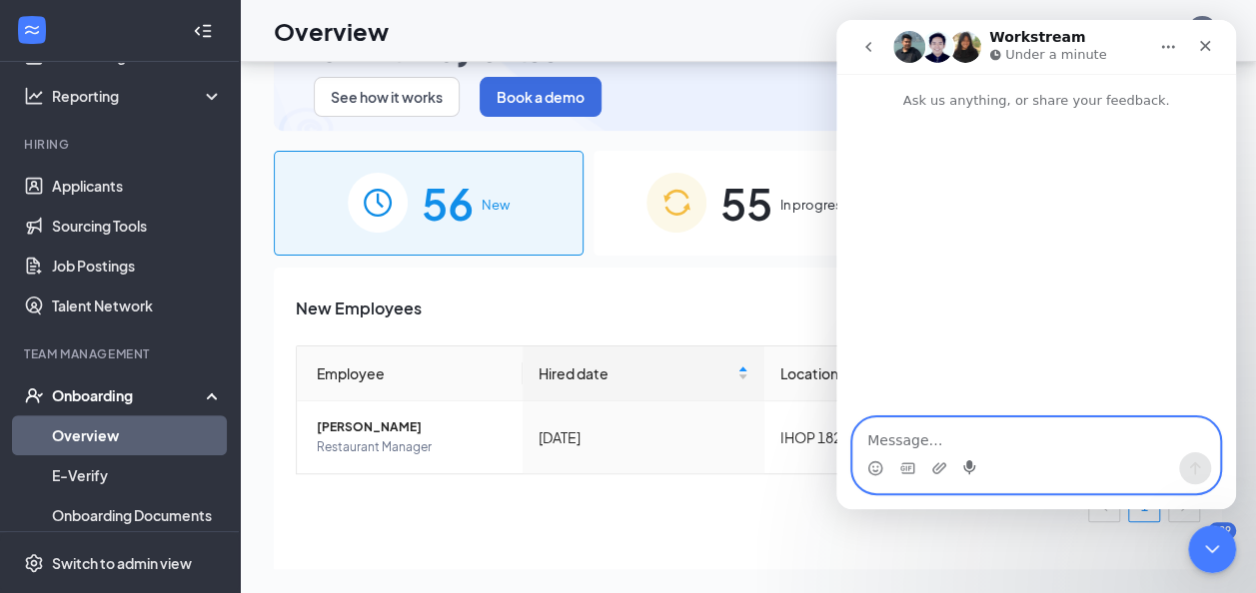
click at [973, 472] on icon "Start recording" at bounding box center [971, 469] width 16 height 16
click at [957, 436] on textarea "Message…" at bounding box center [1036, 436] width 366 height 34
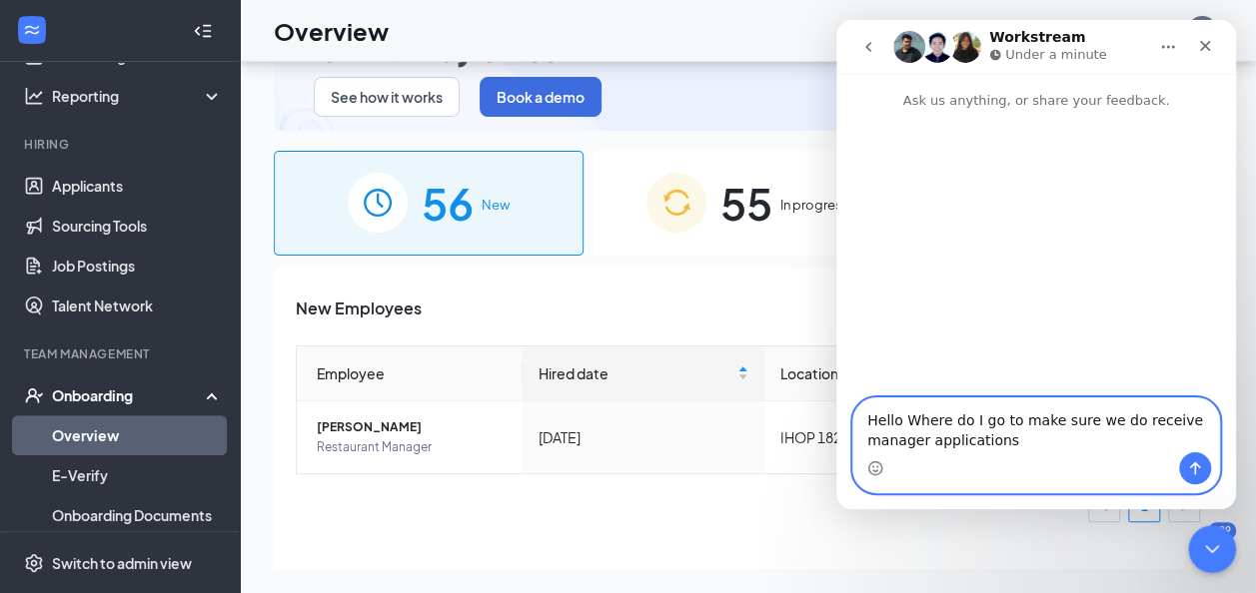
type textarea "Hello Where do I go to make sure we do receive manager applications"
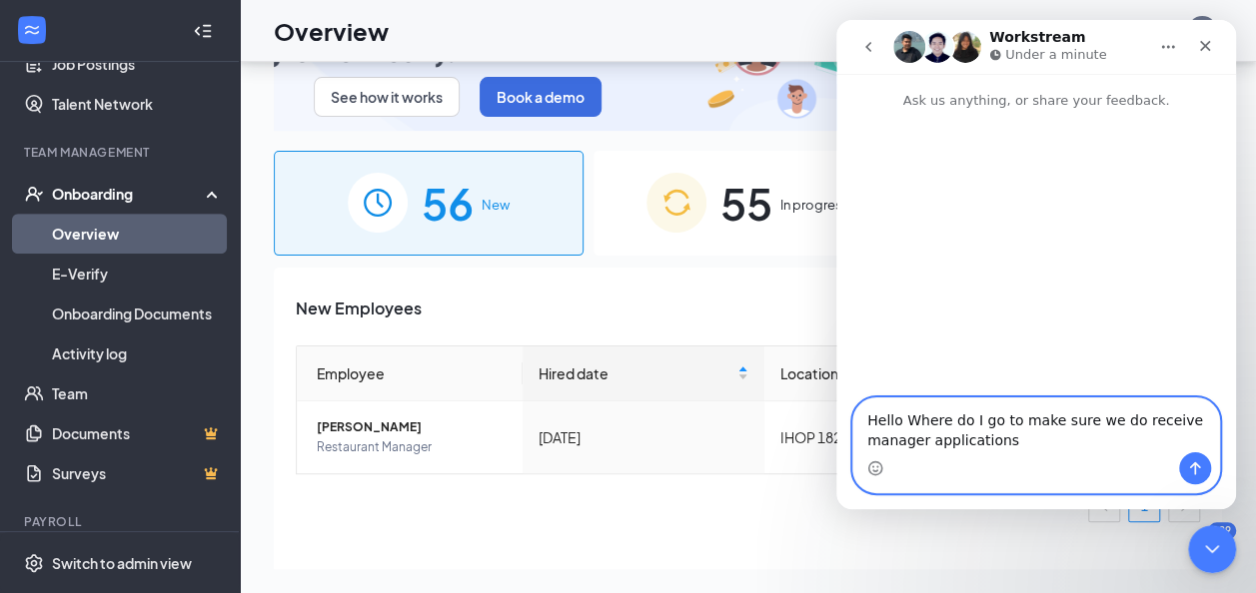
scroll to position [388, 0]
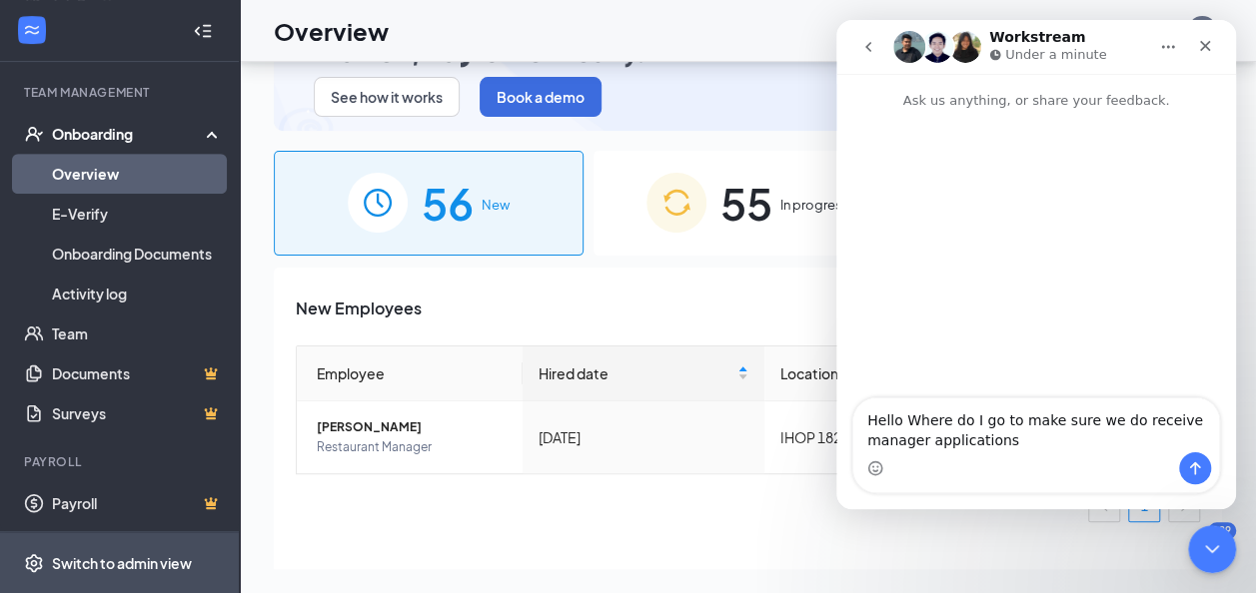
click at [148, 567] on div "Switch to admin view" at bounding box center [122, 563] width 140 height 20
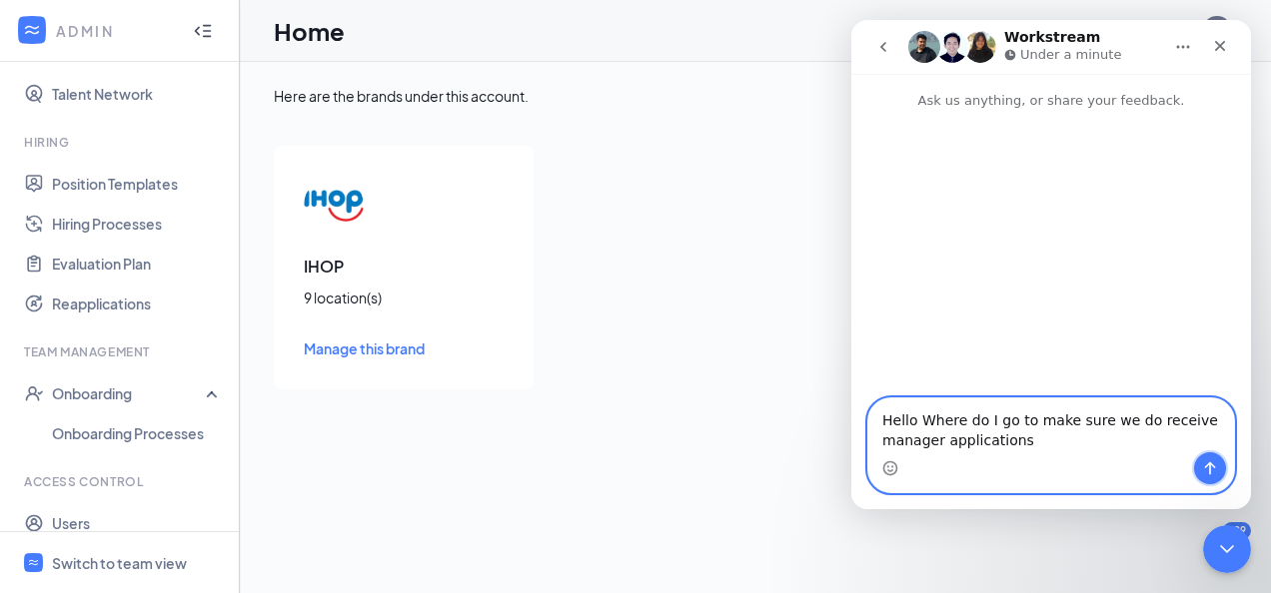
click at [1202, 472] on icon "Send a message…" at bounding box center [1210, 469] width 16 height 16
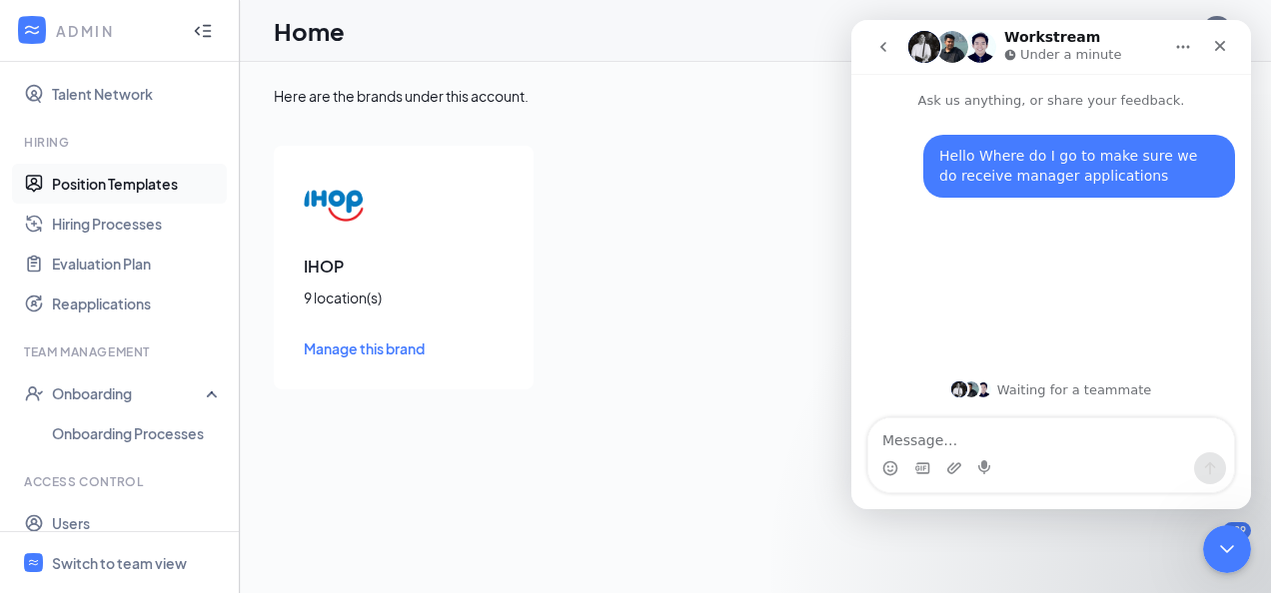
click at [166, 195] on link "Position Templates" at bounding box center [137, 184] width 171 height 40
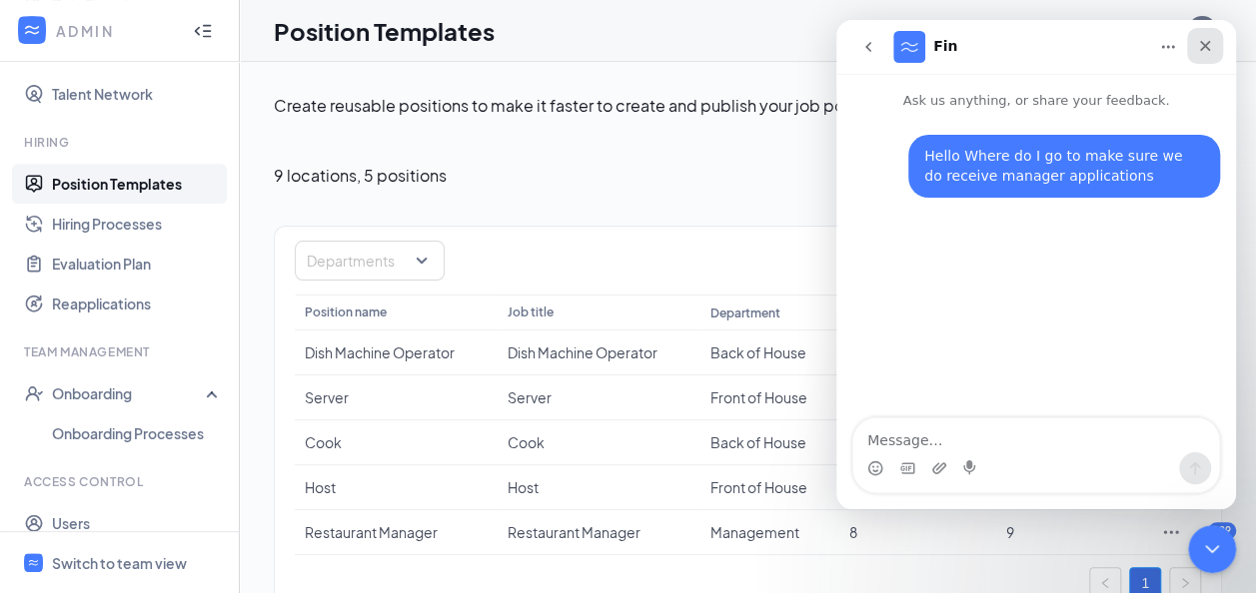
click at [1220, 41] on div "Close" at bounding box center [1205, 46] width 36 height 36
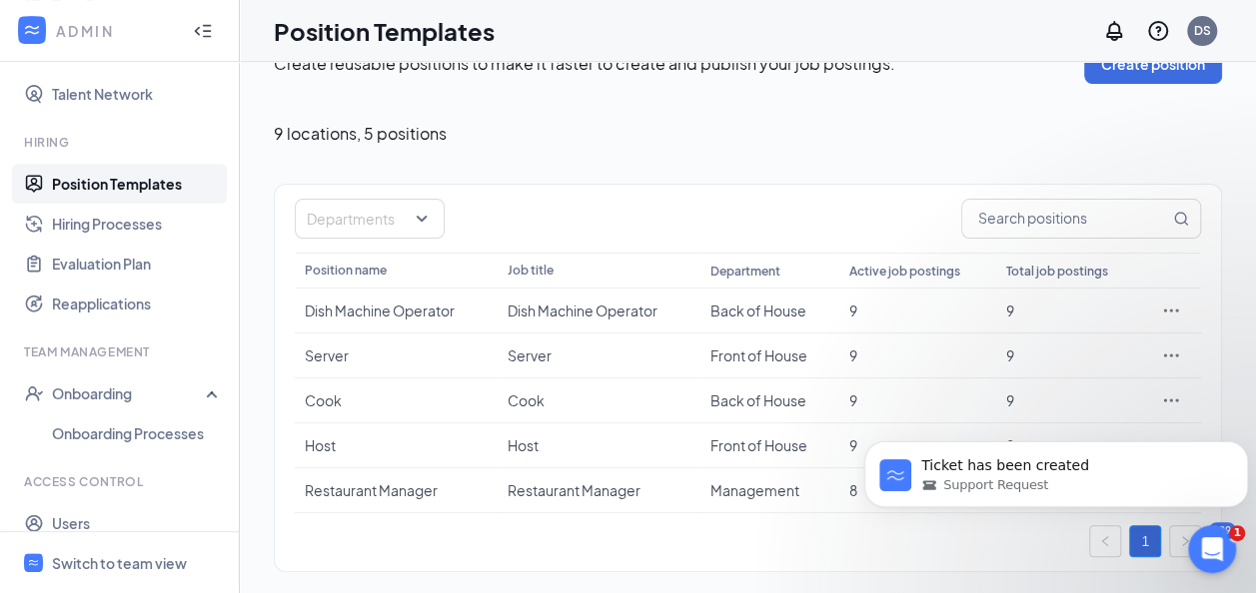
scroll to position [43, 0]
click at [883, 541] on div "1" at bounding box center [748, 541] width 906 height 32
click at [923, 537] on html "Ticket has been created Support Request" at bounding box center [1056, 470] width 400 height 140
click at [929, 158] on div "Create reusable positions to make it faster to create and publish your job post…" at bounding box center [748, 308] width 948 height 528
click at [1240, 448] on icon "Dismiss notification" at bounding box center [1242, 447] width 11 height 11
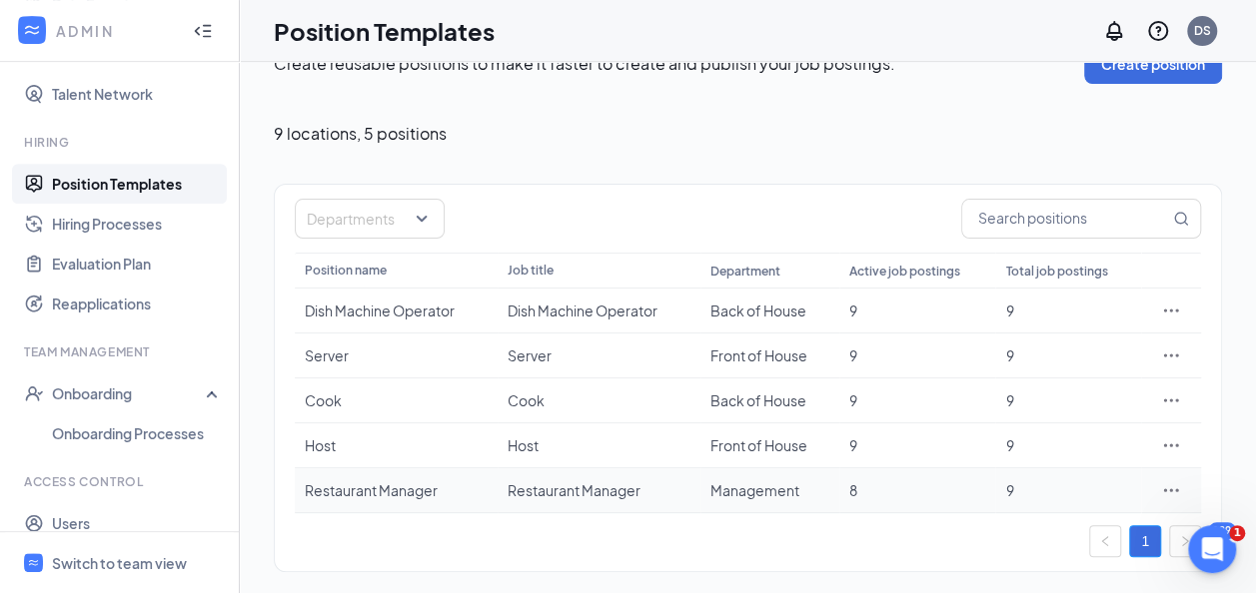
click at [1167, 492] on icon "Ellipses" at bounding box center [1171, 491] width 20 height 20
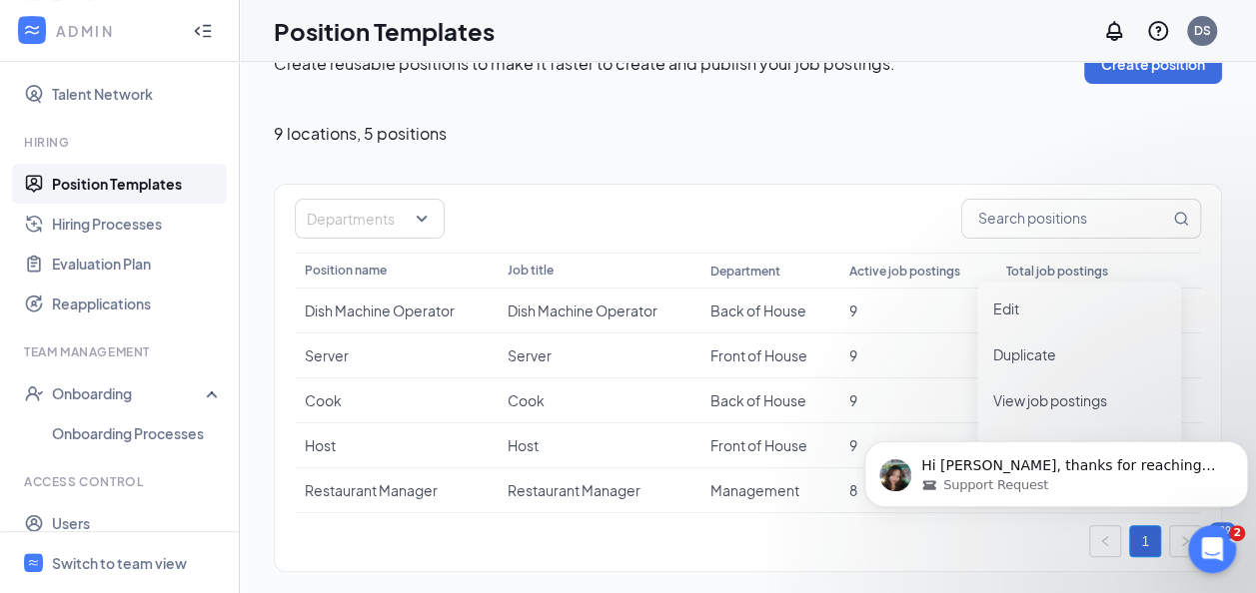
scroll to position [208, 0]
click at [1015, 306] on span "Edit" at bounding box center [1006, 309] width 26 height 18
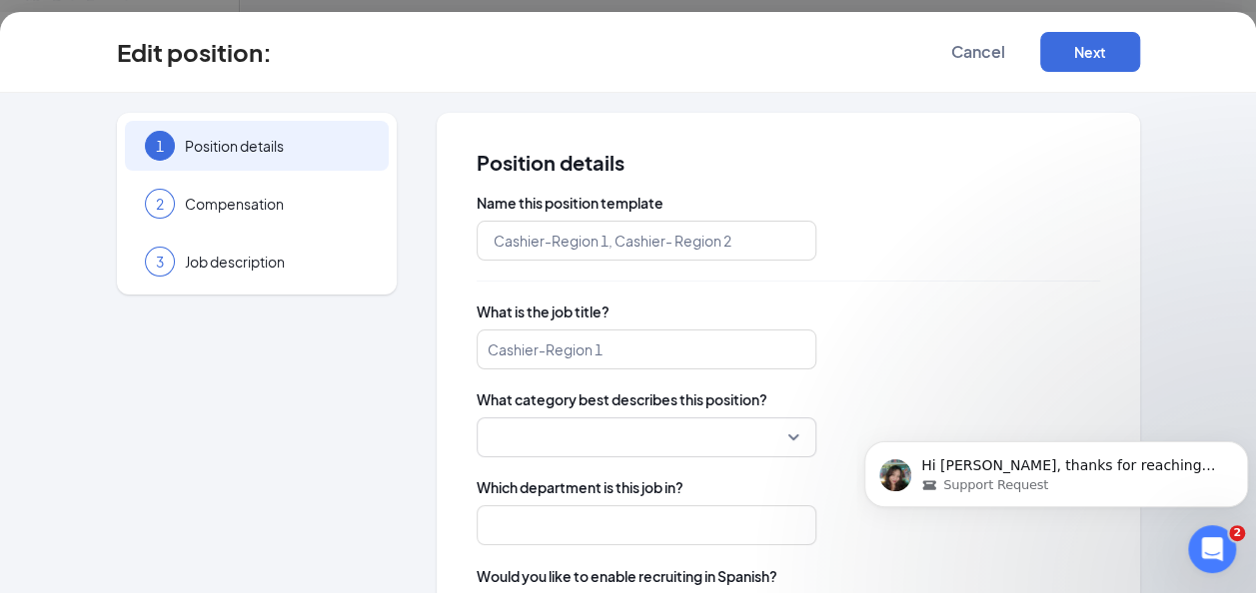
type input "Restaurant Manager"
type input "Management"
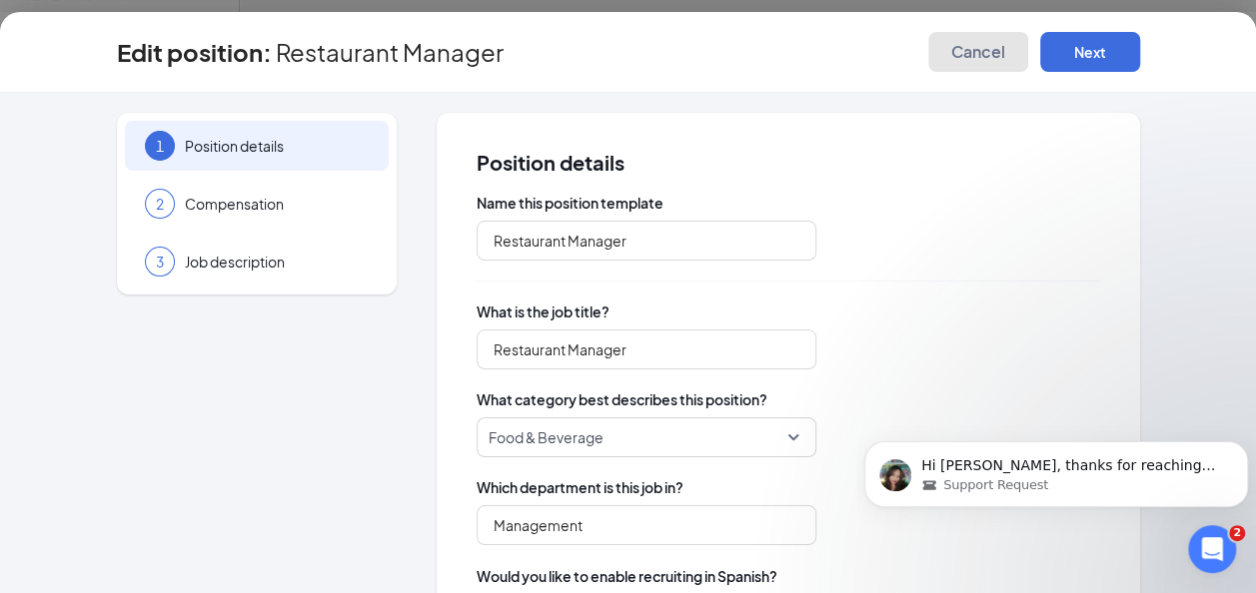
click at [973, 60] on span "Cancel" at bounding box center [978, 52] width 54 height 20
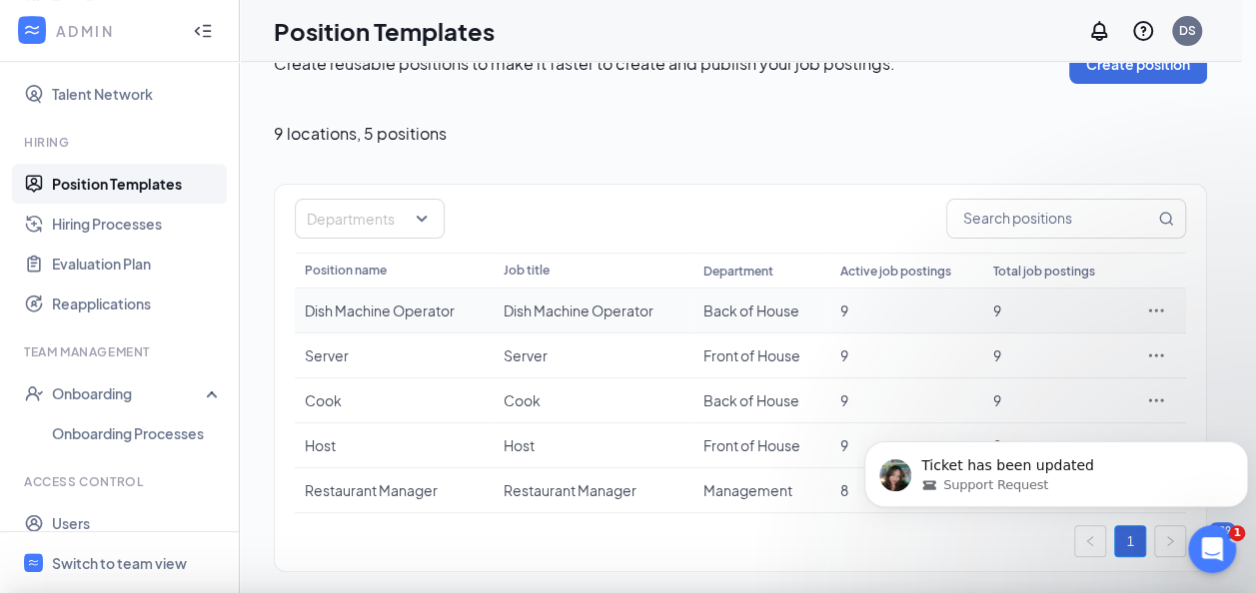
scroll to position [257, 0]
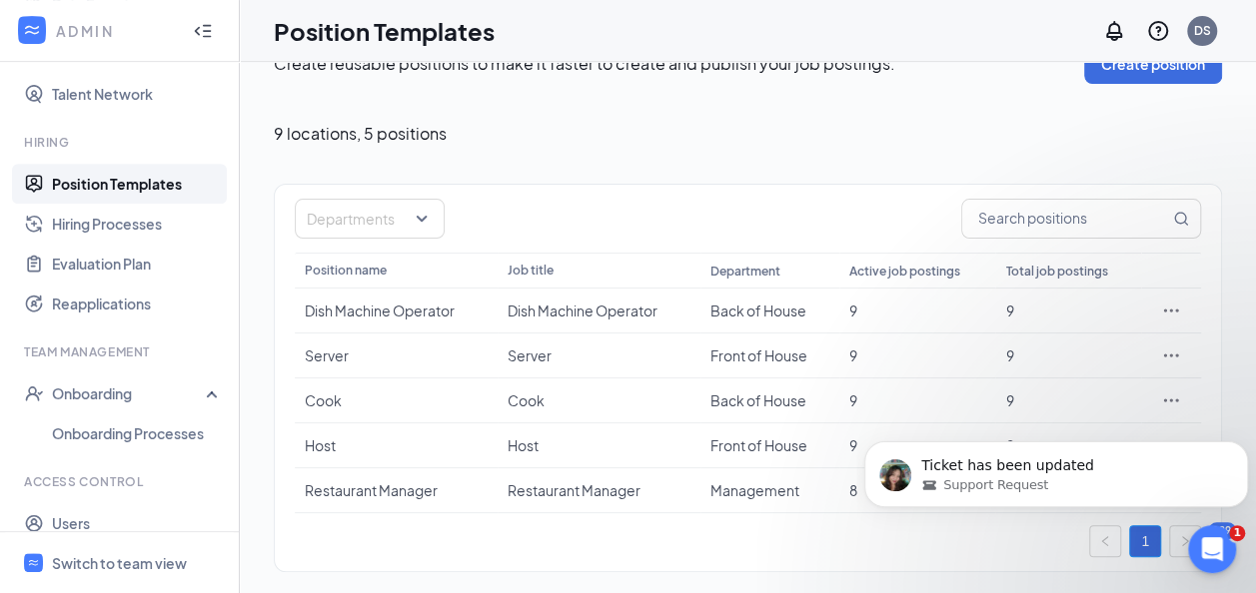
drag, startPoint x: 1252, startPoint y: 269, endPoint x: 1259, endPoint y: 392, distance: 123.1
click at [1256, 392] on html "ADMIN Home Company Settings Locations Tax Entities Departments Integrations Cus…" at bounding box center [628, 254] width 1256 height 593
click at [1242, 450] on icon "Dismiss notification" at bounding box center [1242, 447] width 11 height 11
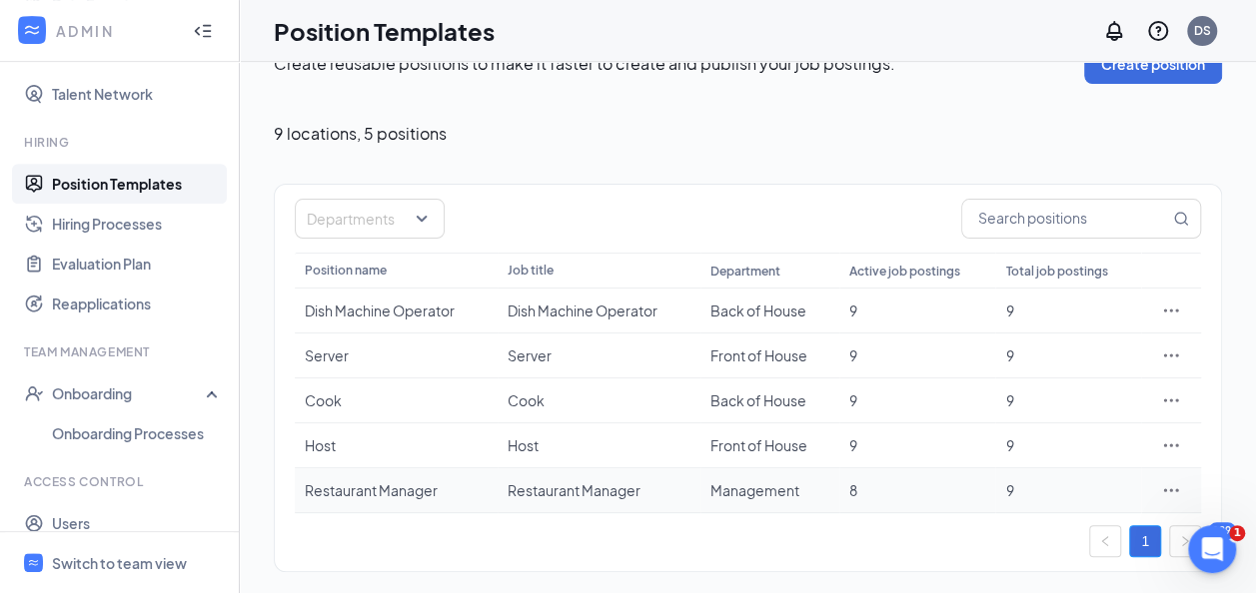
click at [1171, 489] on icon "Ellipses" at bounding box center [1171, 490] width 15 height 3
click at [1095, 410] on span "View job postings" at bounding box center [1079, 401] width 172 height 22
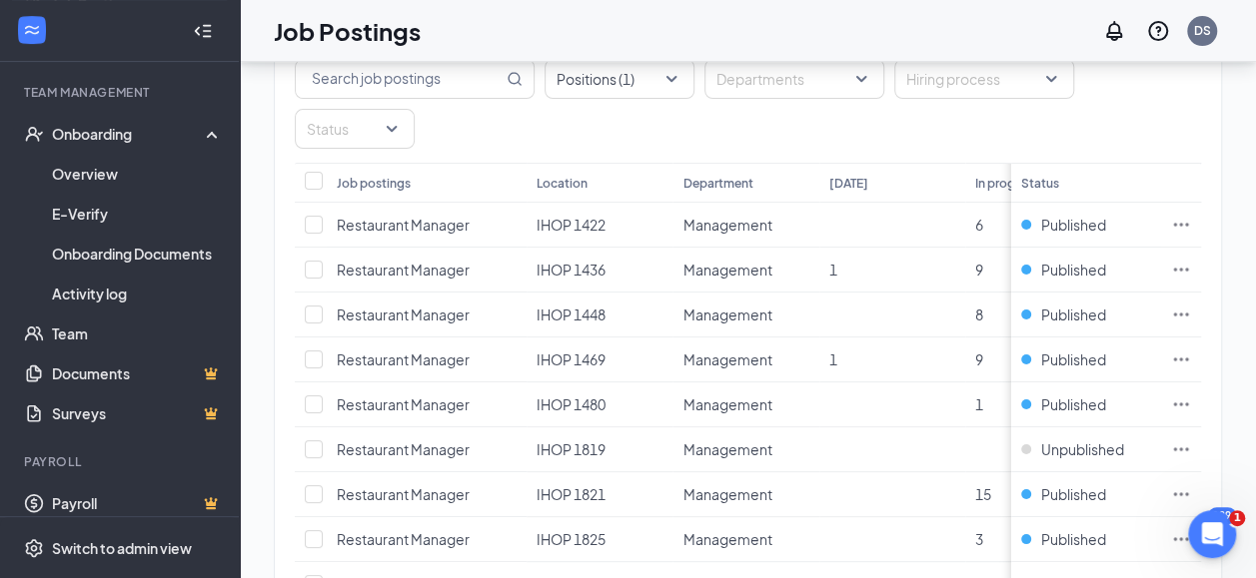
scroll to position [176, 0]
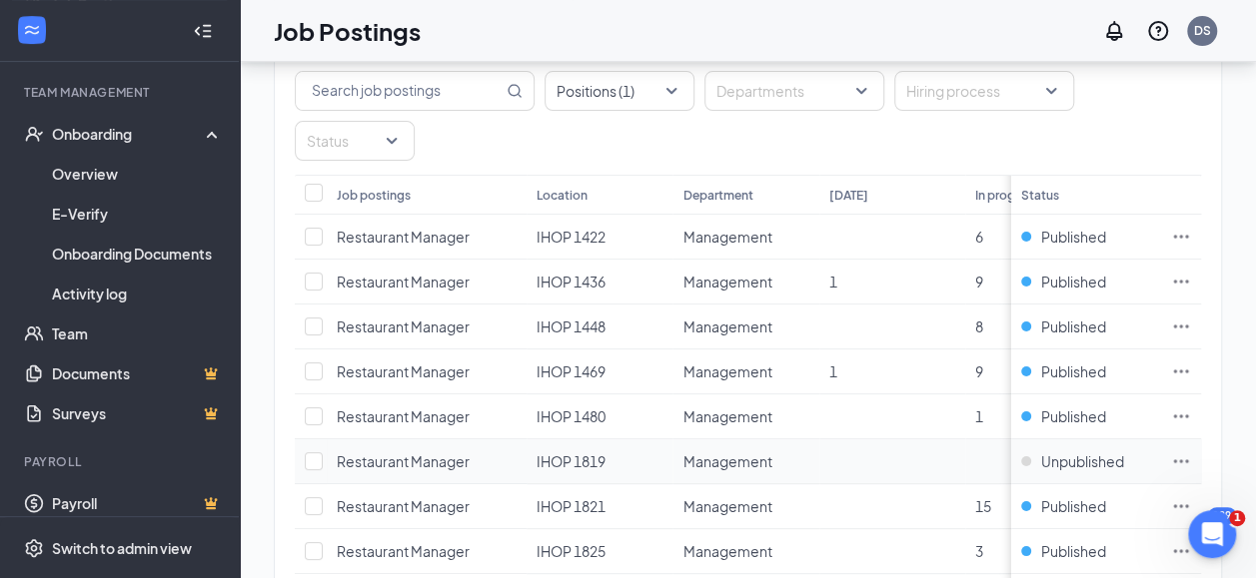
click at [1188, 452] on icon "Ellipses" at bounding box center [1181, 462] width 20 height 20
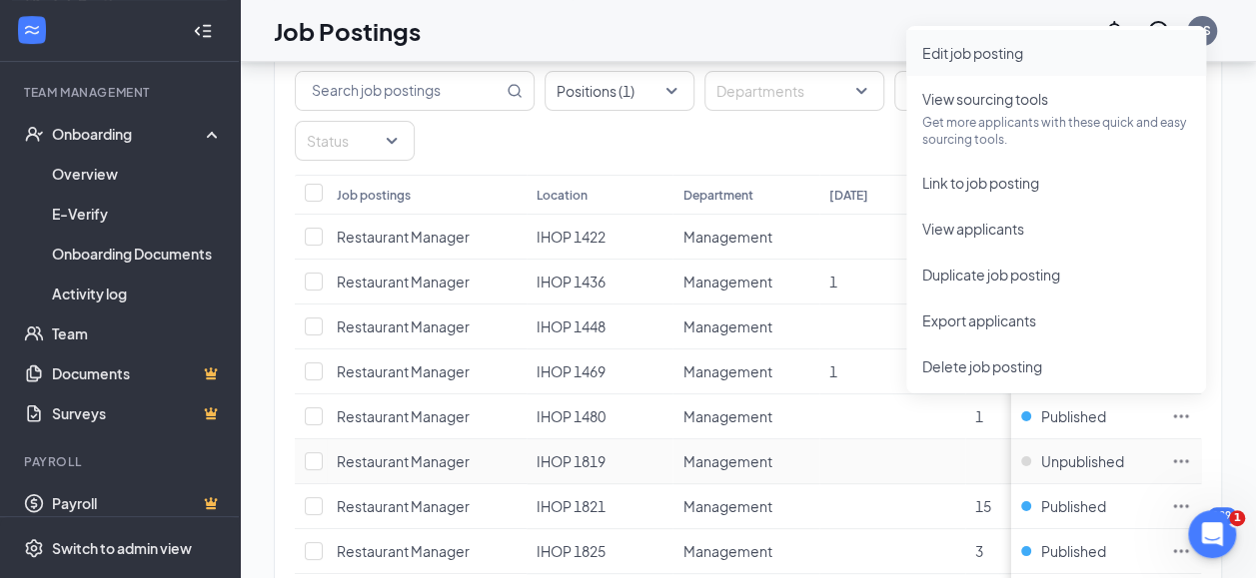
click at [1012, 60] on span "Edit job posting" at bounding box center [972, 53] width 101 height 18
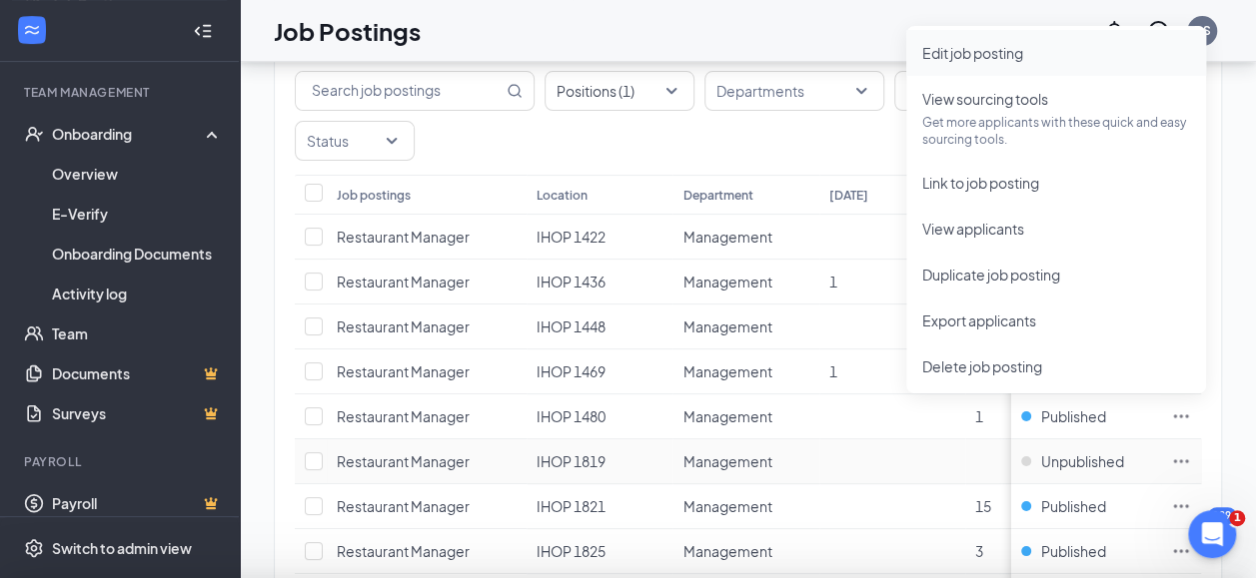
scroll to position [177, 0]
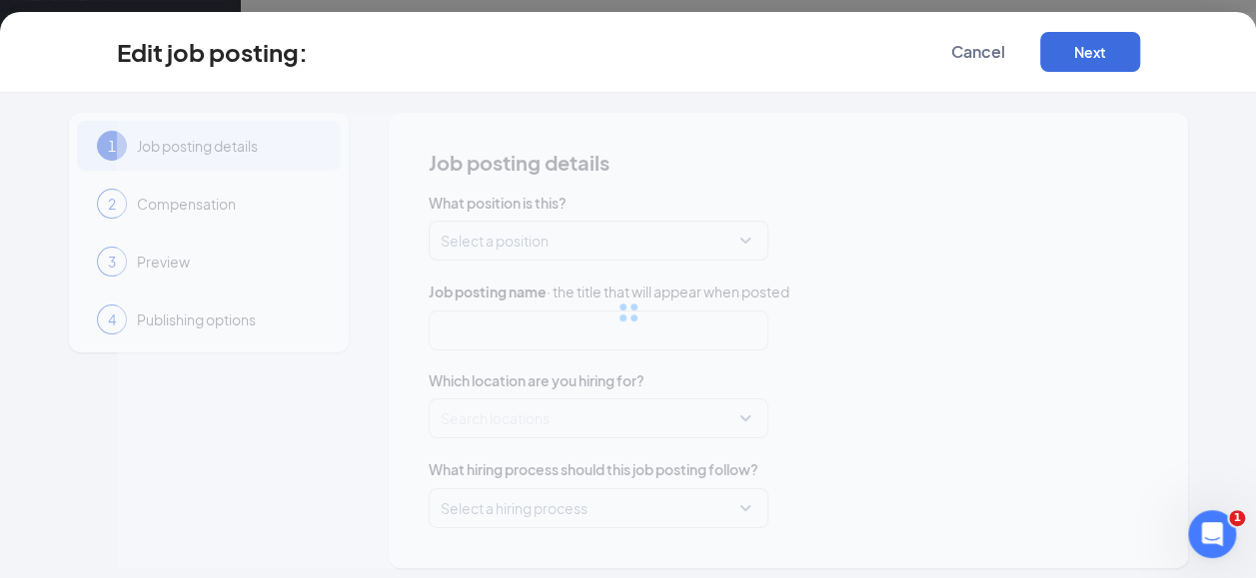
type input "Restaurant Manager"
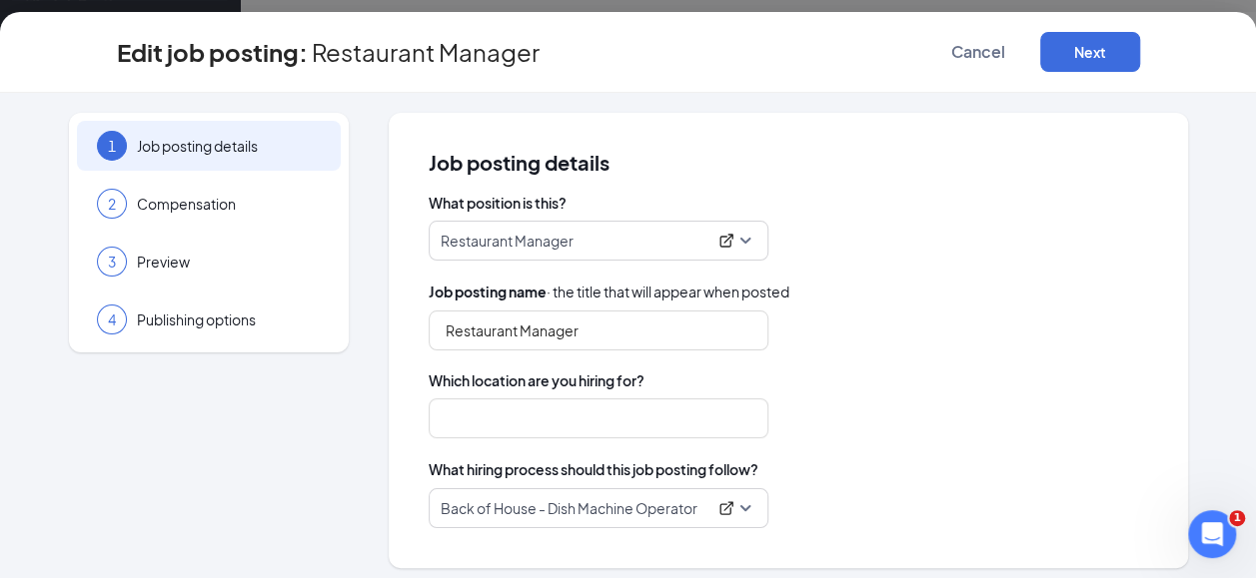
type input "IHOP 1819"
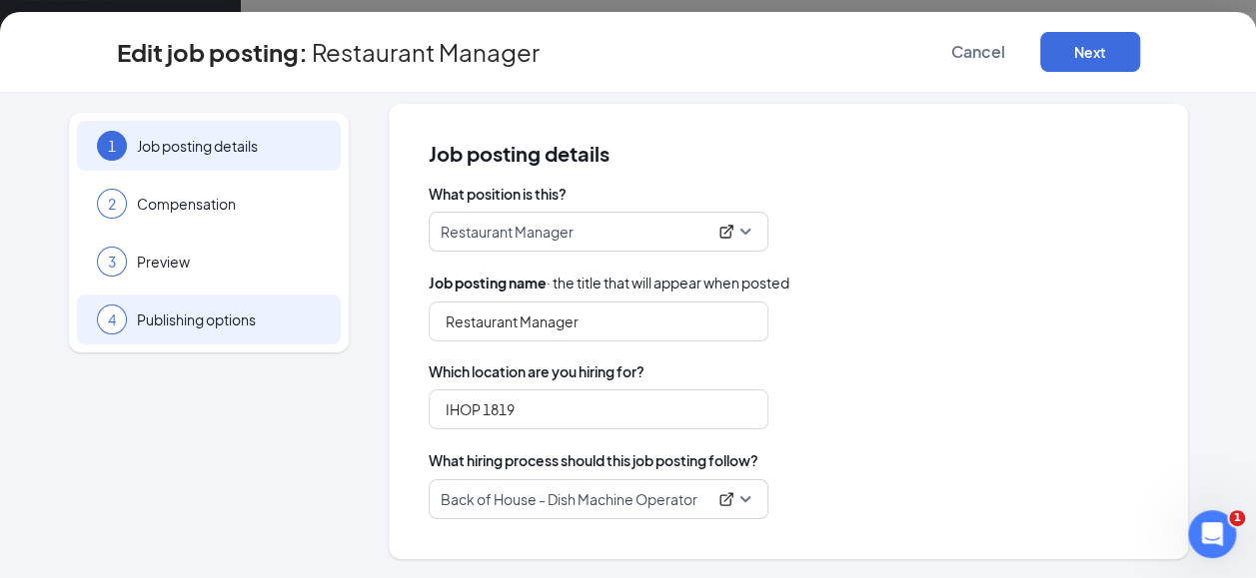
click at [130, 331] on div "4 Publishing options" at bounding box center [209, 320] width 264 height 50
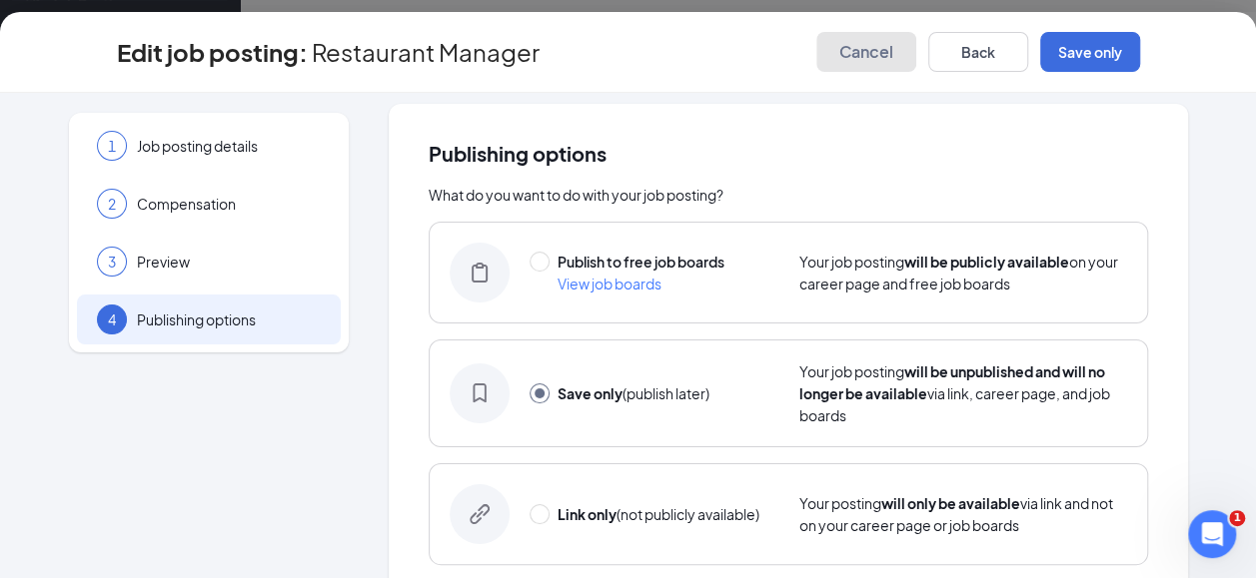
click at [867, 46] on span "Cancel" at bounding box center [866, 52] width 54 height 20
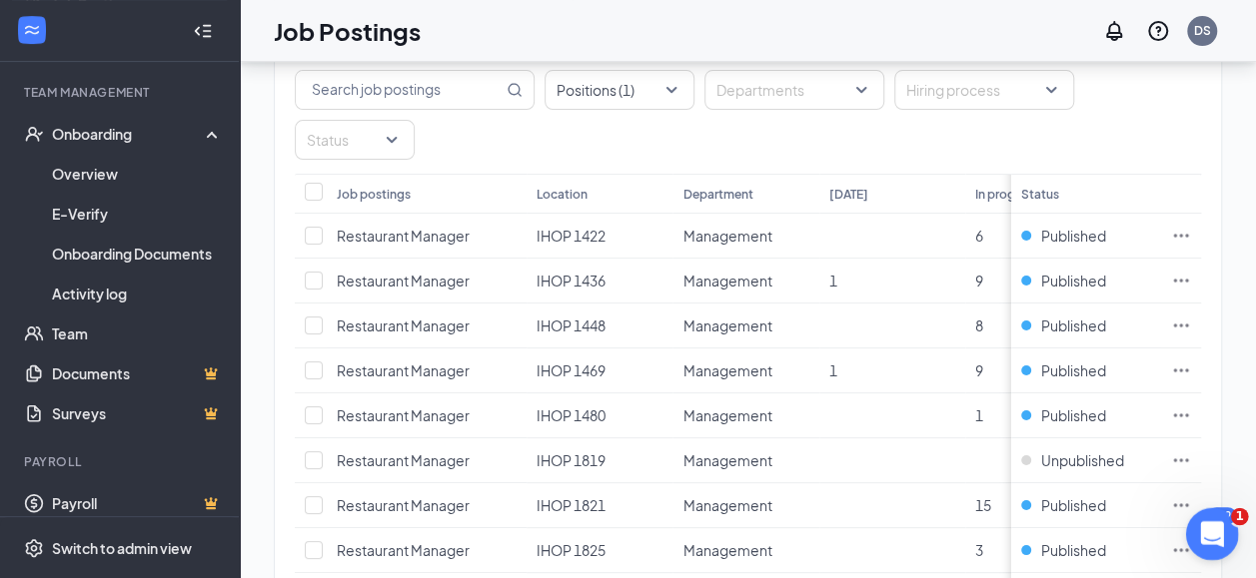
click at [1224, 530] on div "Open Intercom Messenger" at bounding box center [1209, 531] width 66 height 66
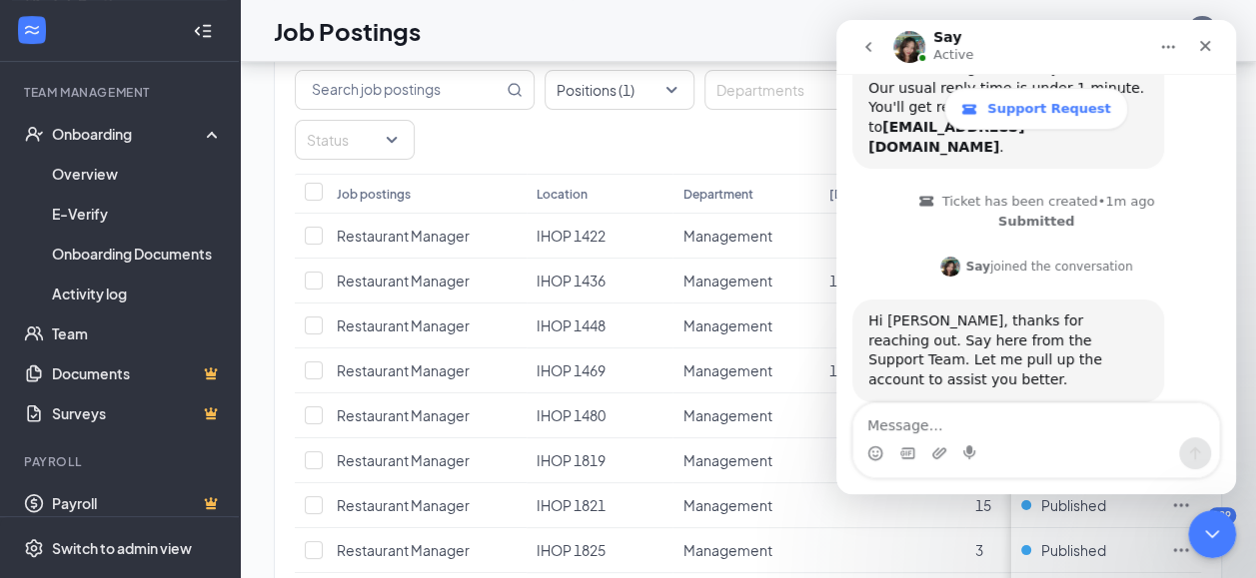
scroll to position [272, 0]
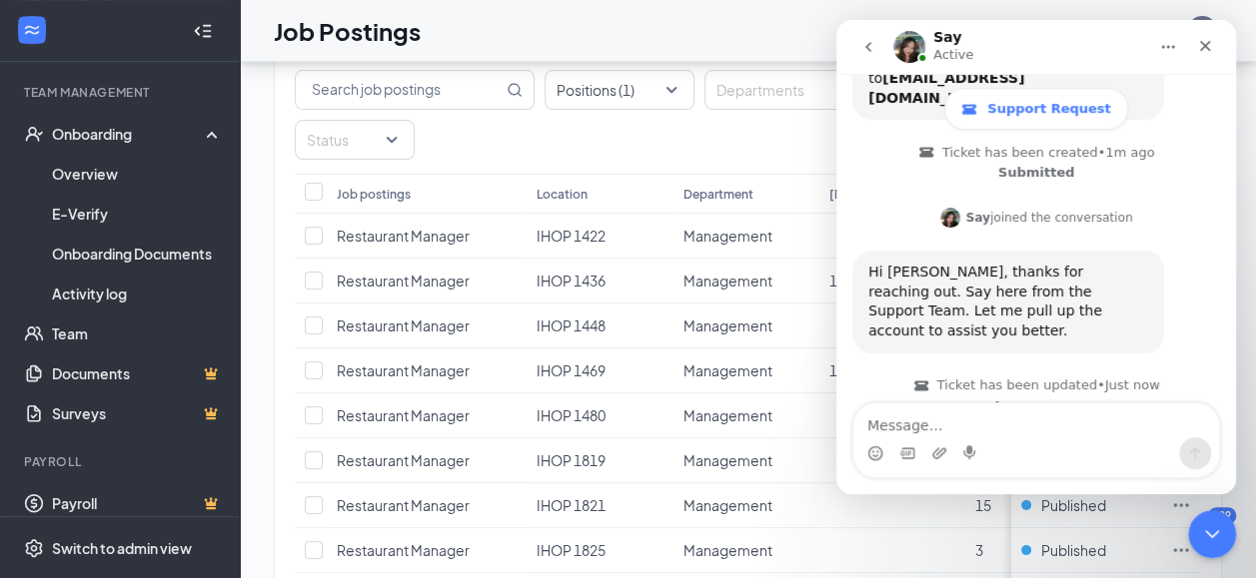
click at [912, 423] on textarea "Message…" at bounding box center [1036, 421] width 366 height 34
type textarea "d"
type textarea "for 1819"
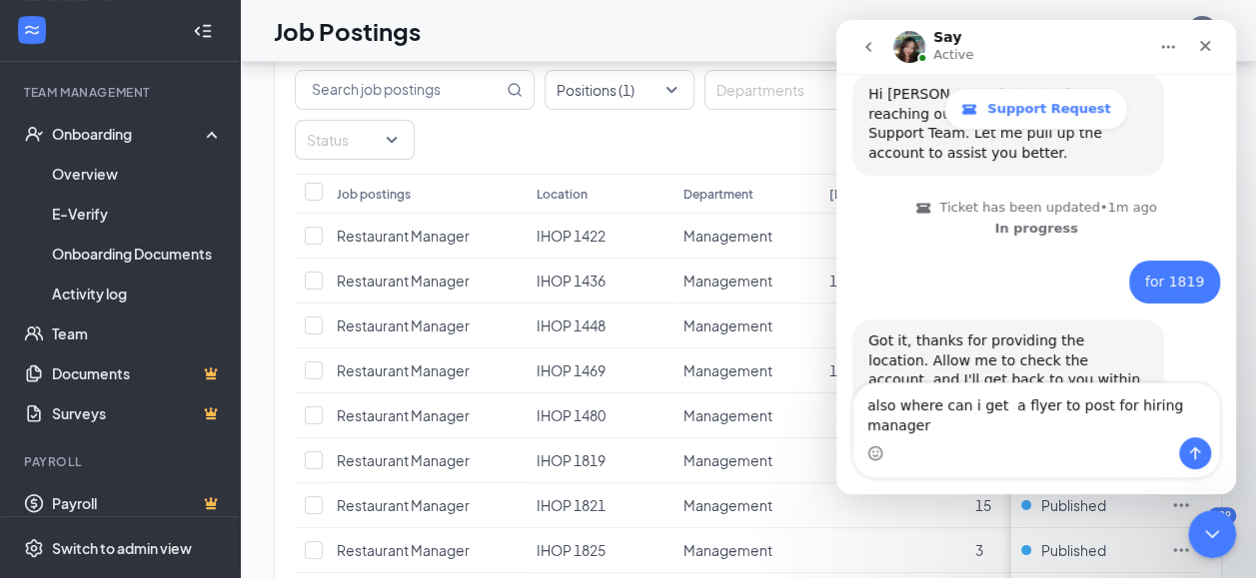
scroll to position [17, 0]
type textarea "also where can i get a flyer to post for hiring managers"
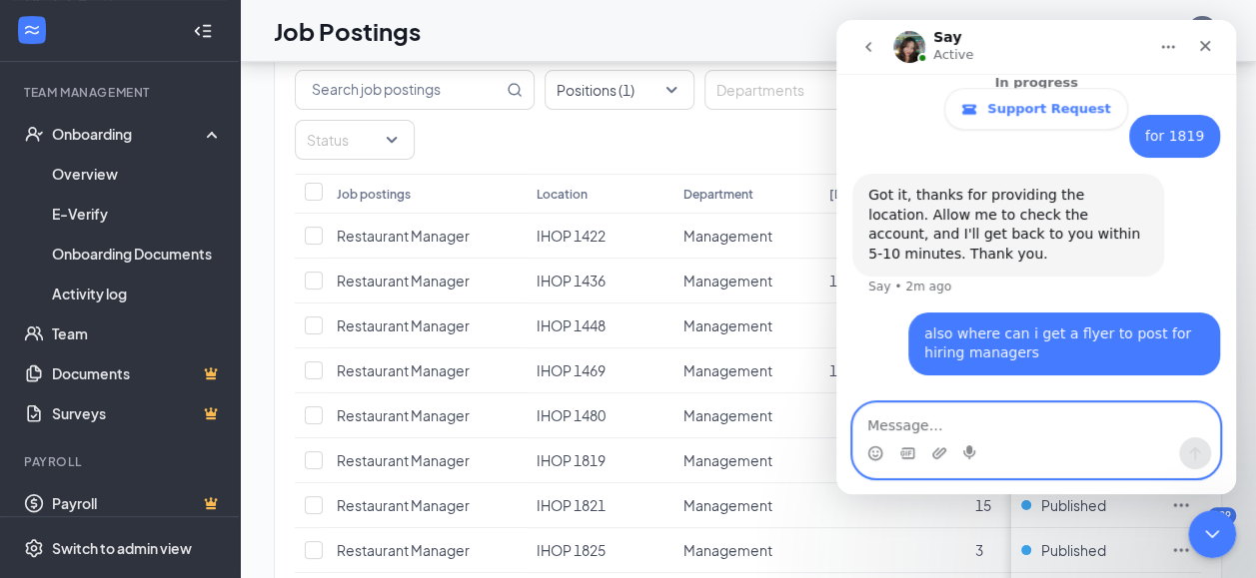
scroll to position [605, 0]
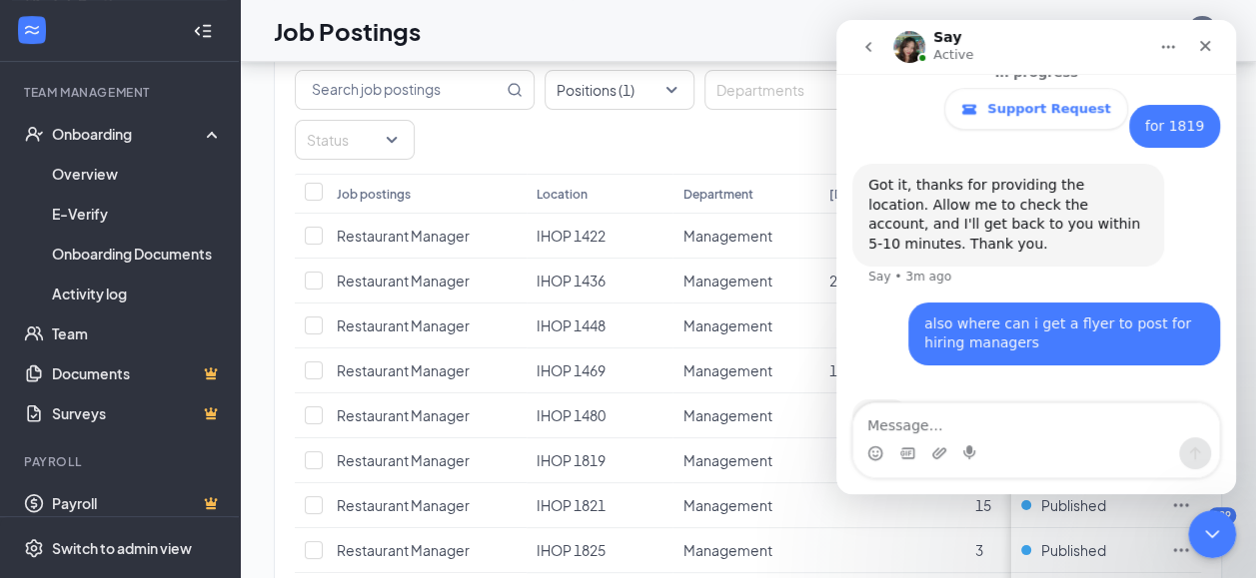
click at [785, 114] on div "Positions (1) Departments Hiring process Status" at bounding box center [748, 112] width 946 height 124
click at [868, 48] on icon "go back" at bounding box center [868, 47] width 6 height 10
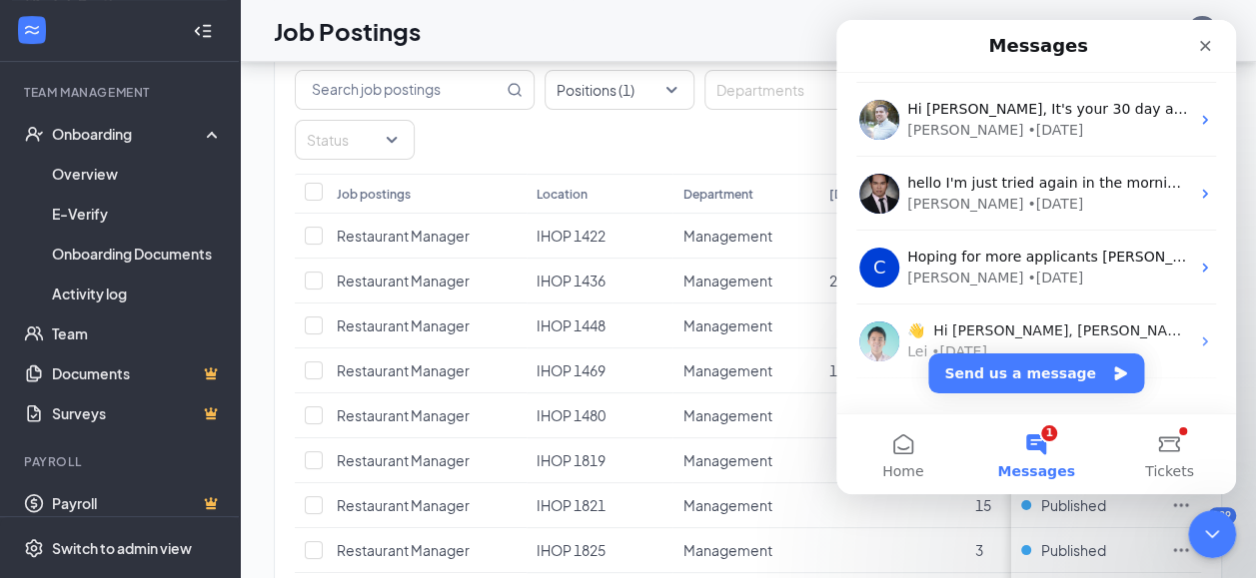
scroll to position [1133, 0]
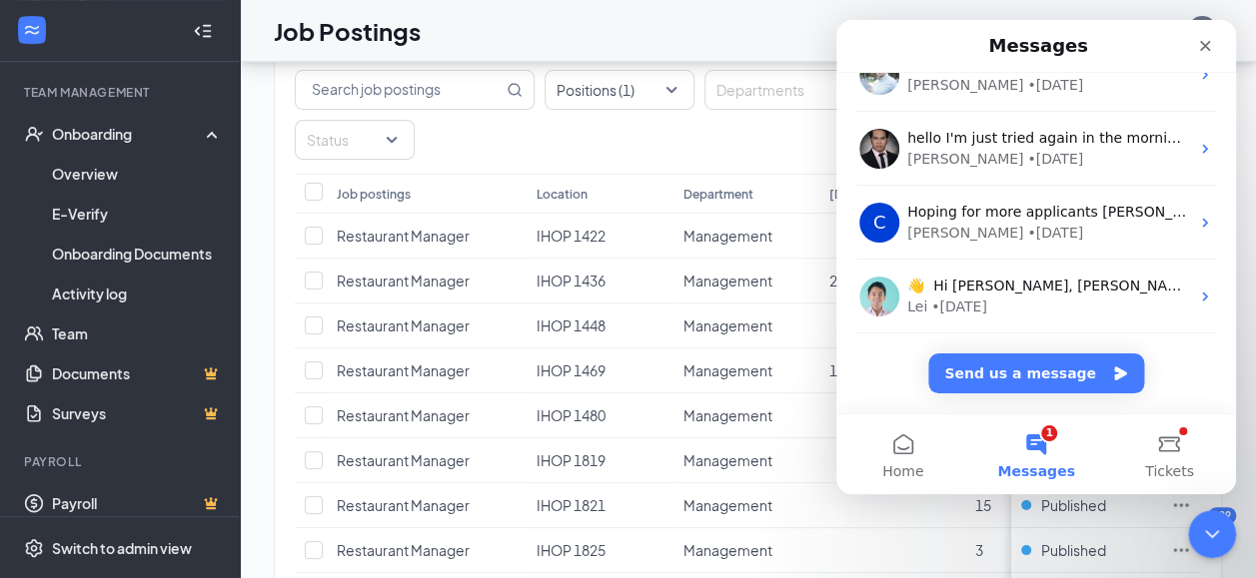
click at [1034, 434] on button "1 Messages" at bounding box center [1035, 455] width 133 height 80
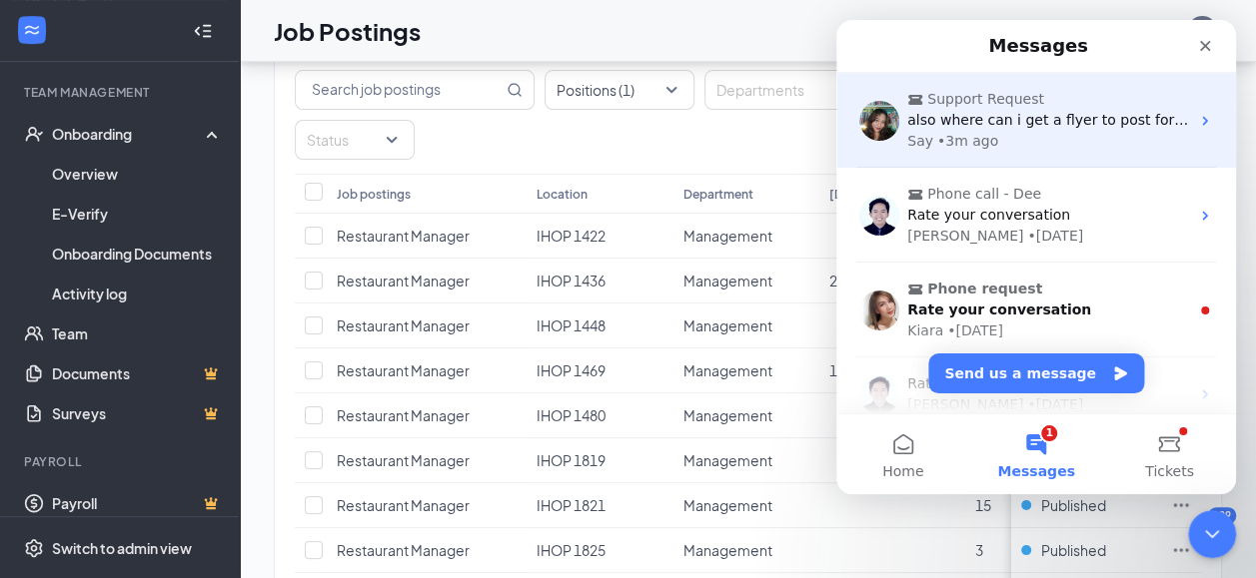
click at [1083, 114] on span "also where can i get a flyer to post for hiring managers" at bounding box center [1100, 120] width 386 height 16
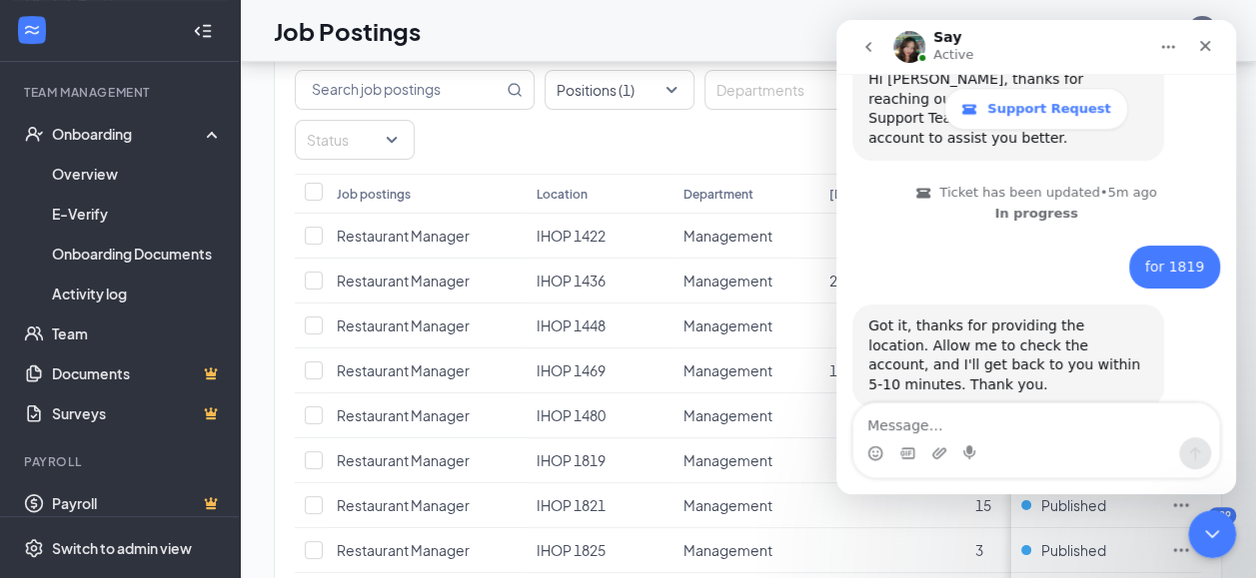
scroll to position [529, 0]
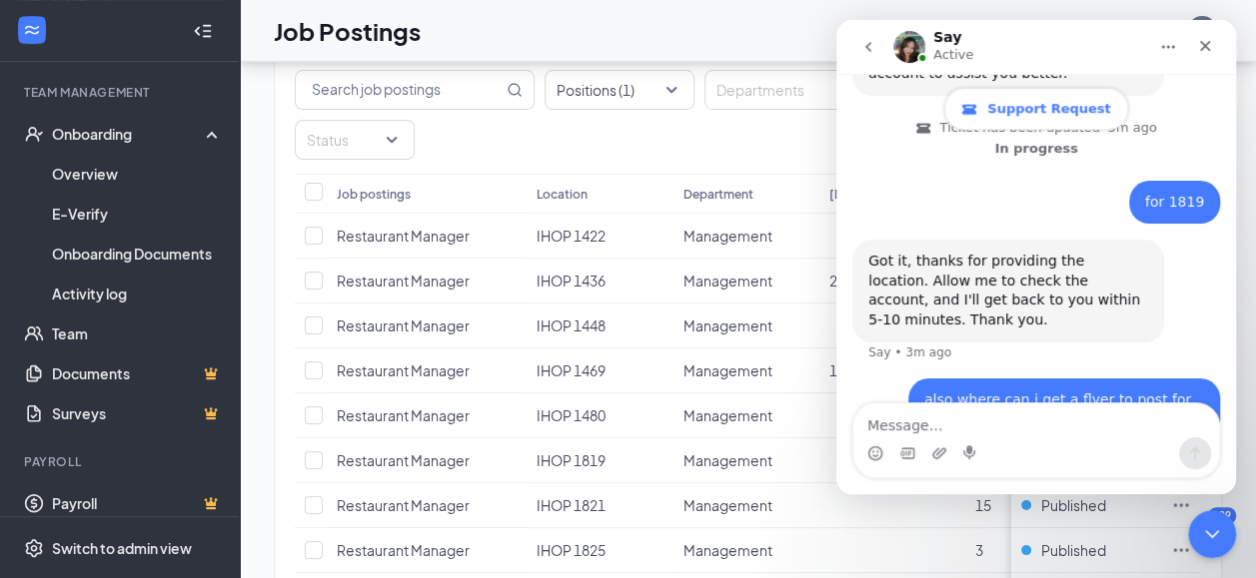
click at [1084, 114] on span "Support Request" at bounding box center [1048, 109] width 123 height 16
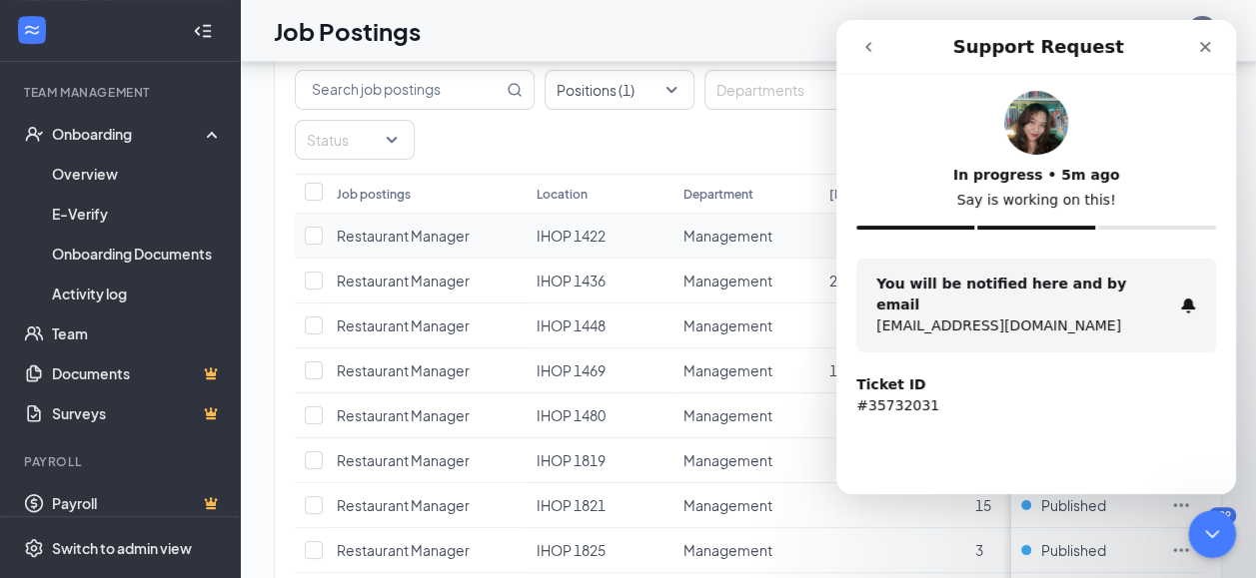
scroll to position [0, 0]
click at [988, 316] on p "[EMAIL_ADDRESS][DOMAIN_NAME]" at bounding box center [1024, 326] width 296 height 21
click at [1039, 316] on p "[EMAIL_ADDRESS][DOMAIN_NAME]" at bounding box center [1024, 326] width 296 height 21
click at [253, 135] on div "1 brands, 9 locations, 9 job postings Create job posting Locations Positions (1…" at bounding box center [748, 307] width 1016 height 844
click at [875, 54] on icon "go back" at bounding box center [868, 47] width 16 height 16
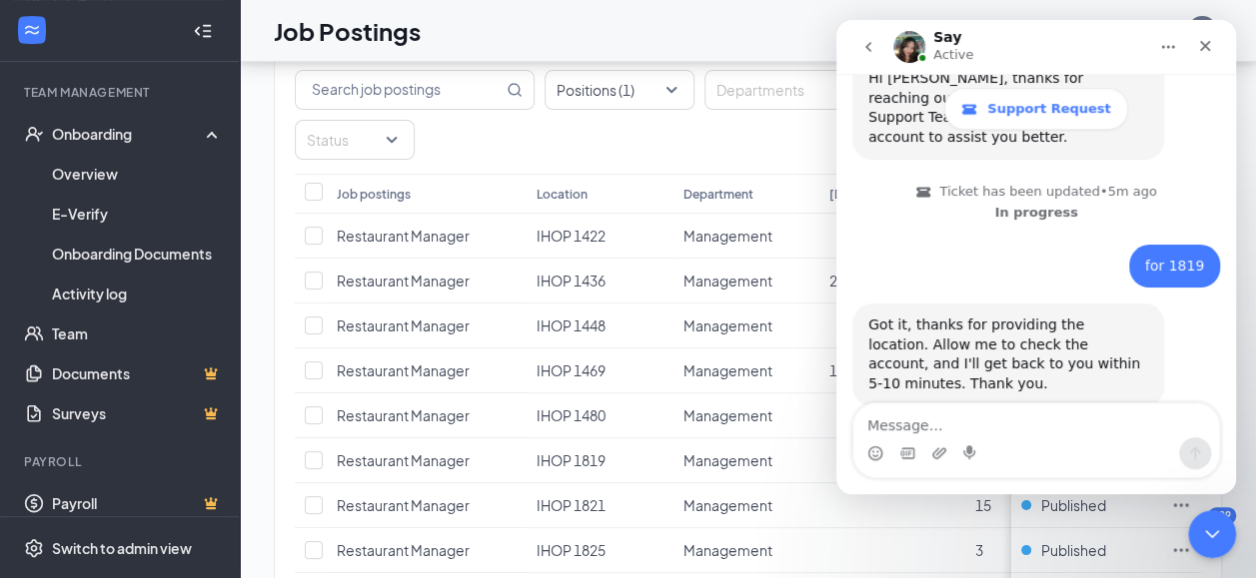
scroll to position [529, 0]
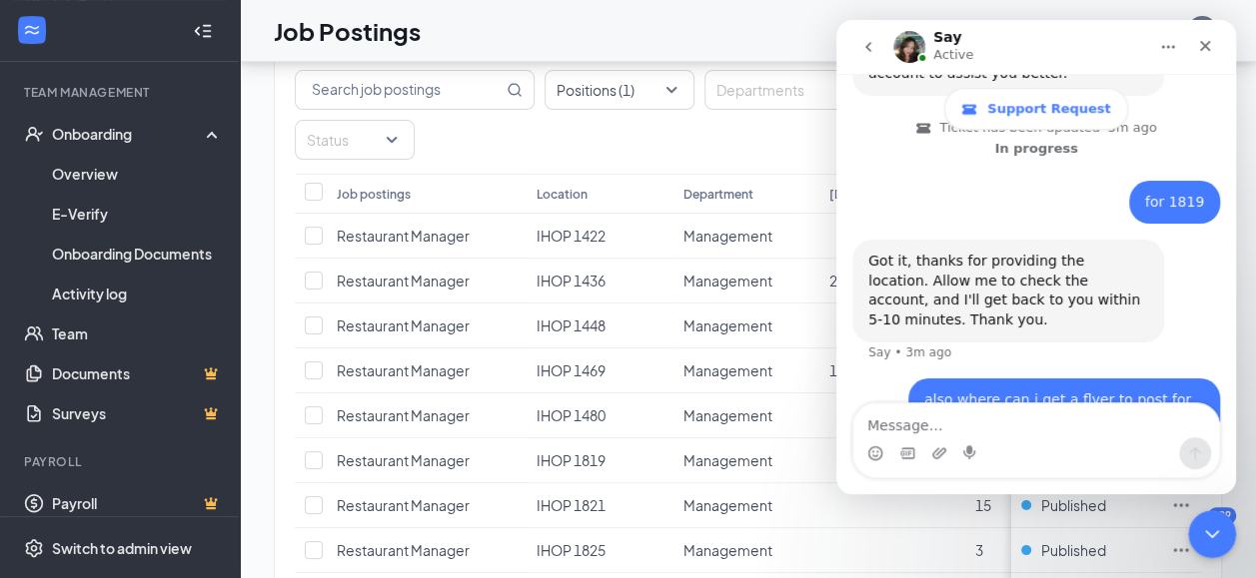
click at [1162, 45] on icon "Home" at bounding box center [1168, 47] width 16 height 16
click at [770, 32] on div "Job Postings DS" at bounding box center [748, 31] width 1016 height 62
click at [254, 113] on div "1 brands, 9 locations, 9 job postings Create job posting Locations Positions (1…" at bounding box center [748, 307] width 1016 height 844
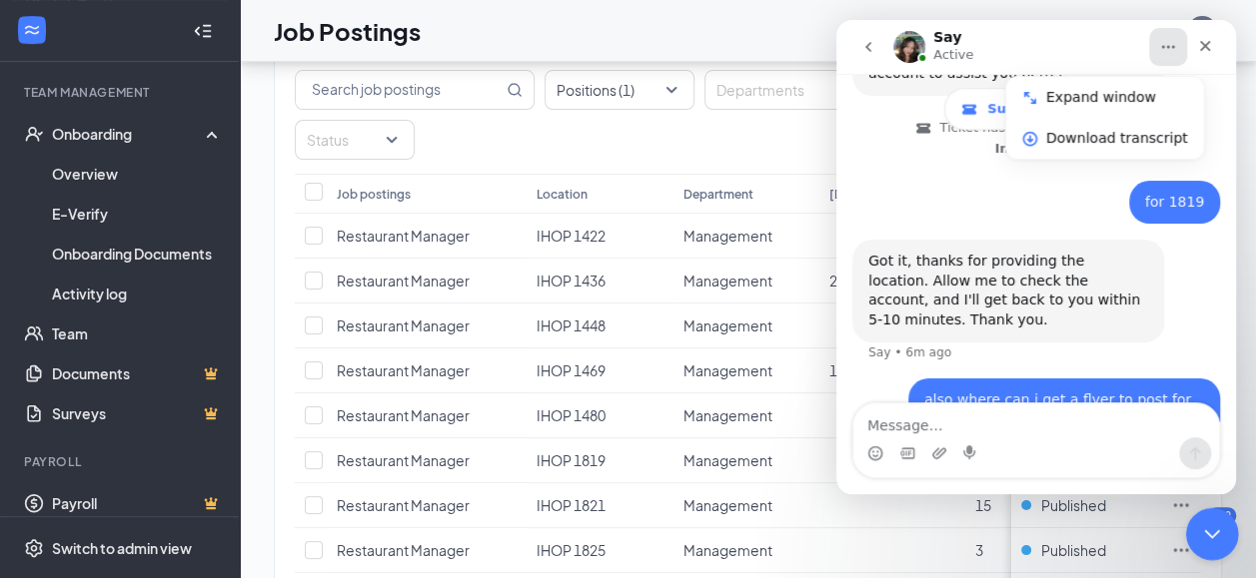
click at [1223, 532] on div "Close Intercom Messenger" at bounding box center [1209, 531] width 48 height 48
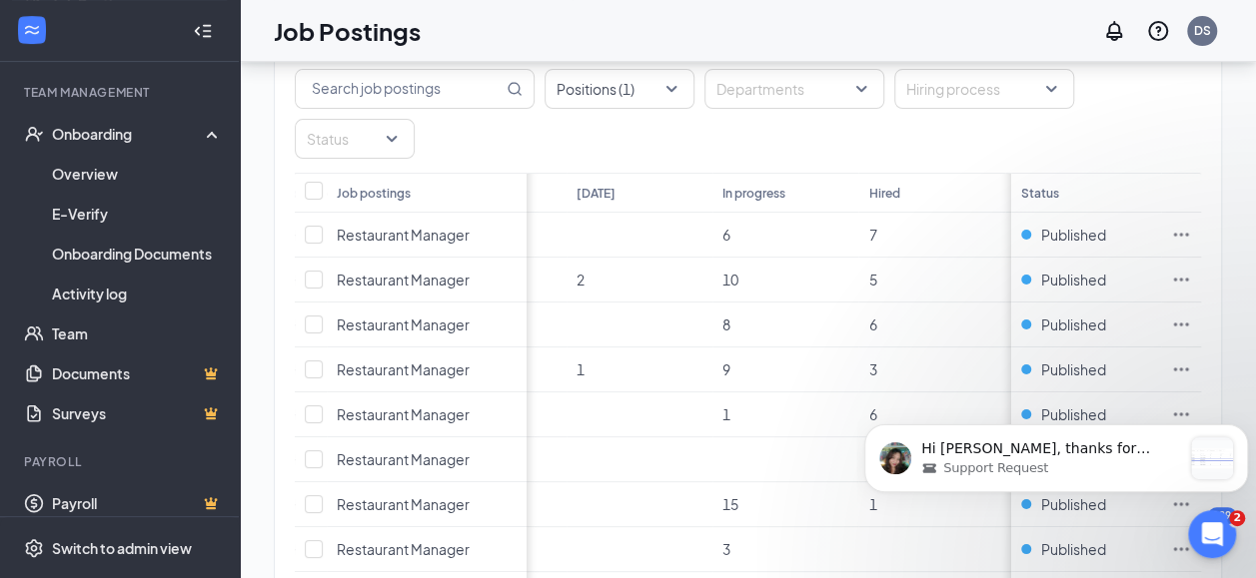
scroll to position [0, 249]
click at [1208, 459] on div "message notification from Say, Just now. Hi Dee, thanks for waiting. It looks l…" at bounding box center [1212, 459] width 42 height 42
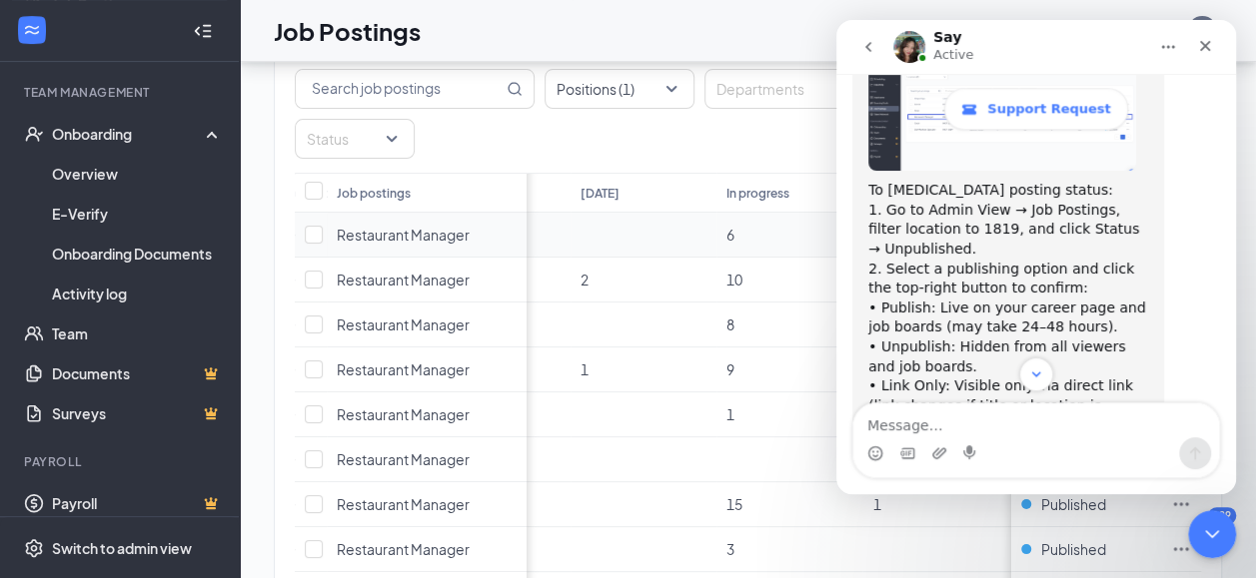
scroll to position [2, 0]
click at [811, 213] on td "6" at bounding box center [789, 235] width 146 height 45
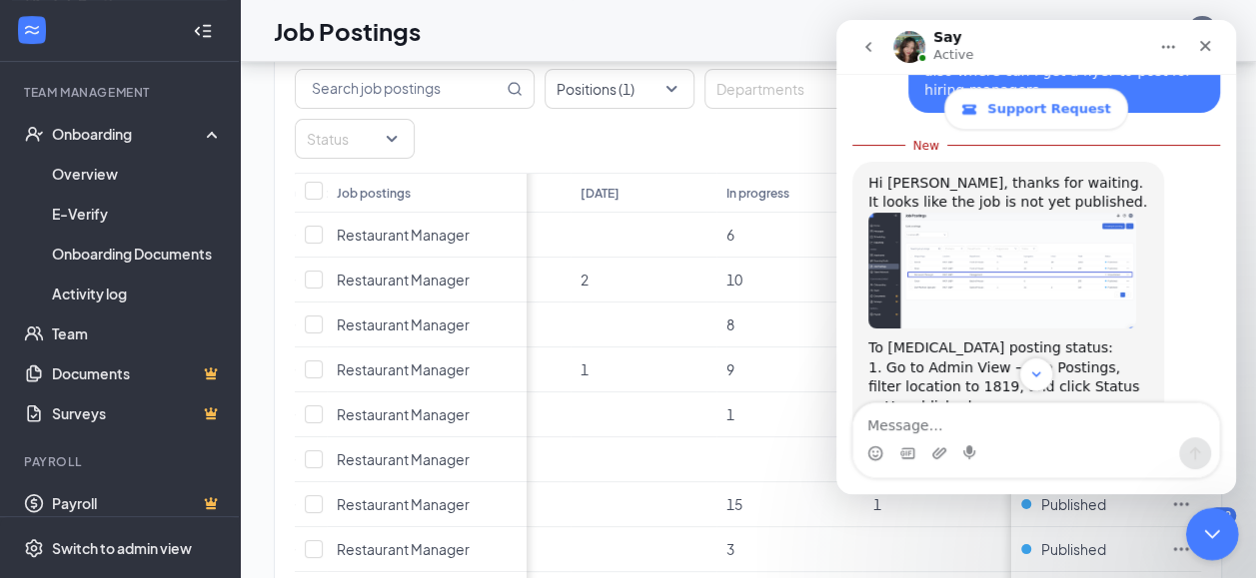
click at [1214, 525] on icon "Close Intercom Messenger" at bounding box center [1209, 531] width 24 height 24
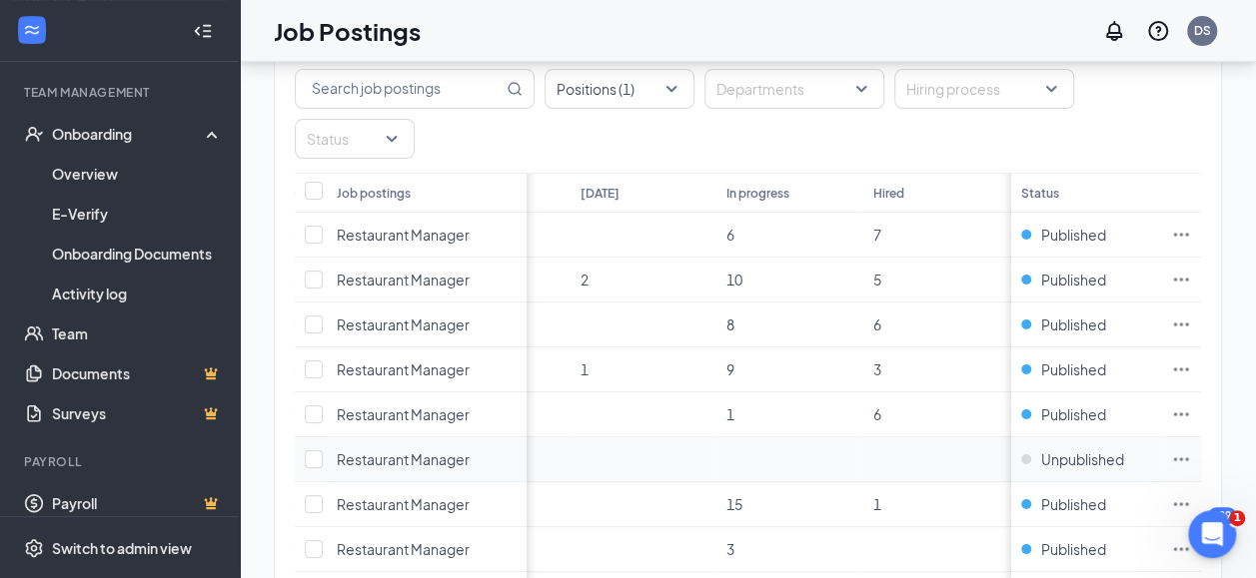
click at [1191, 450] on icon "Ellipses" at bounding box center [1181, 460] width 20 height 20
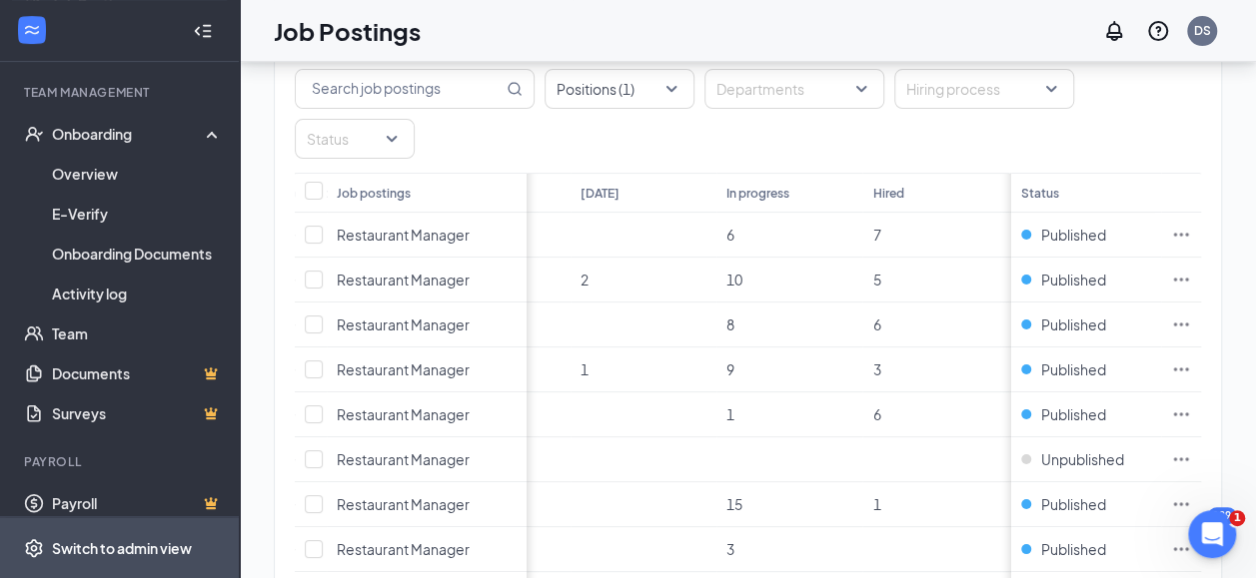
click at [174, 558] on div "Switch to admin view" at bounding box center [122, 548] width 140 height 20
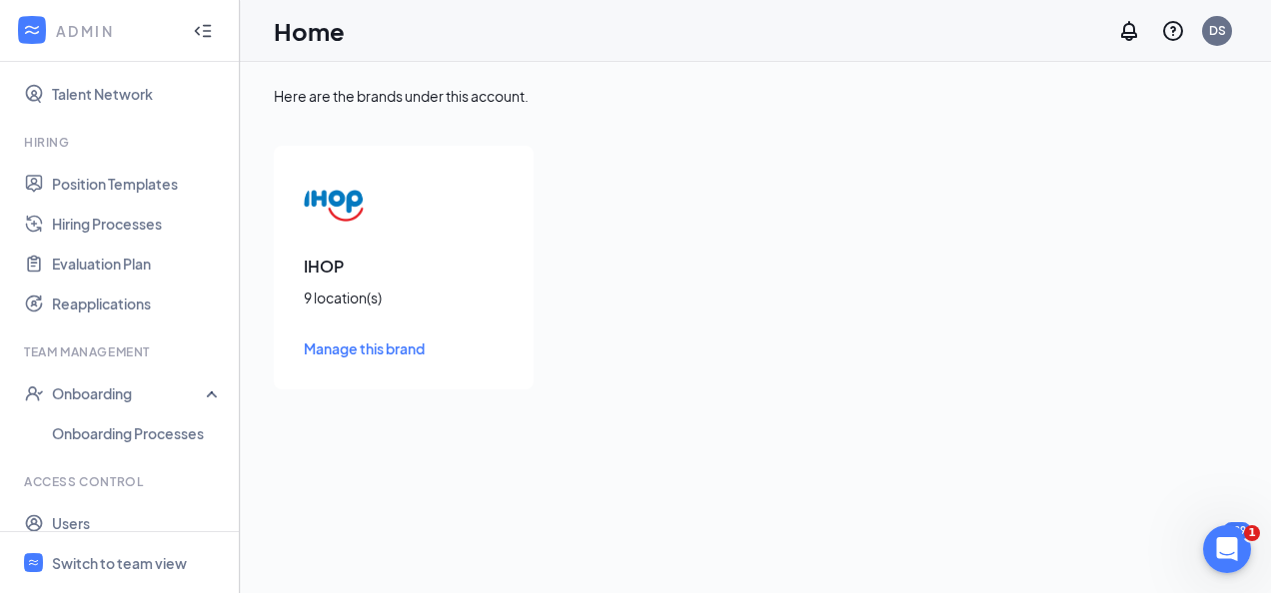
click at [388, 342] on span "Manage this brand" at bounding box center [364, 349] width 121 height 18
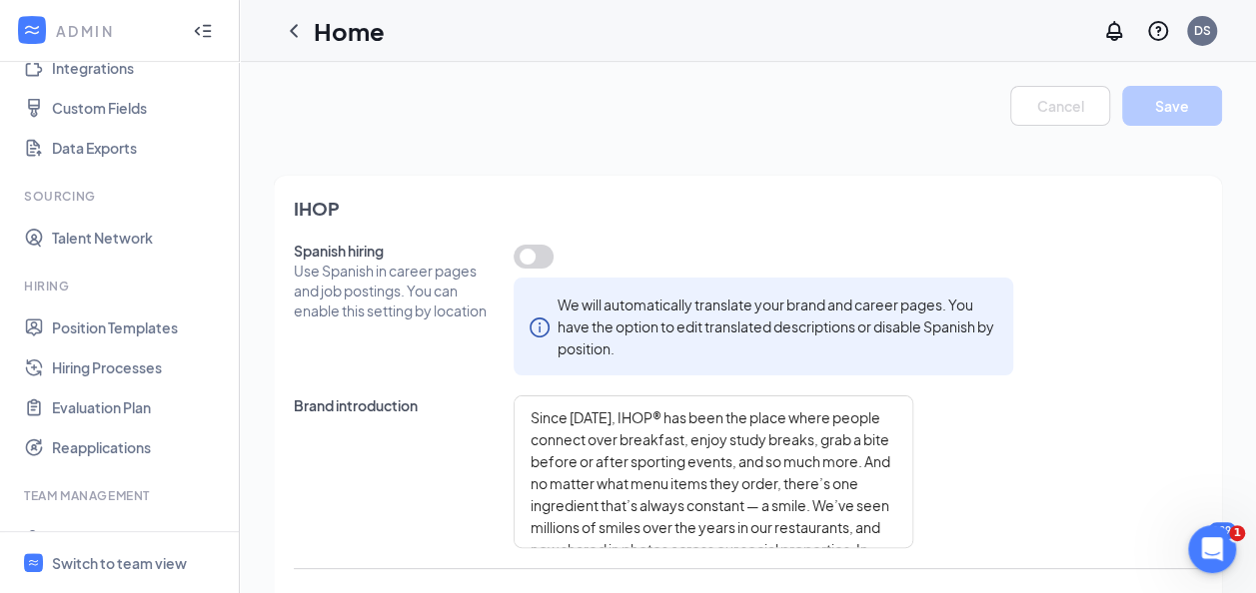
scroll to position [232, 0]
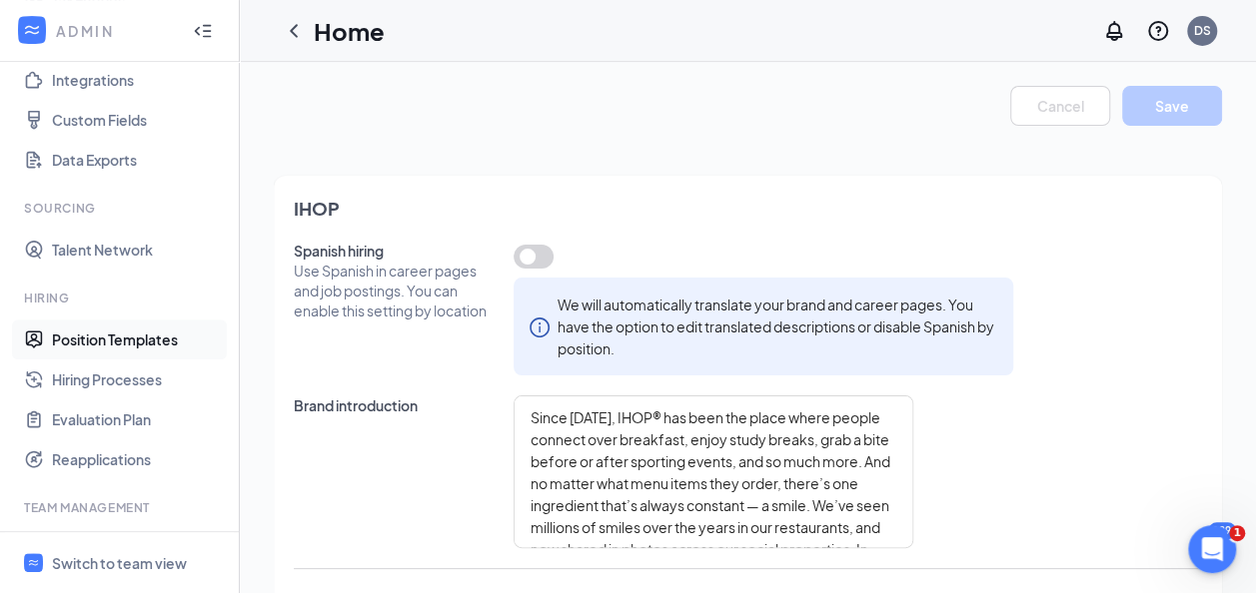
click at [102, 343] on link "Position Templates" at bounding box center [137, 340] width 171 height 40
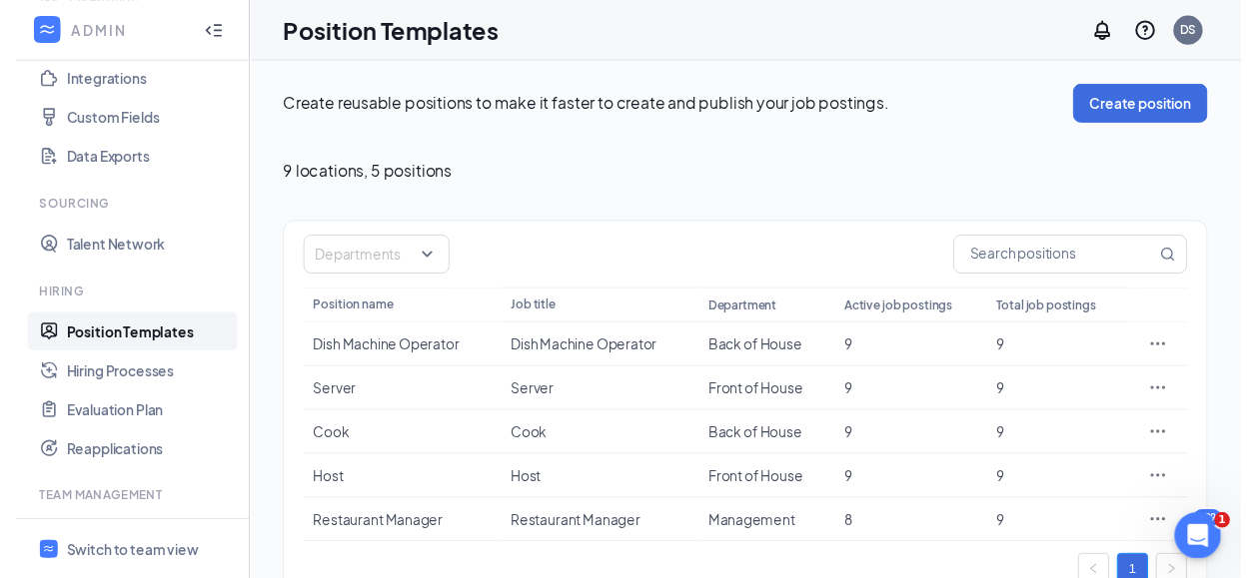
scroll to position [42, 0]
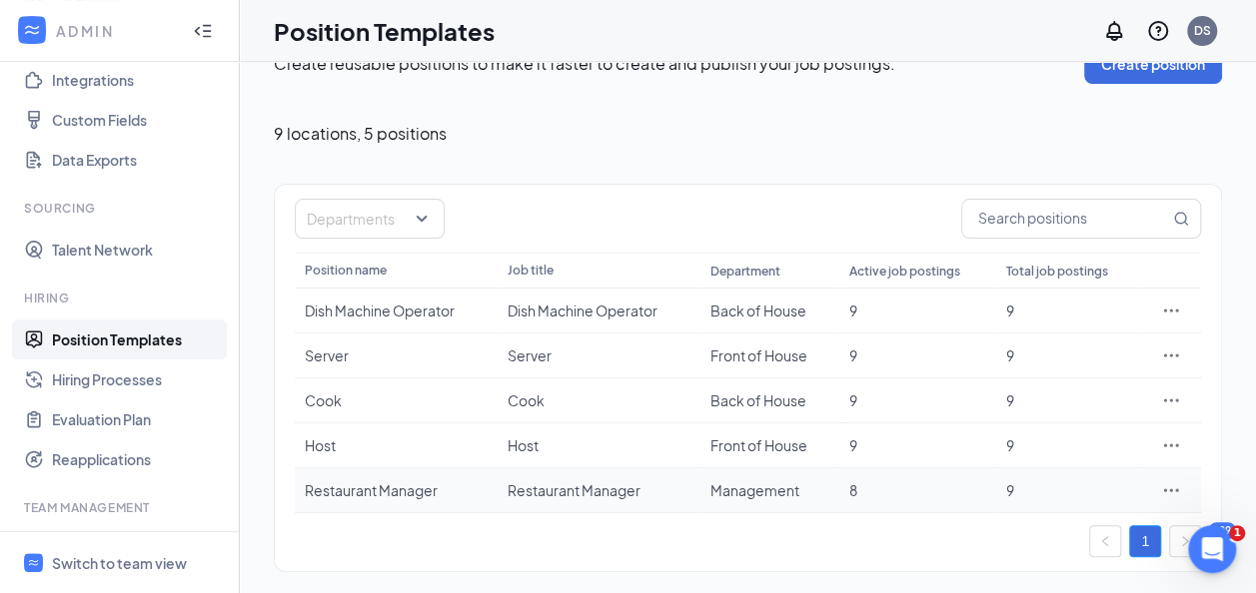
click at [1179, 494] on icon "Ellipses" at bounding box center [1171, 491] width 20 height 20
click at [1089, 405] on span "View job postings" at bounding box center [1050, 401] width 114 height 18
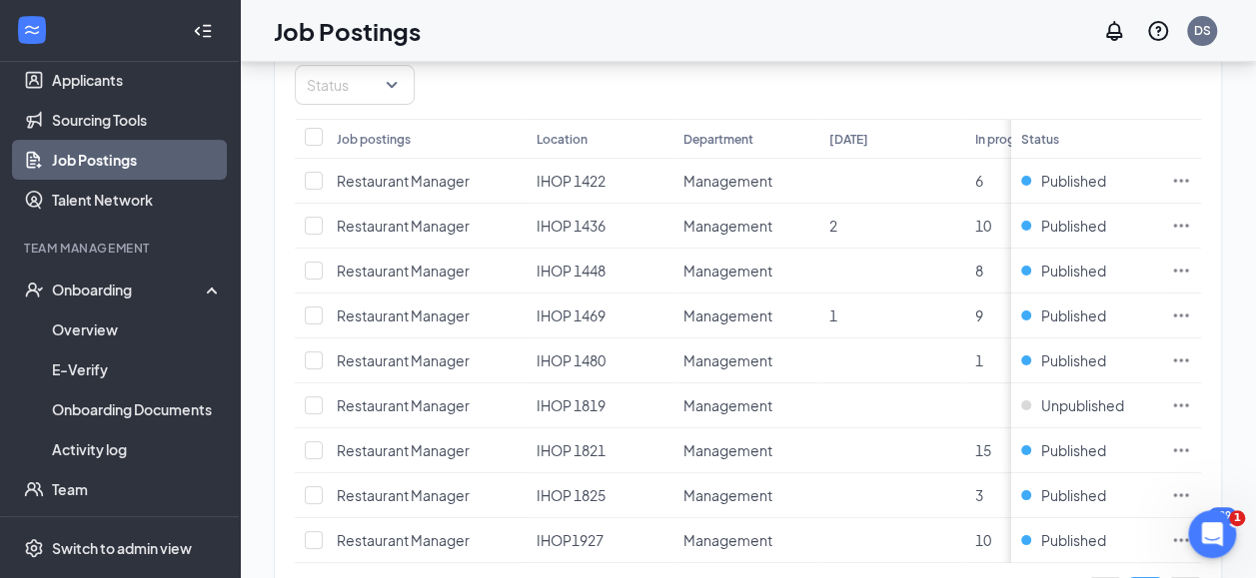
scroll to position [235, 0]
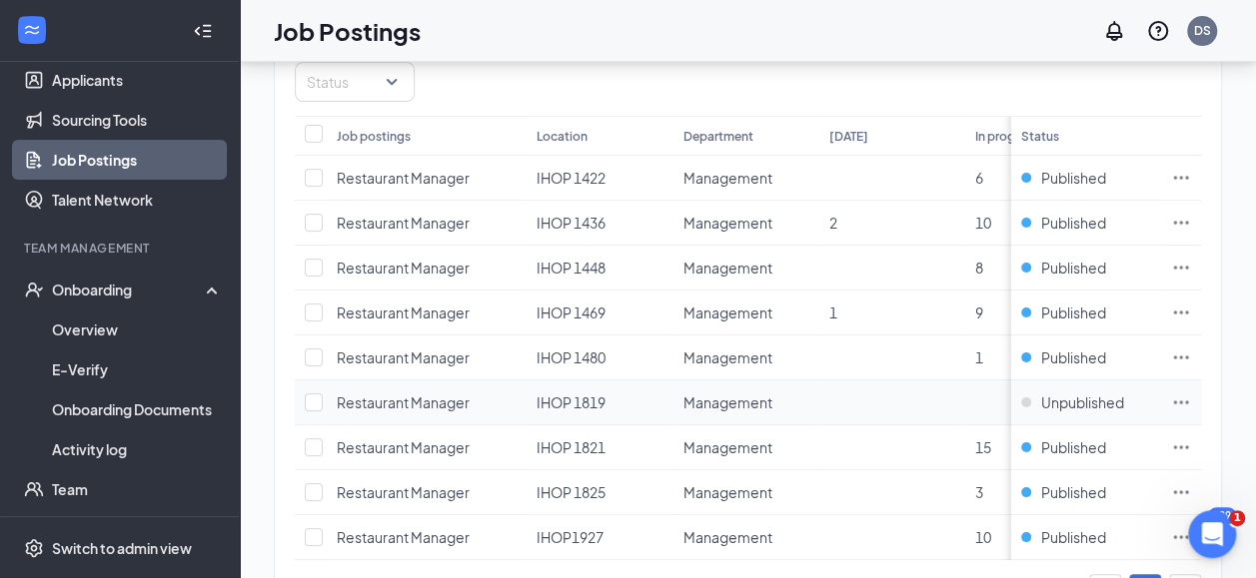
click at [1191, 393] on icon "Ellipses" at bounding box center [1181, 403] width 20 height 20
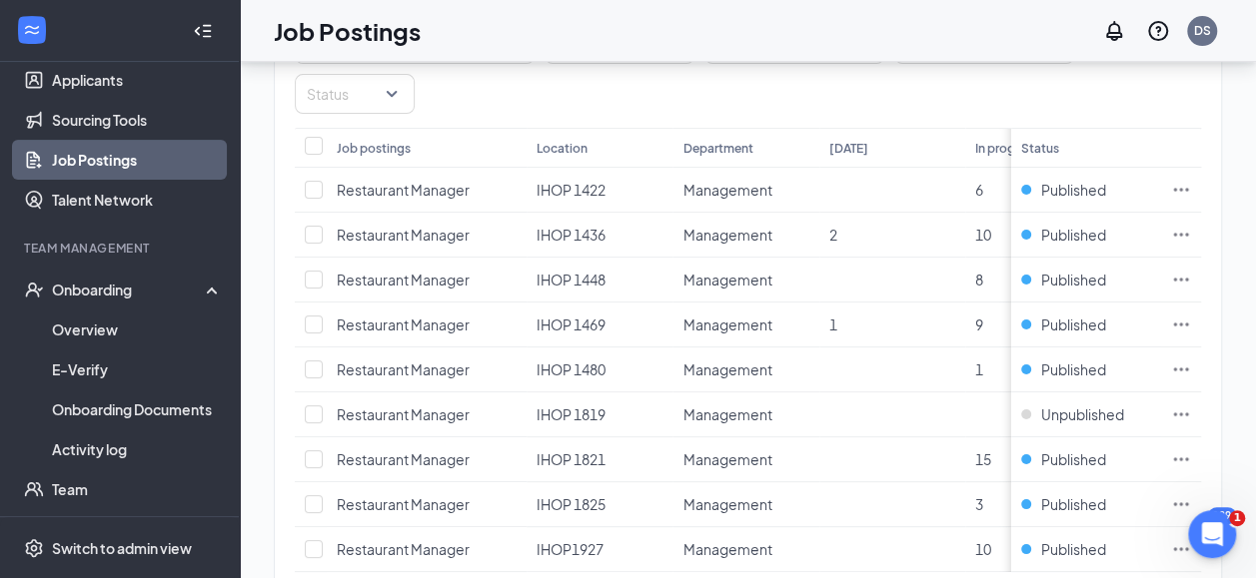
scroll to position [226, 0]
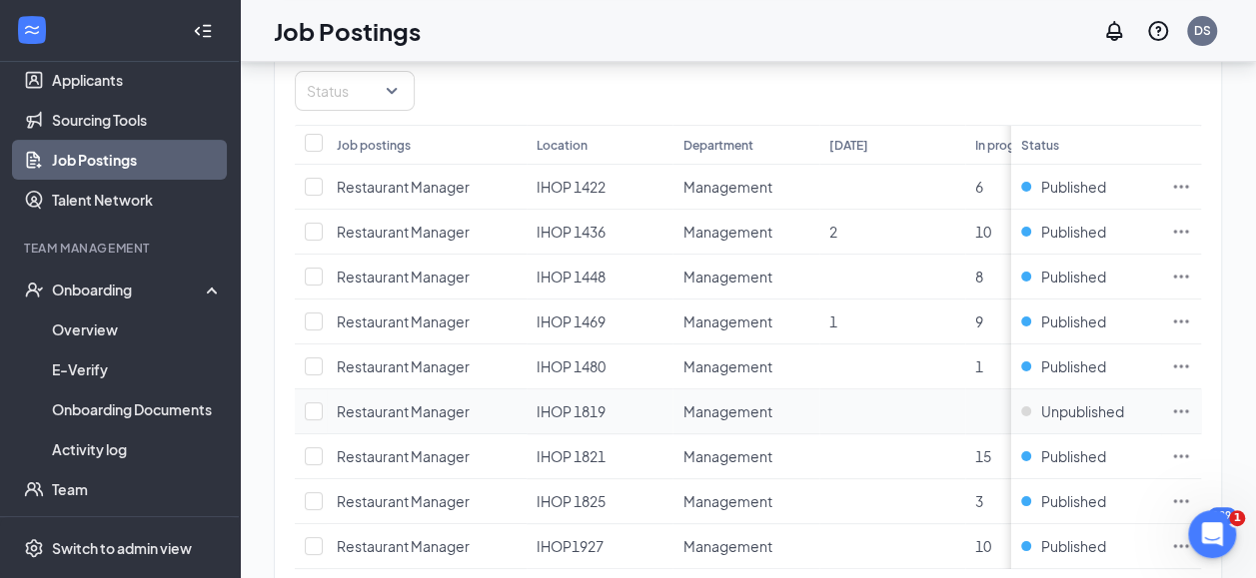
click at [1191, 402] on icon "Ellipses" at bounding box center [1181, 412] width 20 height 20
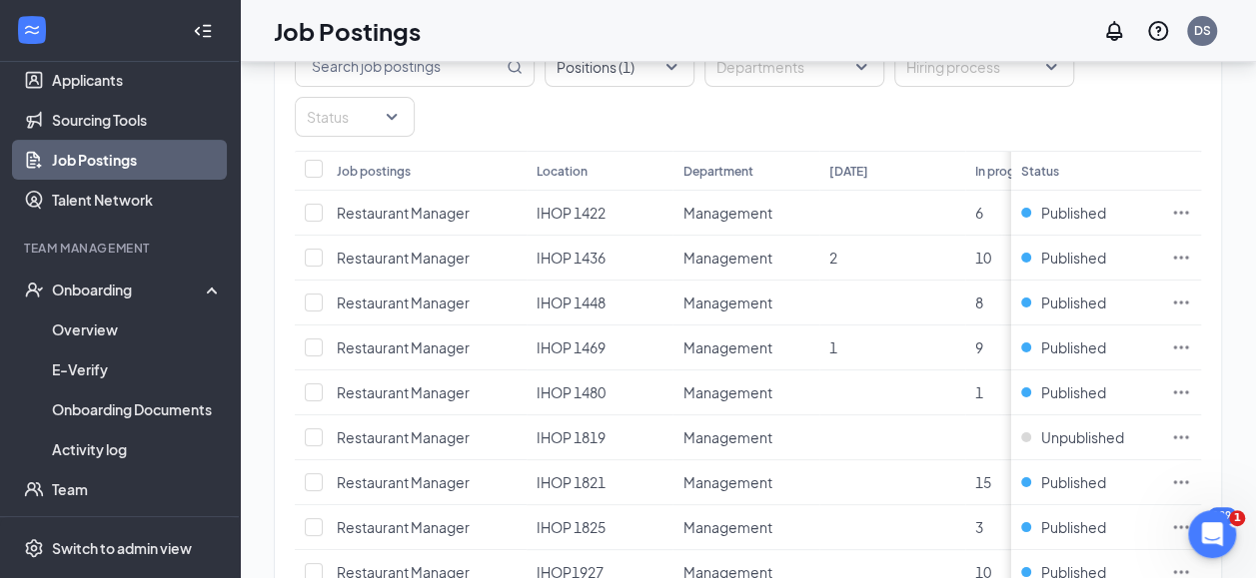
scroll to position [199, 0]
click at [1191, 429] on icon "Ellipses" at bounding box center [1181, 439] width 20 height 20
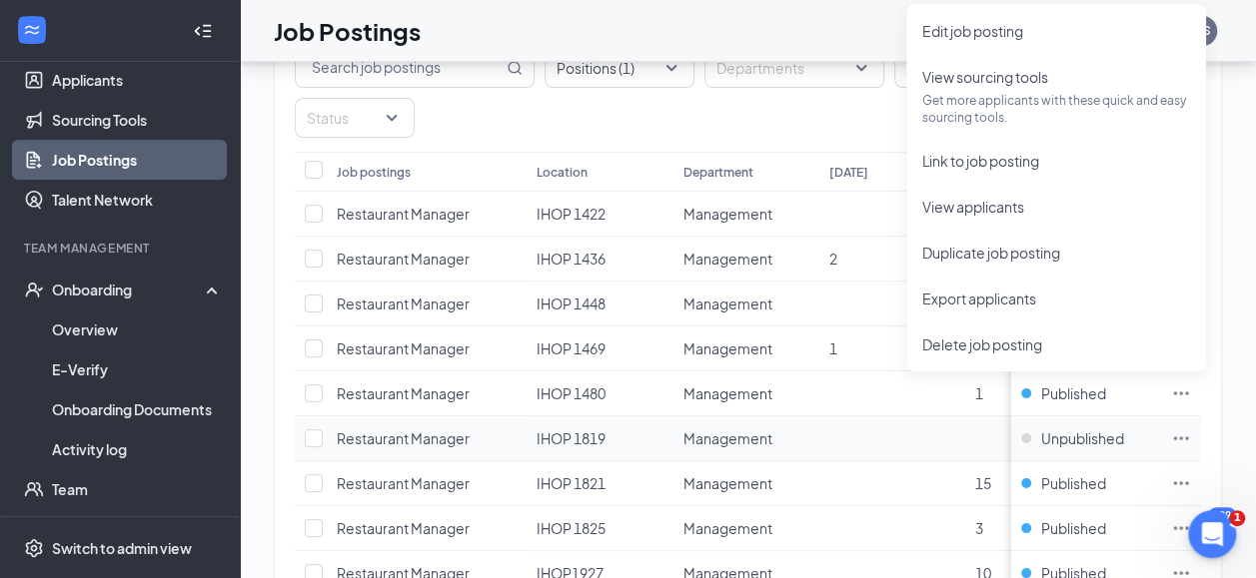
scroll to position [836, 0]
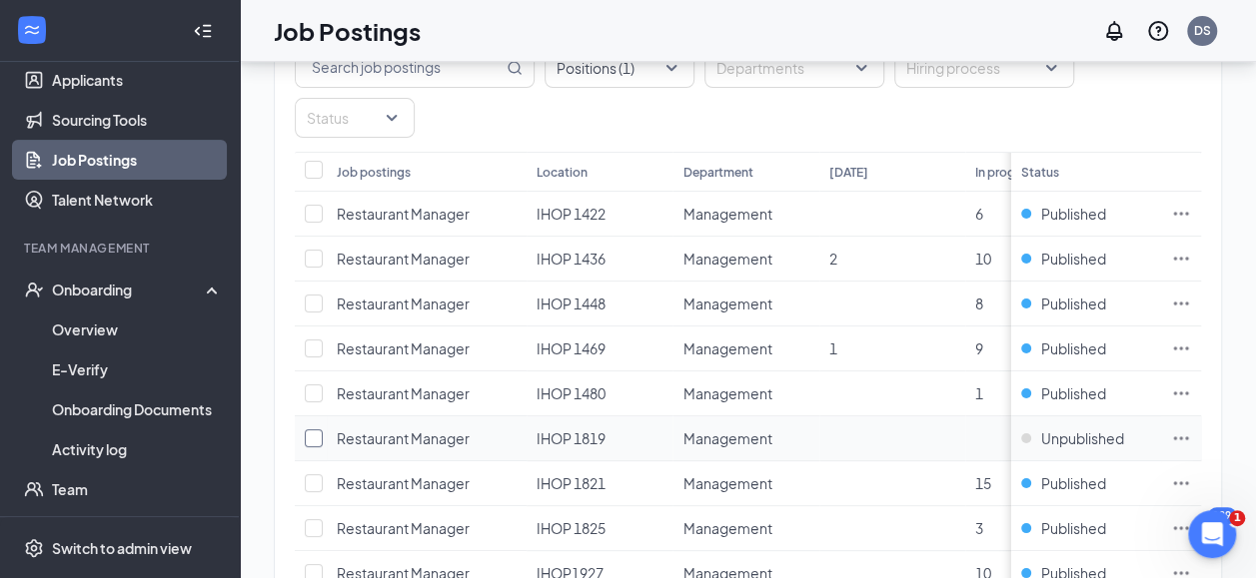
click at [318, 430] on input "checkbox" at bounding box center [314, 439] width 18 height 18
checkbox input "true"
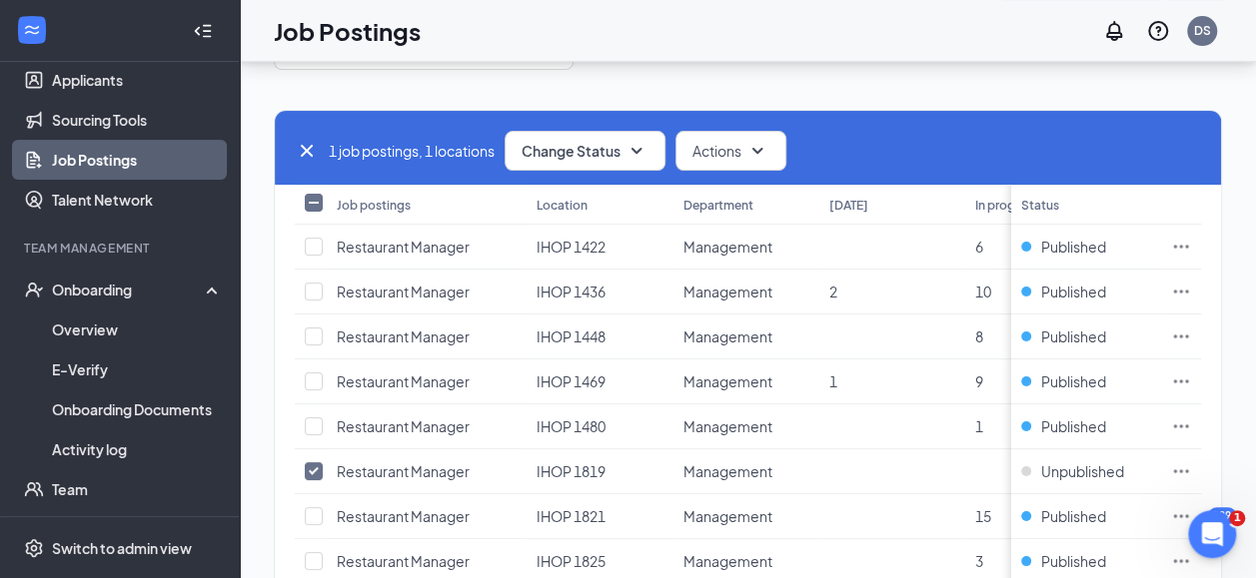
scroll to position [114, 0]
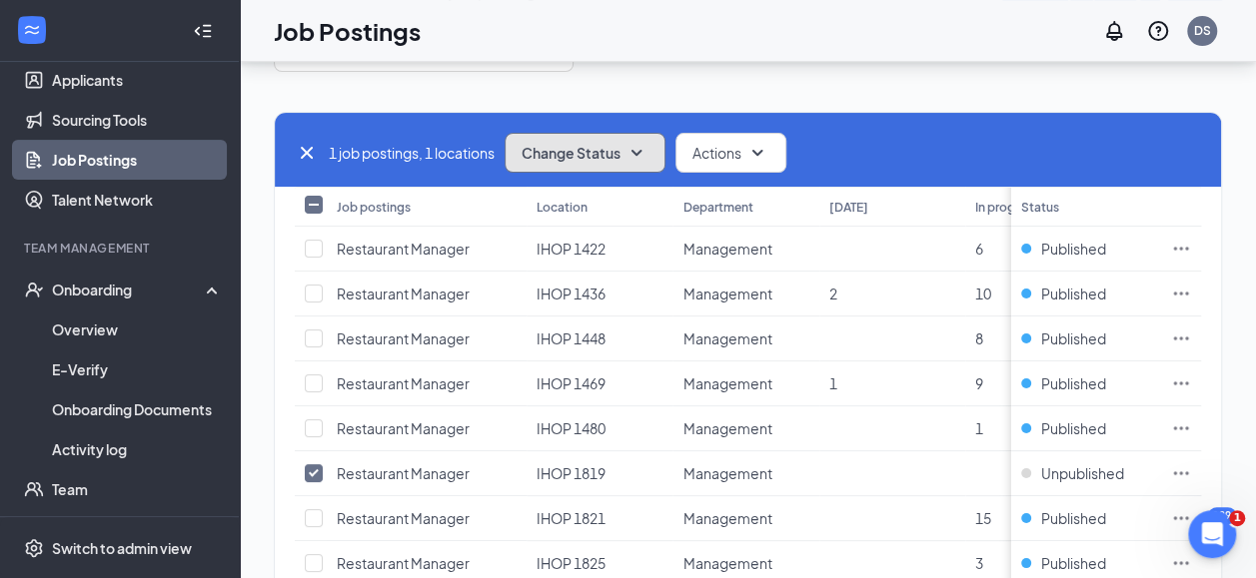
click at [645, 152] on icon "SmallChevronDown" at bounding box center [636, 153] width 24 height 24
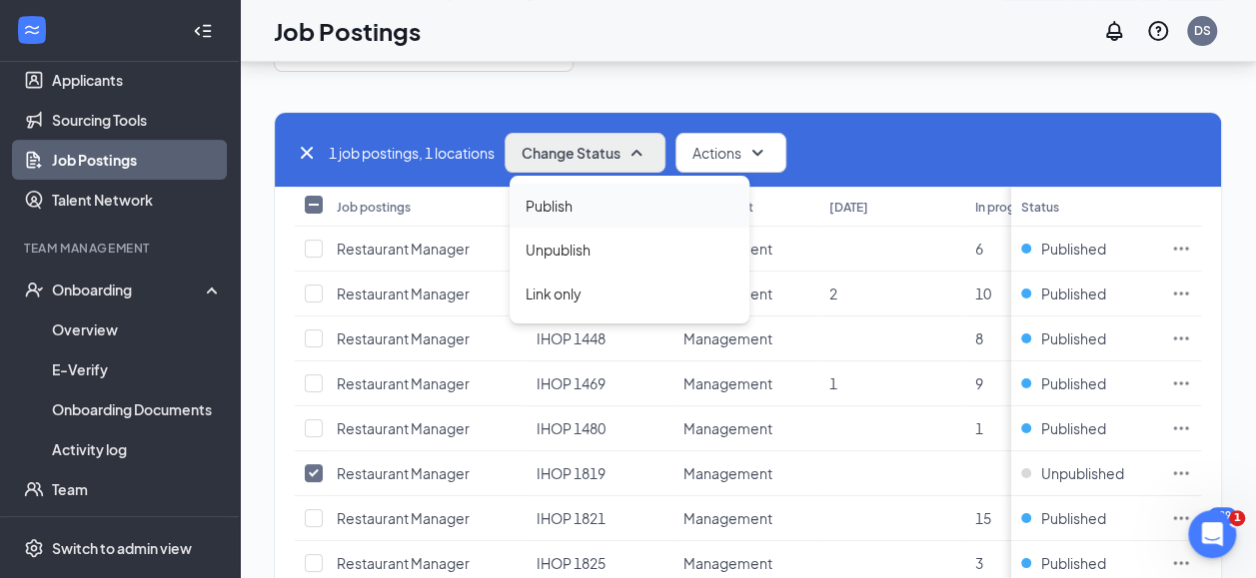
click at [544, 200] on span "Publish" at bounding box center [548, 206] width 47 height 22
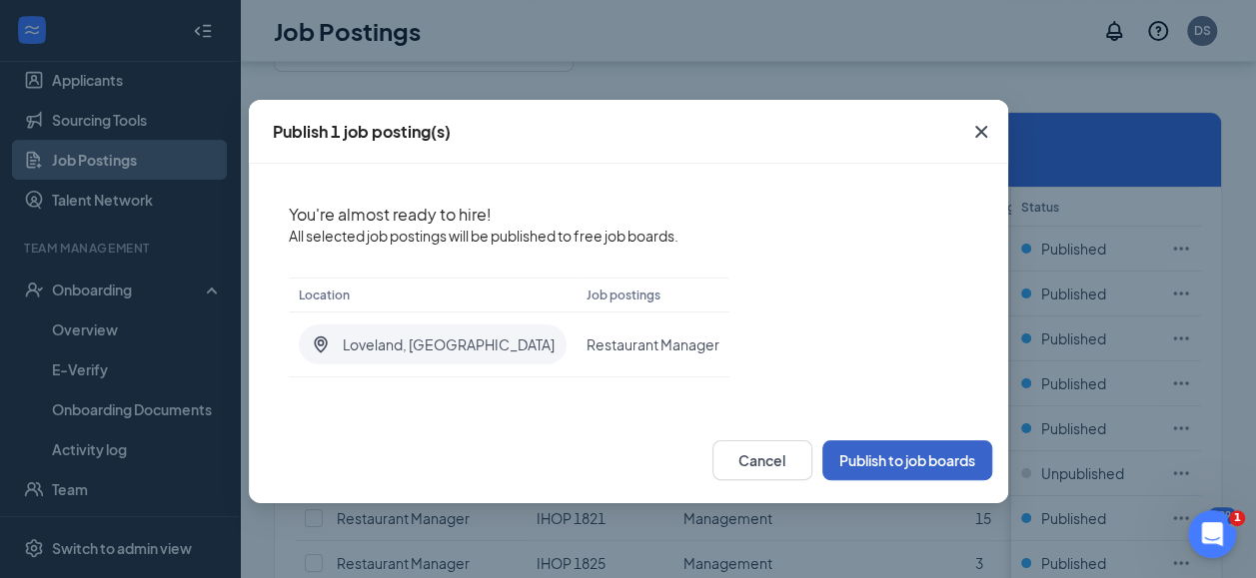
click at [904, 459] on button "Publish to job boards" at bounding box center [907, 461] width 170 height 40
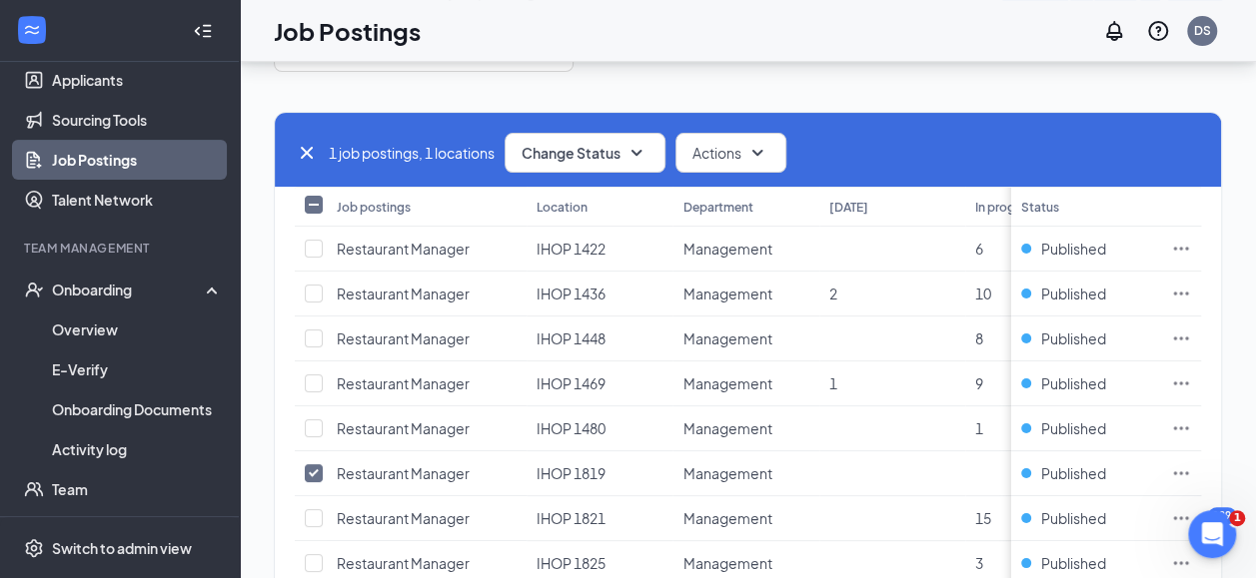
click at [814, 86] on div "1 job postings, 1 locations Change Status Actions Job postings Location Departm…" at bounding box center [748, 395] width 948 height 646
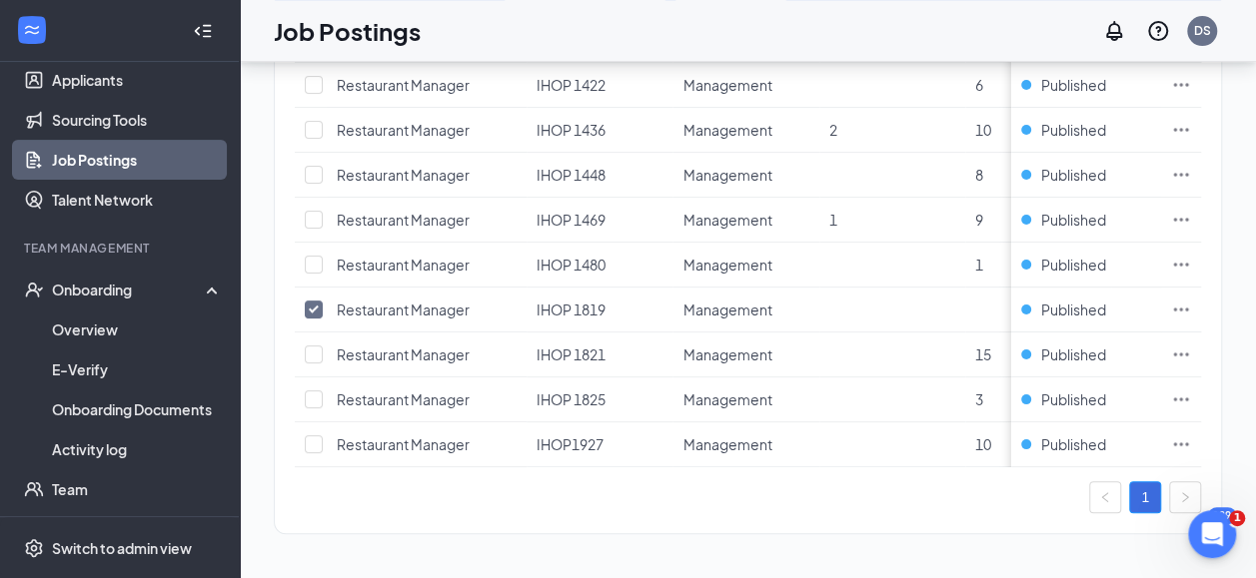
scroll to position [230, 0]
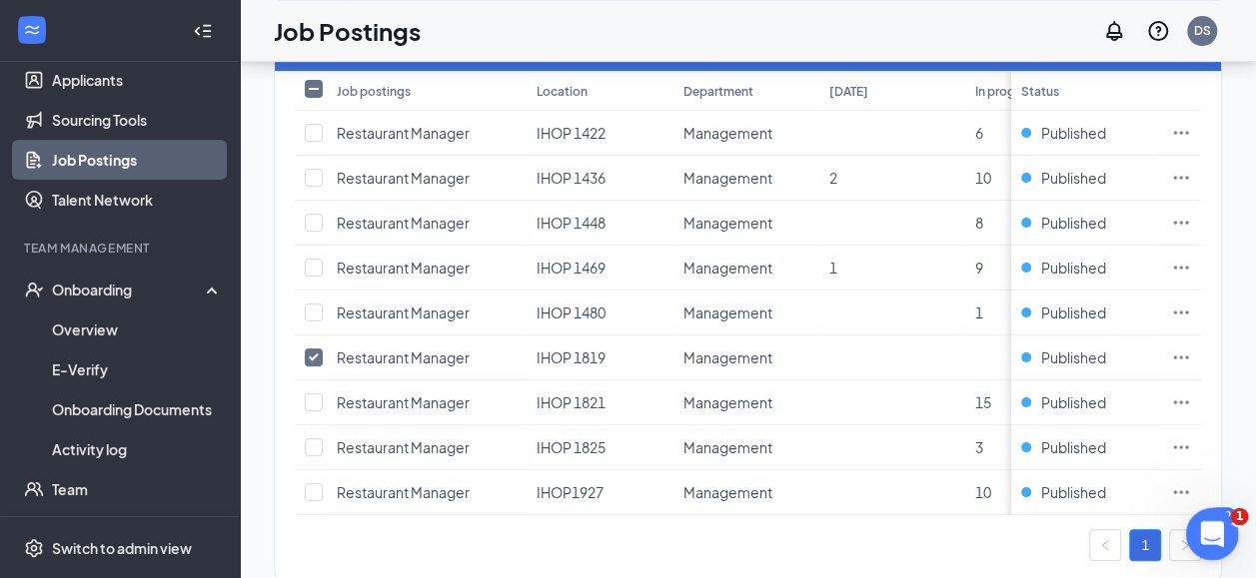
click at [1216, 529] on icon "Open Intercom Messenger" at bounding box center [1209, 531] width 33 height 33
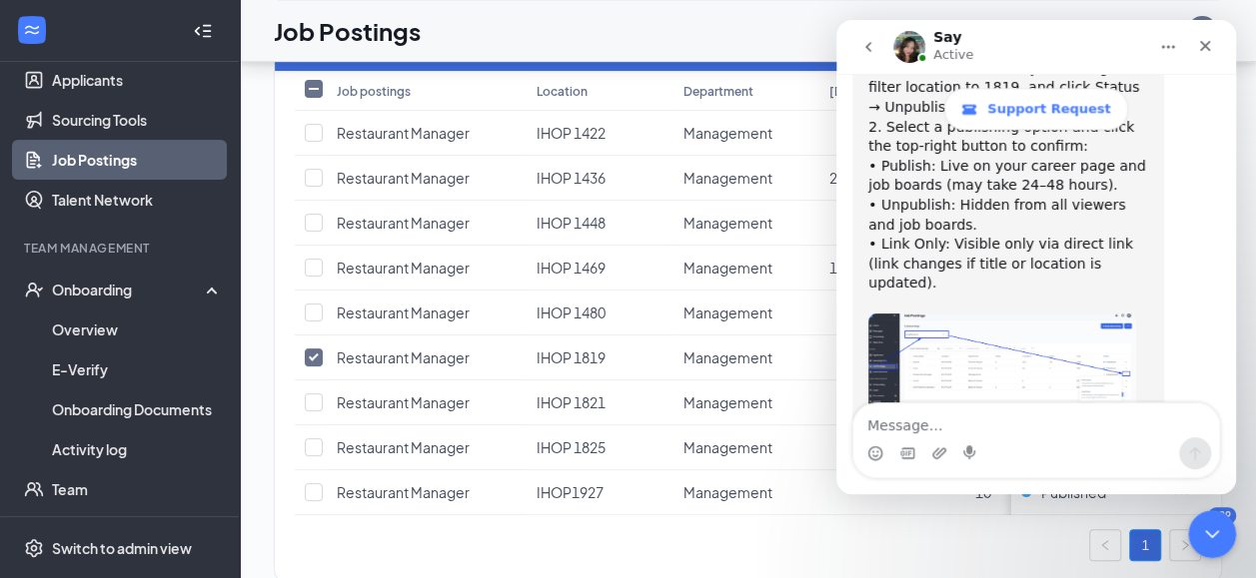
scroll to position [1107, 0]
click at [952, 422] on textarea "Message…" at bounding box center [1036, 421] width 366 height 34
type textarea "done thank you"
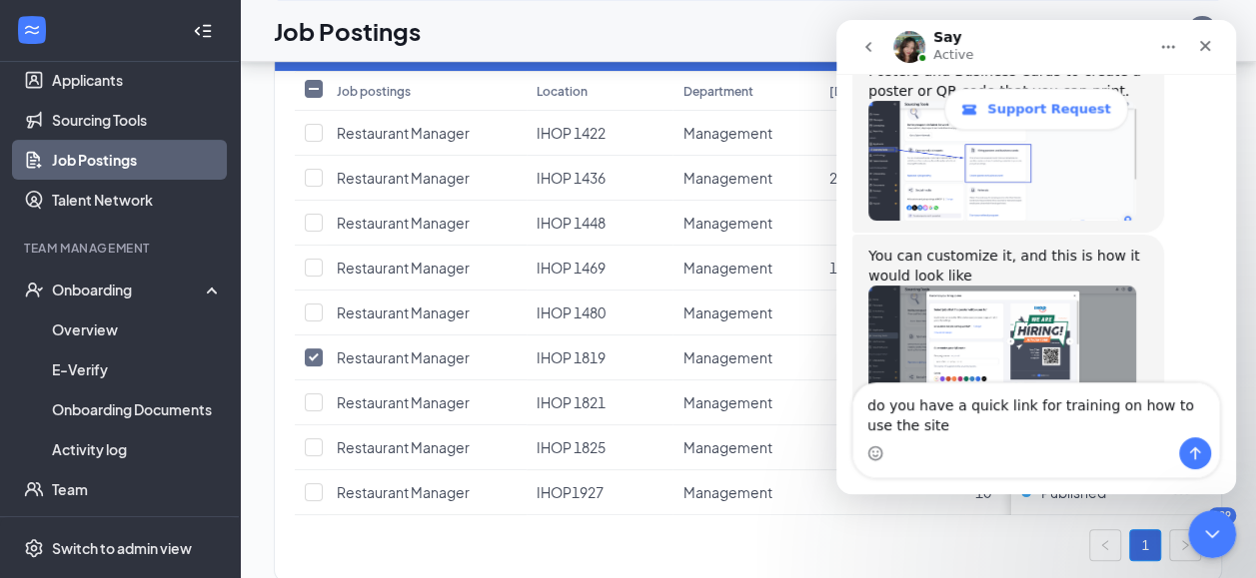
scroll to position [1633, 0]
type textarea "do you have a quick link for training on how to use the site"
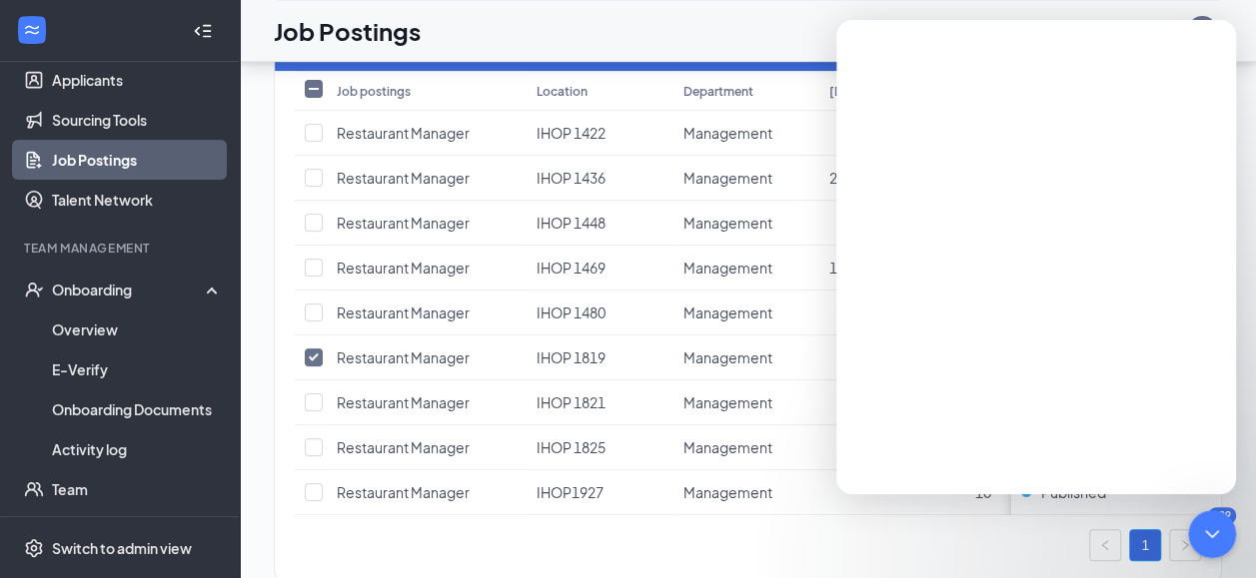
scroll to position [0, 0]
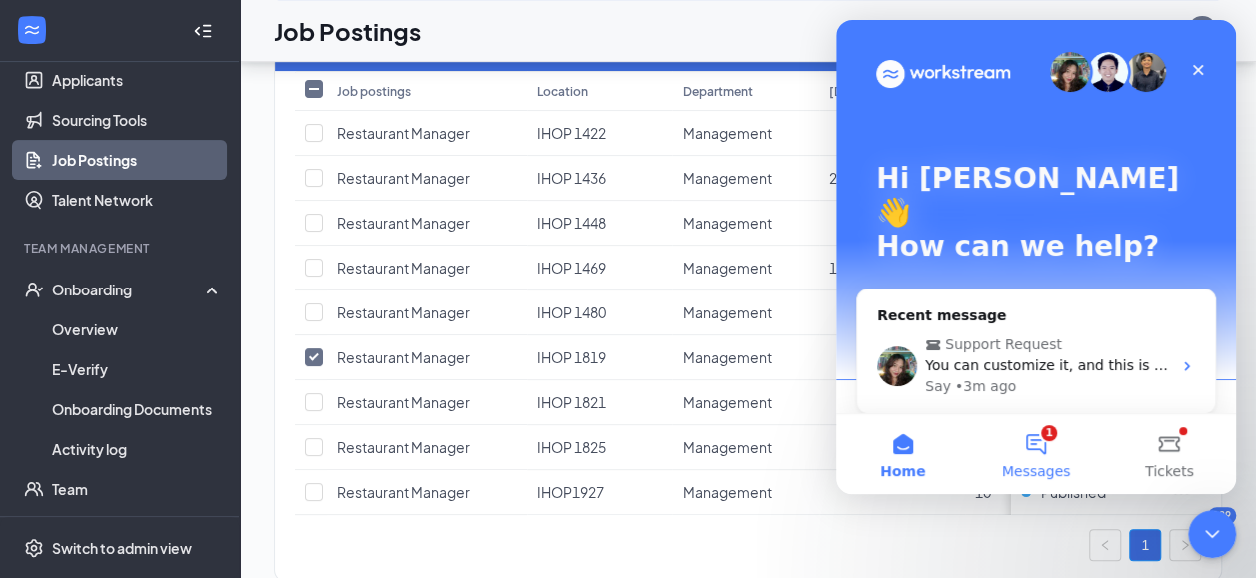
click at [1035, 460] on button "1 Messages" at bounding box center [1035, 455] width 133 height 80
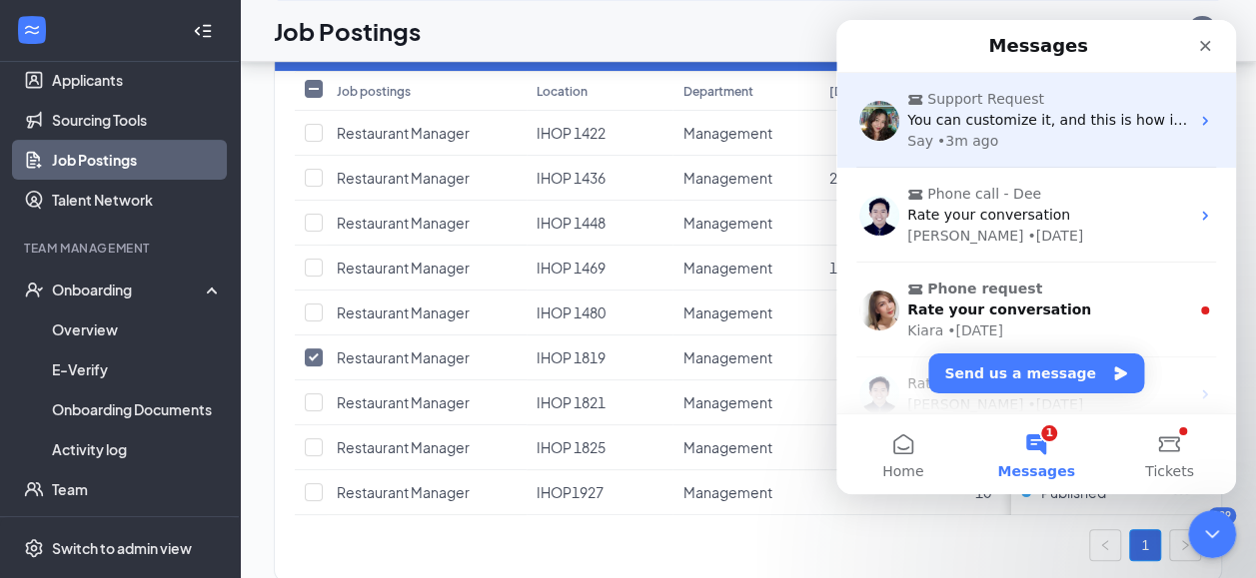
click at [1050, 131] on div "Say • 3m ago" at bounding box center [1048, 141] width 282 height 21
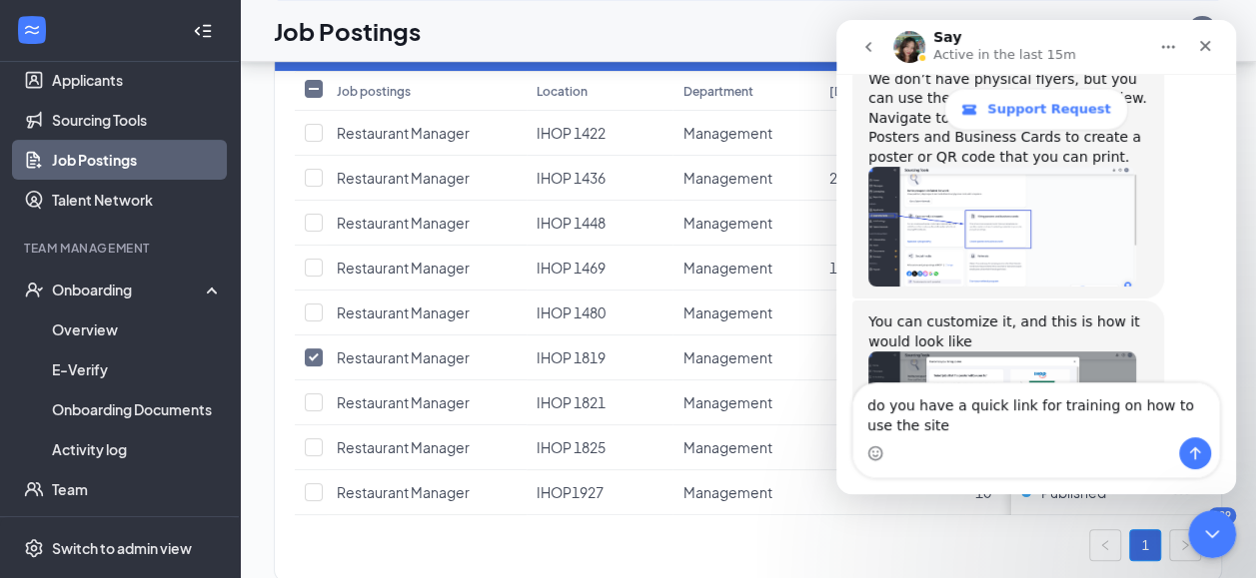
scroll to position [1633, 0]
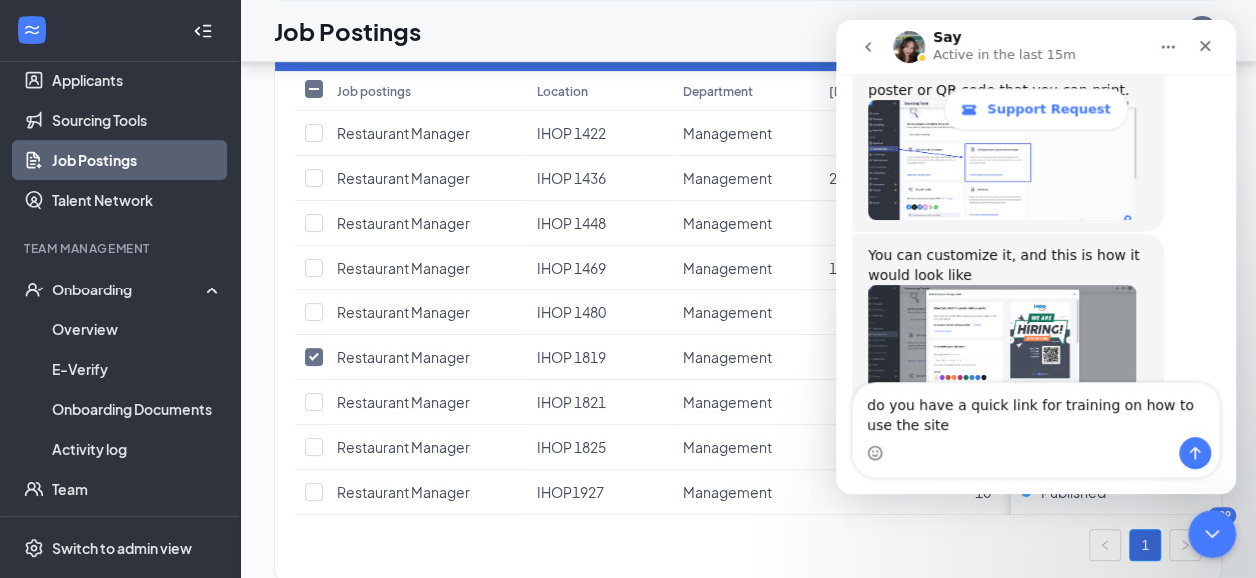
click at [1054, 438] on div "Intercom messenger" at bounding box center [1036, 454] width 366 height 32
click at [920, 449] on div "Intercom messenger" at bounding box center [1036, 454] width 366 height 32
click at [996, 443] on div "Intercom messenger" at bounding box center [1036, 454] width 366 height 32
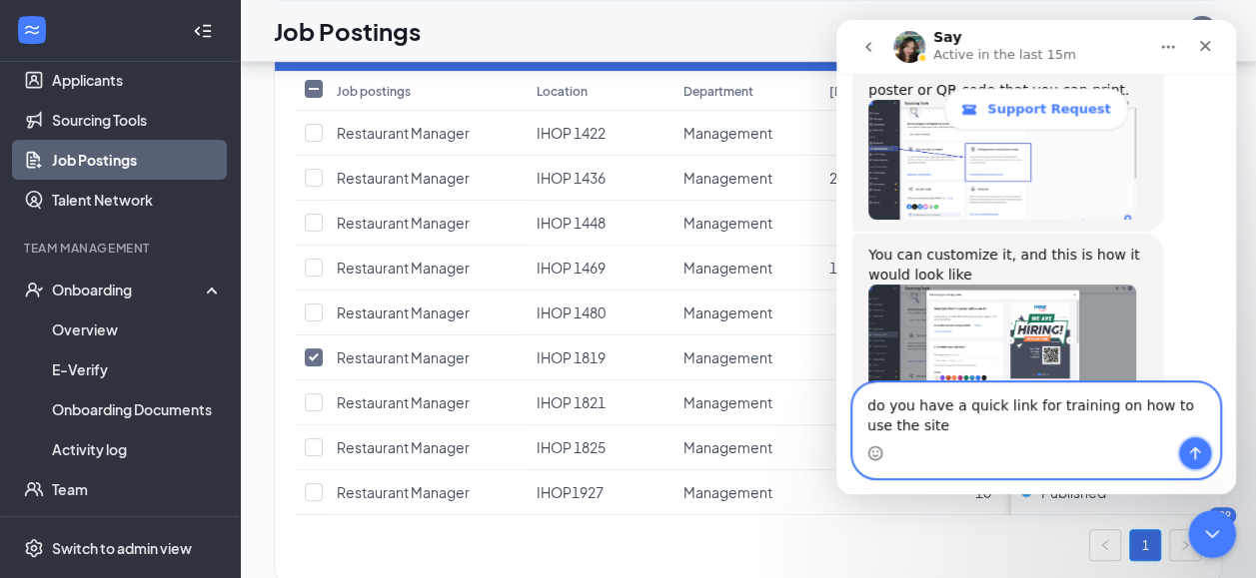
click at [1192, 446] on icon "Send a message…" at bounding box center [1195, 454] width 16 height 16
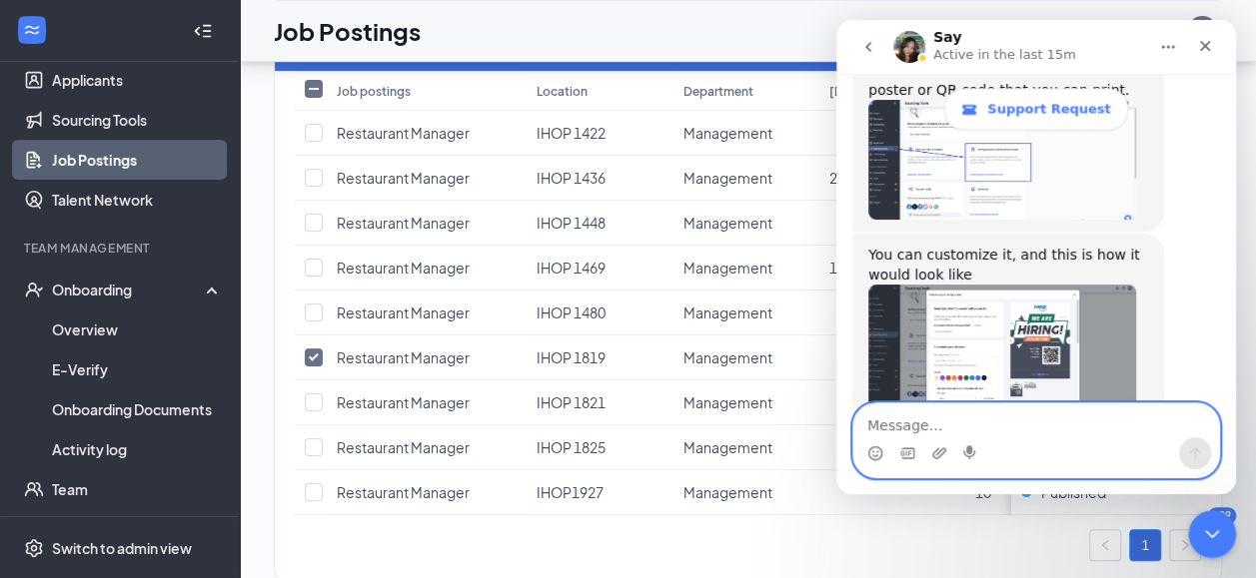
scroll to position [1692, 0]
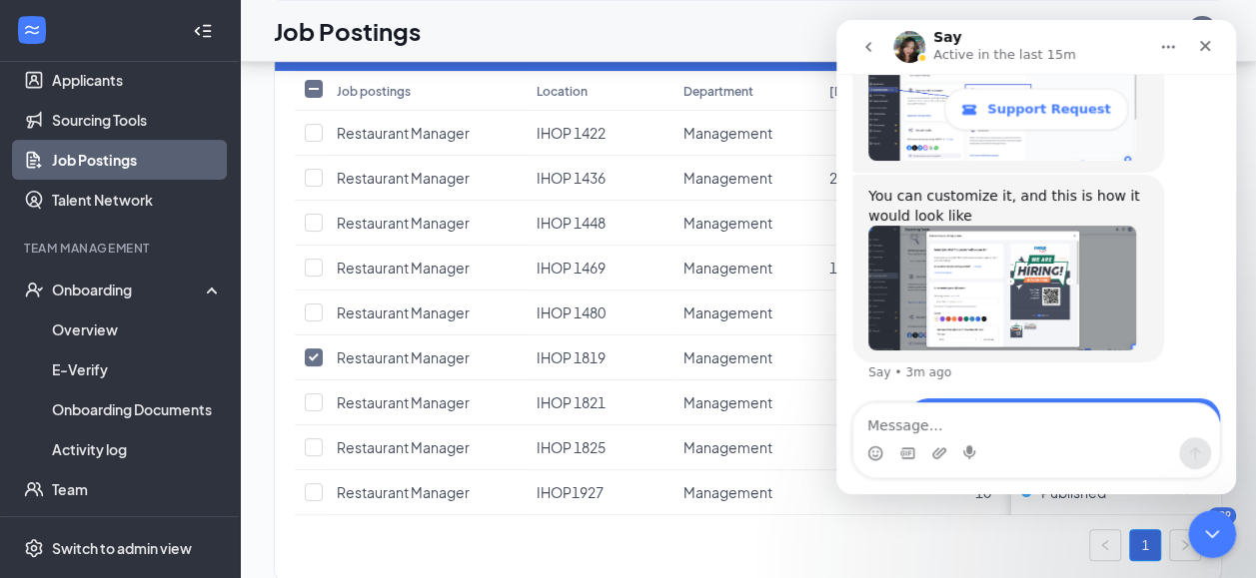
click at [1096, 450] on div "Intercom messenger" at bounding box center [1036, 454] width 366 height 32
click at [1042, 228] on img "Say says…" at bounding box center [1002, 288] width 268 height 125
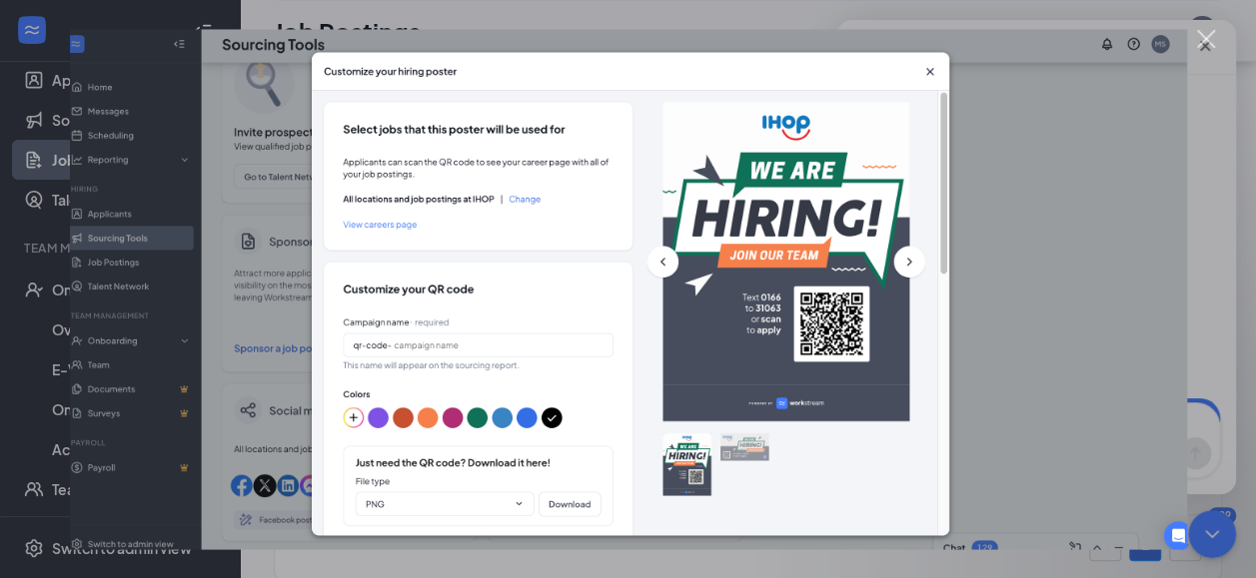
click at [929, 70] on img "Close" at bounding box center [628, 289] width 1117 height 520
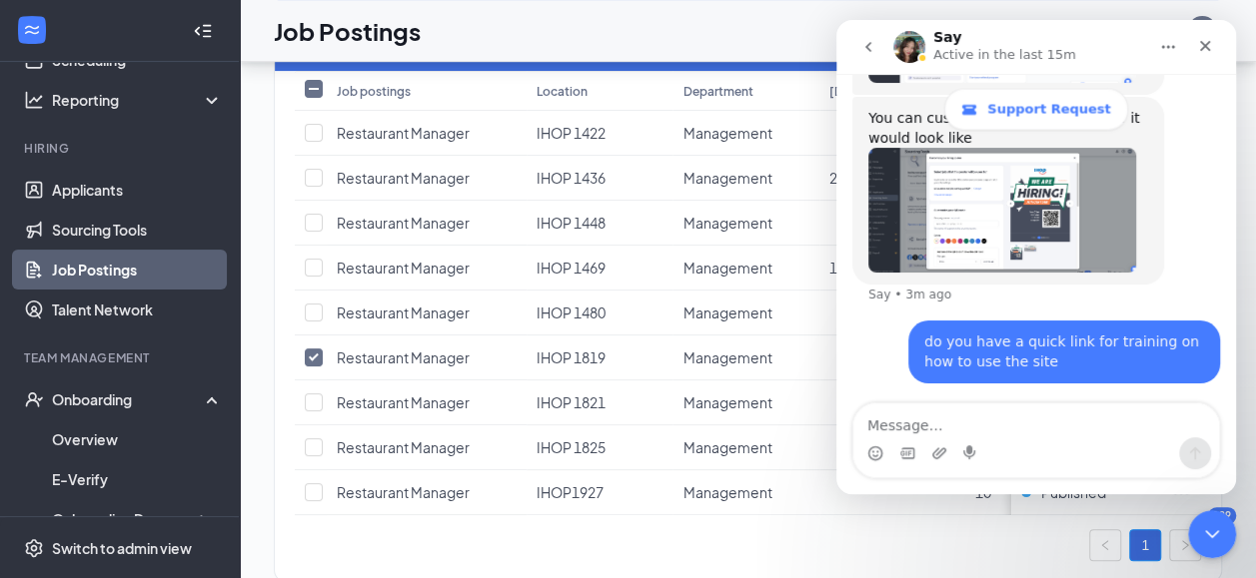
scroll to position [120, 0]
click at [120, 278] on link "Job Postings" at bounding box center [137, 272] width 171 height 40
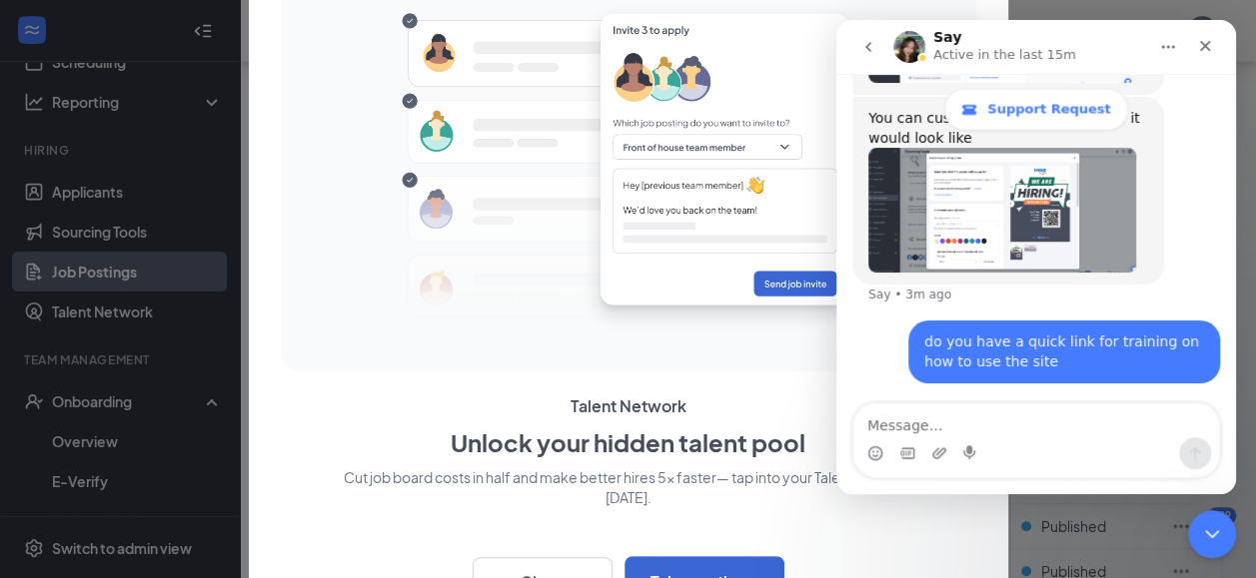
scroll to position [934, 0]
click at [1207, 546] on div "Close Intercom Messenger" at bounding box center [1209, 531] width 48 height 48
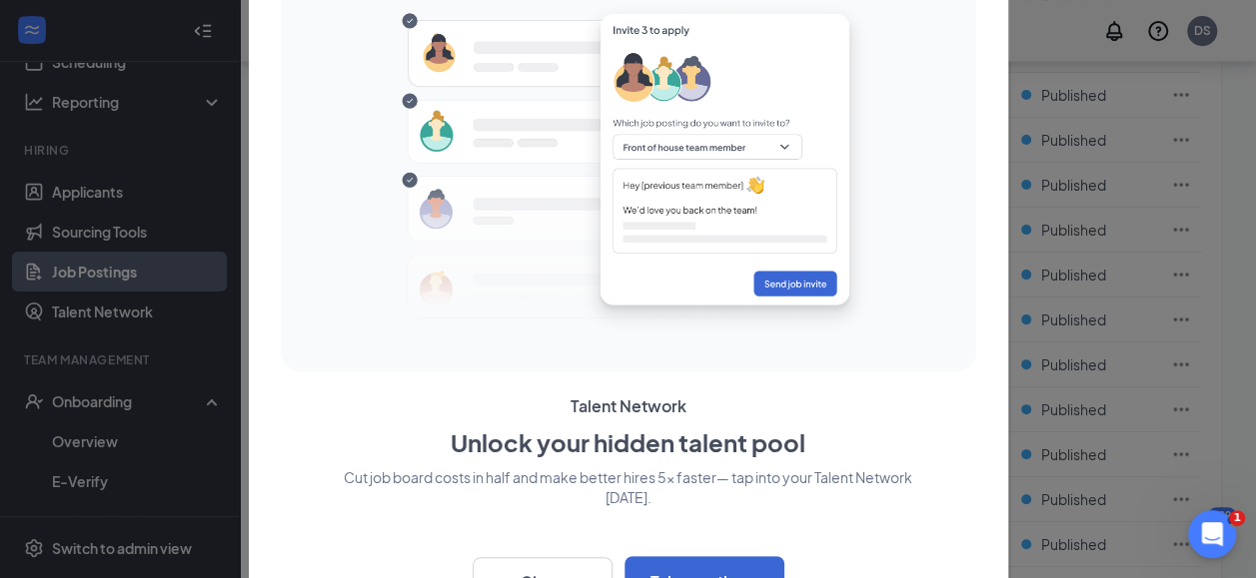
scroll to position [442, 0]
click at [989, 198] on div "Talent Network Unlock your hidden talent pool Cut job board costs in half and m…" at bounding box center [628, 289] width 759 height 699
click at [862, 182] on img at bounding box center [628, 170] width 506 height 364
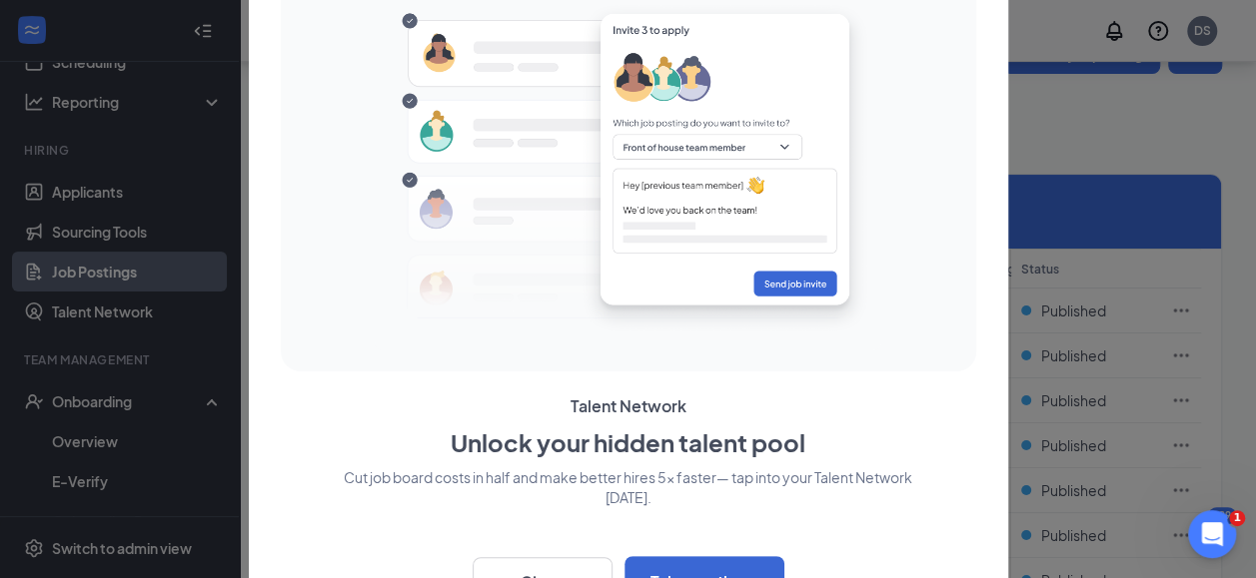
scroll to position [0, 0]
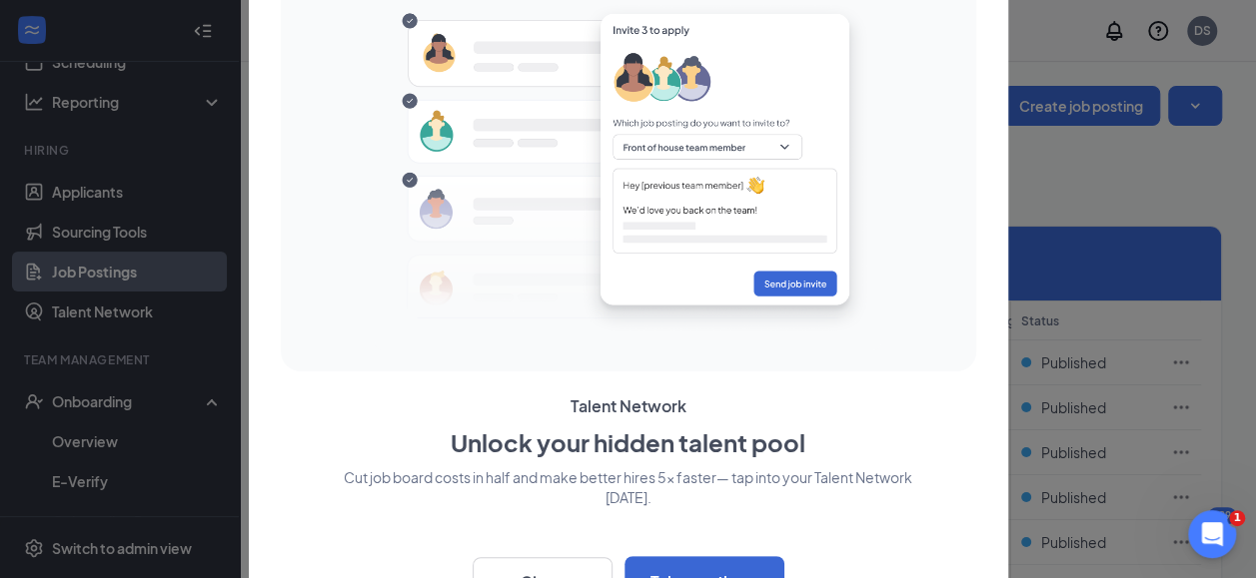
click at [136, 234] on div at bounding box center [628, 289] width 1256 height 578
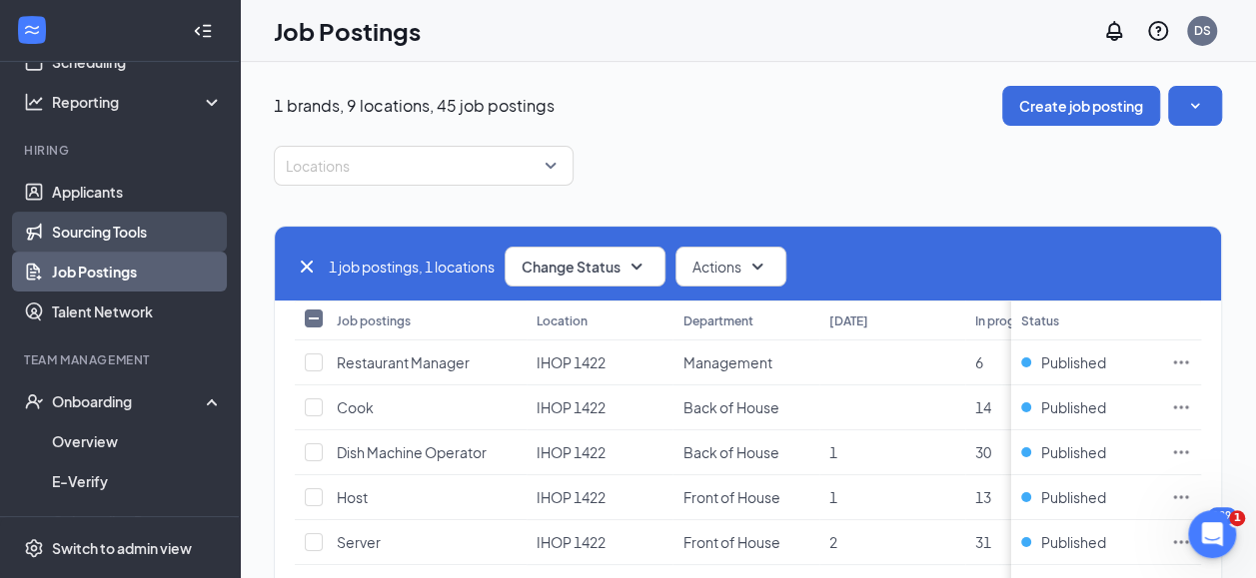
click at [115, 237] on link "Sourcing Tools" at bounding box center [137, 232] width 171 height 40
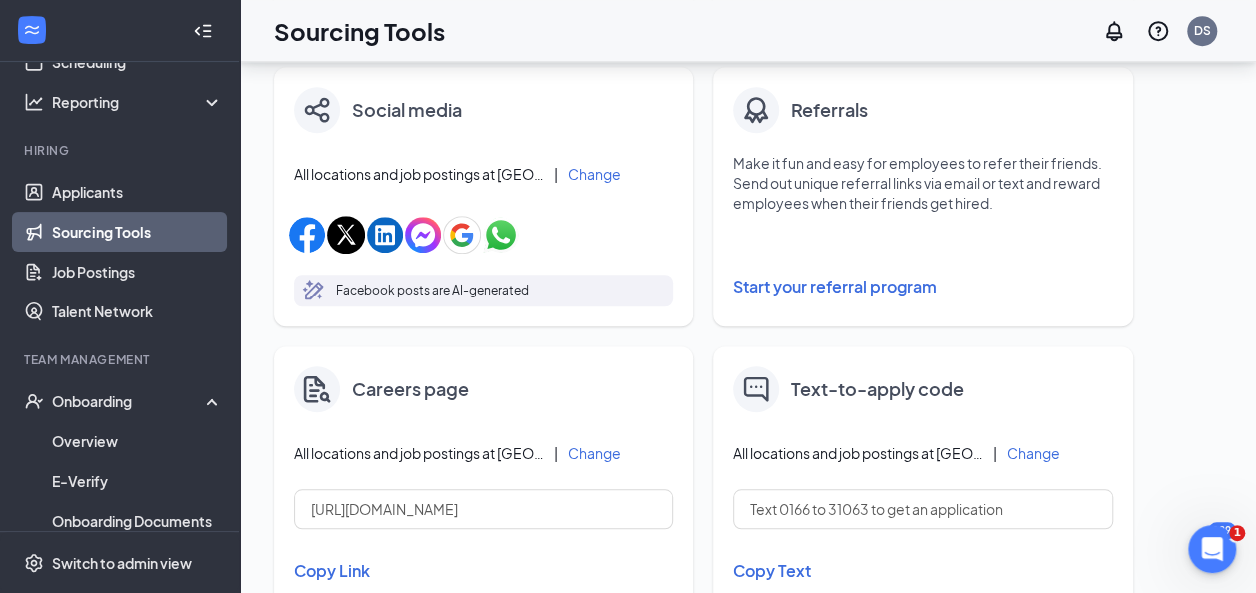
scroll to position [1754, 0]
click at [577, 176] on button "Change" at bounding box center [593, 174] width 53 height 14
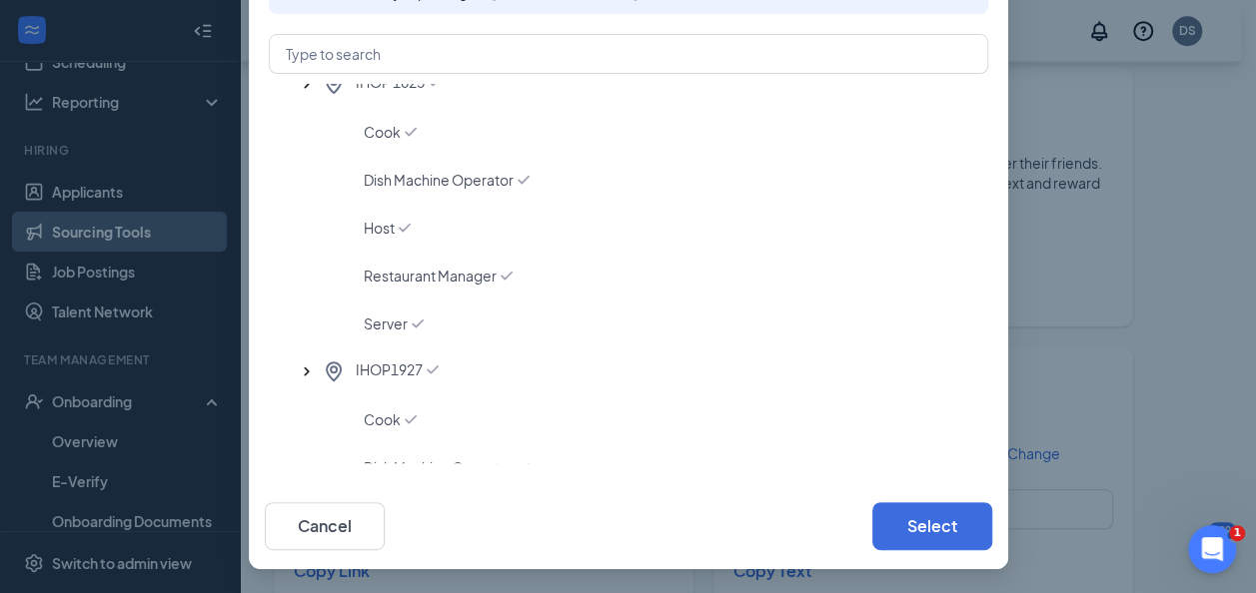
scroll to position [2272, 0]
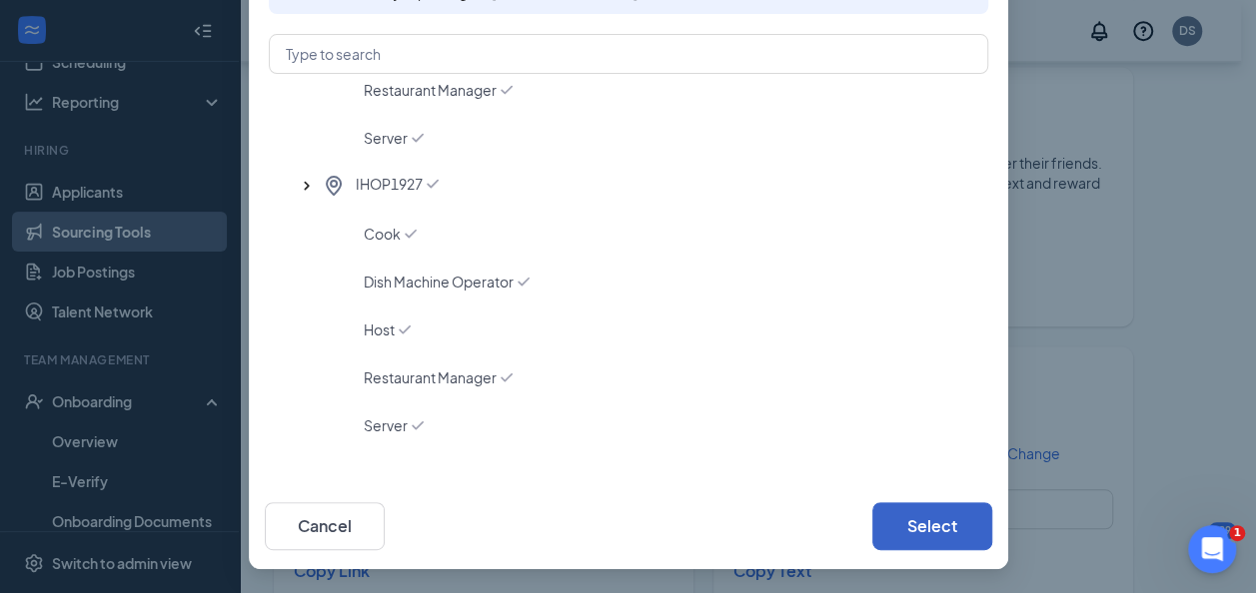
click at [953, 520] on button "Select" at bounding box center [932, 526] width 120 height 48
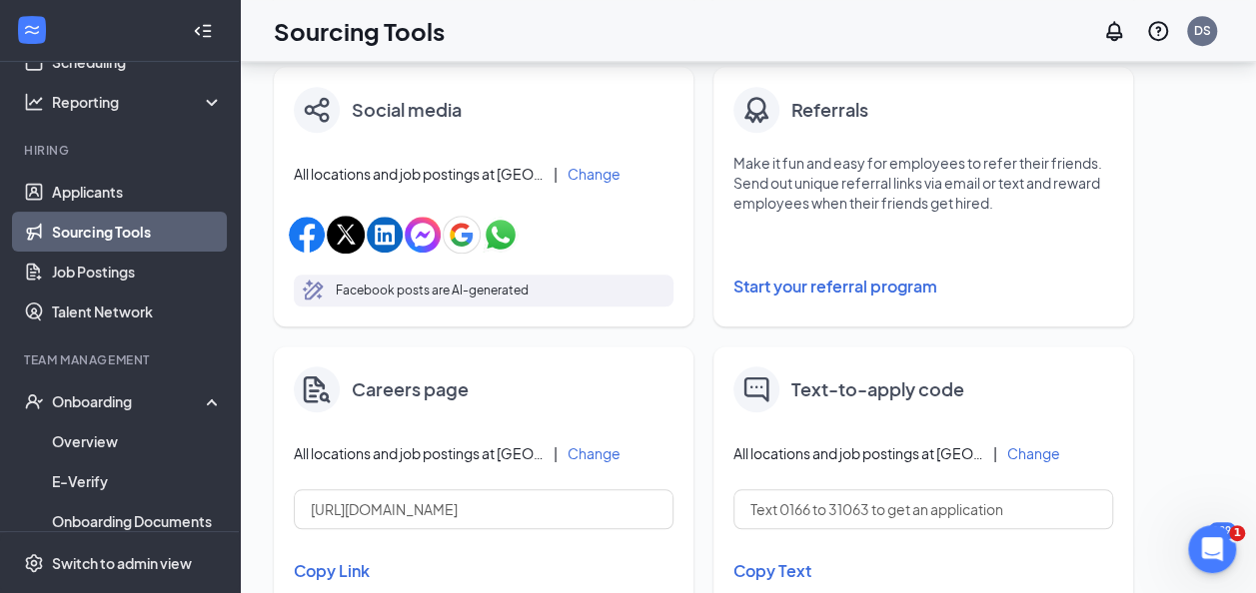
click at [585, 169] on button "Change" at bounding box center [593, 174] width 53 height 14
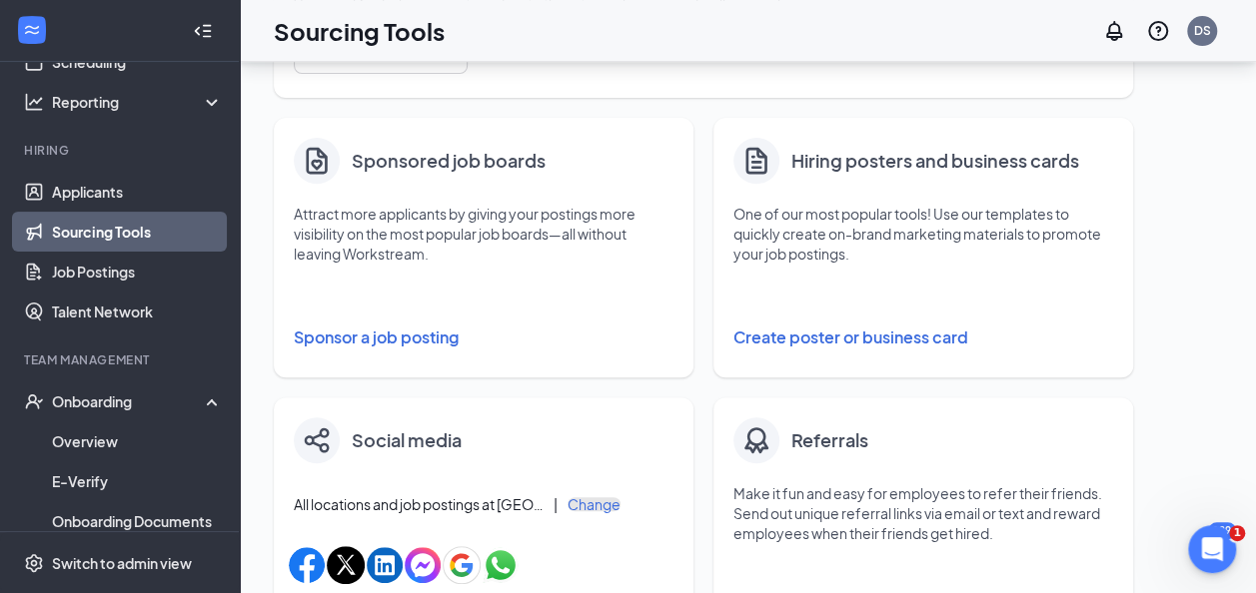
scroll to position [321, 0]
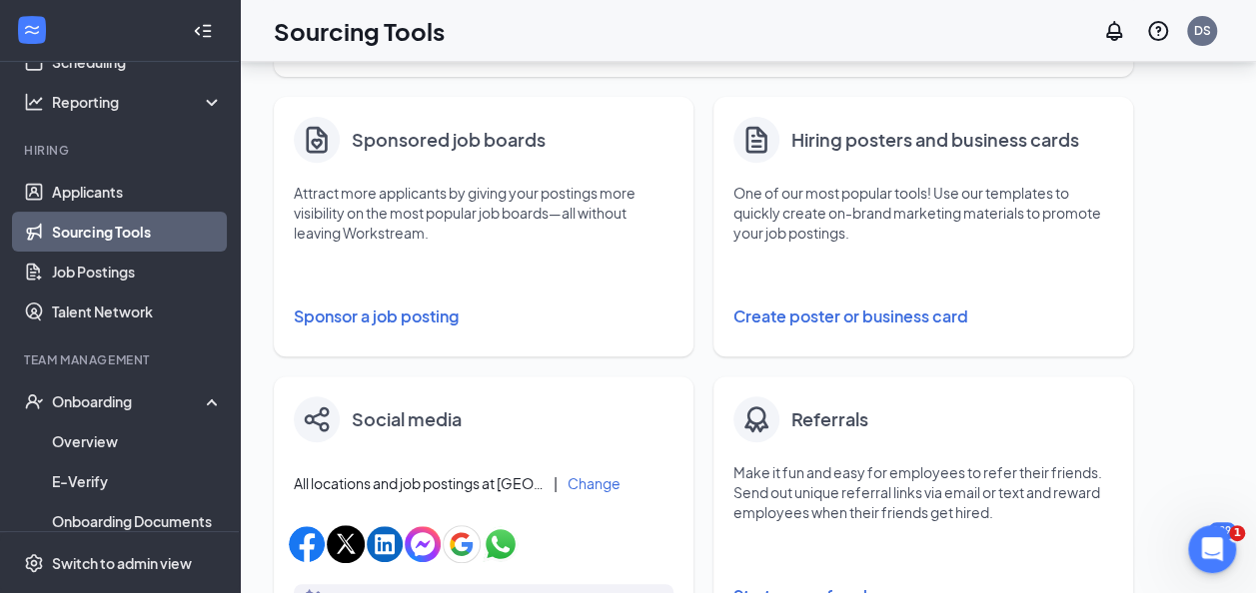
click at [914, 318] on button "Create poster or business card" at bounding box center [923, 317] width 380 height 40
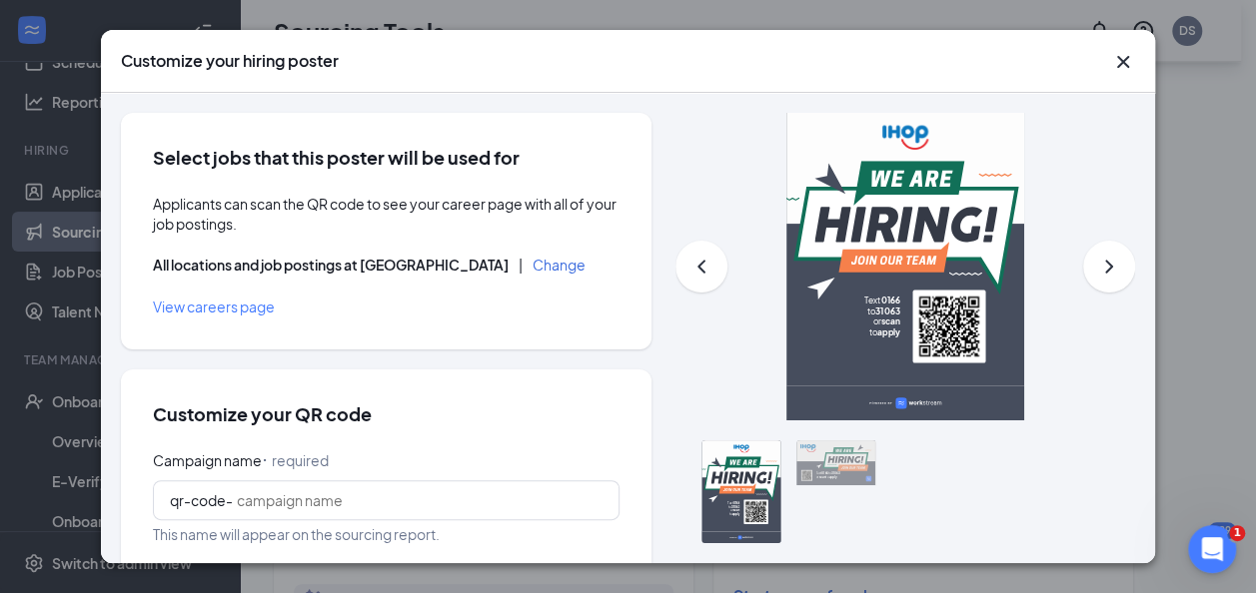
click at [232, 304] on span "View careers page" at bounding box center [214, 307] width 122 height 18
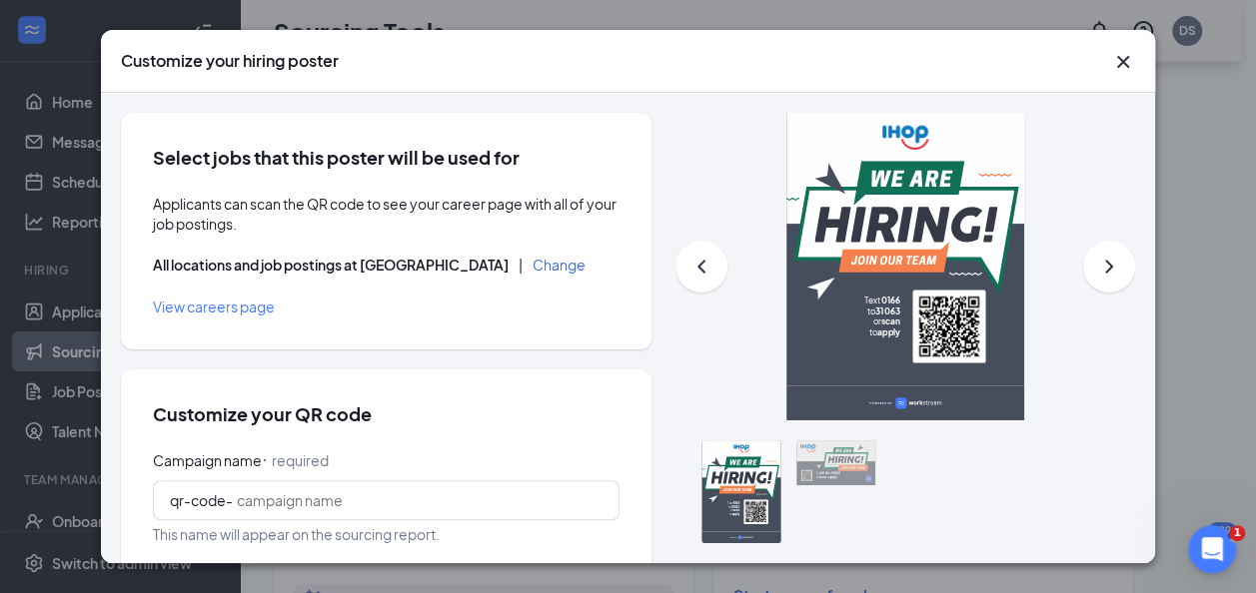
scroll to position [1754, 0]
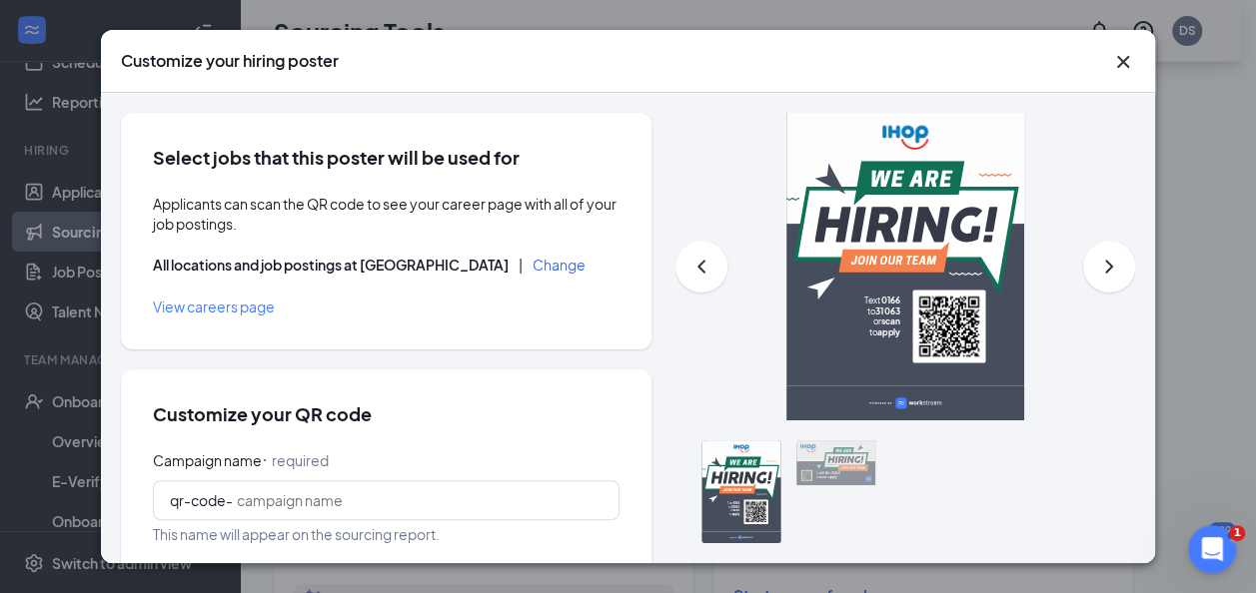
click at [1123, 61] on icon "Cross" at bounding box center [1123, 62] width 12 height 12
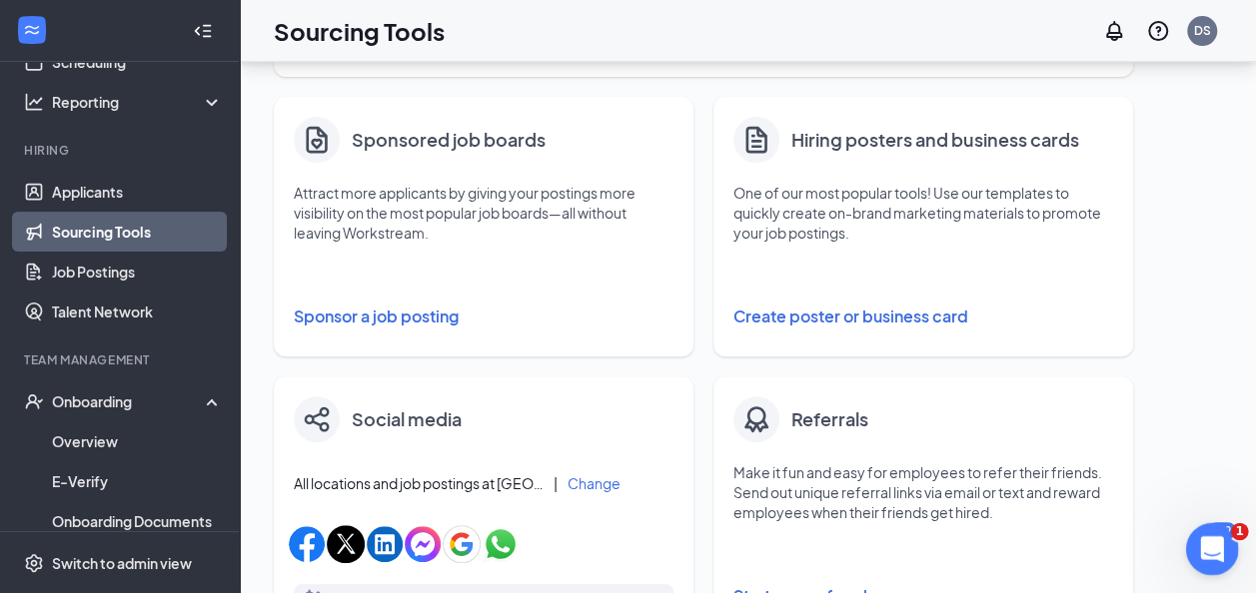
click at [1209, 541] on icon "Open Intercom Messenger" at bounding box center [1209, 546] width 14 height 16
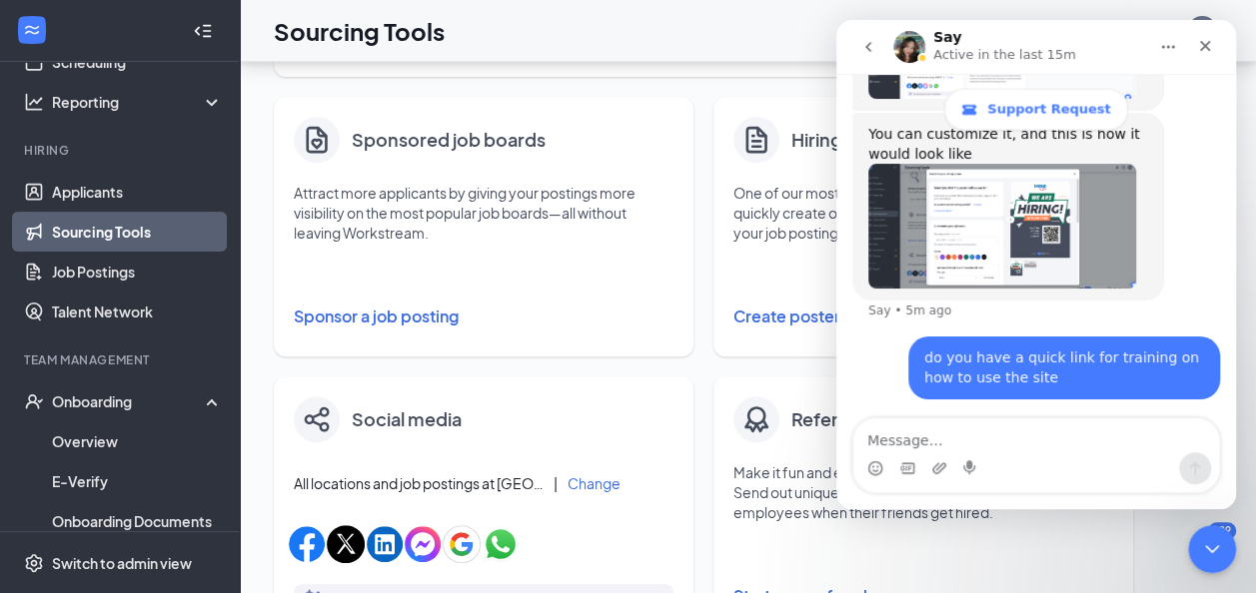
click at [1065, 464] on div "Intercom messenger" at bounding box center [1036, 469] width 366 height 32
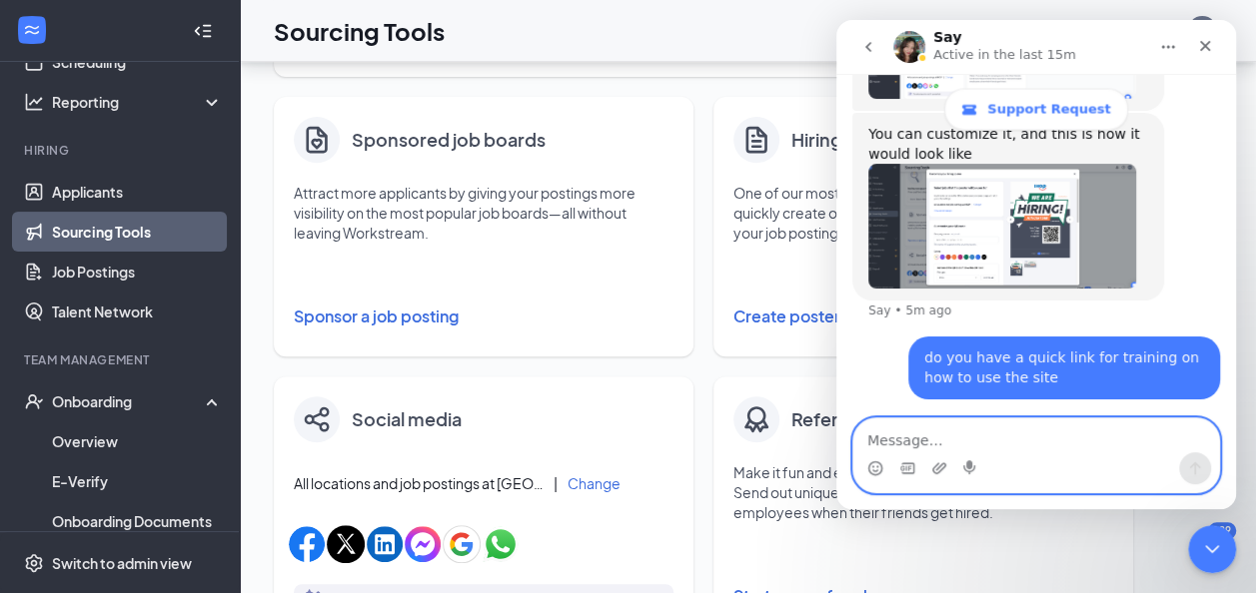
click at [1029, 442] on textarea "Message…" at bounding box center [1036, 436] width 366 height 34
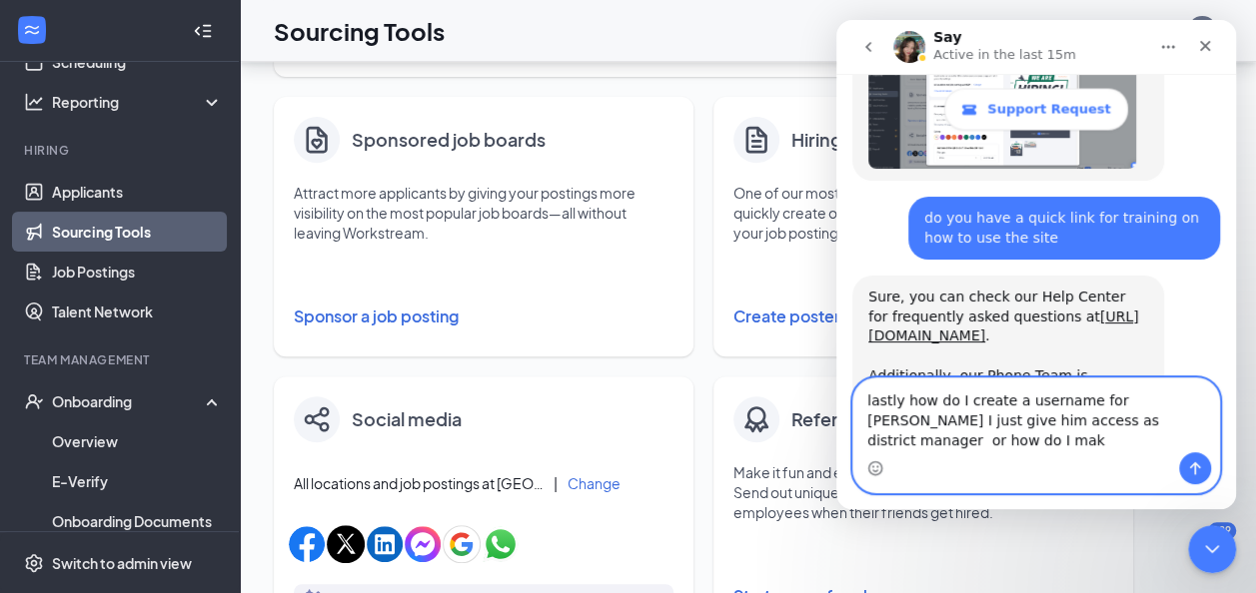
scroll to position [1894, 0]
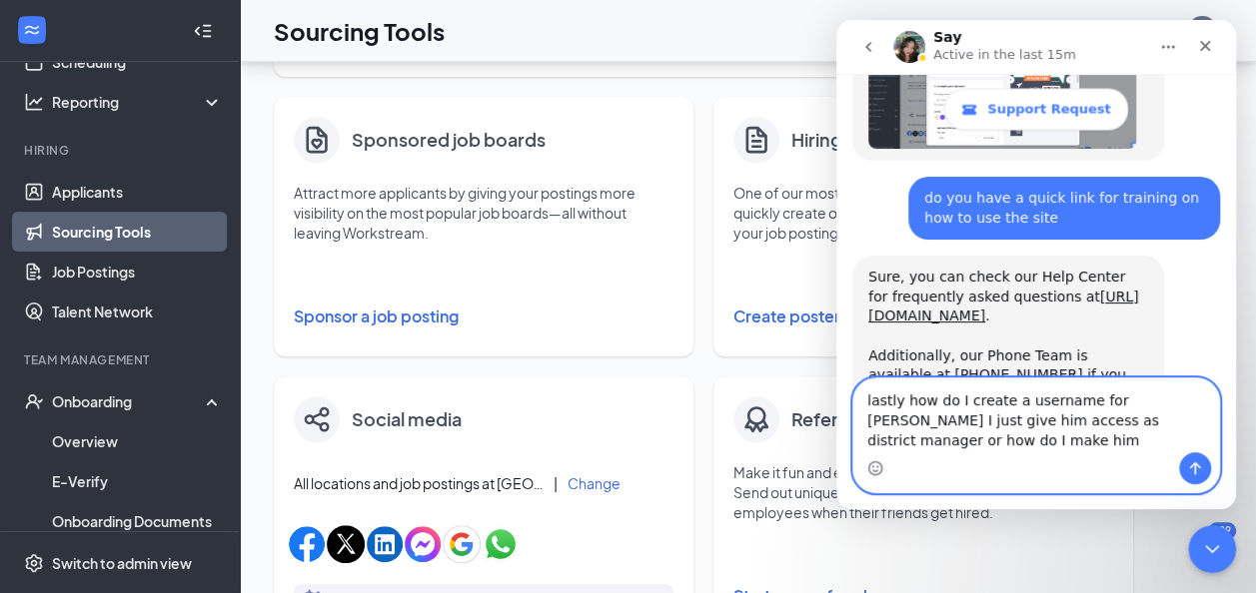
click at [1128, 422] on textarea "lastly how do I create a username for [PERSON_NAME] I just give him access as d…" at bounding box center [1036, 416] width 366 height 74
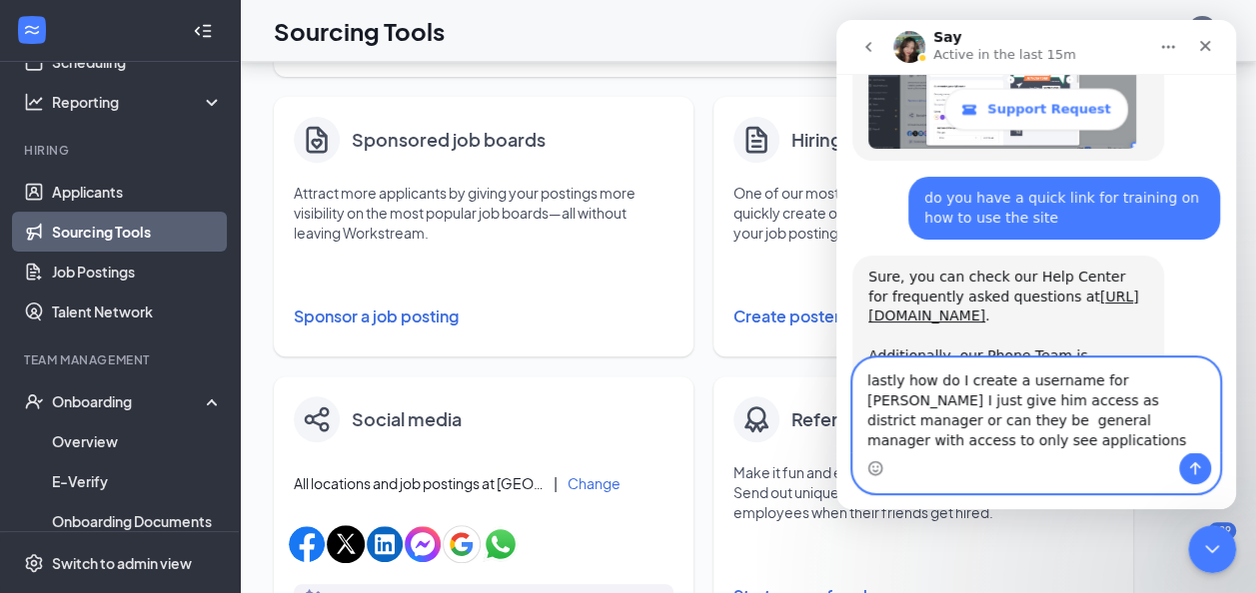
scroll to position [1914, 0]
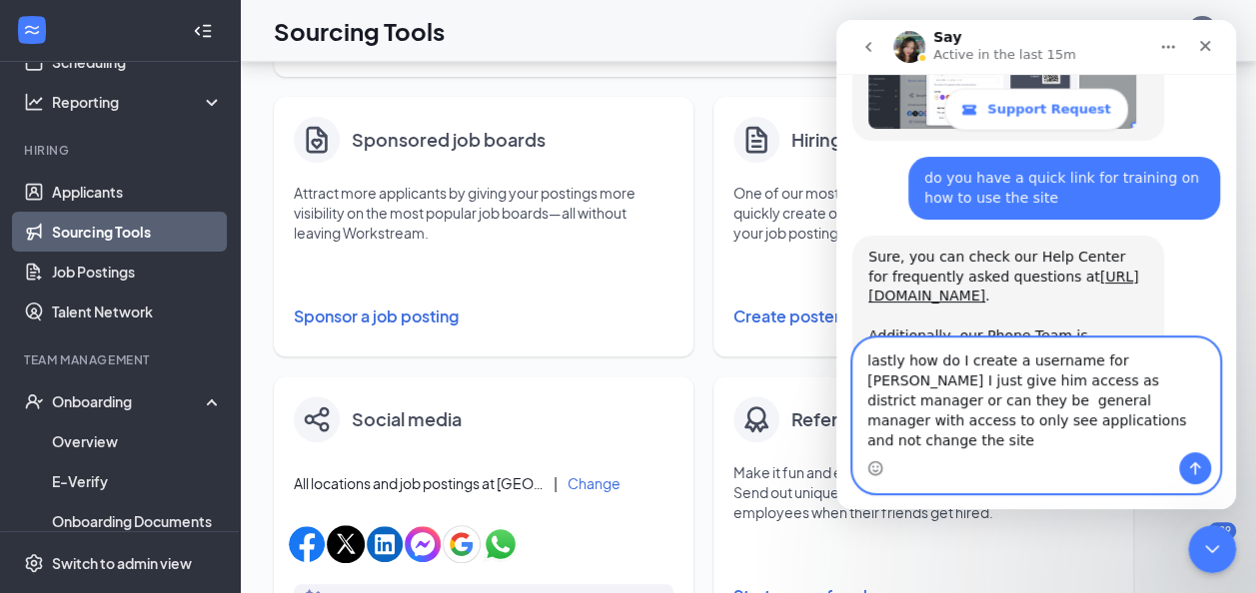
type textarea "lastly how do I create a username for [PERSON_NAME] I just give him access as d…"
click at [1204, 472] on button "Send a message…" at bounding box center [1195, 469] width 32 height 32
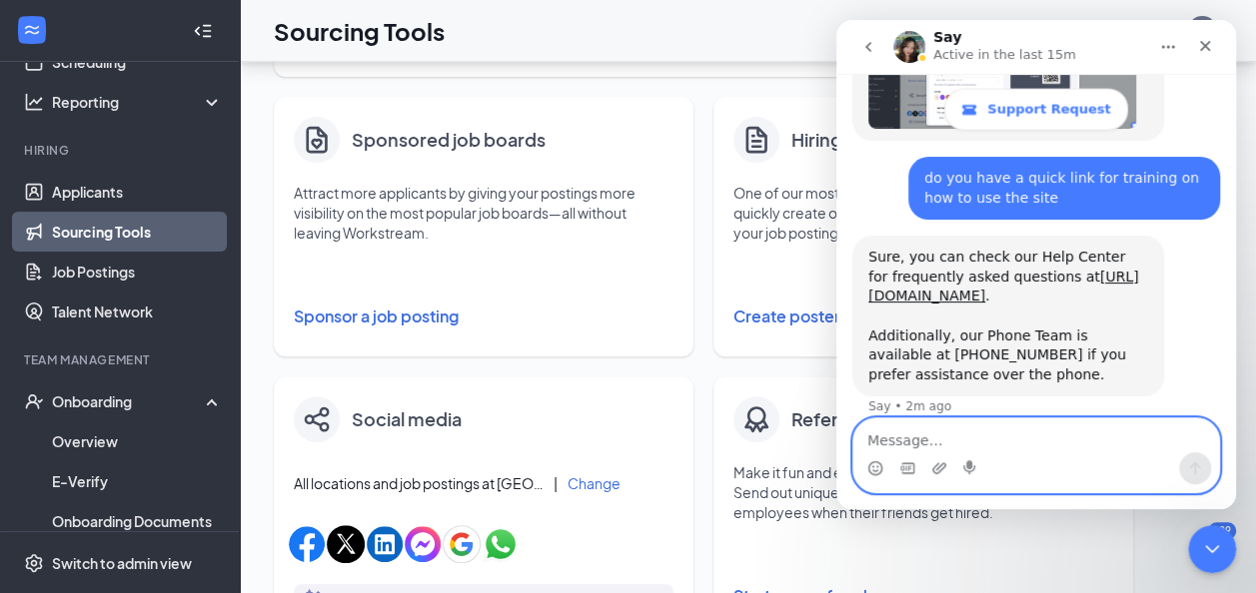
scroll to position [1992, 0]
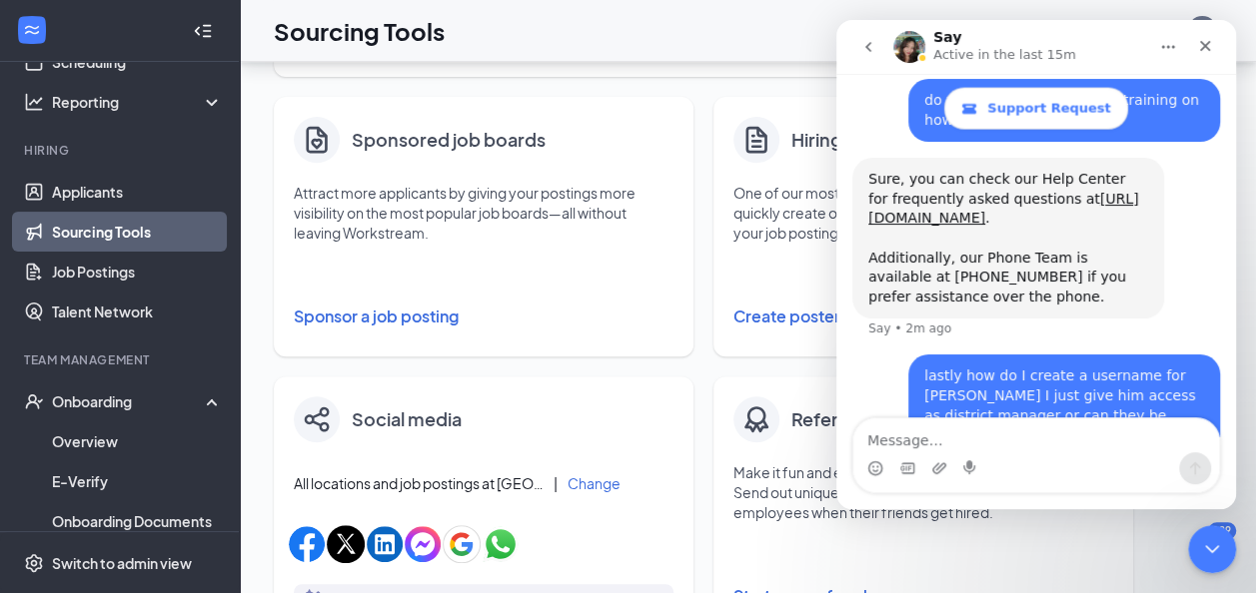
click at [1200, 49] on icon "Close" at bounding box center [1205, 46] width 16 height 16
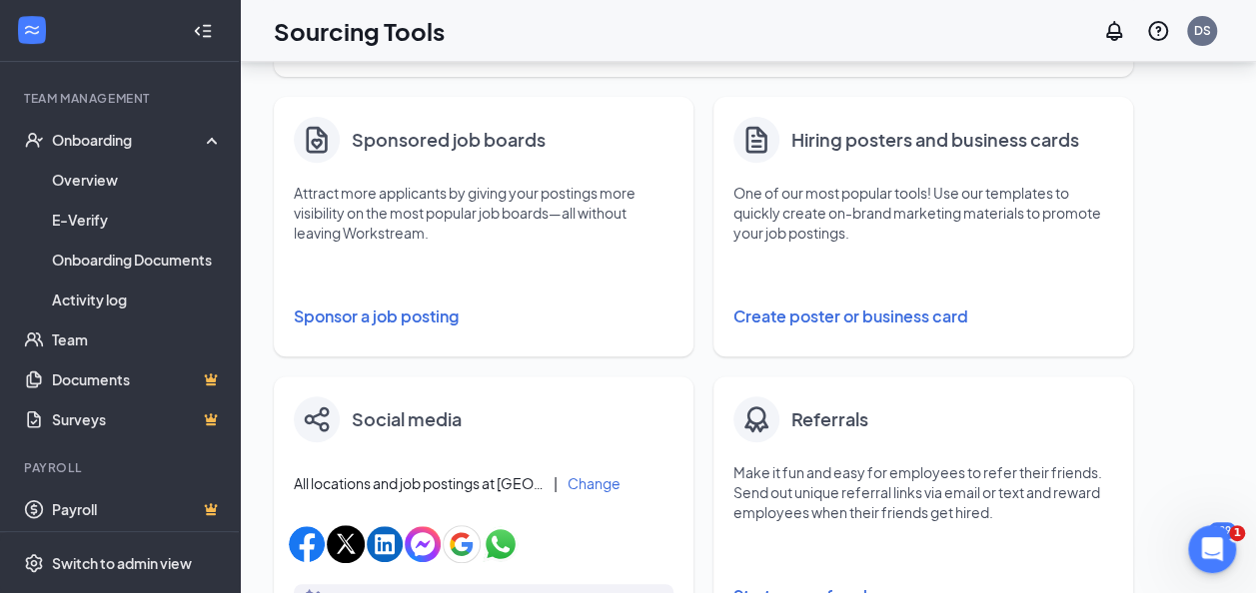
scroll to position [388, 0]
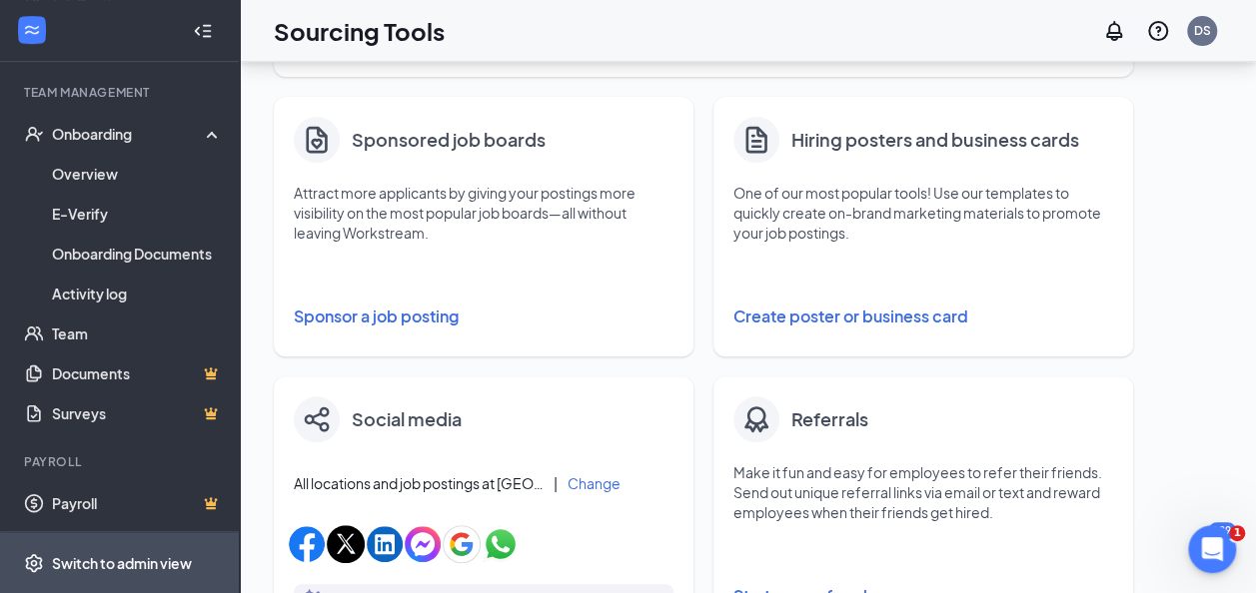
click at [159, 561] on div "Switch to admin view" at bounding box center [122, 563] width 140 height 20
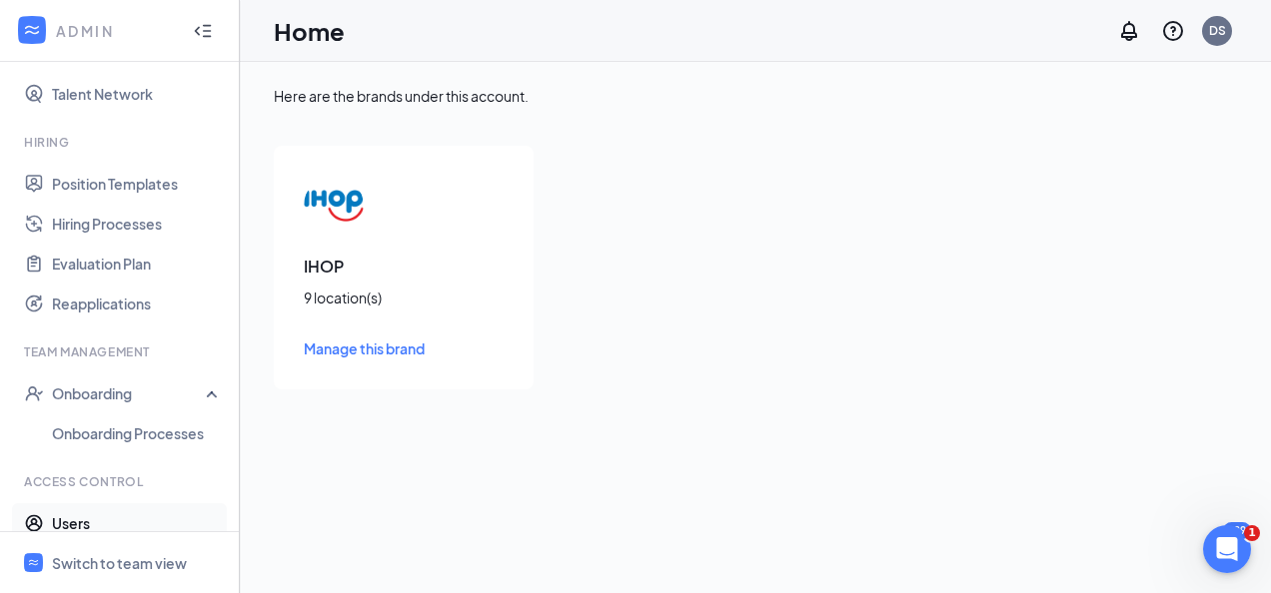
click at [55, 525] on link "Users" at bounding box center [137, 523] width 171 height 40
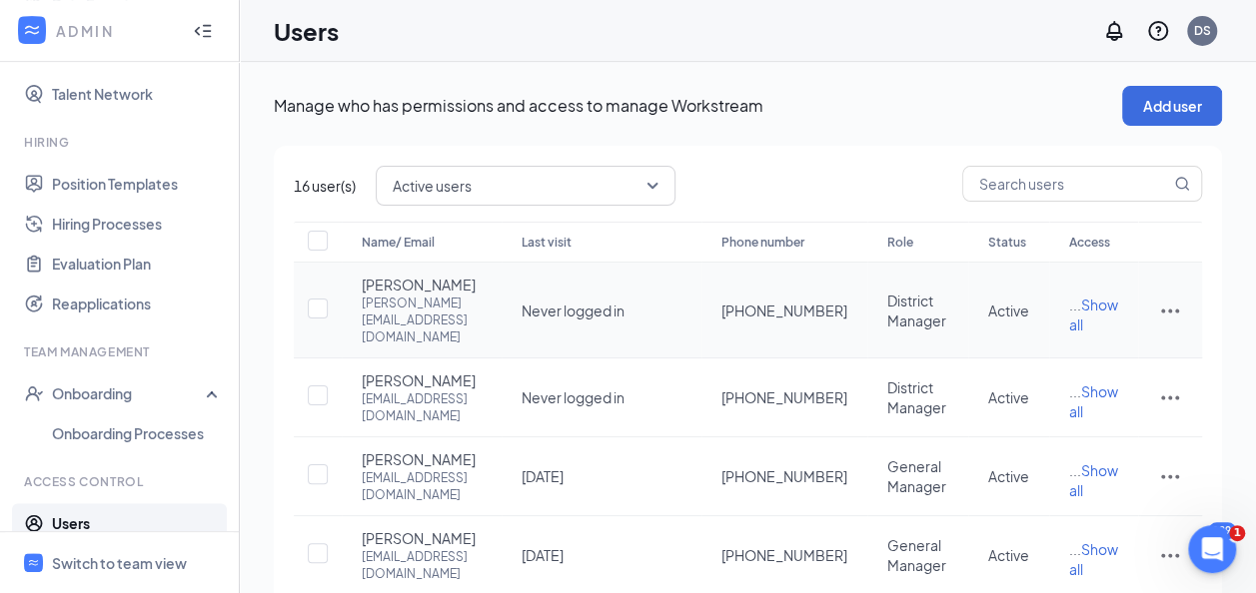
click at [1172, 304] on icon "ActionsIcon" at bounding box center [1170, 311] width 24 height 24
click at [1092, 349] on span "Edit user" at bounding box center [1069, 351] width 57 height 18
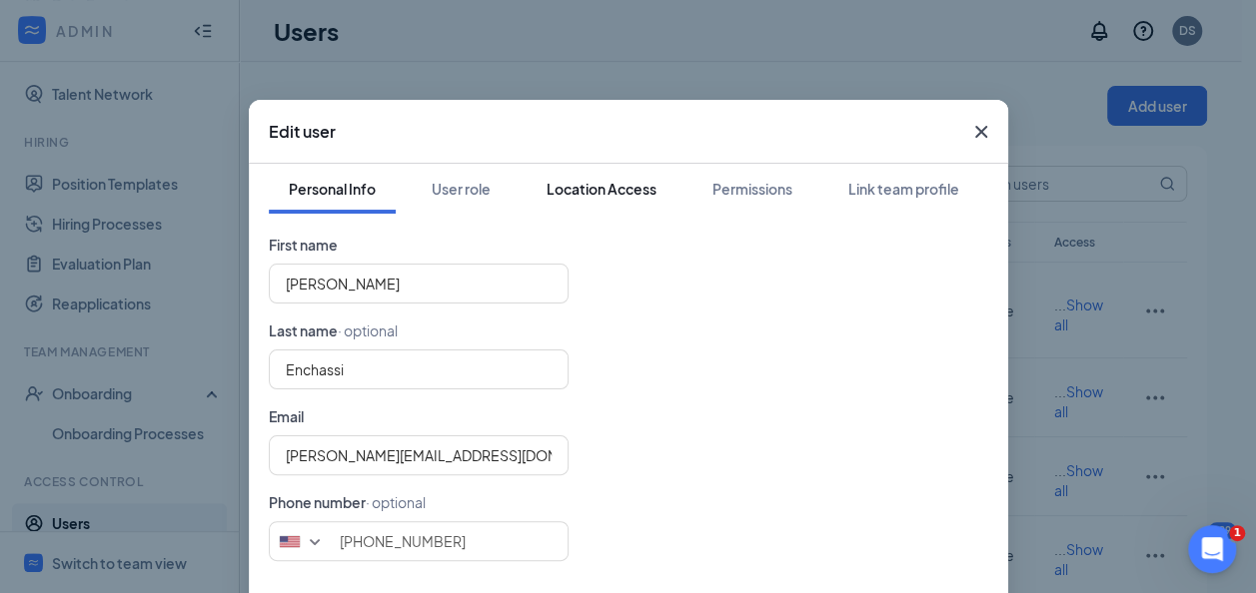
click at [619, 196] on div "Location Access" at bounding box center [601, 189] width 110 height 20
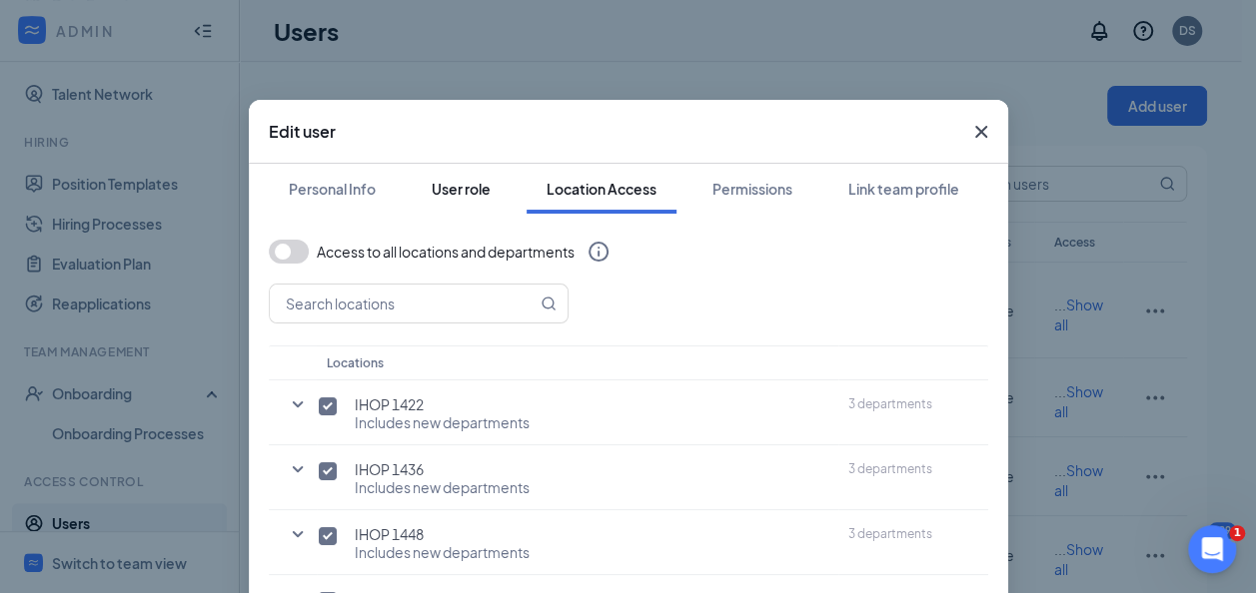
click at [449, 196] on div "User role" at bounding box center [461, 189] width 59 height 20
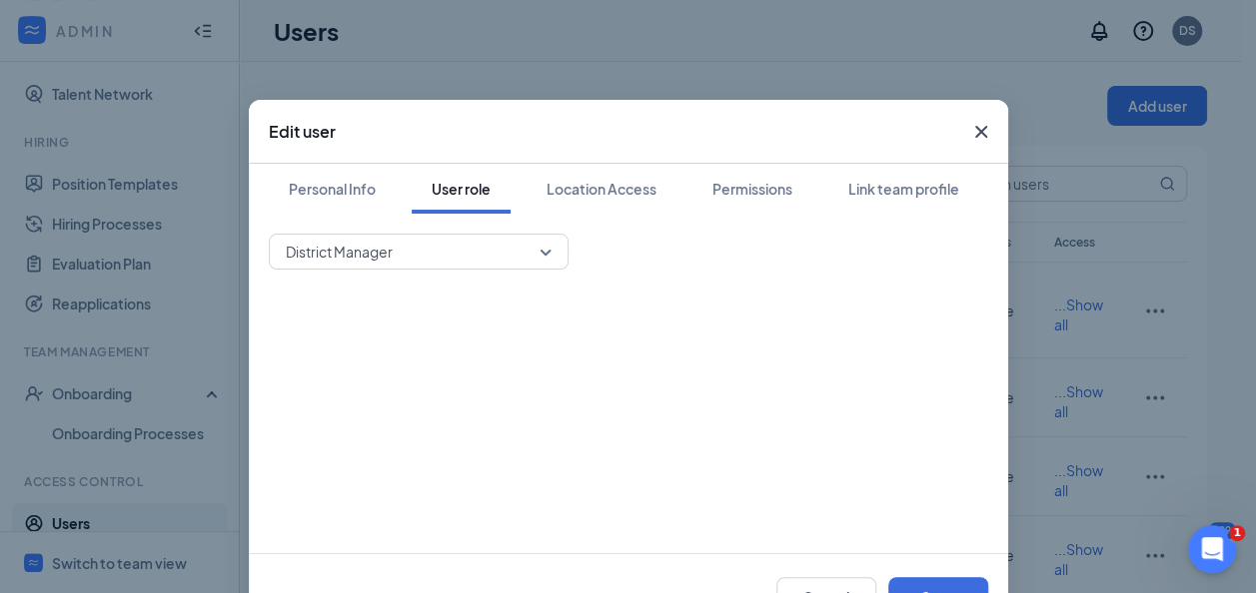
click at [531, 248] on span "District Manager" at bounding box center [419, 252] width 266 height 30
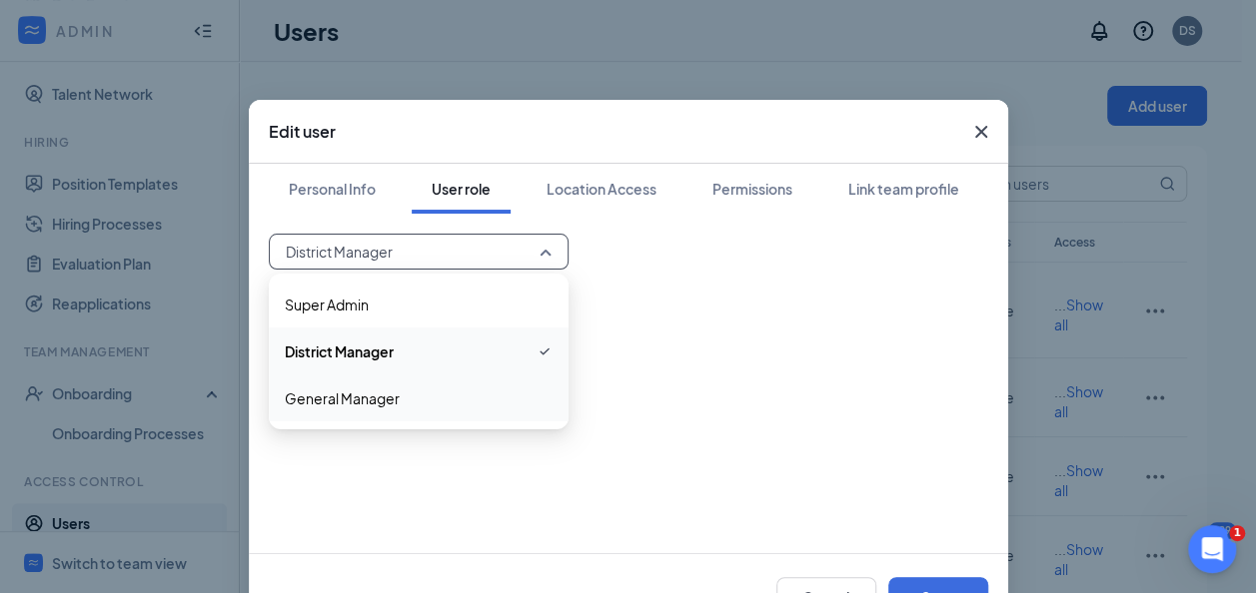
click at [398, 405] on span "General Manager" at bounding box center [419, 399] width 268 height 22
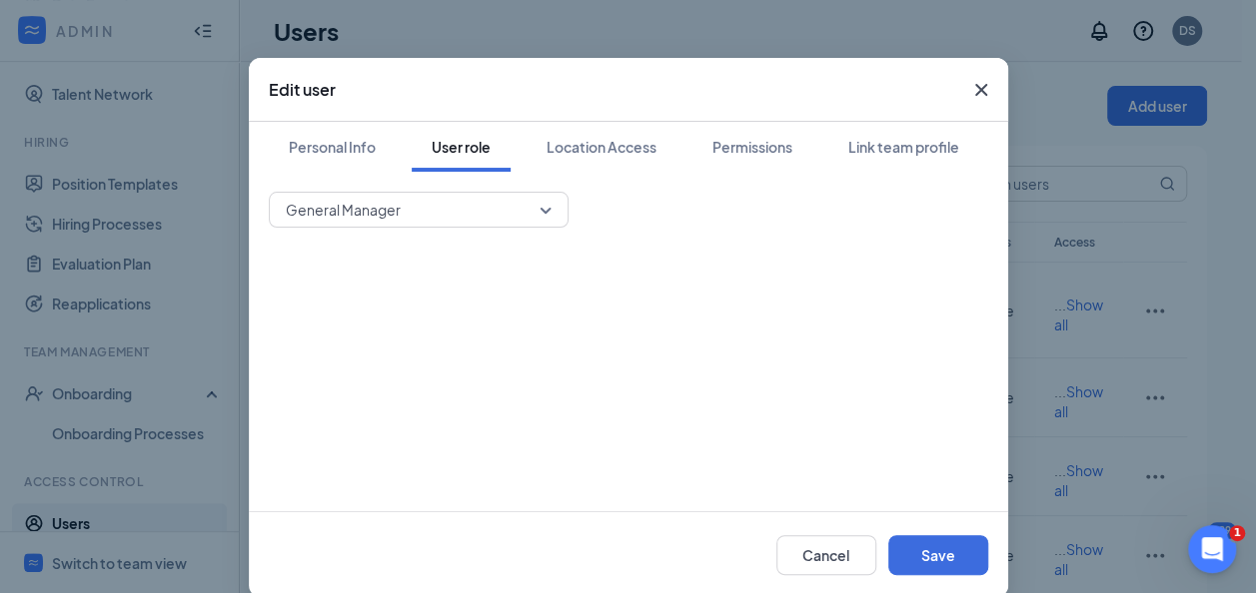
scroll to position [70, 0]
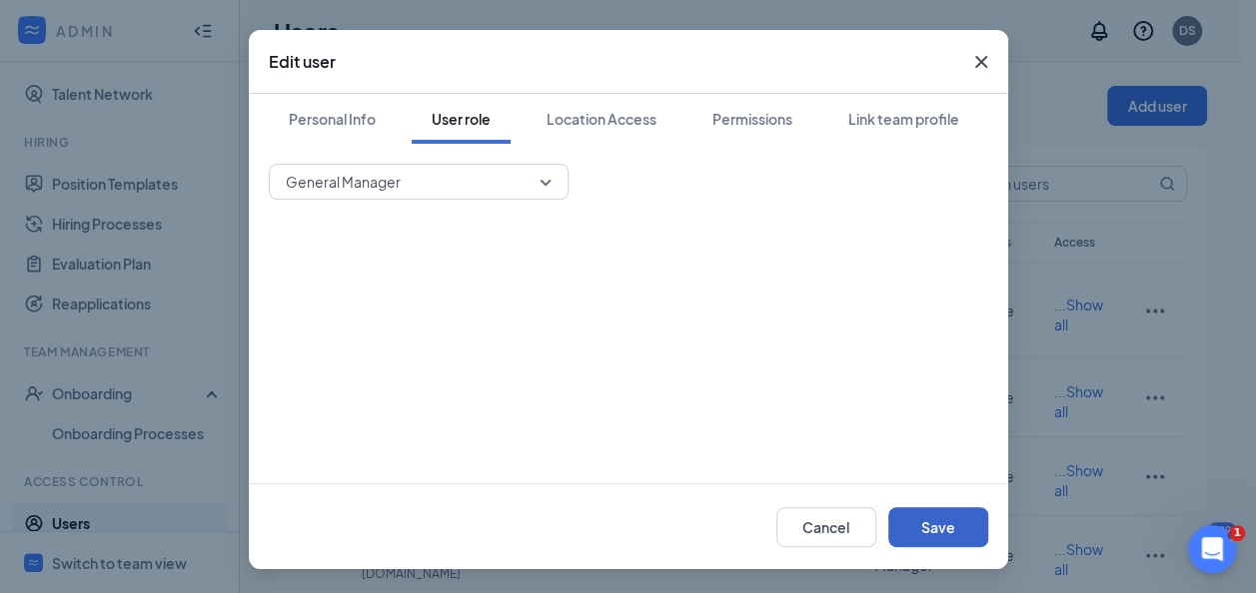
click at [953, 520] on button "Save" at bounding box center [938, 527] width 100 height 40
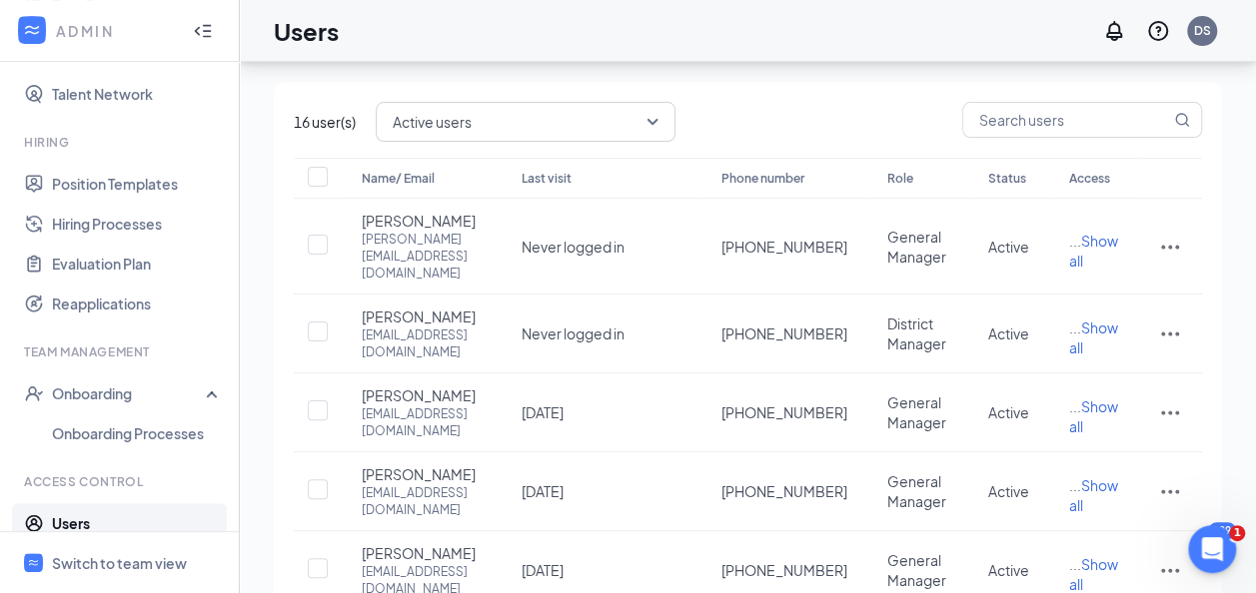
scroll to position [71, 0]
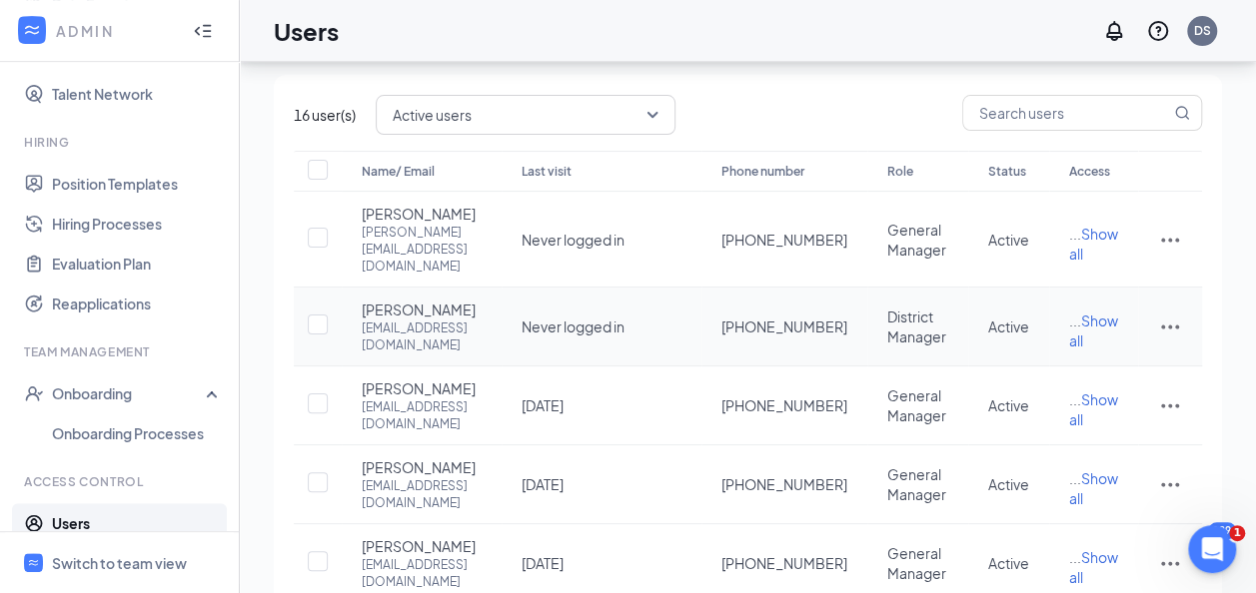
click at [1174, 315] on icon "ActionsIcon" at bounding box center [1170, 327] width 24 height 24
click at [1097, 347] on span "Edit user" at bounding box center [1069, 353] width 57 height 18
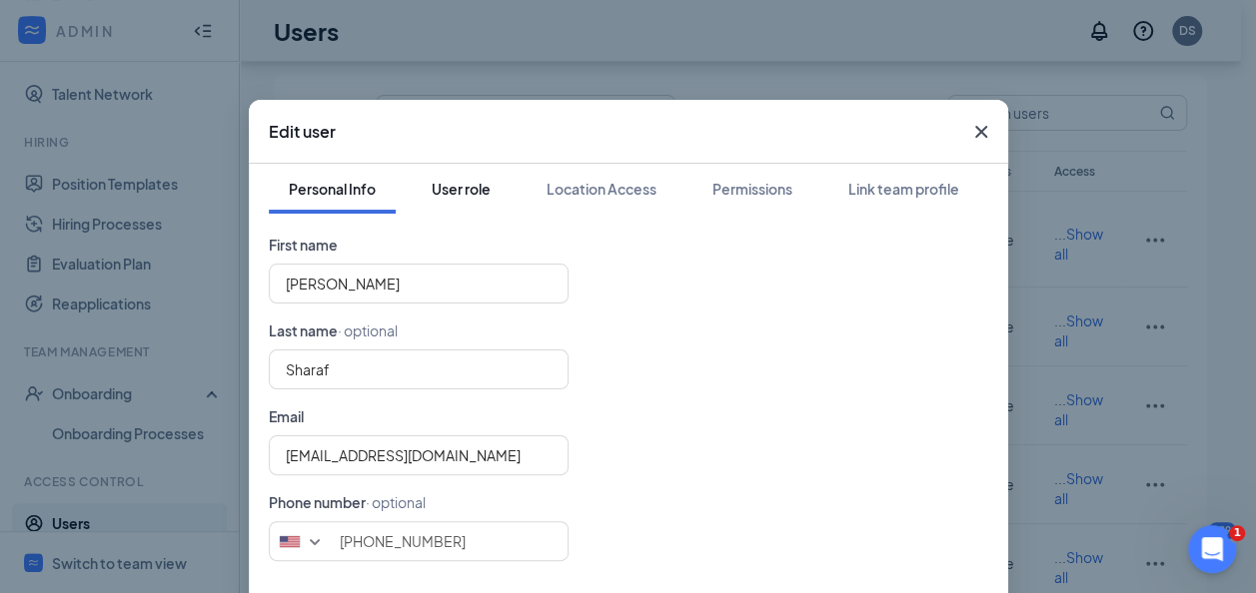
click at [442, 184] on div "User role" at bounding box center [461, 189] width 59 height 20
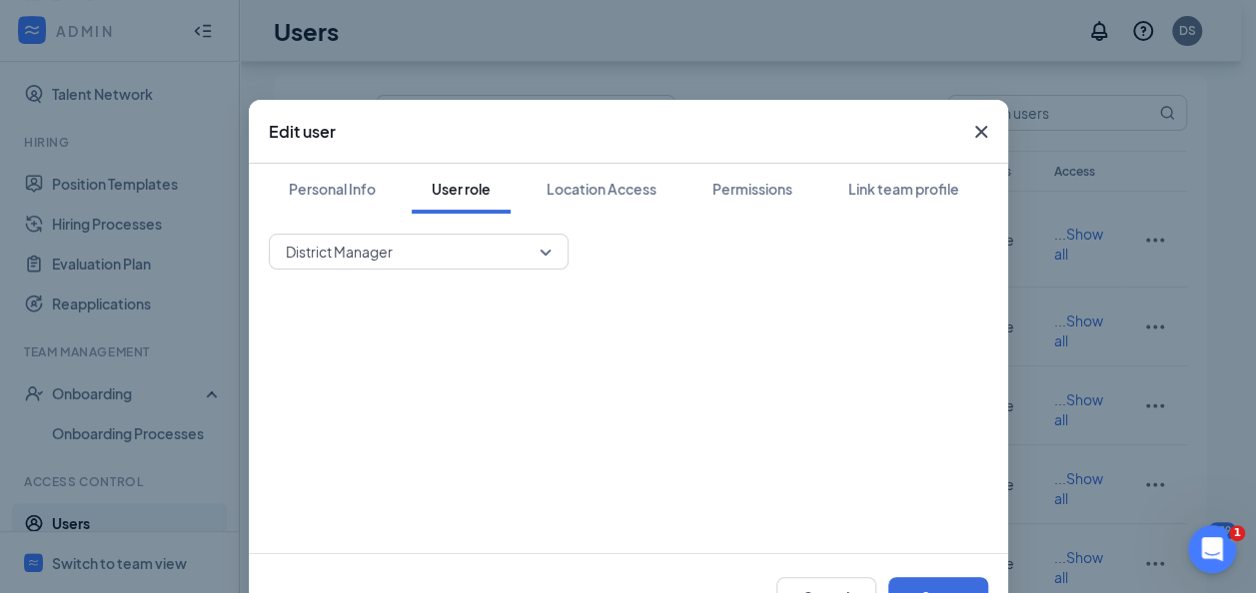
click at [544, 250] on div "District Manager" at bounding box center [419, 252] width 300 height 36
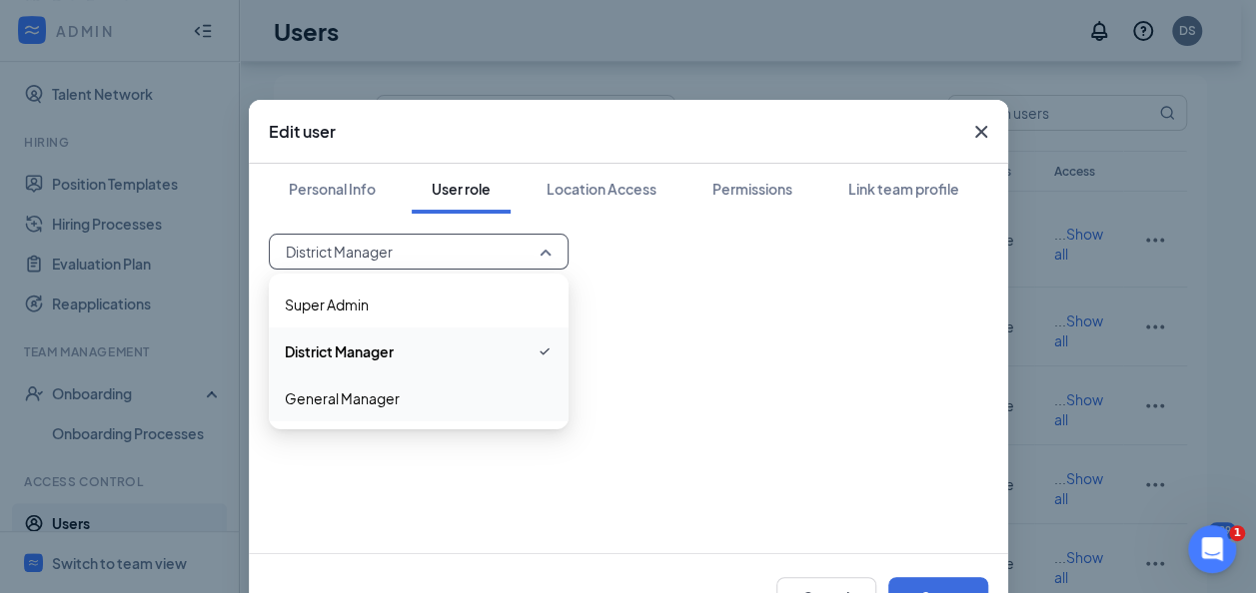
click at [390, 397] on span "General Manager" at bounding box center [419, 399] width 268 height 22
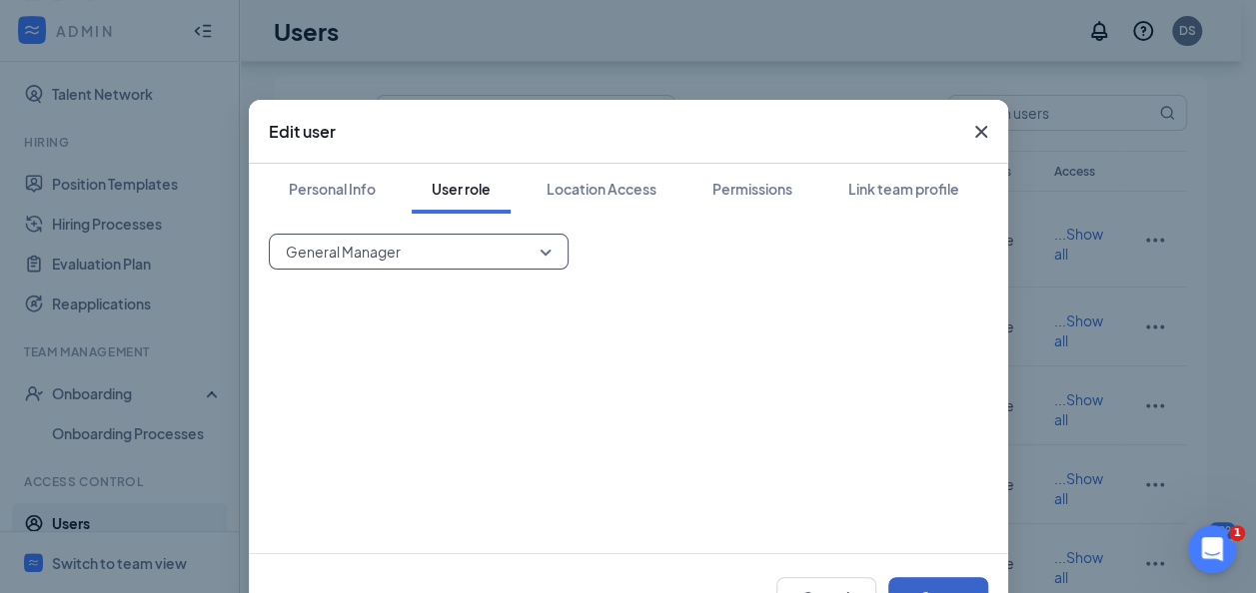
click at [913, 583] on button "Save" at bounding box center [938, 597] width 100 height 40
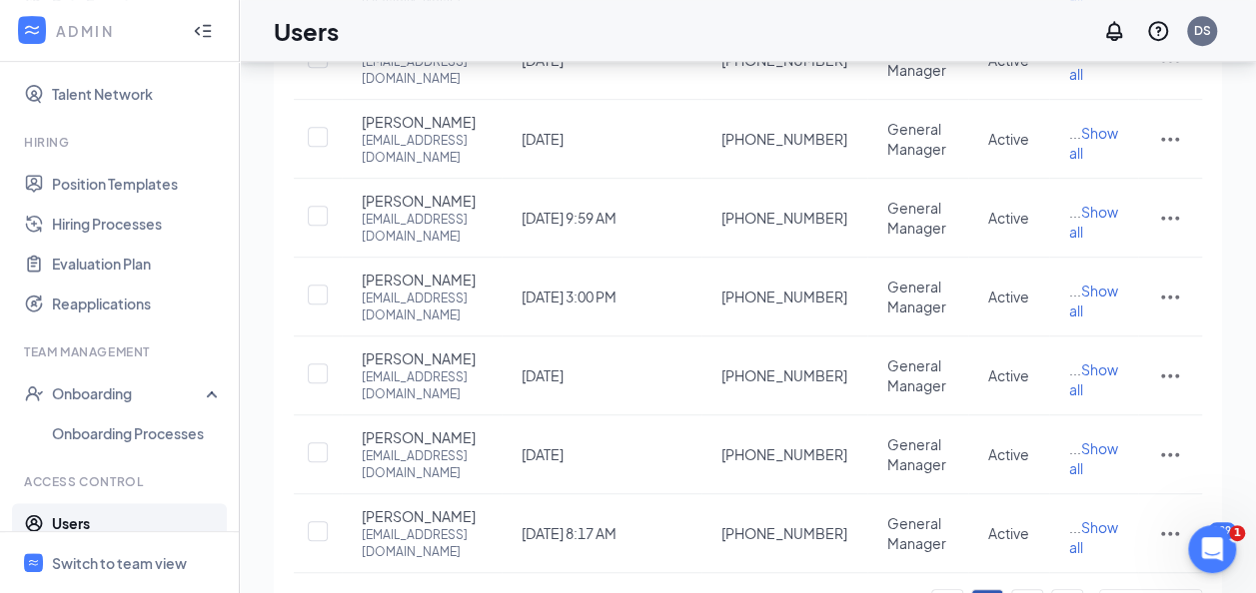
scroll to position [496, 0]
click at [1030, 589] on link "2" at bounding box center [1027, 604] width 30 height 30
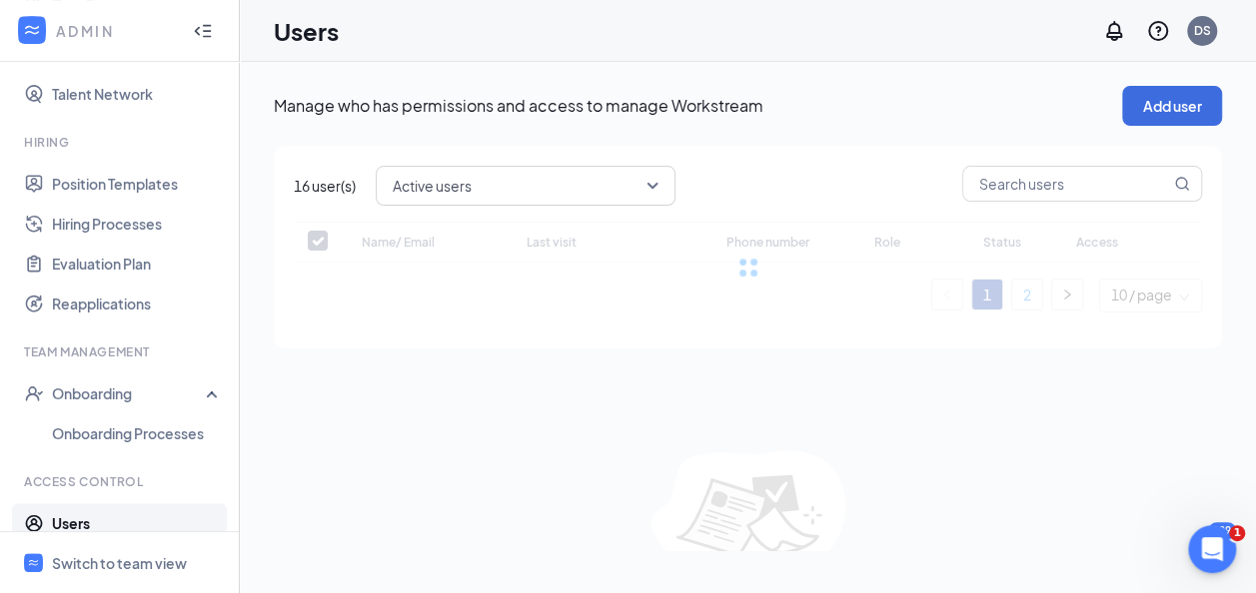
scroll to position [0, 0]
checkbox input "false"
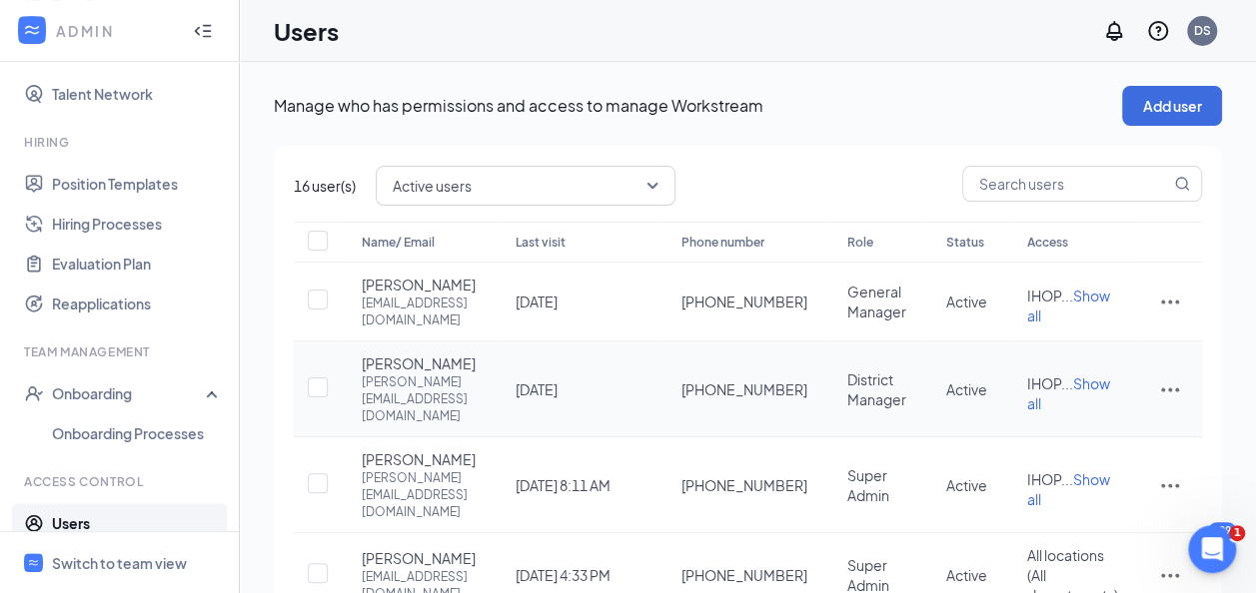
click at [1162, 391] on icon "ActionsIcon" at bounding box center [1170, 390] width 24 height 24
click at [1088, 448] on span "Edit user" at bounding box center [1069, 442] width 57 height 18
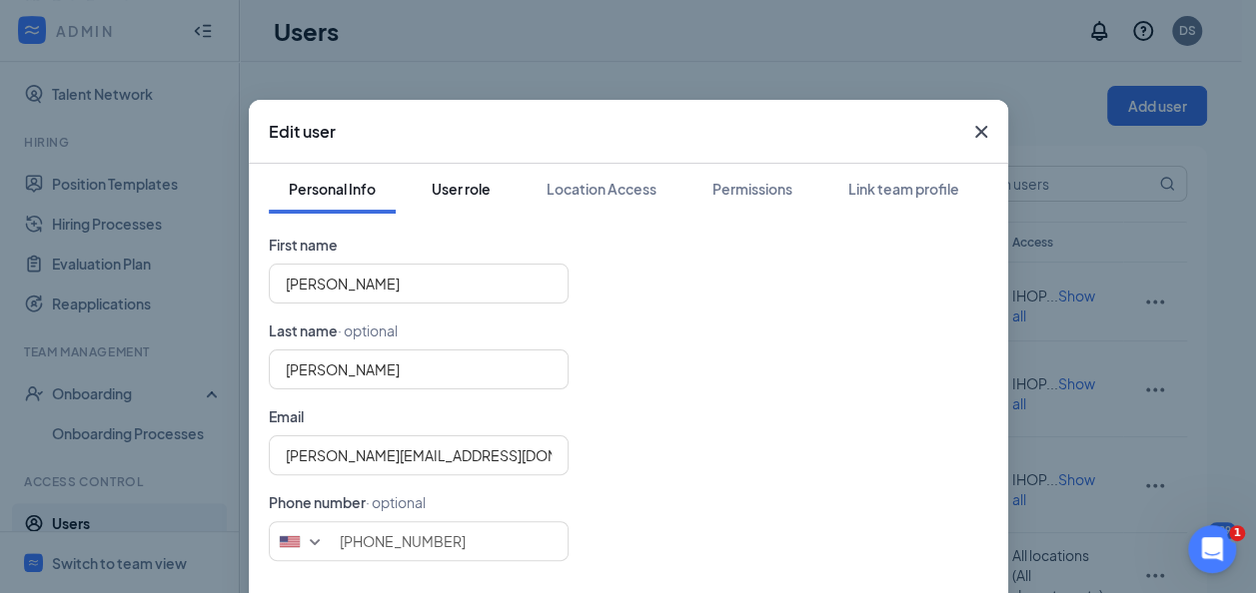
click at [462, 194] on div "User role" at bounding box center [461, 189] width 59 height 20
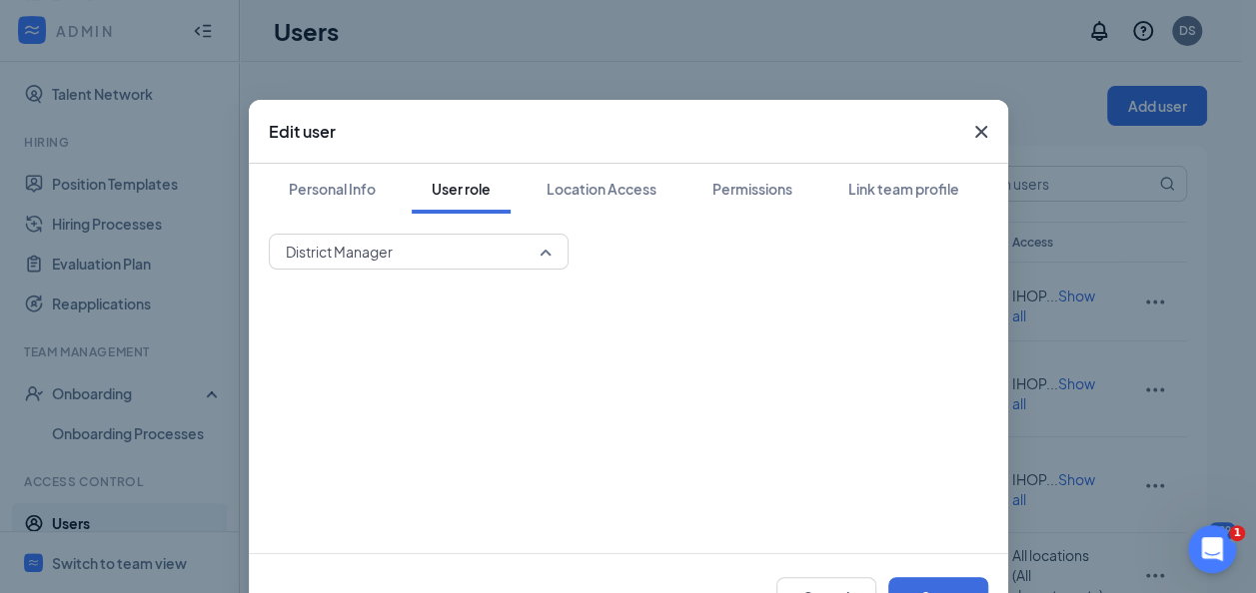
click at [540, 251] on span "District Manager" at bounding box center [419, 252] width 266 height 30
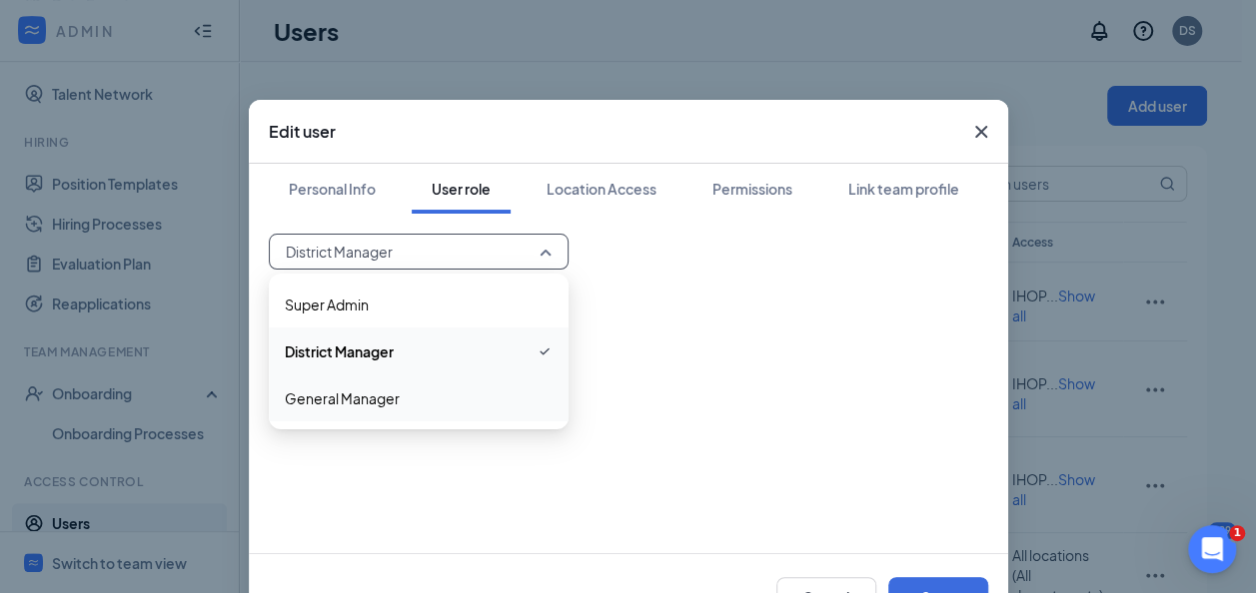
click at [386, 395] on span "General Manager" at bounding box center [342, 399] width 115 height 22
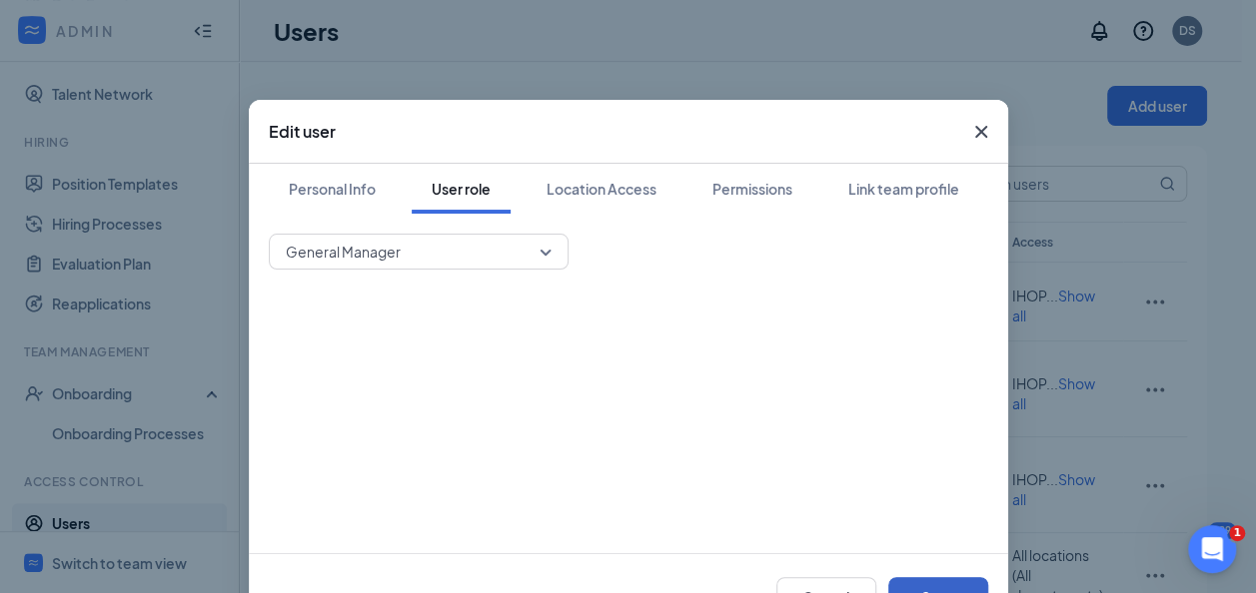
click at [939, 591] on button "Save" at bounding box center [938, 597] width 100 height 40
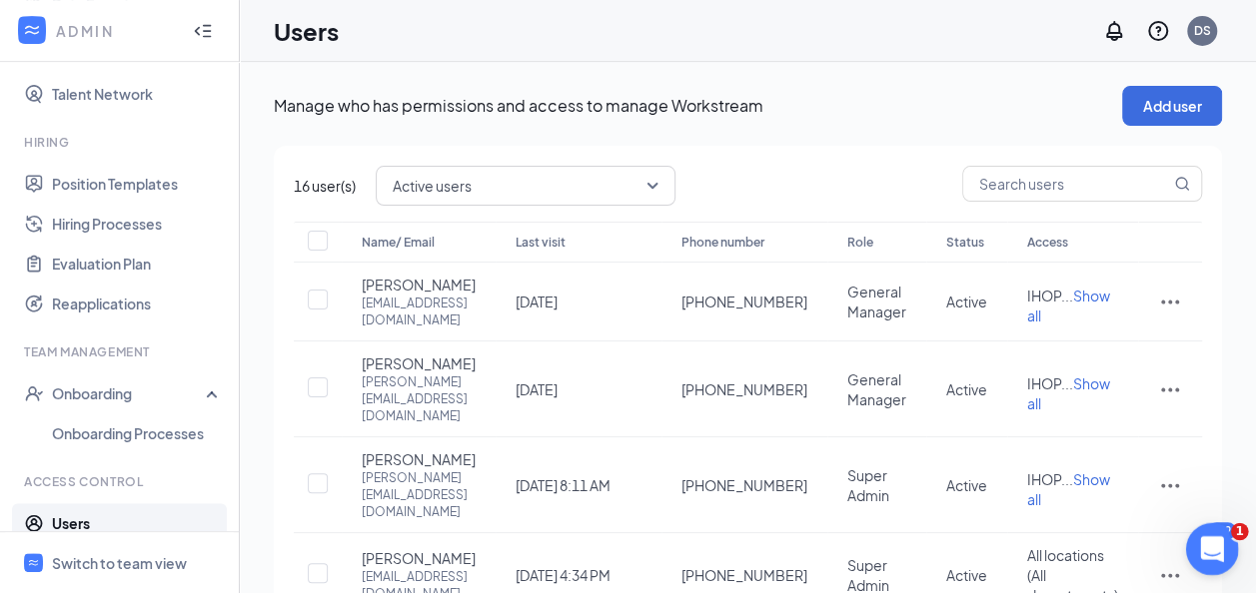
click at [1208, 531] on icon "Open Intercom Messenger" at bounding box center [1209, 546] width 33 height 33
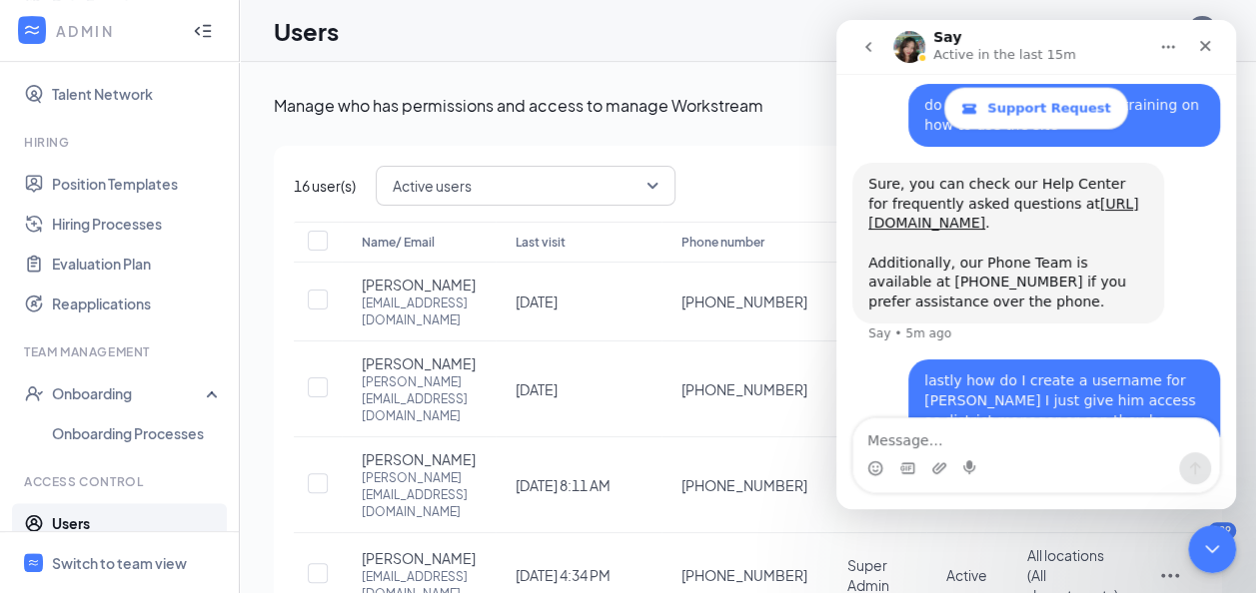
scroll to position [1992, 0]
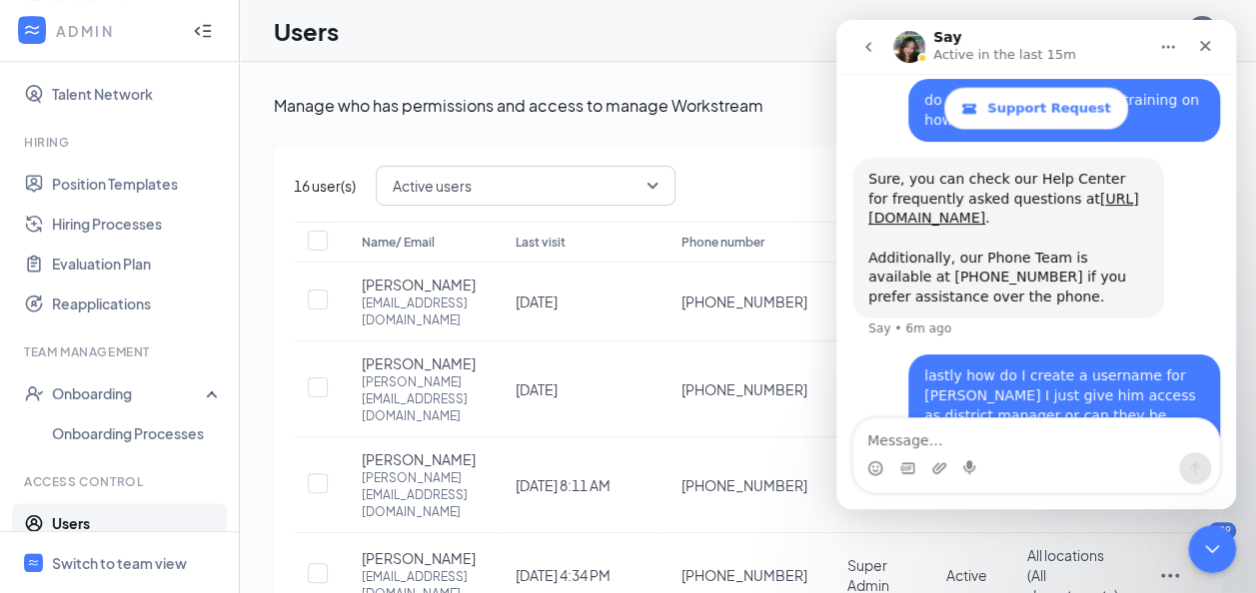
click at [862, 50] on icon "go back" at bounding box center [868, 47] width 16 height 16
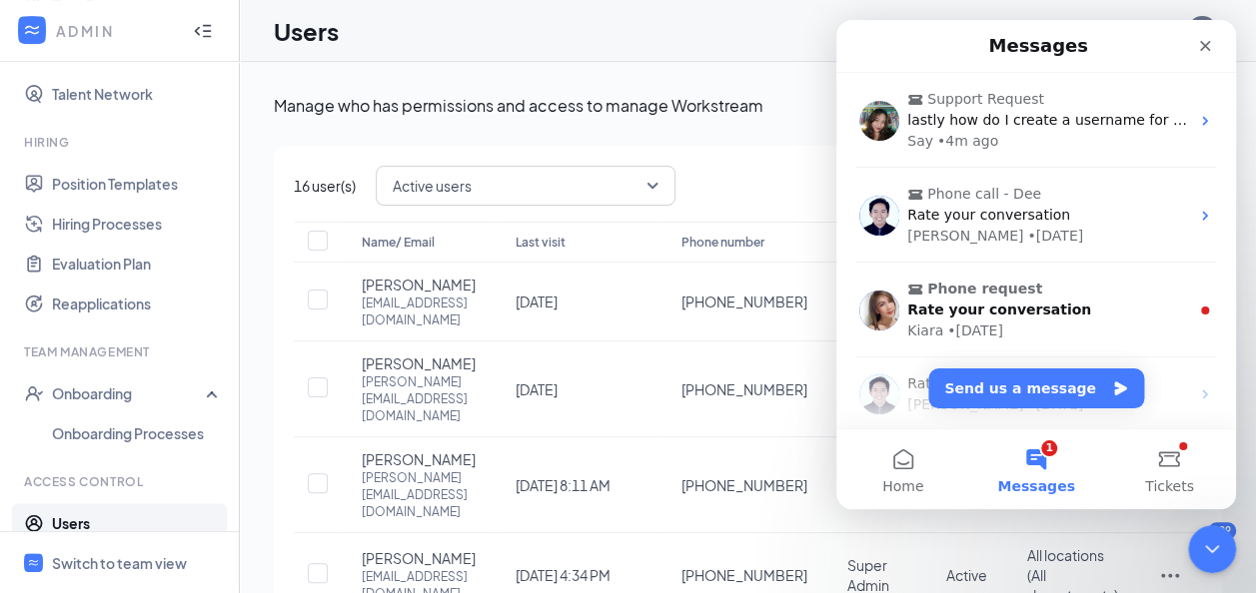
click at [791, 44] on div "Users DS" at bounding box center [748, 31] width 1016 height 62
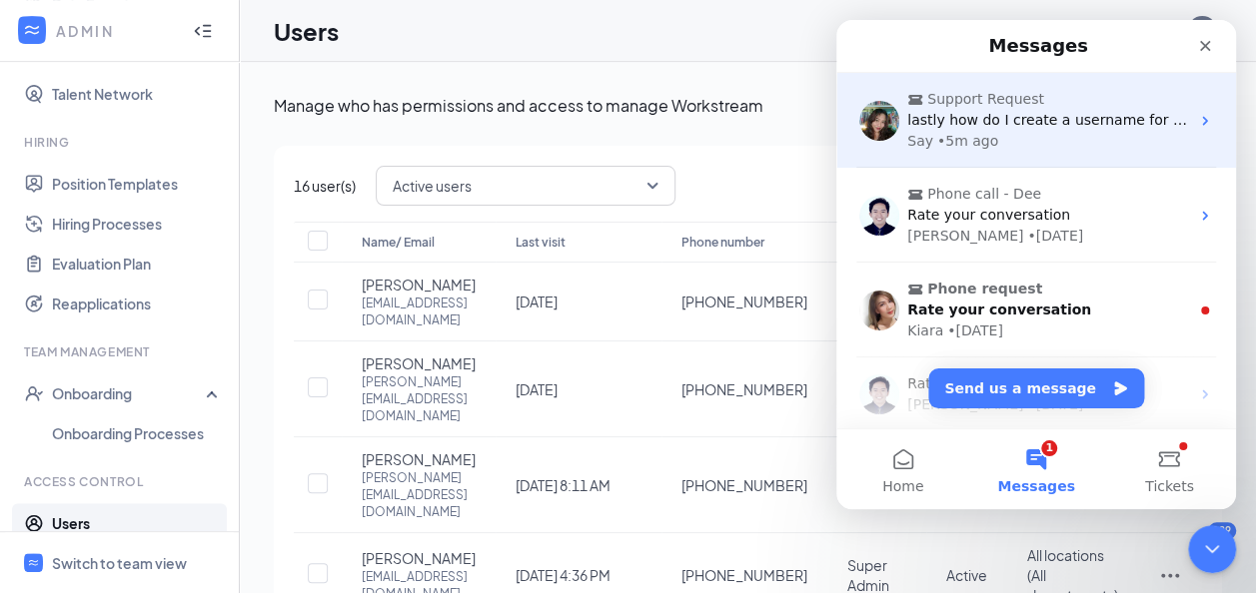
click at [972, 102] on span "Support Request" at bounding box center [985, 99] width 117 height 21
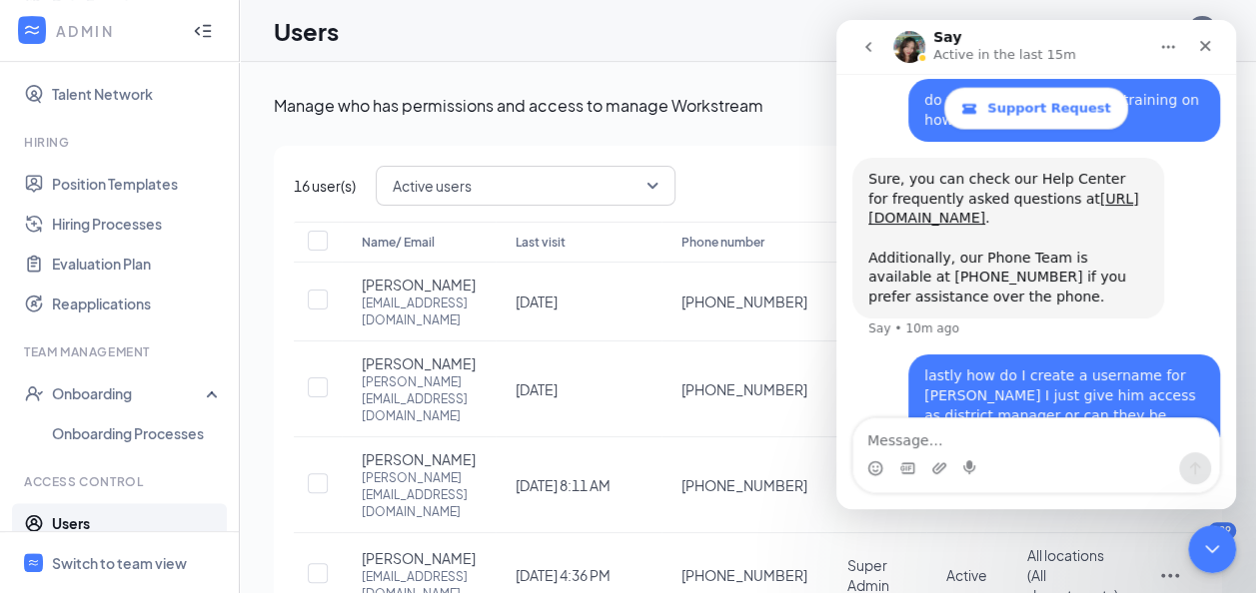
scroll to position [2069, 0]
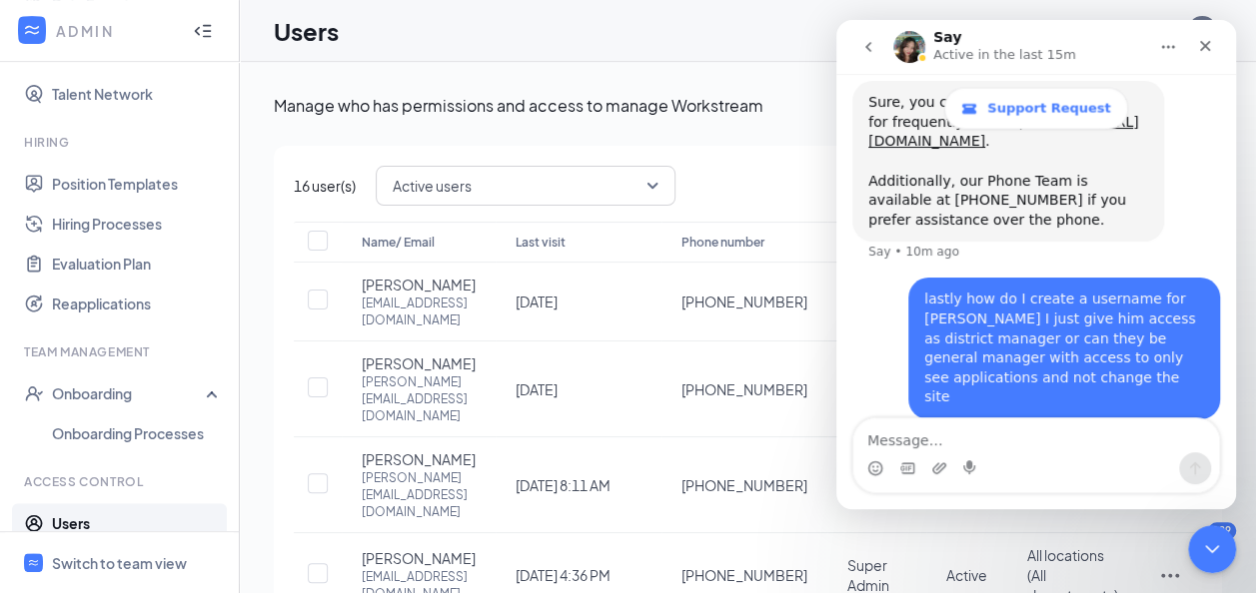
click at [1069, 292] on div "lastly how do I create a username for [PERSON_NAME] I just give him access as d…" at bounding box center [1064, 349] width 280 height 118
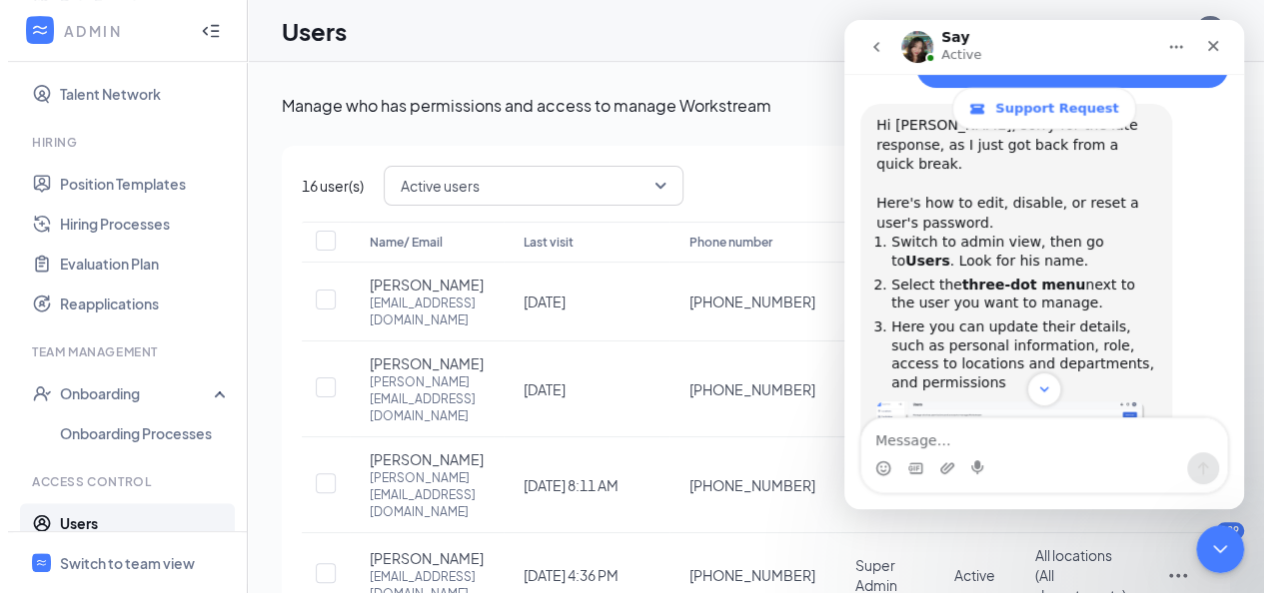
scroll to position [2382, 0]
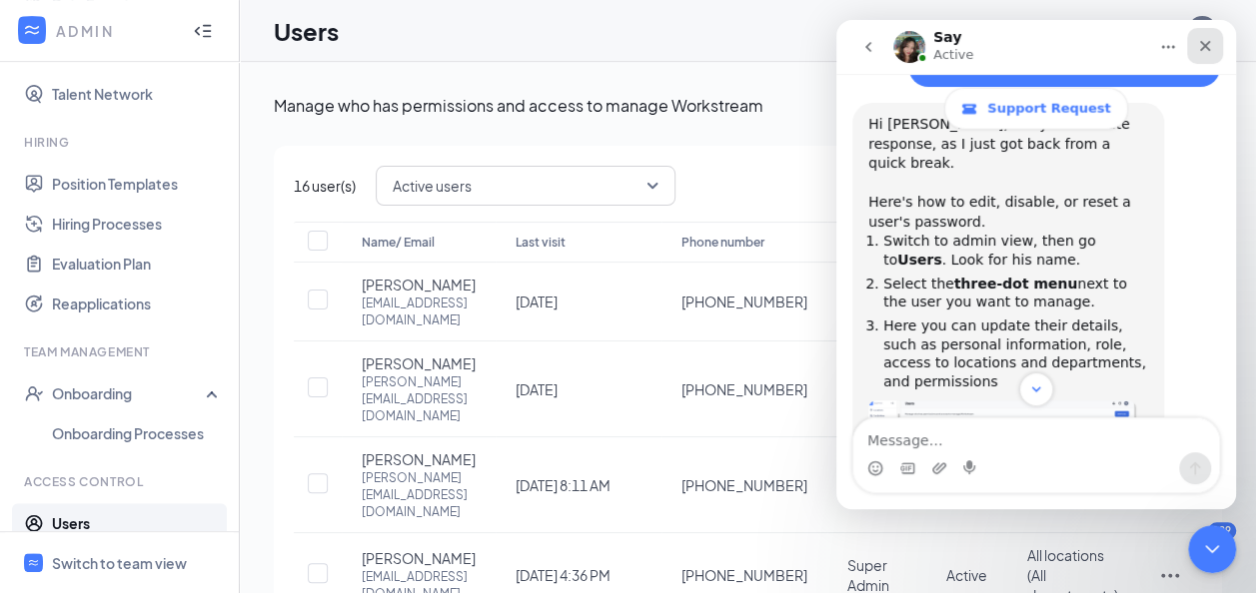
click at [1200, 44] on icon "Close" at bounding box center [1205, 46] width 16 height 16
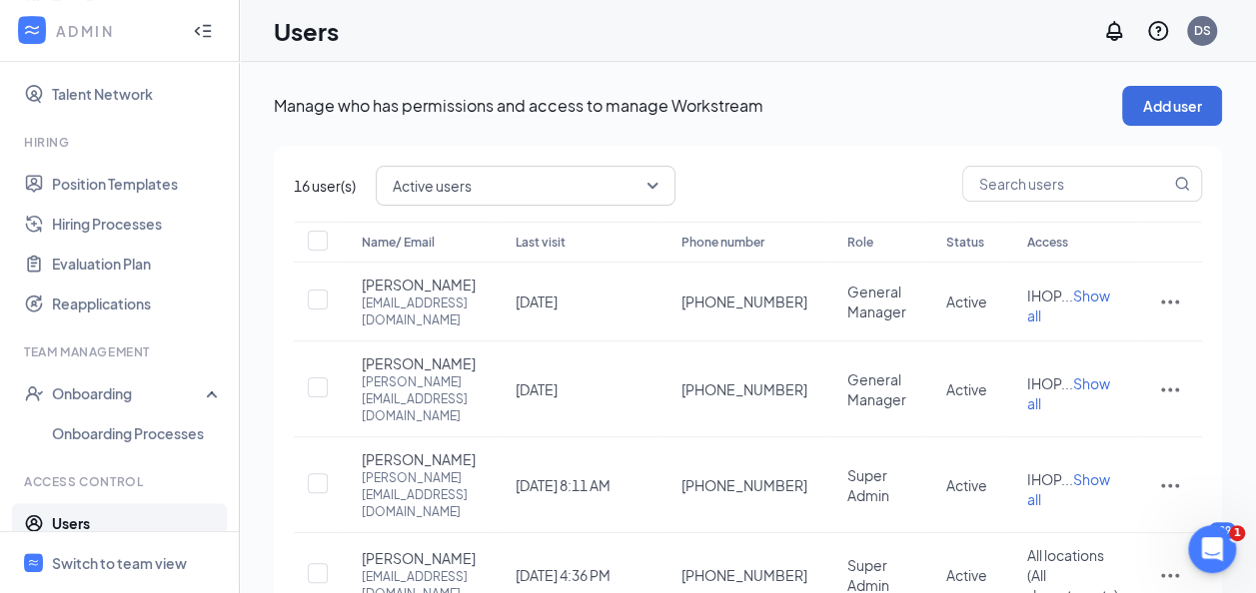
click at [1223, 364] on div "Manage who has permissions and access to manage Workstream Add user 16 user(s) …" at bounding box center [748, 395] width 1016 height 666
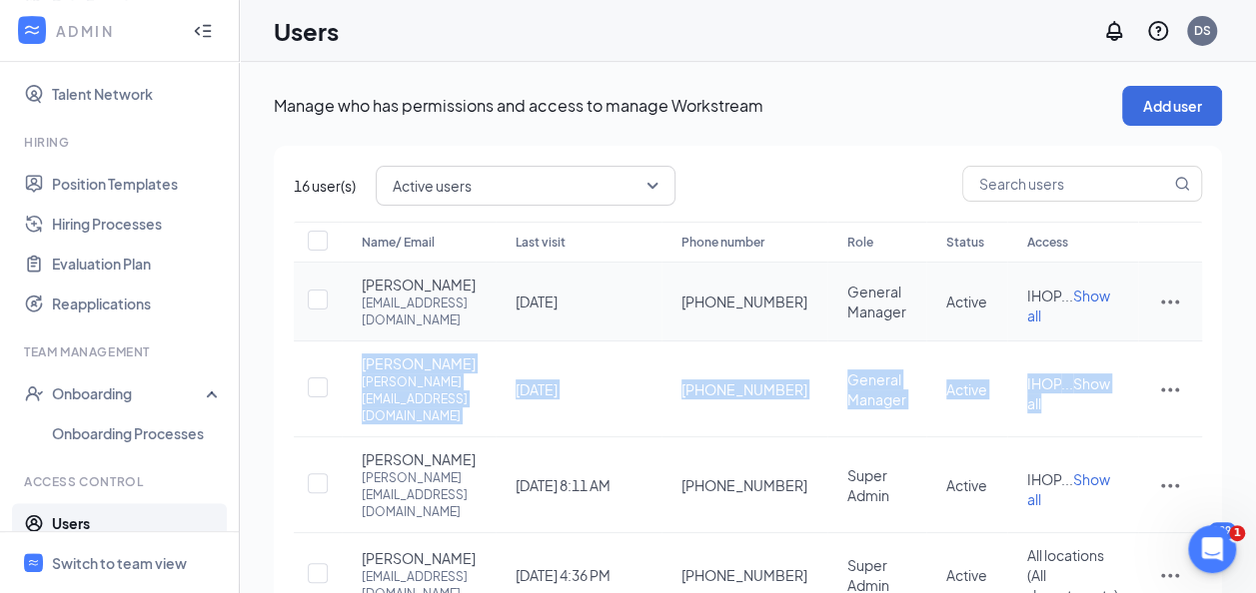
drag, startPoint x: 1198, startPoint y: 396, endPoint x: 1201, endPoint y: 283, distance: 112.9
click at [1201, 283] on tbody "[PERSON_NAME] [EMAIL_ADDRESS][DOMAIN_NAME] [DATE] [PHONE_NUMBER] General Manage…" at bounding box center [748, 441] width 908 height 356
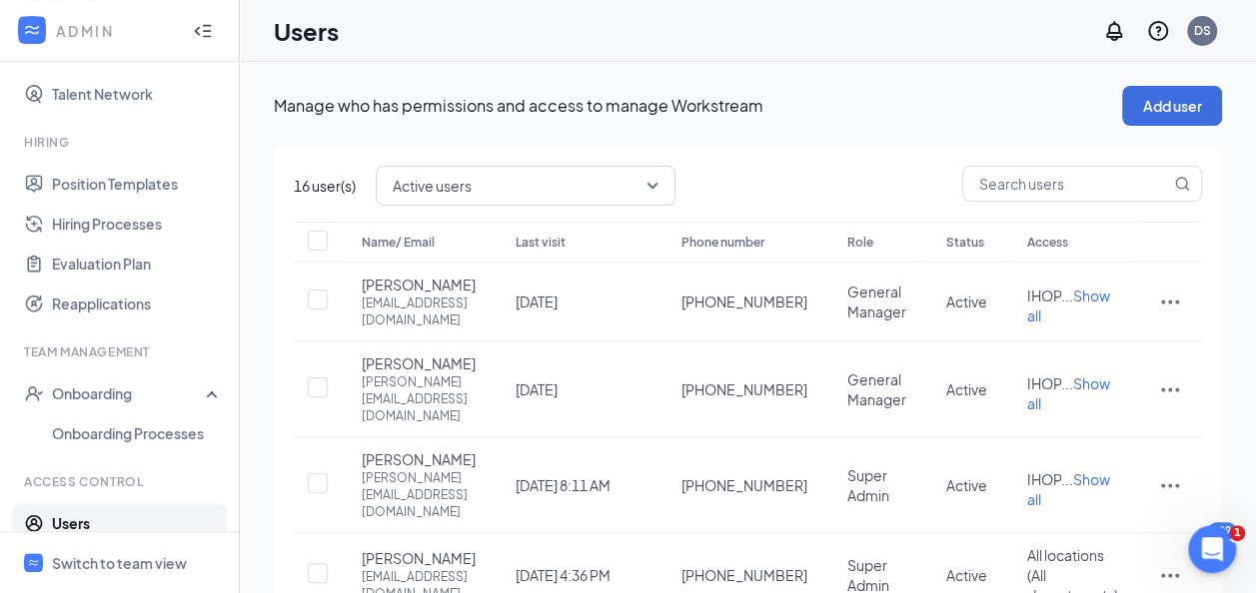
drag, startPoint x: 1201, startPoint y: 283, endPoint x: 1253, endPoint y: 280, distance: 52.0
click at [1253, 280] on div "Manage who has permissions and access to manage Workstream Add user 16 user(s) …" at bounding box center [748, 395] width 1016 height 666
click at [1053, 194] on input "text" at bounding box center [1066, 184] width 207 height 34
type input "[PERSON_NAME]"
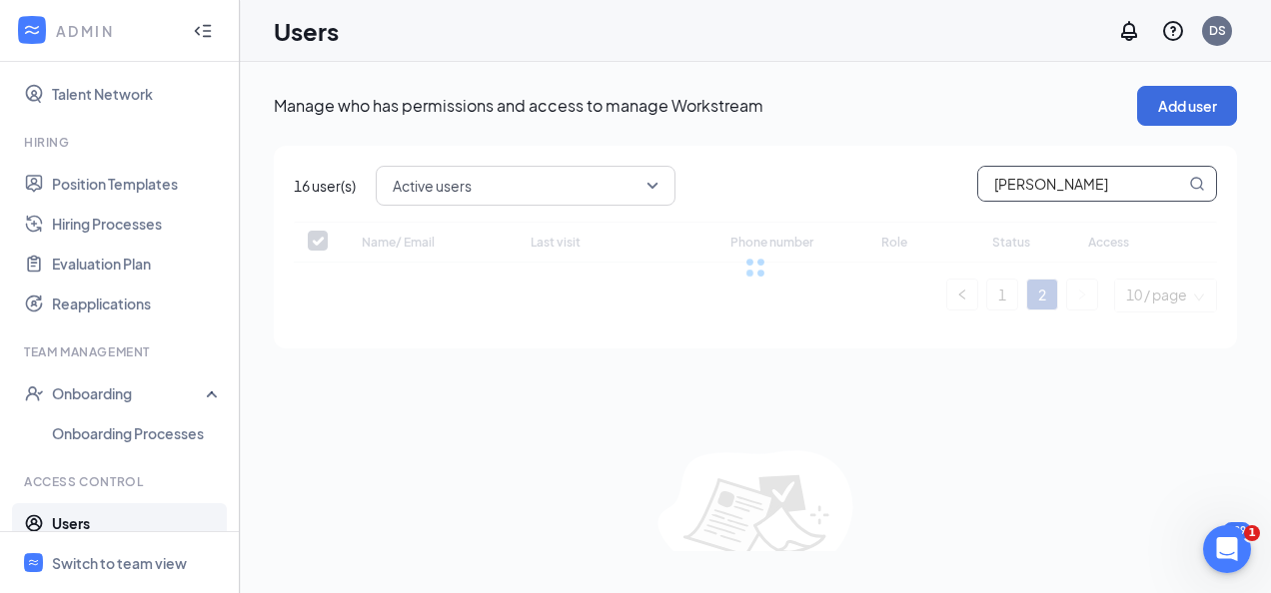
checkbox input "false"
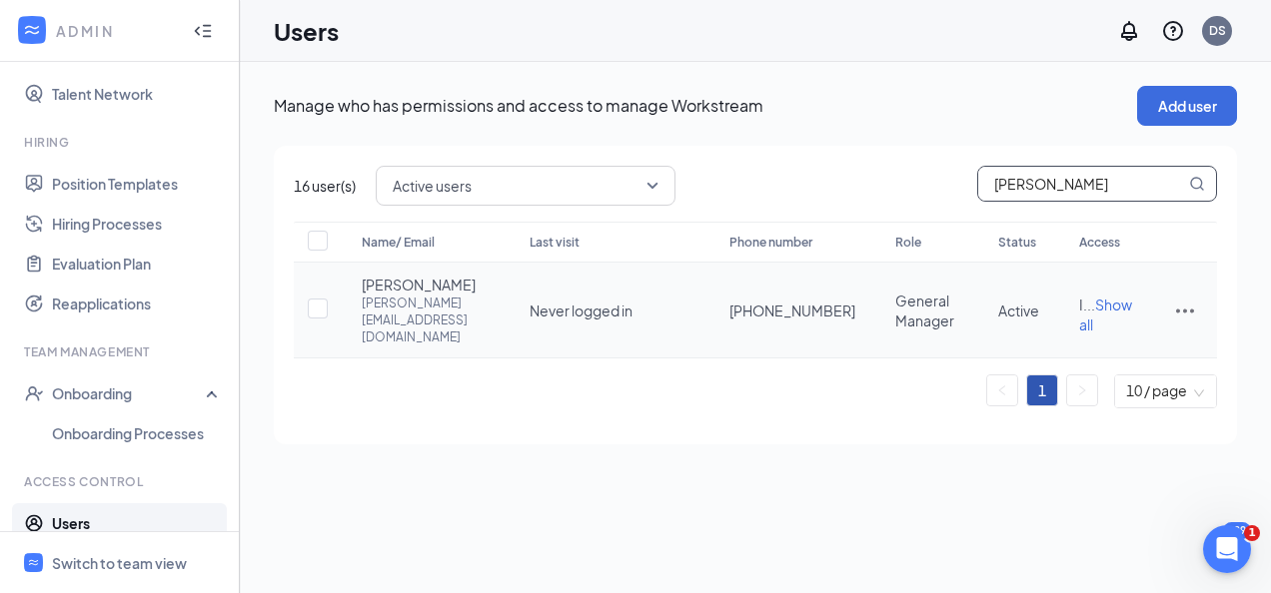
type input "[PERSON_NAME]"
click at [1174, 299] on icon "ActionsIcon" at bounding box center [1185, 311] width 24 height 24
click at [1112, 380] on span "Reset password" at bounding box center [1109, 387] width 106 height 18
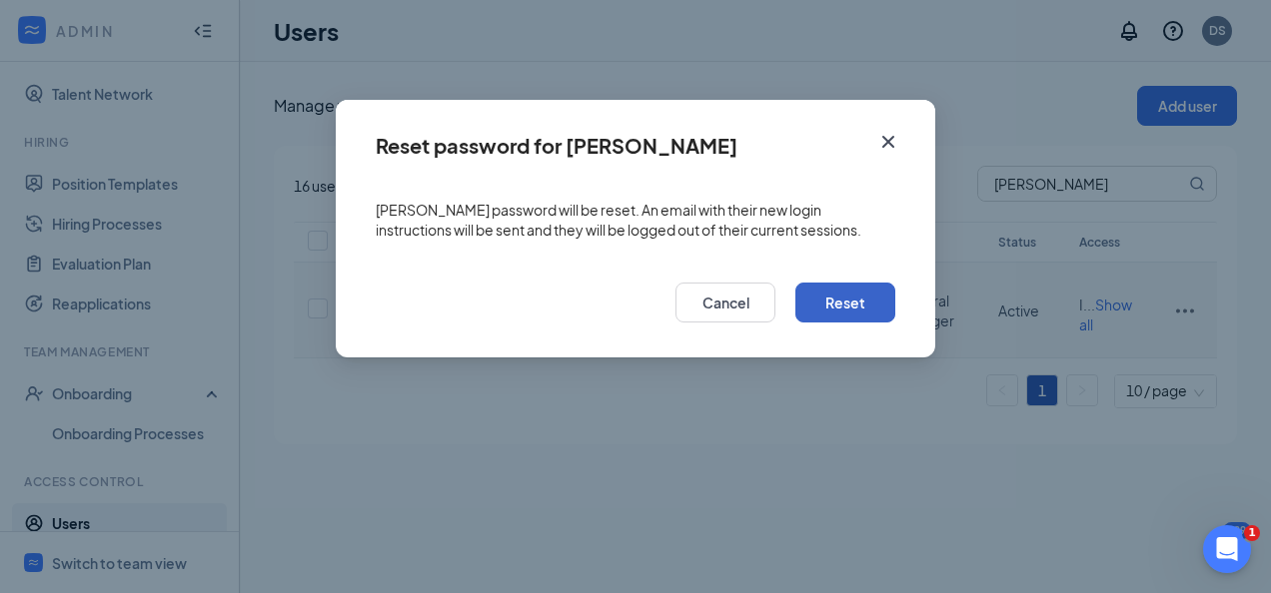
click at [856, 292] on button "Reset" at bounding box center [845, 303] width 100 height 40
